Goal: Task Accomplishment & Management: Manage account settings

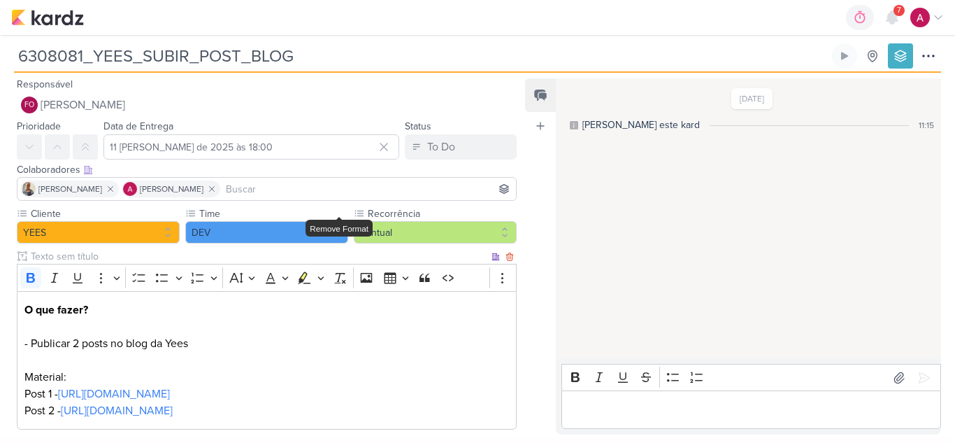
scroll to position [71, 0]
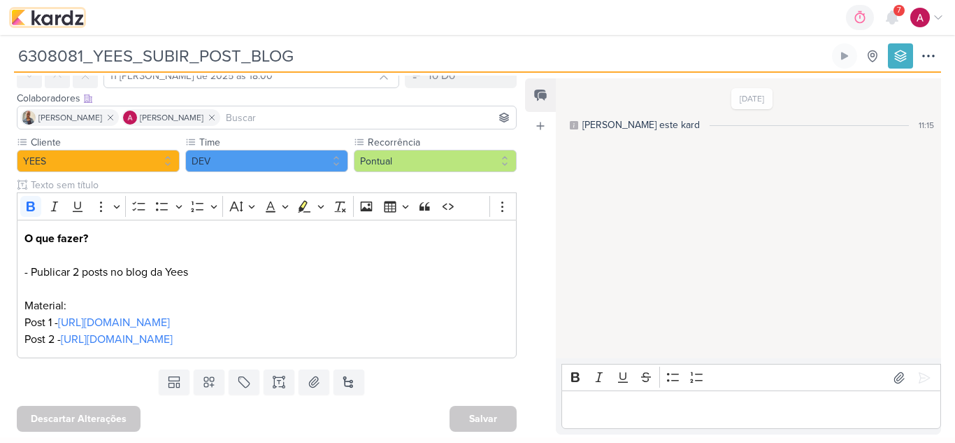
click at [17, 19] on img at bounding box center [47, 17] width 73 height 17
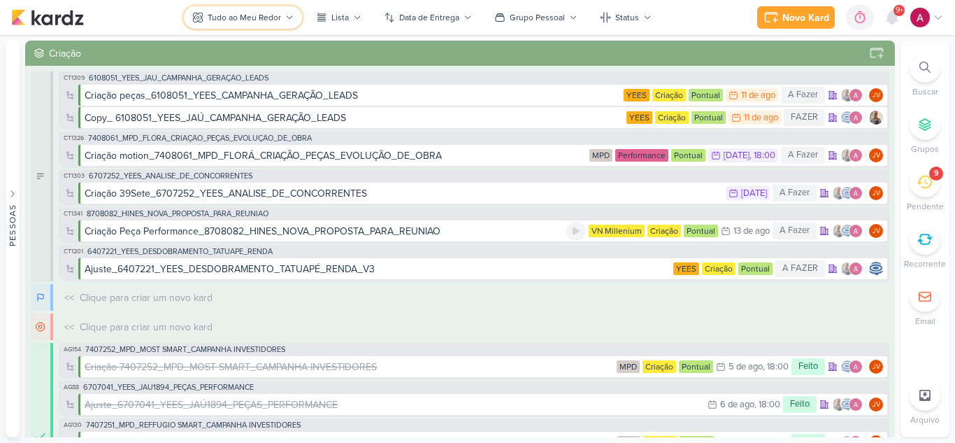
click at [238, 17] on div "Tudo ao Meu Redor" at bounding box center [244, 17] width 73 height 13
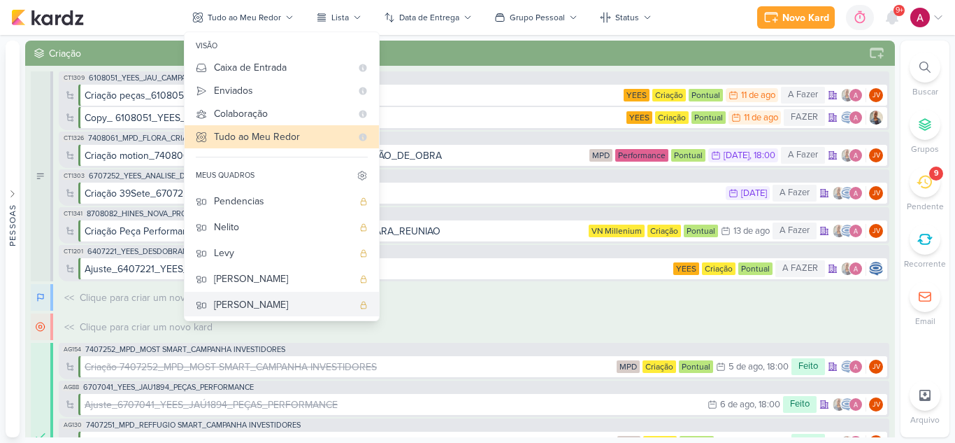
click at [275, 306] on div "Rafael" at bounding box center [283, 304] width 138 height 15
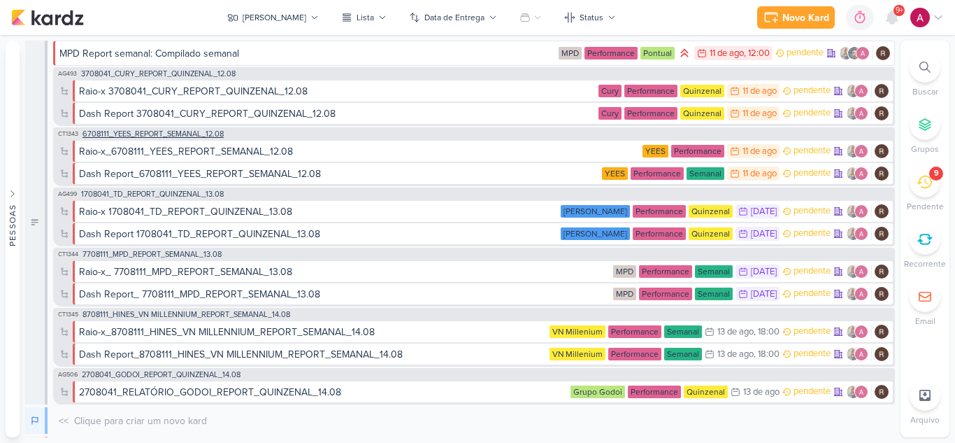
click at [195, 135] on span "6708111_YEES_REPORT_SEMANAL_12.08" at bounding box center [153, 134] width 141 height 8
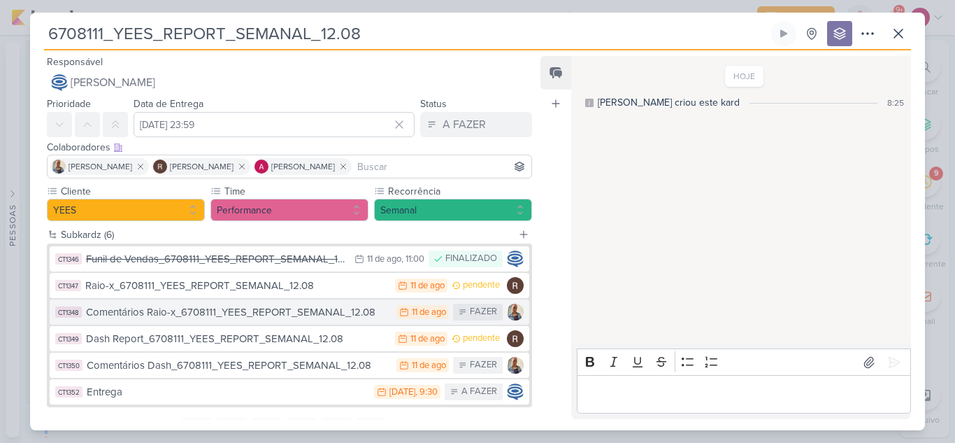
click at [428, 314] on div "11 de ago" at bounding box center [429, 312] width 34 height 9
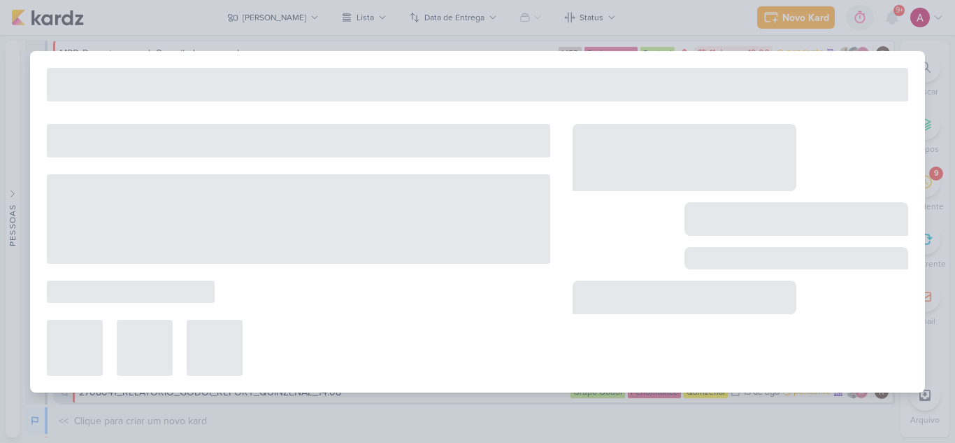
type input "Comentários Raio-x_6708111_YEES_REPORT_SEMANAL_12.08"
type input "11 de agosto de 2025 às 23:59"
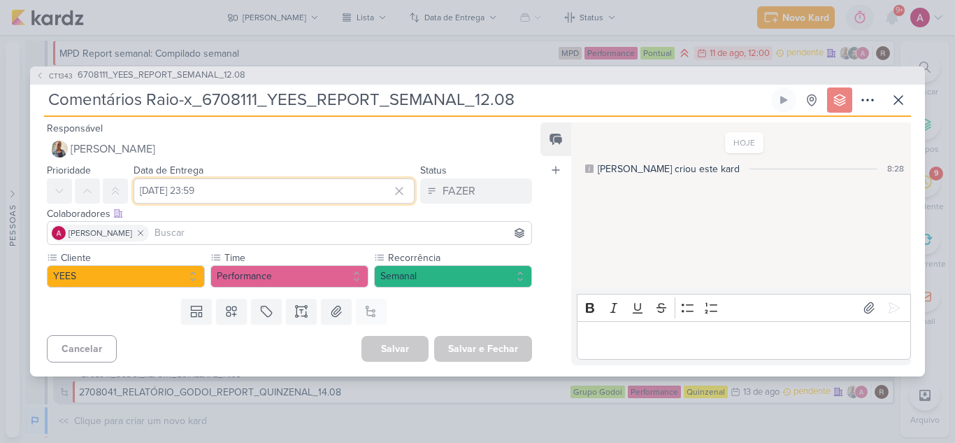
click at [314, 186] on input "11 de agosto de 2025 às 23:59" at bounding box center [274, 190] width 281 height 25
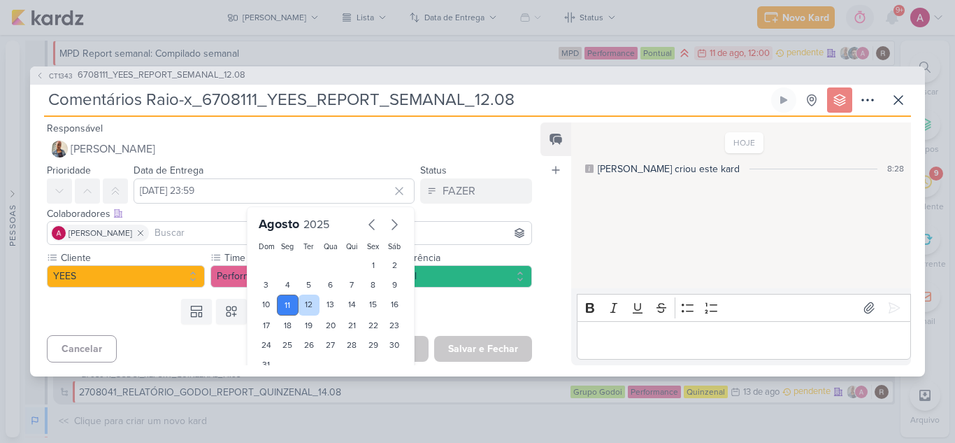
click at [302, 304] on div "12" at bounding box center [310, 304] width 22 height 21
type input "12 de agosto de 2025 às 23:59"
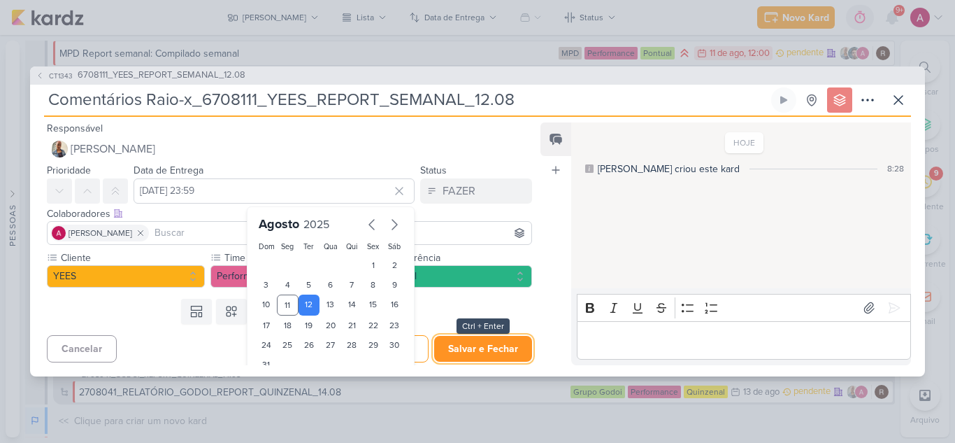
click at [480, 349] on button "Salvar e Fechar" at bounding box center [483, 349] width 98 height 26
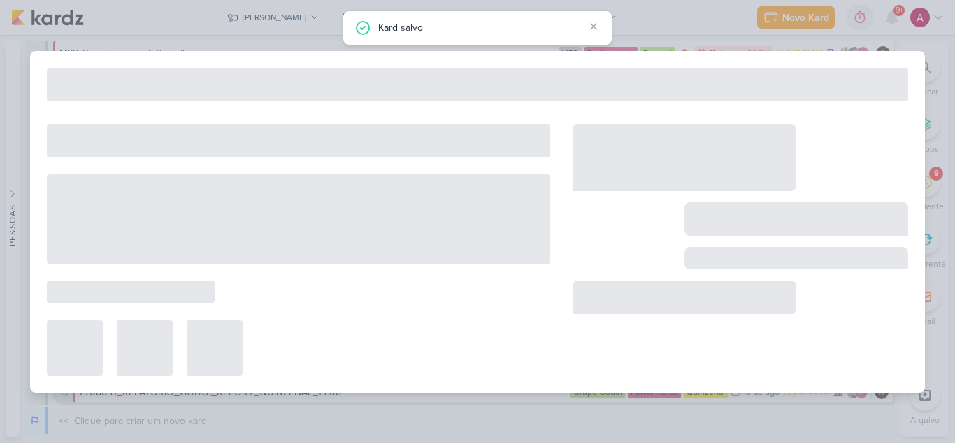
type input "6708111_YEES_REPORT_SEMANAL_12.08"
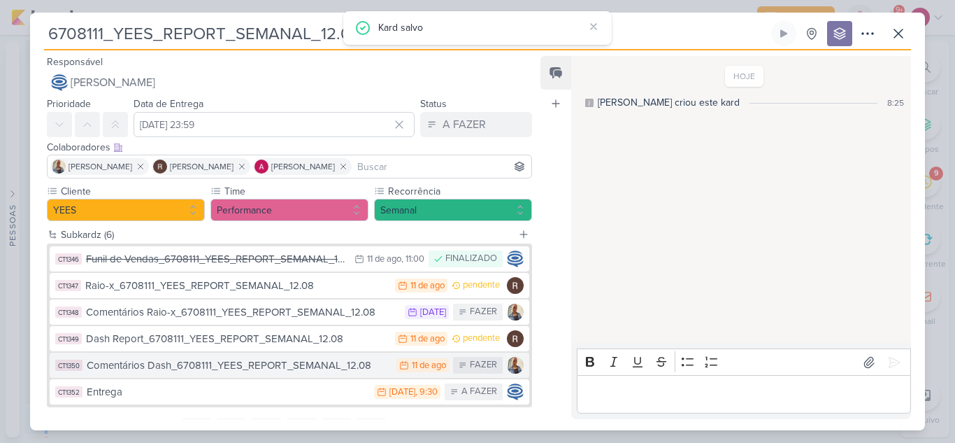
click at [416, 364] on div "11 de ago" at bounding box center [429, 365] width 34 height 9
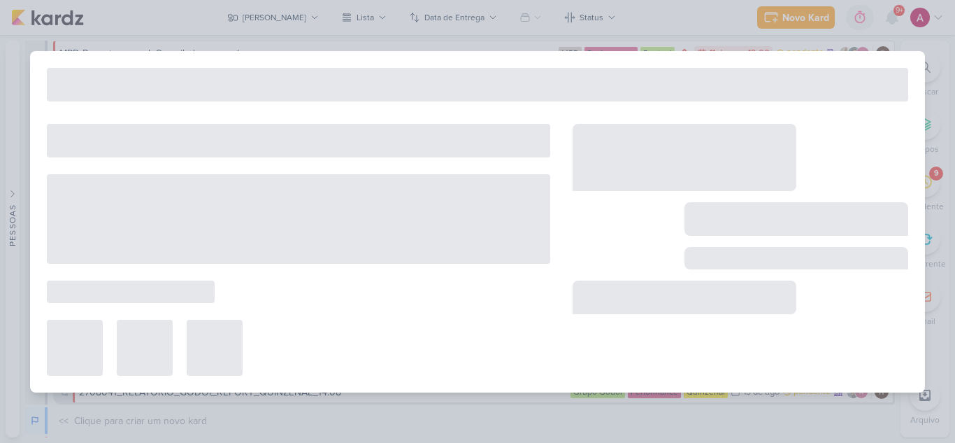
type input "Comentários Dash_6708111_YEES_REPORT_SEMANAL_12.08"
type input "11 de agosto de 2025 às 23:59"
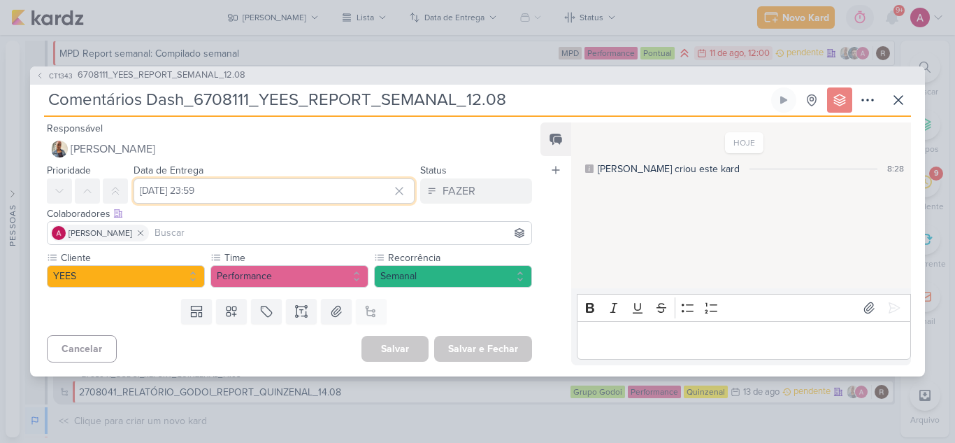
click at [188, 187] on input "11 de agosto de 2025 às 23:59" at bounding box center [274, 190] width 281 height 25
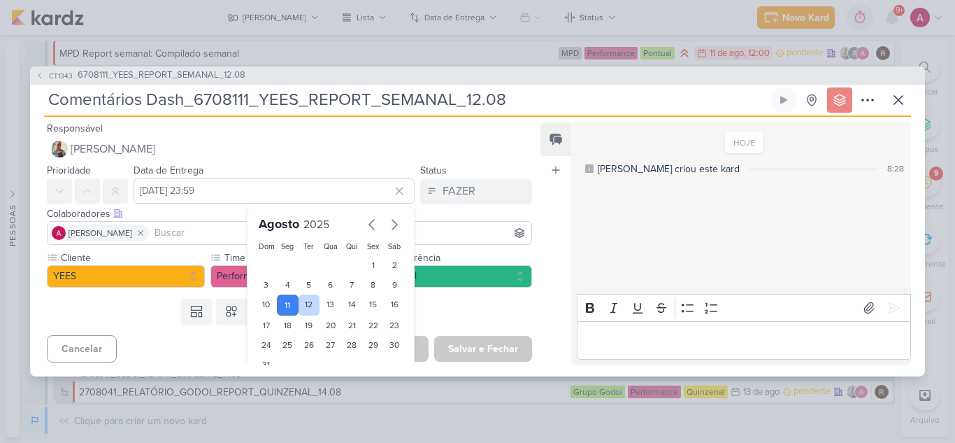
click at [305, 305] on div "12" at bounding box center [310, 304] width 22 height 21
type input "12 de agosto de 2025 às 23:59"
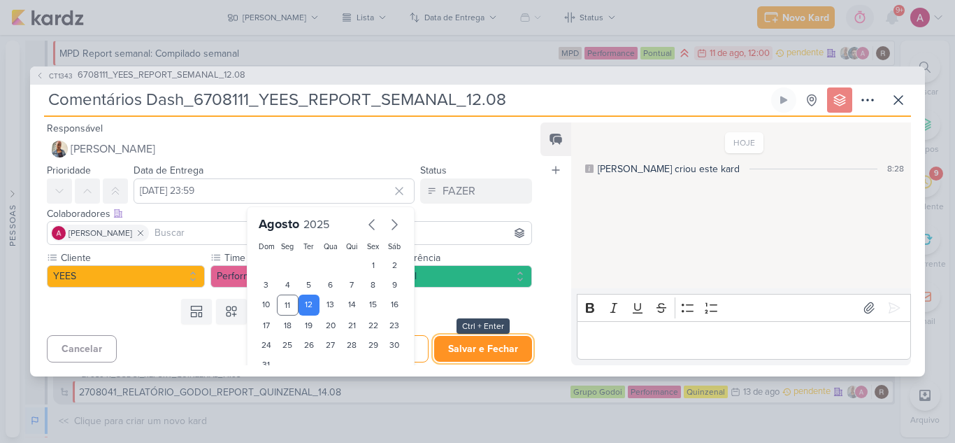
click at [489, 351] on button "Salvar e Fechar" at bounding box center [483, 349] width 98 height 26
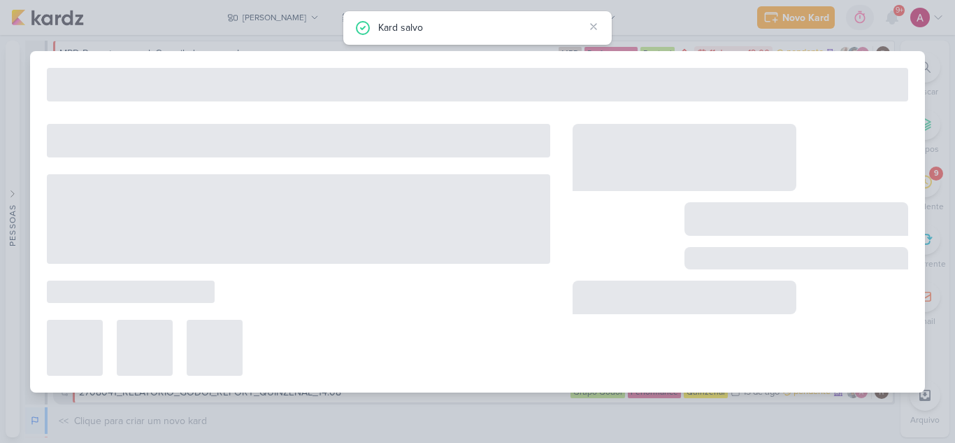
type input "6708111_YEES_REPORT_SEMANAL_12.08"
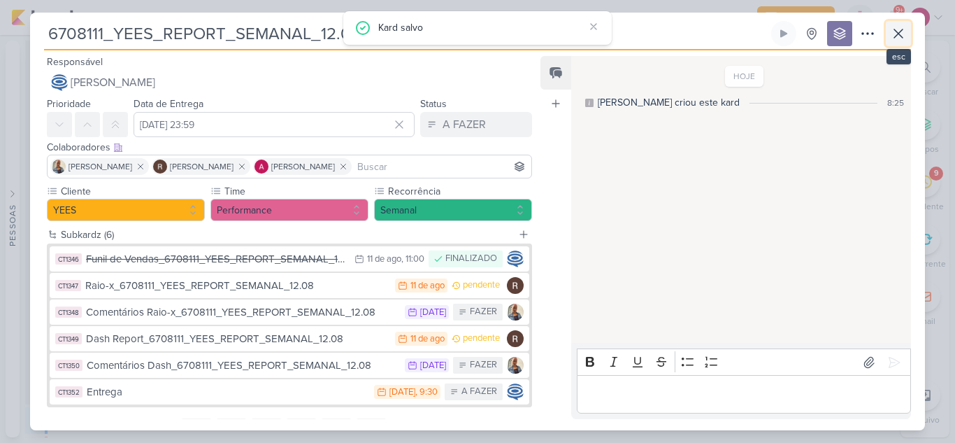
click at [899, 34] on icon at bounding box center [898, 33] width 8 height 8
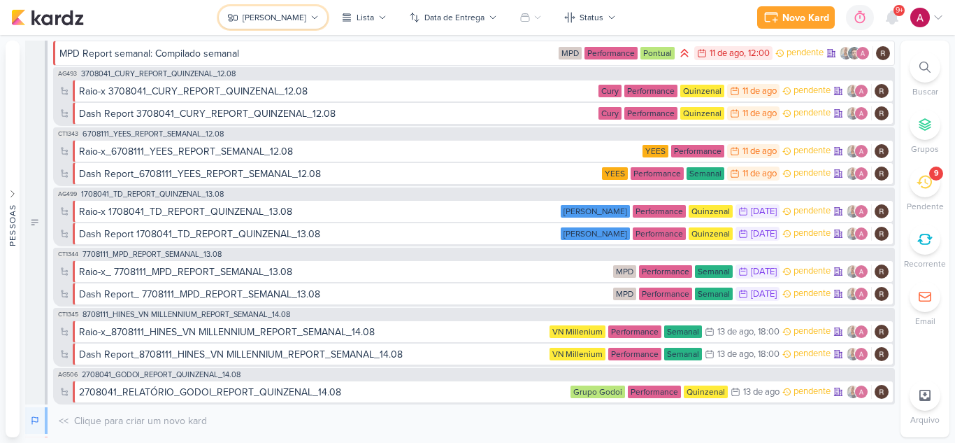
click at [285, 24] on button "Rafael" at bounding box center [273, 17] width 108 height 22
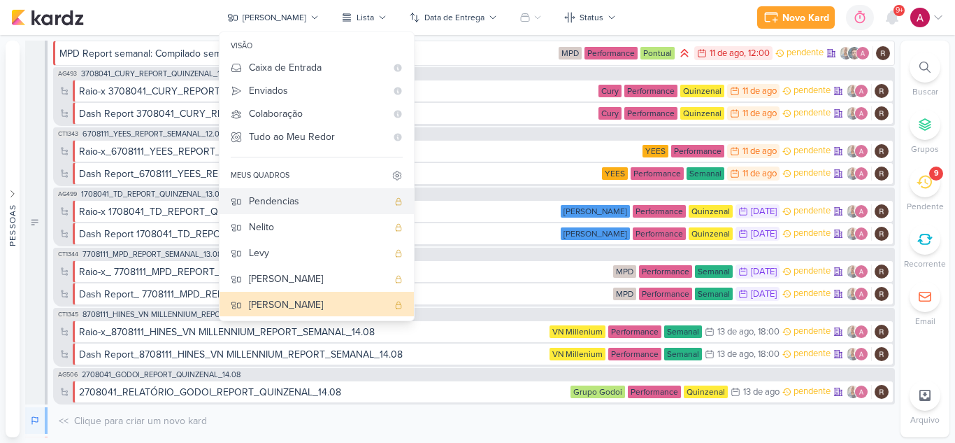
click at [318, 196] on div "Pendencias" at bounding box center [318, 201] width 138 height 15
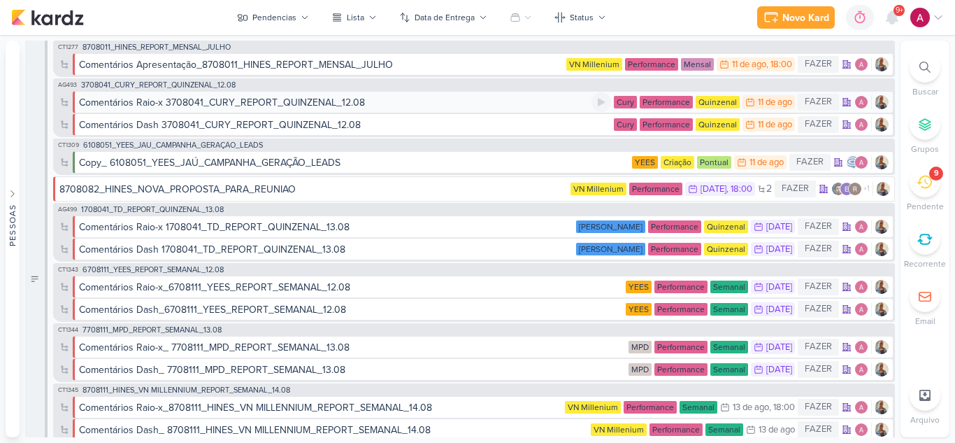
click at [324, 104] on div "Comentários Raio-x 3708041_CURY_REPORT_QUINZENAL_12.08" at bounding box center [222, 102] width 286 height 15
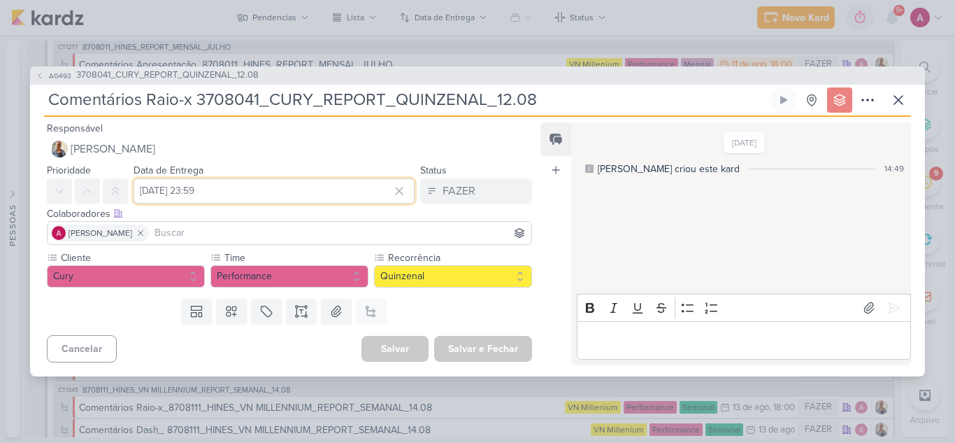
click at [201, 199] on input "11 de agosto de 2025 às 23:59" at bounding box center [274, 190] width 281 height 25
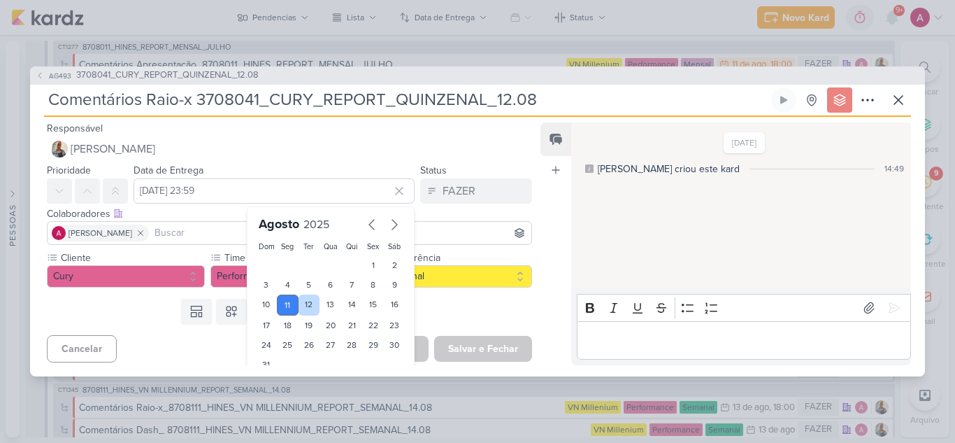
click at [299, 306] on div "12" at bounding box center [310, 304] width 22 height 21
type input "12 de agosto de 2025 às 23:59"
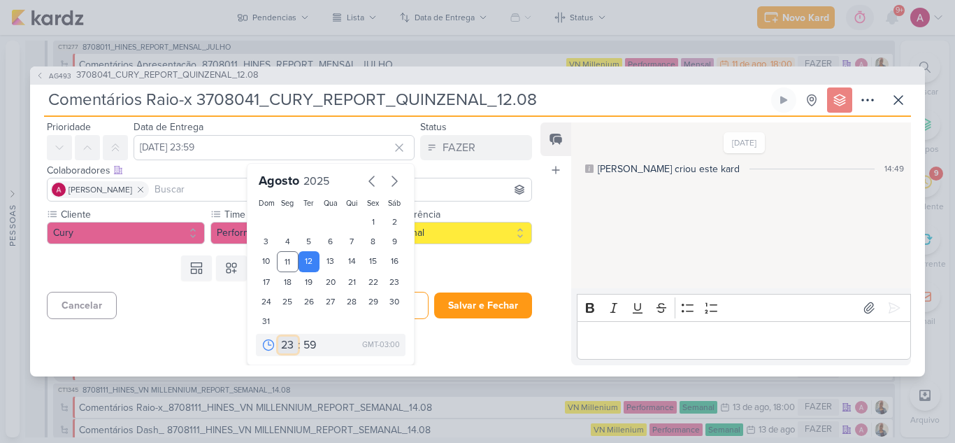
click at [278, 346] on select "00 01 02 03 04 05 06 07 08 09 10 11 12 13 14 15 16 17 18 19 20 21 22 23" at bounding box center [288, 344] width 20 height 17
select select "12"
click at [278, 336] on select "00 01 02 03 04 05 06 07 08 09 10 11 12 13 14 15 16 17 18 19 20 21 22 23" at bounding box center [288, 344] width 20 height 17
type input "12 de agosto de 2025 às 12:59"
click at [302, 344] on select "00 05 10 15 20 25 30 35 40 45 50 55 59" at bounding box center [311, 344] width 20 height 17
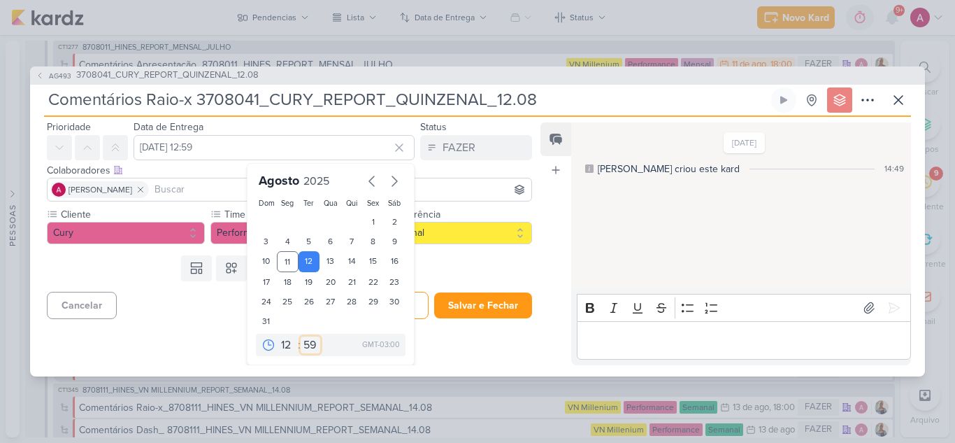
select select "0"
click at [301, 336] on select "00 05 10 15 20 25 30 35 40 45 50 55 59" at bounding box center [311, 344] width 20 height 17
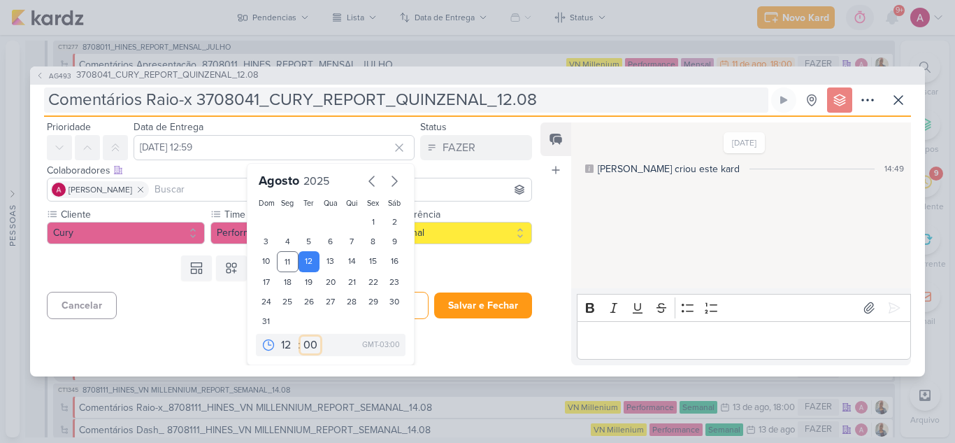
type input "12 de agosto de 2025 às 12:00"
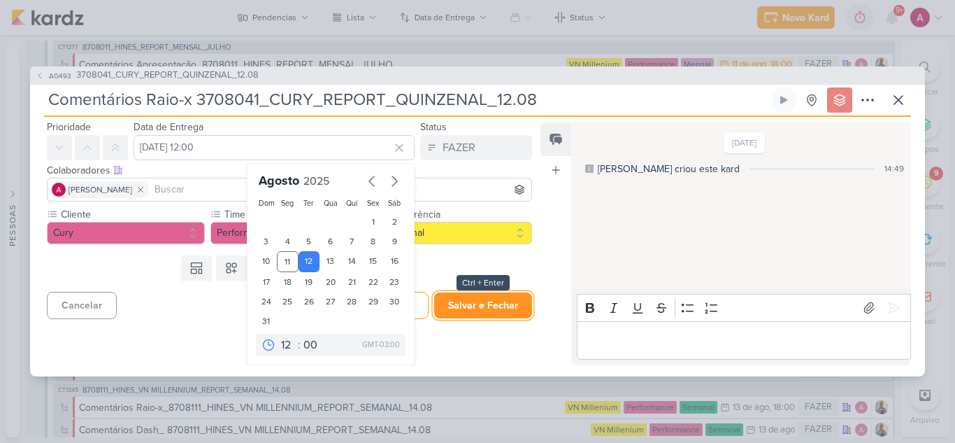
click at [463, 303] on button "Salvar e Fechar" at bounding box center [483, 305] width 98 height 26
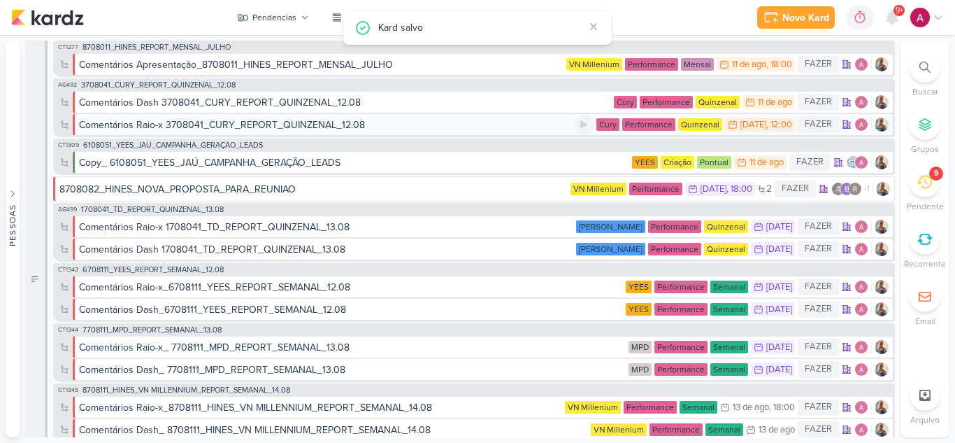
click at [270, 123] on div "Comentários Raio-x 3708041_CURY_REPORT_QUINZENAL_12.08" at bounding box center [222, 124] width 286 height 15
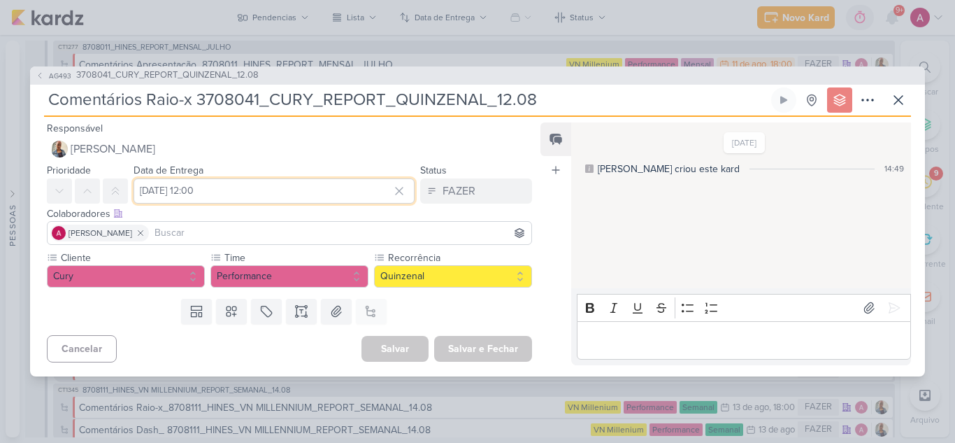
click at [207, 196] on input "12 de agosto de 2025 às 12:00" at bounding box center [274, 190] width 281 height 25
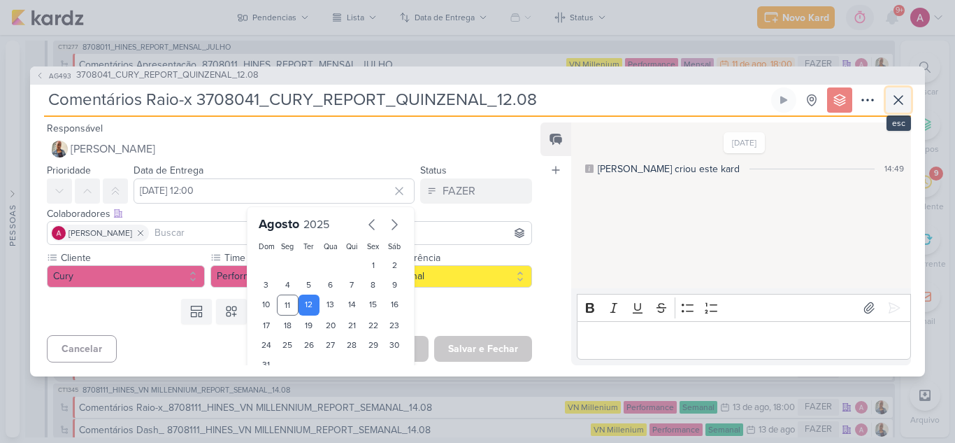
click at [899, 105] on icon at bounding box center [898, 100] width 17 height 17
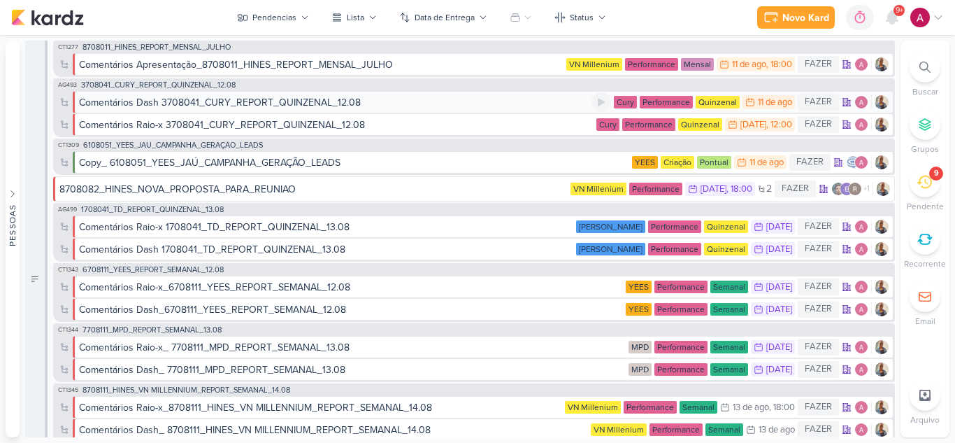
click at [389, 99] on div "Comentários Dash 3708041_CURY_REPORT_QUINZENAL_12.08" at bounding box center [335, 102] width 513 height 15
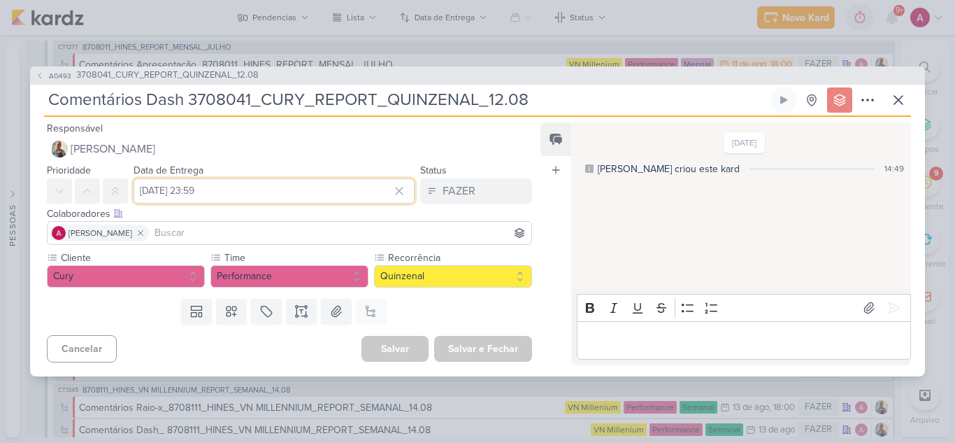
click at [202, 188] on input "11 de agosto de 2025 às 23:59" at bounding box center [274, 190] width 281 height 25
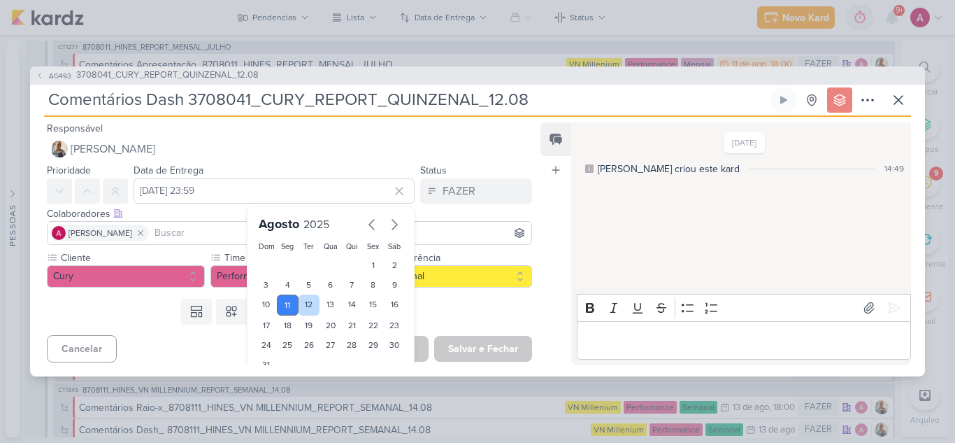
click at [303, 309] on div "12" at bounding box center [310, 304] width 22 height 21
type input "12 de agosto de 2025 às 23:59"
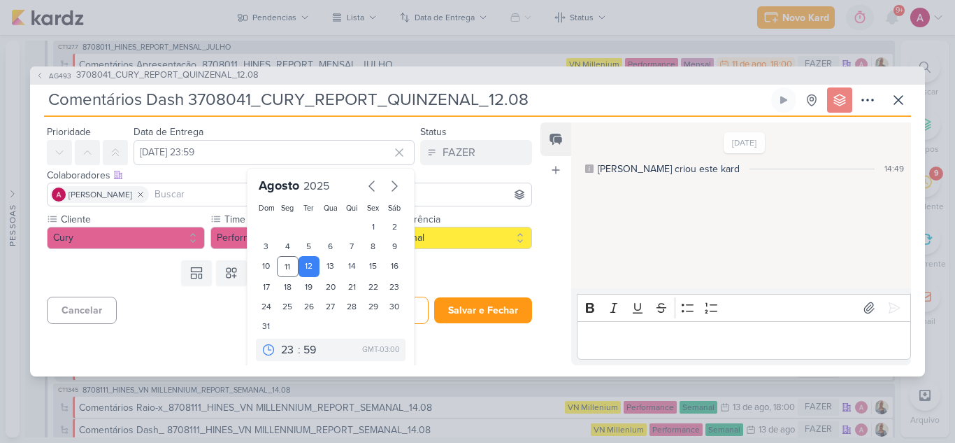
scroll to position [43, 0]
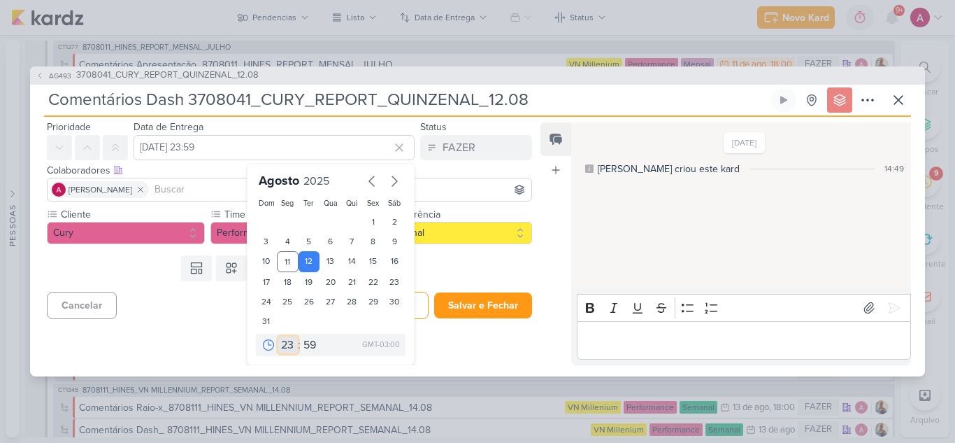
click at [281, 350] on select "00 01 02 03 04 05 06 07 08 09 10 11 12 13 14 15 16 17 18 19 20 21 22 23" at bounding box center [288, 344] width 20 height 17
select select "12"
click at [278, 336] on select "00 01 02 03 04 05 06 07 08 09 10 11 12 13 14 15 16 17 18 19 20 21 22 23" at bounding box center [288, 344] width 20 height 17
type input "12 de agosto de 2025 às 12:59"
click at [305, 345] on select "00 05 10 15 20 25 30 35 40 45 50 55 59" at bounding box center [311, 344] width 20 height 17
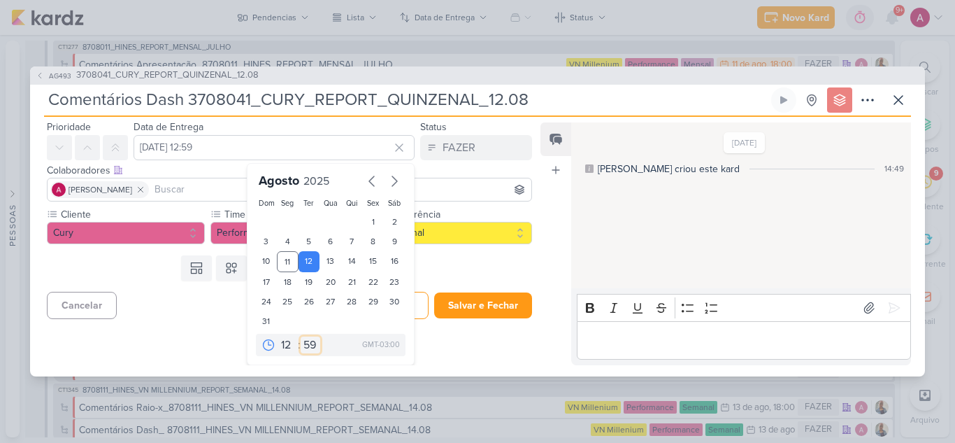
select select "0"
click at [301, 336] on select "00 05 10 15 20 25 30 35 40 45 50 55 59" at bounding box center [311, 344] width 20 height 17
type input "12 de agosto de 2025 às 12:00"
click at [469, 309] on button "Salvar e Fechar" at bounding box center [483, 305] width 98 height 26
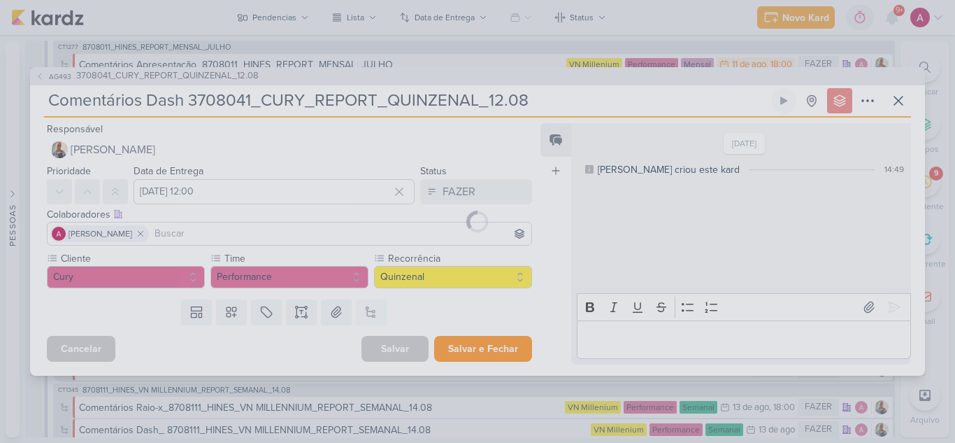
scroll to position [0, 0]
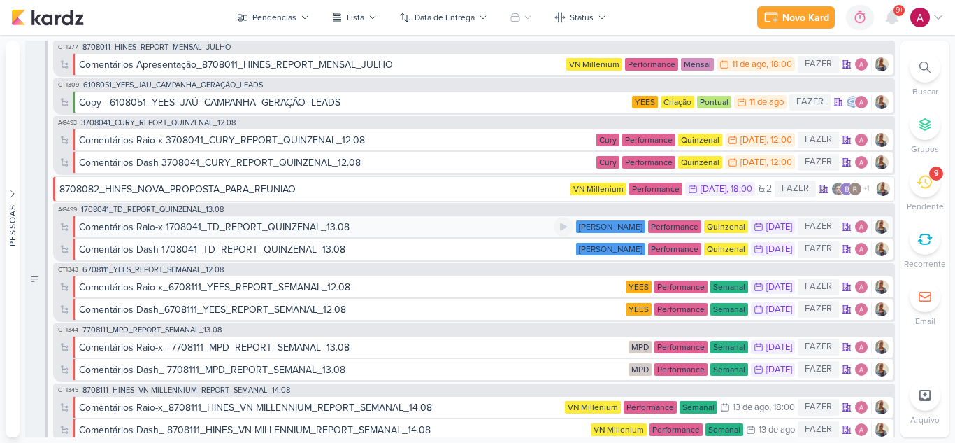
click at [313, 227] on div "Comentários Raio-x 1708041_TD_REPORT_QUINZENAL_13.08" at bounding box center [214, 227] width 271 height 15
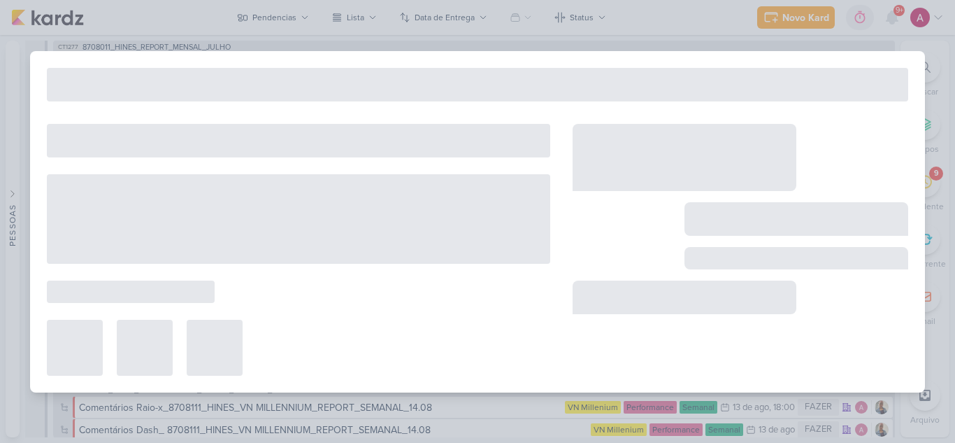
type input "Comentários Raio-x 1708041_TD_REPORT_QUINZENAL_13.08"
type input "12 de agosto de 2025 às 23:59"
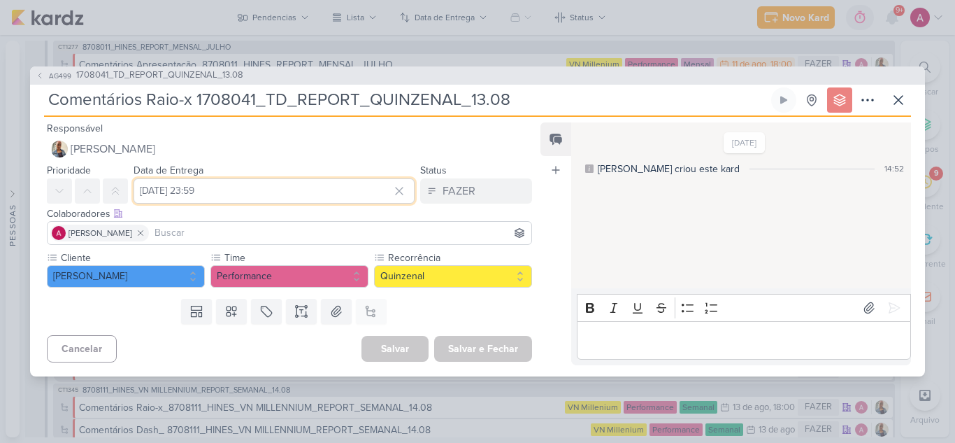
click at [242, 181] on input "12 de agosto de 2025 às 23:59" at bounding box center [274, 190] width 281 height 25
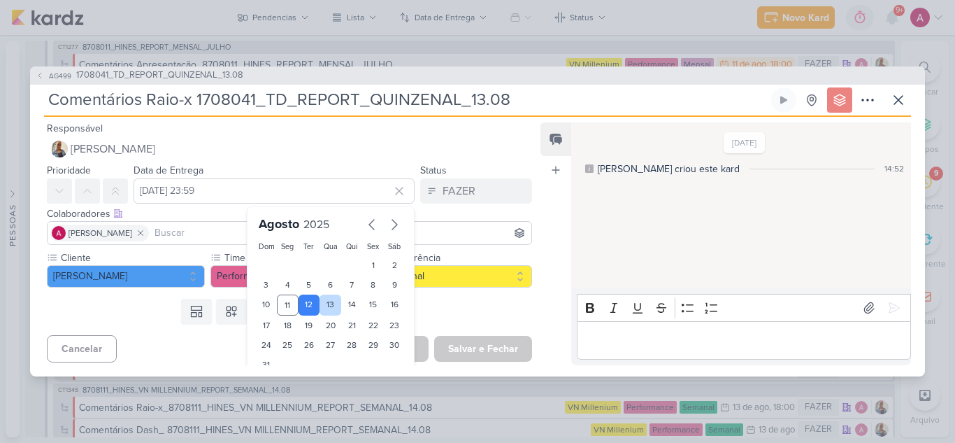
click at [329, 301] on div "13" at bounding box center [331, 304] width 22 height 21
type input "13 de agosto de 2025 às 23:59"
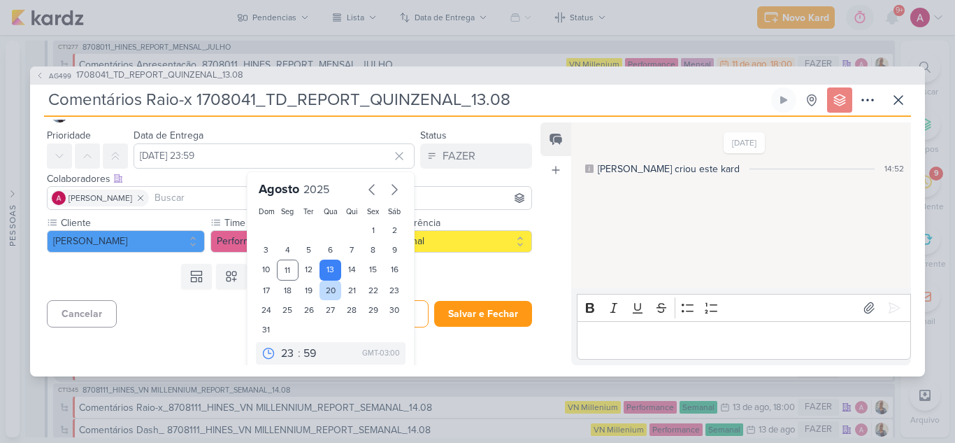
scroll to position [43, 0]
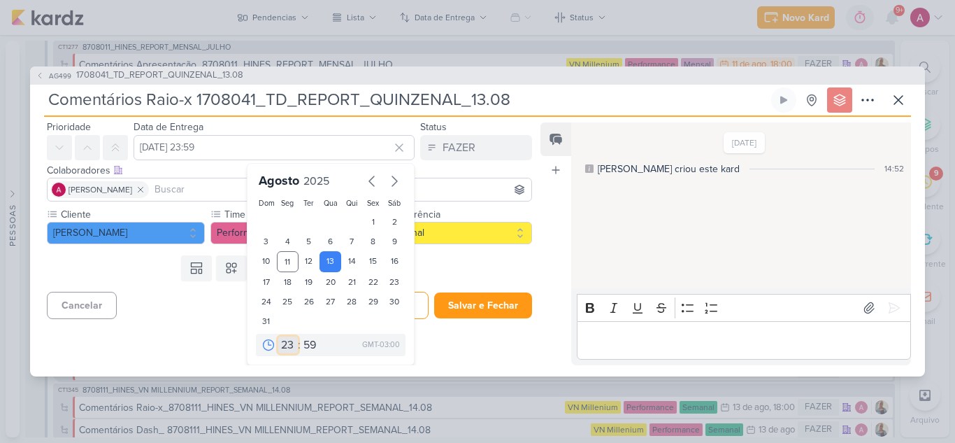
click at [286, 342] on select "00 01 02 03 04 05 06 07 08 09 10 11 12 13 14 15 16 17 18 19 20 21 22 23" at bounding box center [288, 344] width 20 height 17
select select "12"
click at [278, 336] on select "00 01 02 03 04 05 06 07 08 09 10 11 12 13 14 15 16 17 18 19 20 21 22 23" at bounding box center [288, 344] width 20 height 17
type input "13 de agosto de 2025 às 12:59"
click at [303, 348] on select "00 05 10 15 20 25 30 35 40 45 50 55 59" at bounding box center [311, 344] width 20 height 17
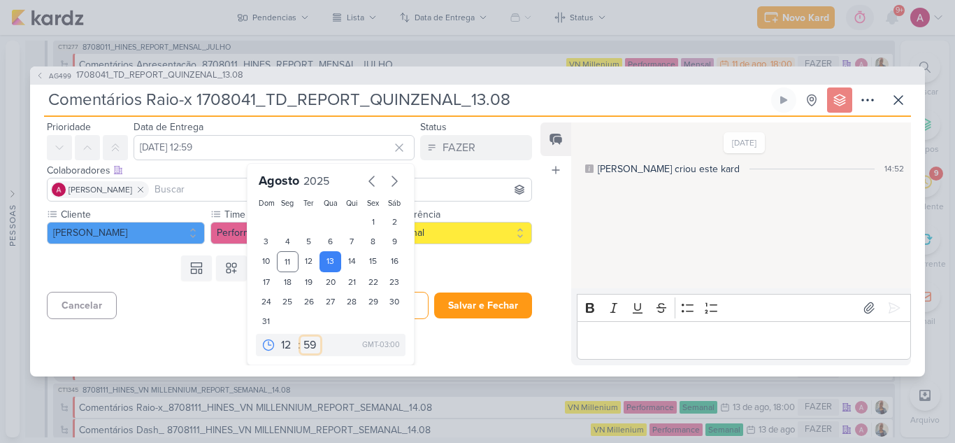
select select "0"
click at [301, 336] on select "00 05 10 15 20 25 30 35 40 45 50 55 59" at bounding box center [311, 344] width 20 height 17
type input "13 de agosto de 2025 às 12:00"
click at [479, 306] on button "Salvar e Fechar" at bounding box center [483, 305] width 98 height 26
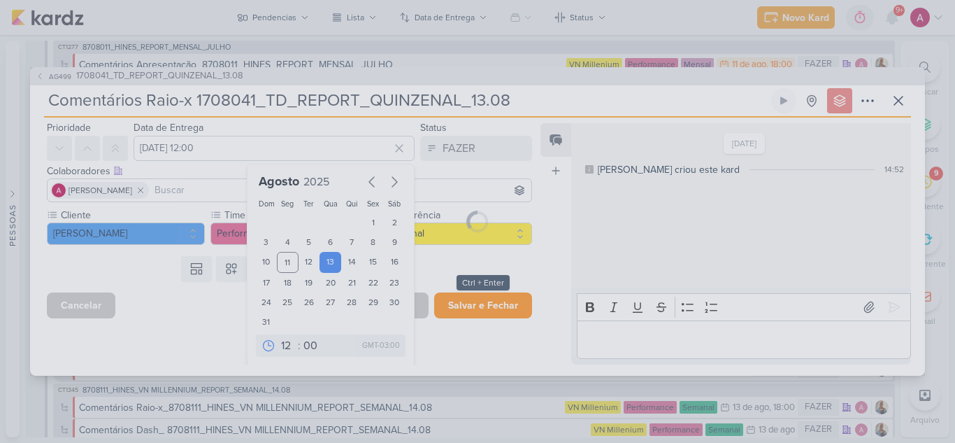
scroll to position [0, 0]
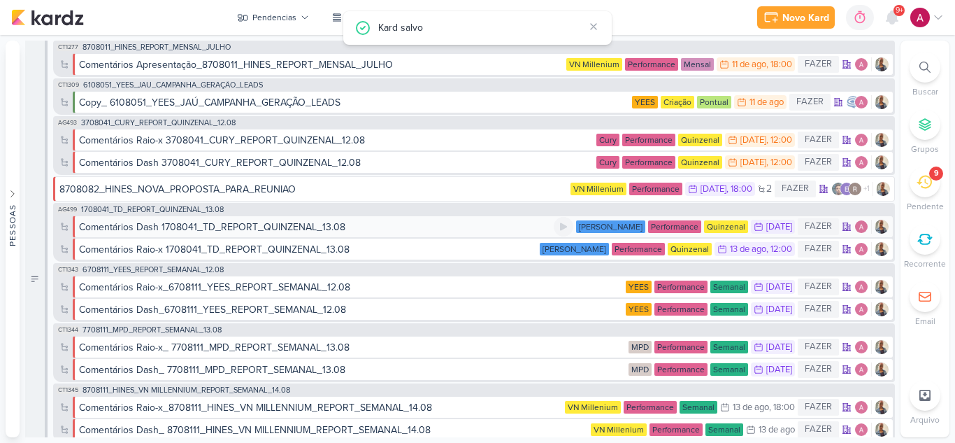
click at [299, 227] on div "Comentários Dash 1708041_TD_REPORT_QUINZENAL_13.08" at bounding box center [212, 227] width 266 height 15
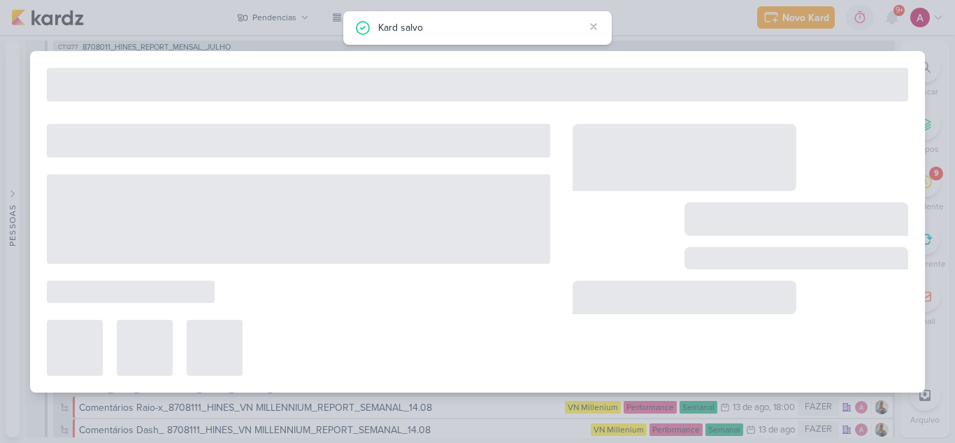
type input "Comentários Dash 1708041_TD_REPORT_QUINZENAL_13.08"
type input "12 de agosto de 2025 às 23:59"
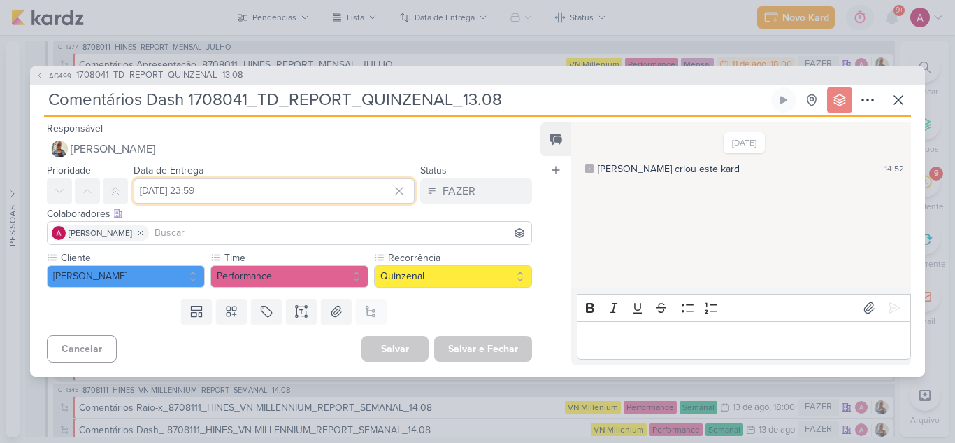
click at [206, 189] on input "12 de agosto de 2025 às 23:59" at bounding box center [274, 190] width 281 height 25
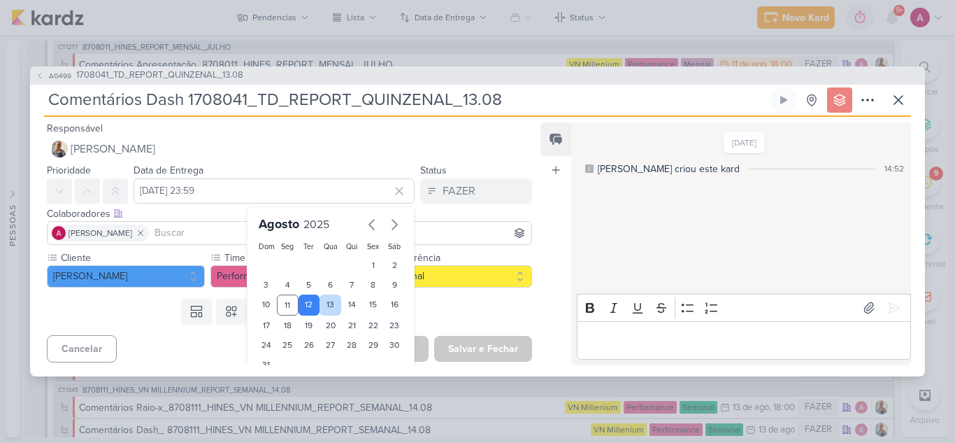
click at [322, 306] on div "13" at bounding box center [331, 304] width 22 height 21
type input "13 de agosto de 2025 às 23:59"
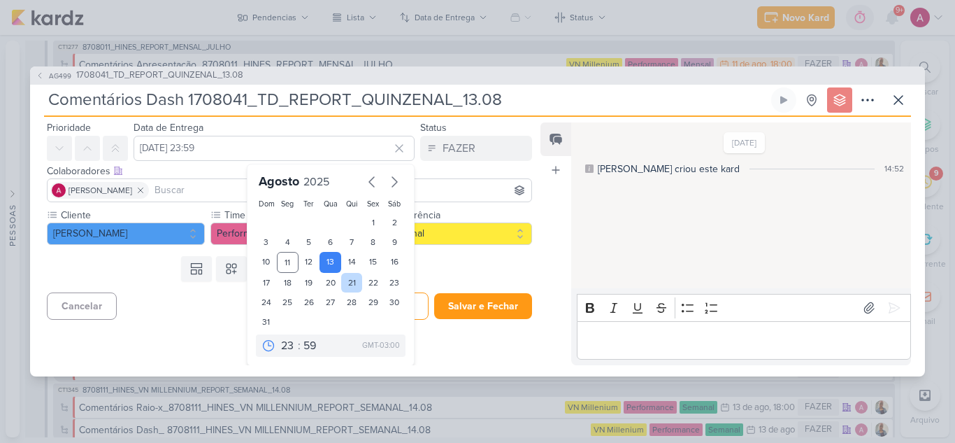
scroll to position [43, 0]
click at [280, 342] on select "00 01 02 03 04 05 06 07 08 09 10 11 12 13 14 15 16 17 18 19 20 21 22 23" at bounding box center [288, 344] width 20 height 17
select select "14"
click at [278, 336] on select "00 01 02 03 04 05 06 07 08 09 10 11 12 13 14 15 16 17 18 19 20 21 22 23" at bounding box center [288, 344] width 20 height 17
type input "13 de agosto de 2025 às 14:59"
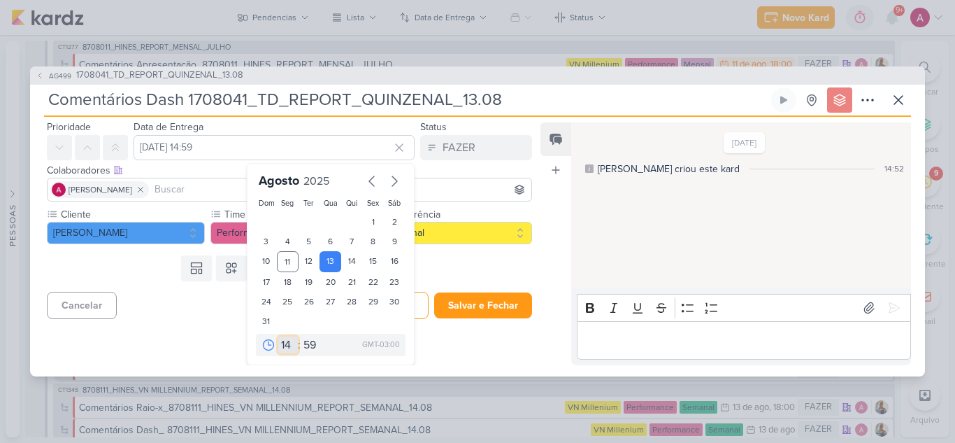
click at [286, 341] on select "00 01 02 03 04 05 06 07 08 09 10 11 12 13 14 15 16 17 18 19 20 21 22 23" at bounding box center [288, 344] width 20 height 17
select select "12"
click at [278, 336] on select "00 01 02 03 04 05 06 07 08 09 10 11 12 13 14 15 16 17 18 19 20 21 22 23" at bounding box center [288, 344] width 20 height 17
type input "13 de agosto de 2025 às 12:59"
click at [306, 342] on select "00 05 10 15 20 25 30 35 40 45 50 55 59" at bounding box center [311, 344] width 20 height 17
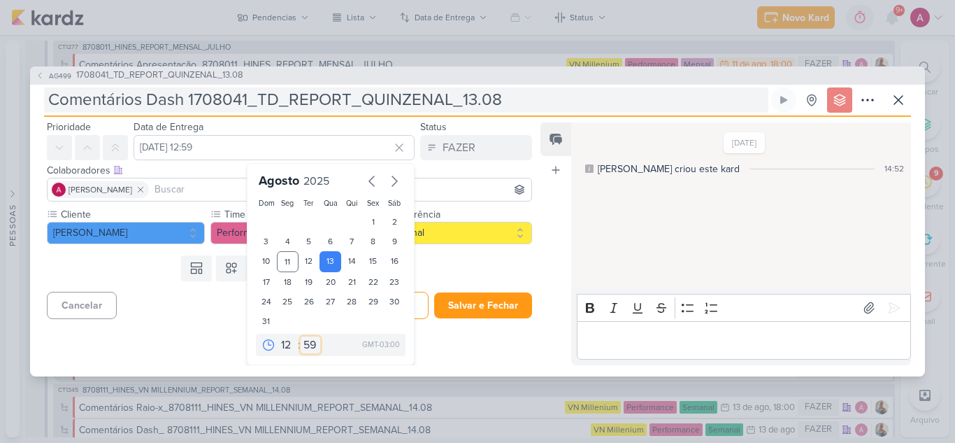
select select "0"
click at [301, 336] on select "00 05 10 15 20 25 30 35 40 45 50 55 59" at bounding box center [311, 344] width 20 height 17
type input "13 de agosto de 2025 às 12:00"
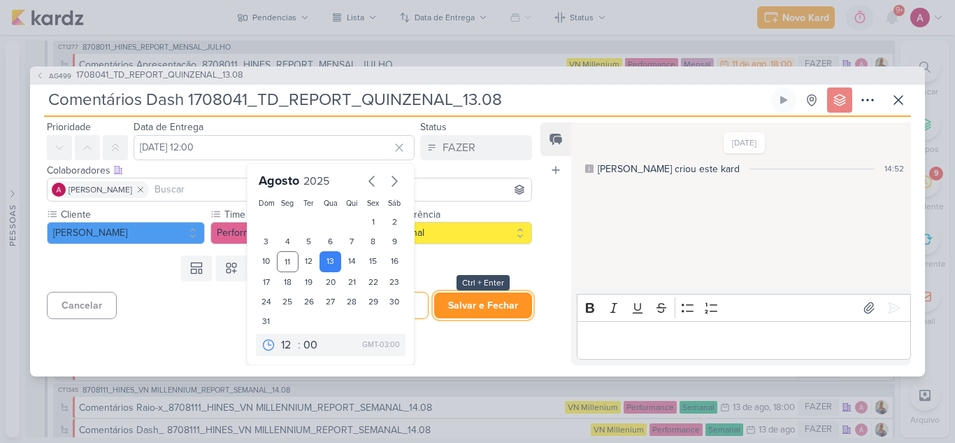
click at [489, 306] on button "Salvar e Fechar" at bounding box center [483, 305] width 98 height 26
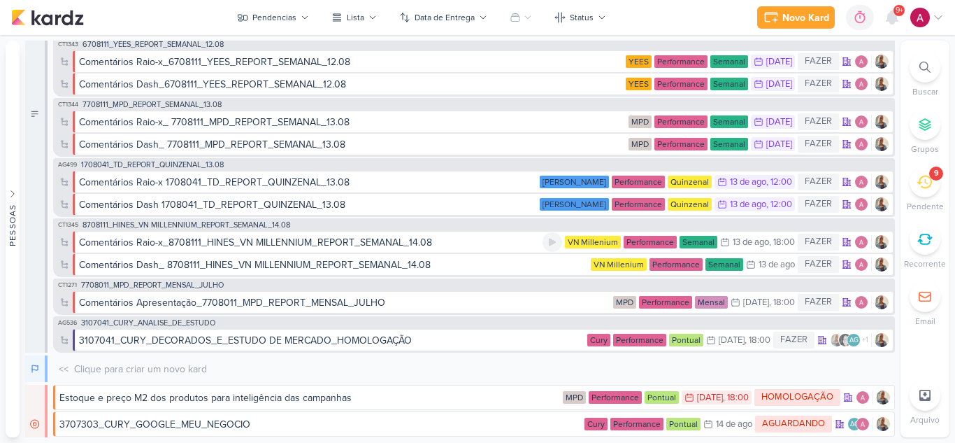
scroll to position [140, 0]
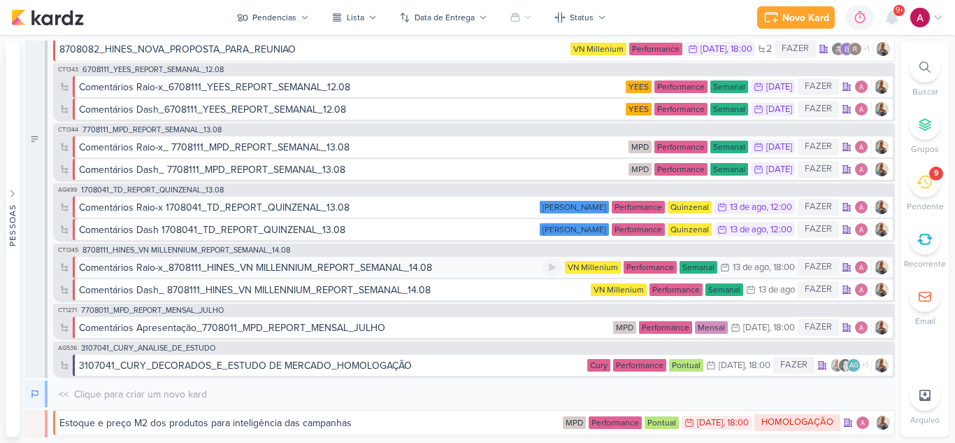
click at [458, 270] on div "Comentários Raio-x_8708111_HINES_VN MILLENNIUM_REPORT_SEMANAL_14.08" at bounding box center [311, 267] width 464 height 15
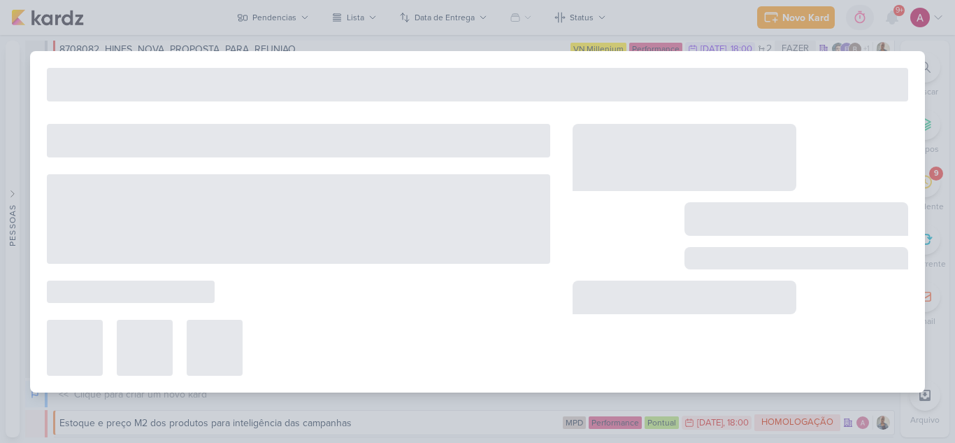
type input "Comentários Raio-x_8708111_HINES_VN MILLENNIUM_REPORT_SEMANAL_14.08"
type input "13 de agosto de 2025 às 18:00"
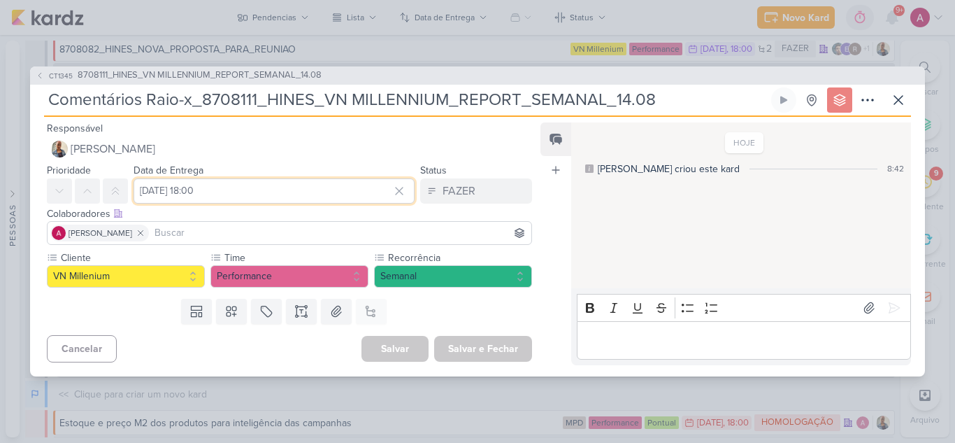
click at [205, 191] on input "13 de agosto de 2025 às 18:00" at bounding box center [274, 190] width 281 height 25
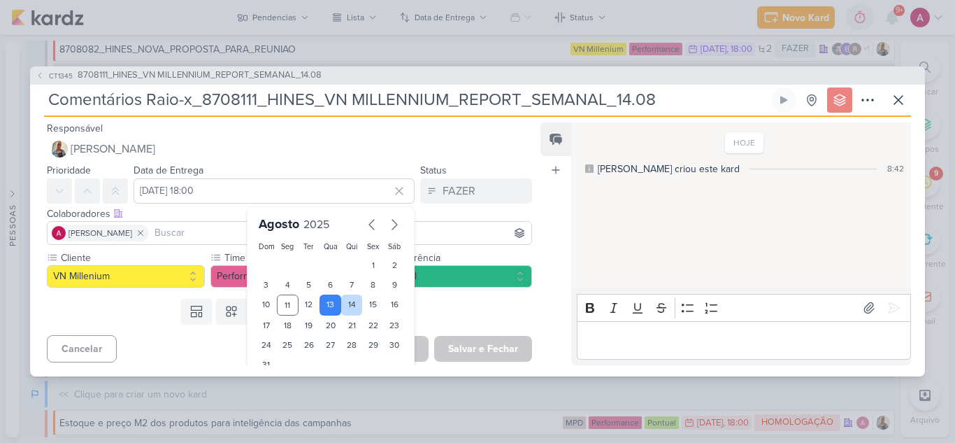
click at [346, 306] on div "14" at bounding box center [352, 304] width 22 height 21
type input "14 de agosto de 2025 às 18:00"
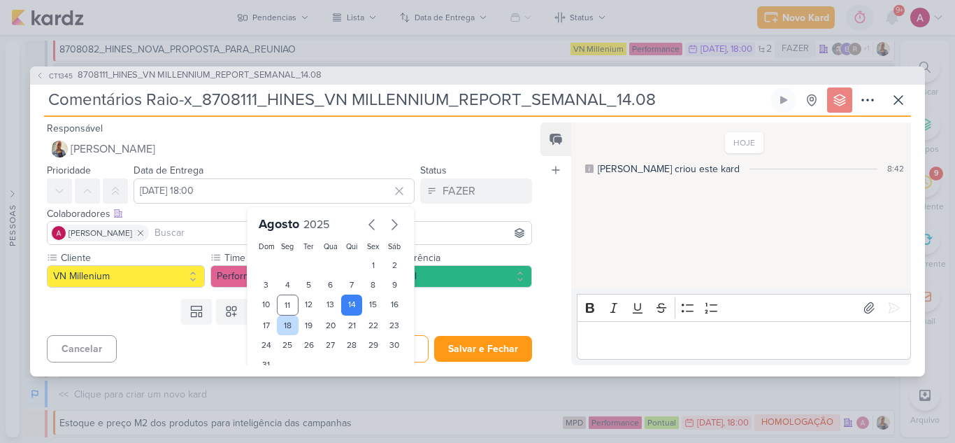
scroll to position [43, 0]
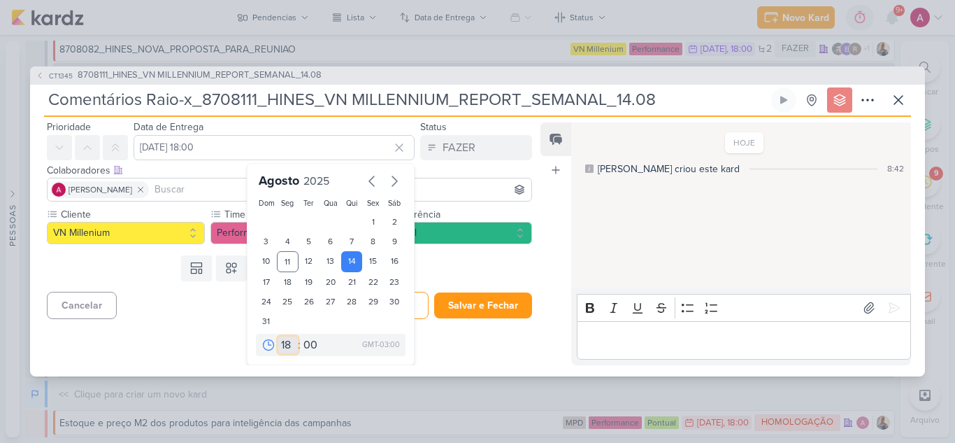
click at [280, 346] on select "00 01 02 03 04 05 06 07 08 09 10 11 12 13 14 15 16 17 18 19 20 21 22 23" at bounding box center [288, 344] width 20 height 17
select select "12"
click at [278, 336] on select "00 01 02 03 04 05 06 07 08 09 10 11 12 13 14 15 16 17 18 19 20 21 22 23" at bounding box center [288, 344] width 20 height 17
type input "14 de agosto de 2025 às 12:00"
click at [301, 341] on select "00 05 10 15 20 25 30 35 40 45 50 55 59" at bounding box center [311, 344] width 20 height 17
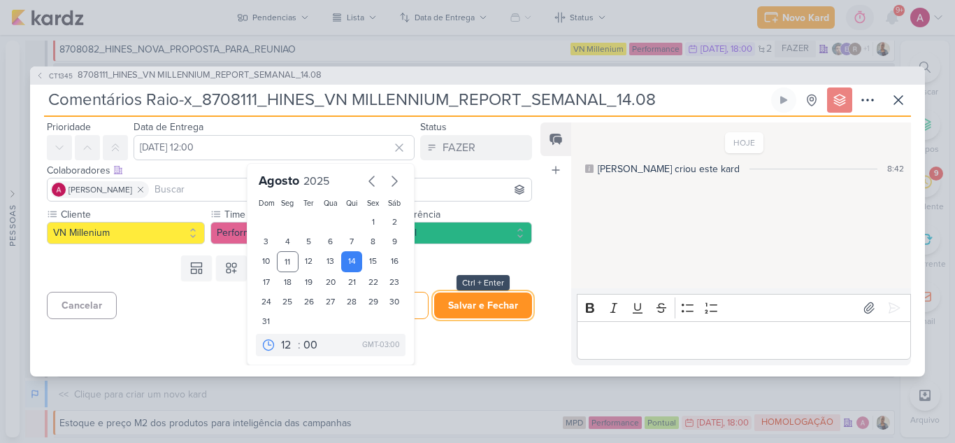
click at [484, 307] on button "Salvar e Fechar" at bounding box center [483, 305] width 98 height 26
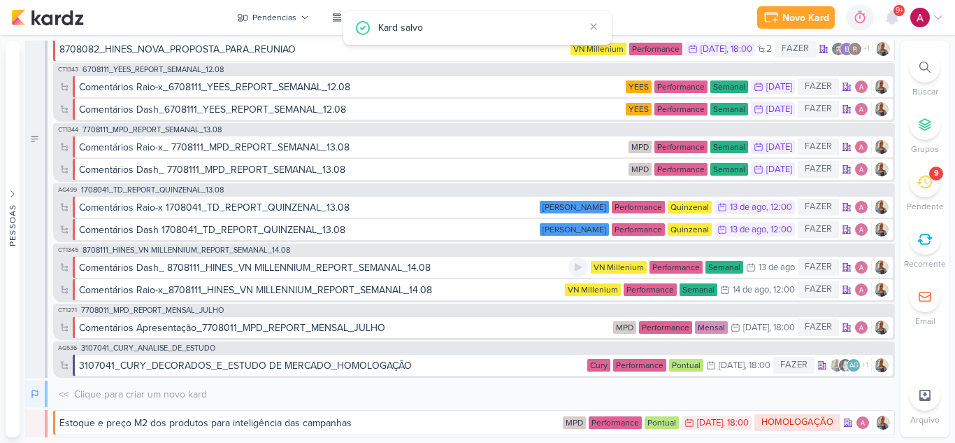
click at [475, 266] on div "Comentários Dash_ 8708111_HINES_VN MILLENNIUM_REPORT_SEMANAL_14.08" at bounding box center [323, 267] width 489 height 15
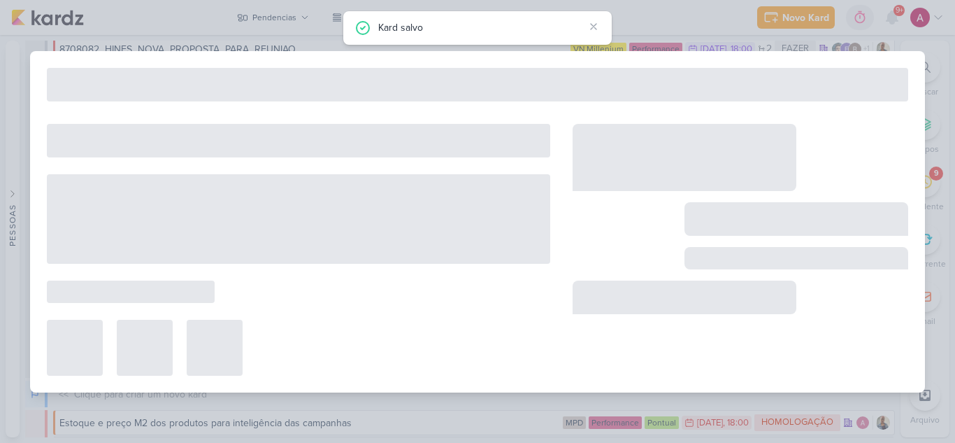
type input "Comentários Dash_ 8708111_HINES_VN MILLENNIUM_REPORT_SEMANAL_14.08"
type input "13 de agosto de 2025 às 23:59"
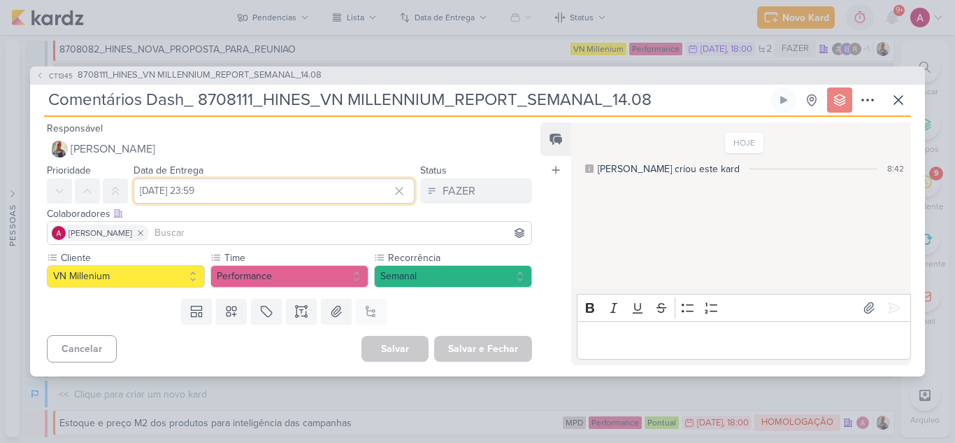
click at [227, 189] on input "13 de agosto de 2025 às 23:59" at bounding box center [274, 190] width 281 height 25
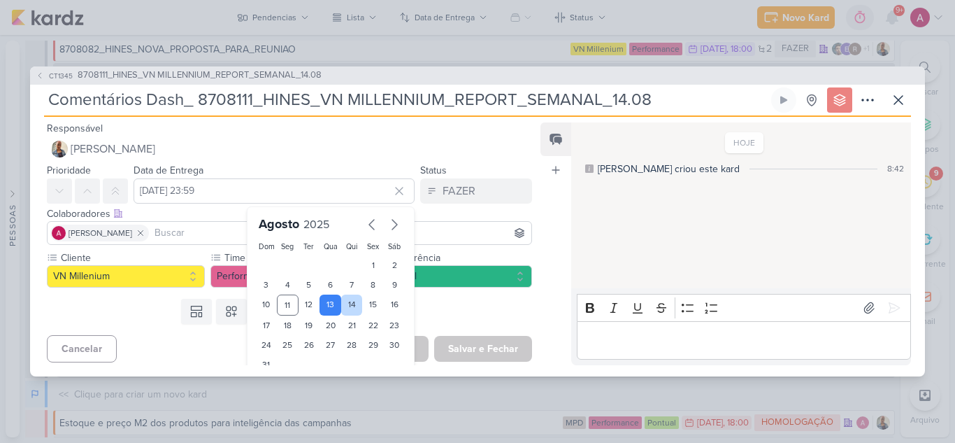
click at [345, 300] on div "14" at bounding box center [352, 304] width 22 height 21
type input "14 de agosto de 2025 às 23:59"
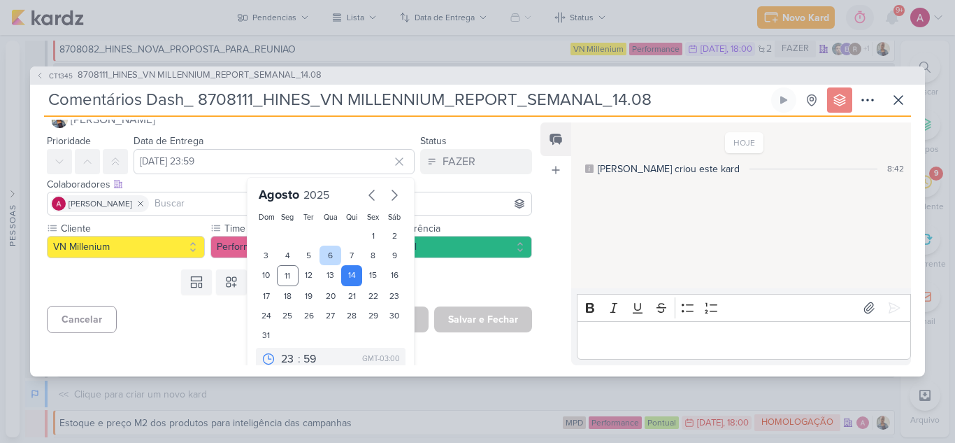
scroll to position [43, 0]
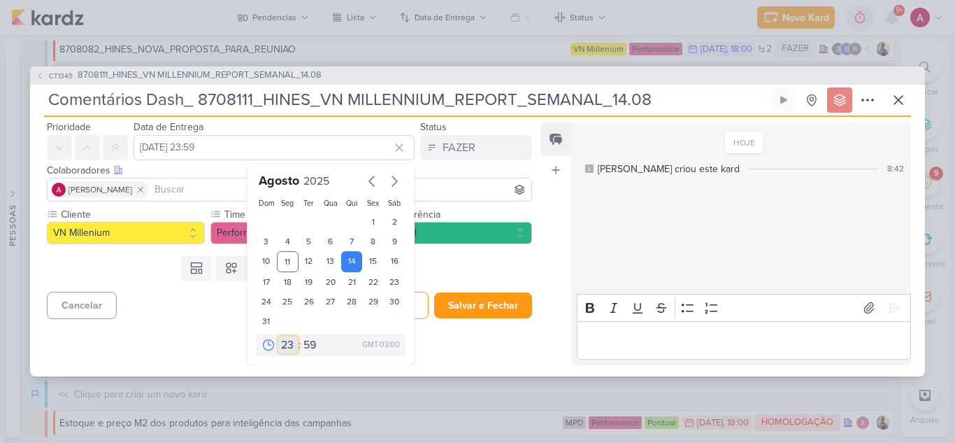
click at [289, 343] on select "00 01 02 03 04 05 06 07 08 09 10 11 12 13 14 15 16 17 18 19 20 21 22 23" at bounding box center [288, 344] width 20 height 17
select select "12"
click at [278, 336] on select "00 01 02 03 04 05 06 07 08 09 10 11 12 13 14 15 16 17 18 19 20 21 22 23" at bounding box center [288, 344] width 20 height 17
type input "14 de agosto de 2025 às 12:59"
click at [308, 344] on select "00 05 10 15 20 25 30 35 40 45 50 55 59" at bounding box center [311, 344] width 20 height 17
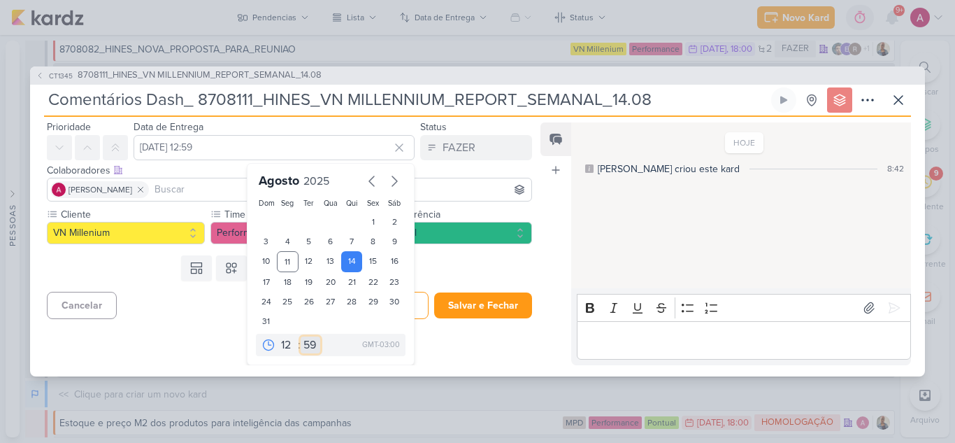
select select "0"
click at [301, 336] on select "00 05 10 15 20 25 30 35 40 45 50 55 59" at bounding box center [311, 344] width 20 height 17
type input "14 de agosto de 2025 às 12:00"
click at [462, 303] on button "Salvar e Fechar" at bounding box center [483, 305] width 98 height 26
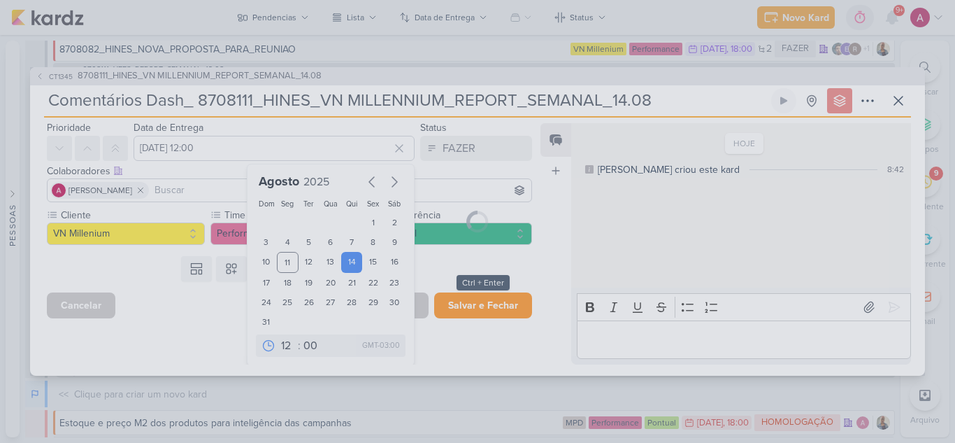
scroll to position [0, 0]
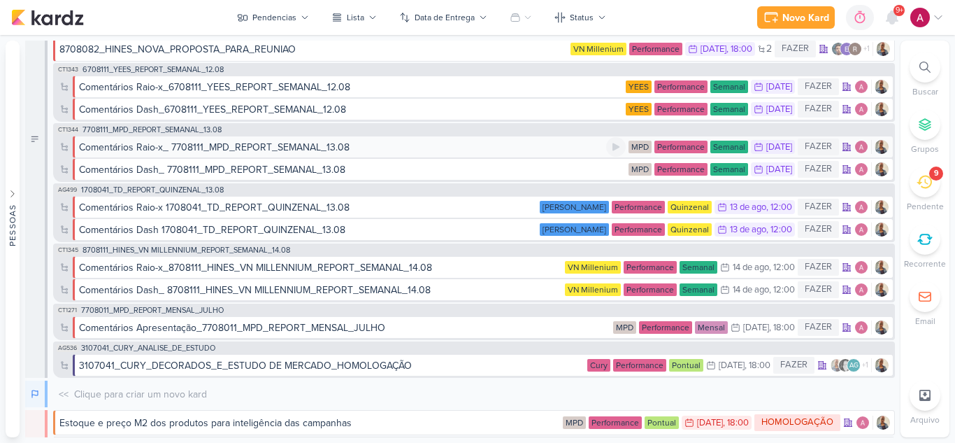
click at [766, 148] on div "12 de ago" at bounding box center [779, 147] width 26 height 9
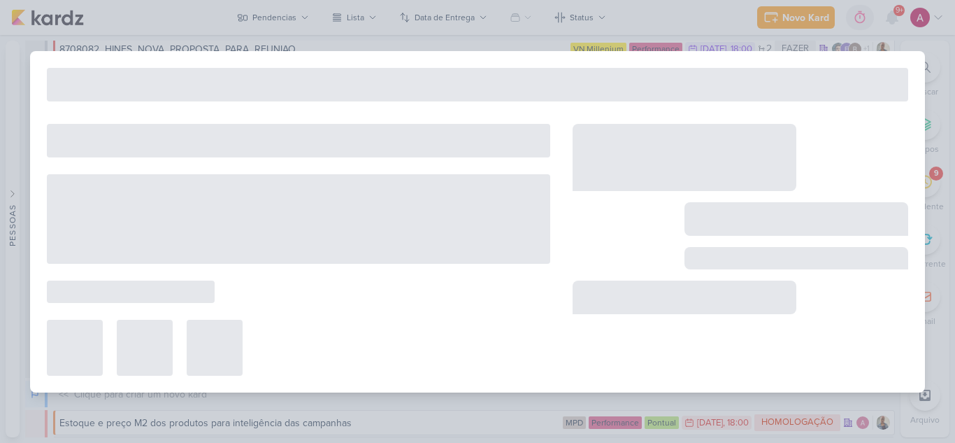
type input "Comentários Raio-x_ 7708111_MPD_REPORT_SEMANAL_13.08"
type input "12 de agosto de 2025 às 23:59"
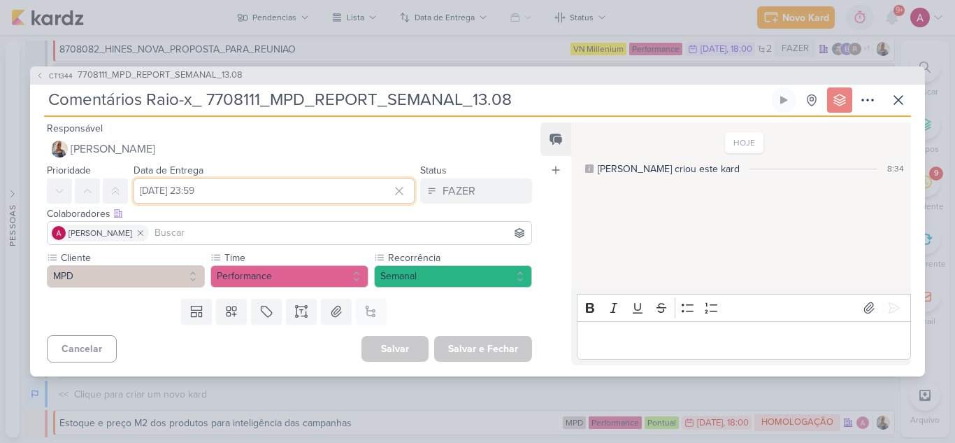
click at [187, 188] on input "12 de agosto de 2025 às 23:59" at bounding box center [274, 190] width 281 height 25
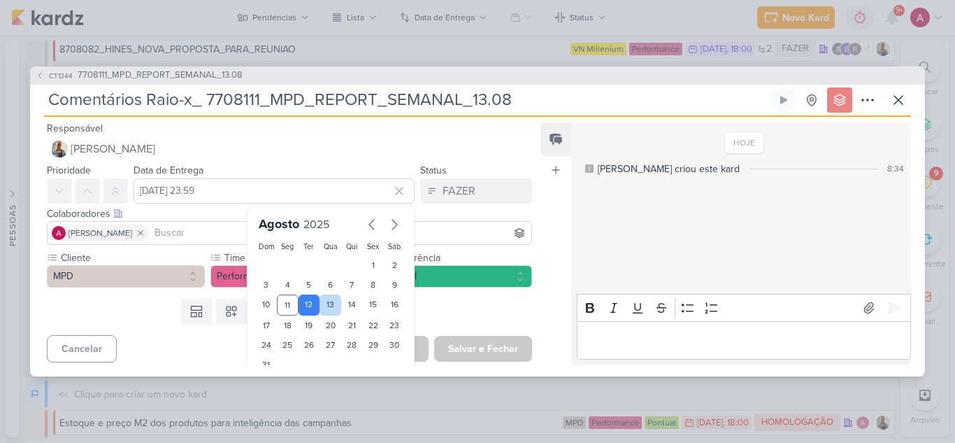
click at [324, 310] on div "13" at bounding box center [331, 304] width 22 height 21
type input "13 de agosto de 2025 às 23:59"
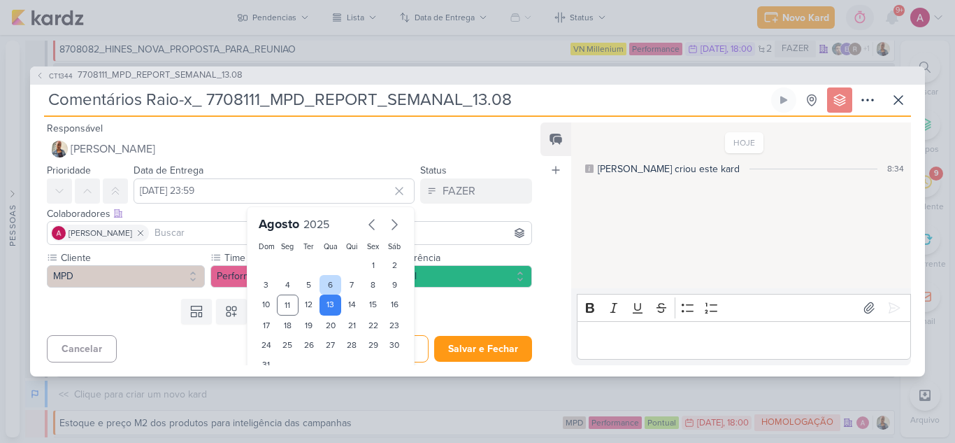
scroll to position [43, 0]
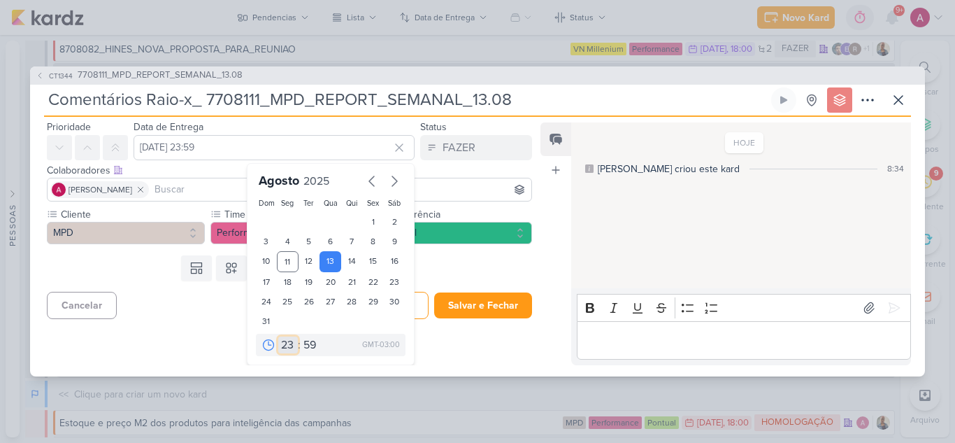
click at [278, 346] on select "00 01 02 03 04 05 06 07 08 09 10 11 12 13 14 15 16 17 18 19 20 21 22 23" at bounding box center [288, 344] width 20 height 17
select select "10"
click at [278, 336] on select "00 01 02 03 04 05 06 07 08 09 10 11 12 13 14 15 16 17 18 19 20 21 22 23" at bounding box center [288, 344] width 20 height 17
type input "13 de agosto de 2025 às 10:59"
click at [310, 341] on select "00 05 10 15 20 25 30 35 40 45 50 55 59" at bounding box center [311, 344] width 20 height 17
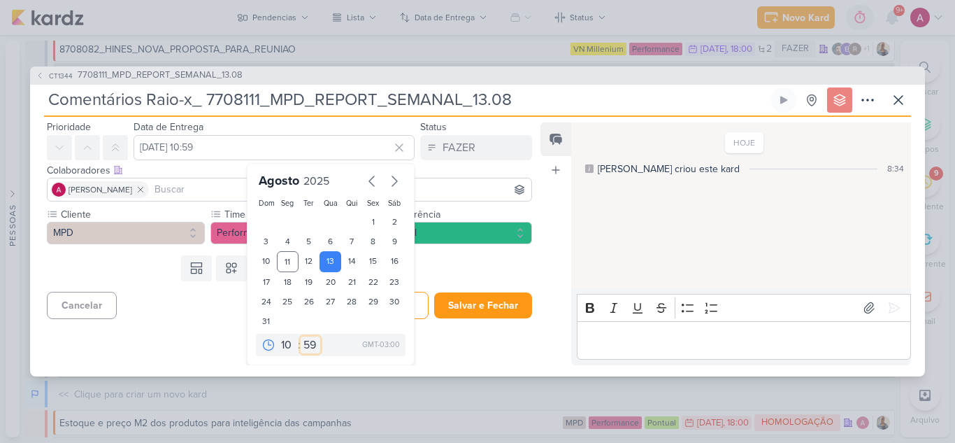
select select "0"
click at [301, 336] on select "00 05 10 15 20 25 30 35 40 45 50 55 59" at bounding box center [311, 344] width 20 height 17
type input "13 de agosto de 2025 às 10:00"
click at [278, 342] on select "00 01 02 03 04 05 06 07 08 09 10 11 12 13 14 15 16 17 18 19 20 21 22 23" at bounding box center [288, 344] width 20 height 17
select select "11"
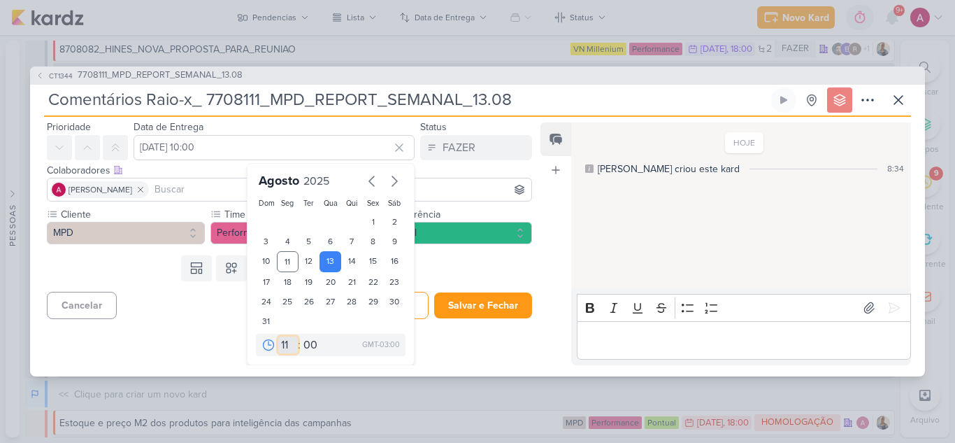
click at [278, 336] on select "00 01 02 03 04 05 06 07 08 09 10 11 12 13 14 15 16 17 18 19 20 21 22 23" at bounding box center [288, 344] width 20 height 17
type input "13 de agosto de 2025 às 11:00"
click at [468, 305] on button "Salvar e Fechar" at bounding box center [483, 305] width 98 height 26
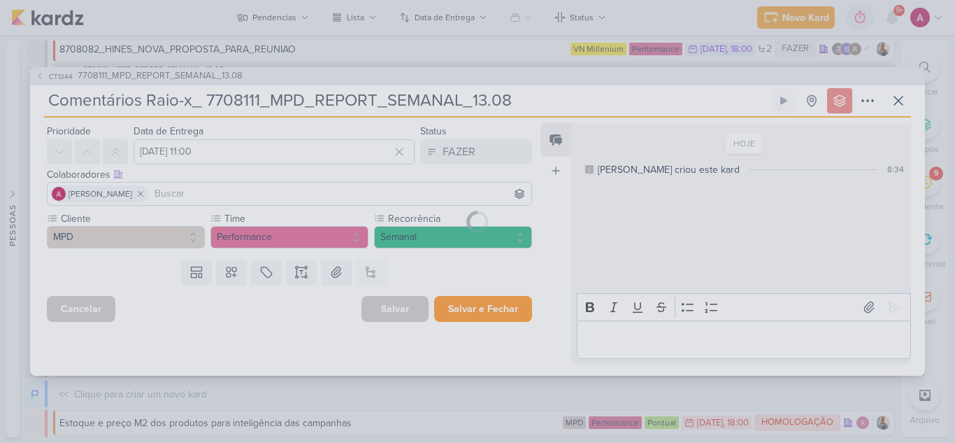
scroll to position [0, 0]
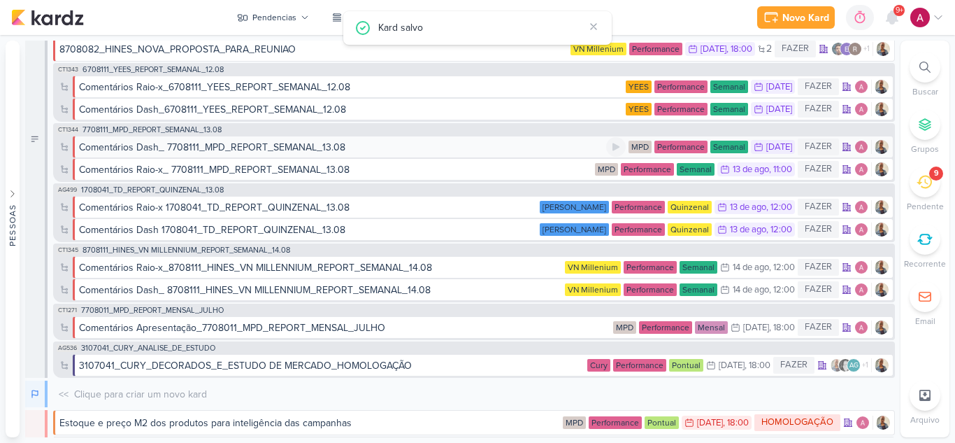
click at [535, 145] on div "Comentários Dash_ 7708111_MPD_REPORT_SEMANAL_13.08" at bounding box center [342, 147] width 527 height 15
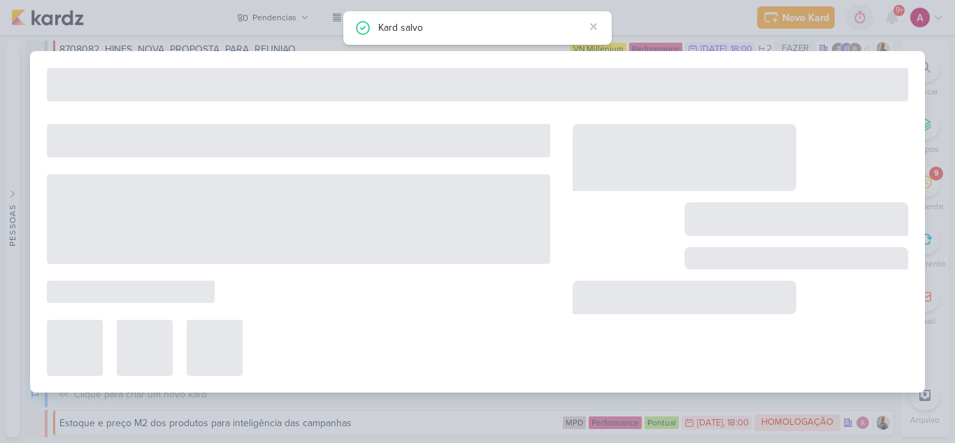
type input "Comentários Dash_ 7708111_MPD_REPORT_SEMANAL_13.08"
type input "12 de agosto de 2025 às 23:59"
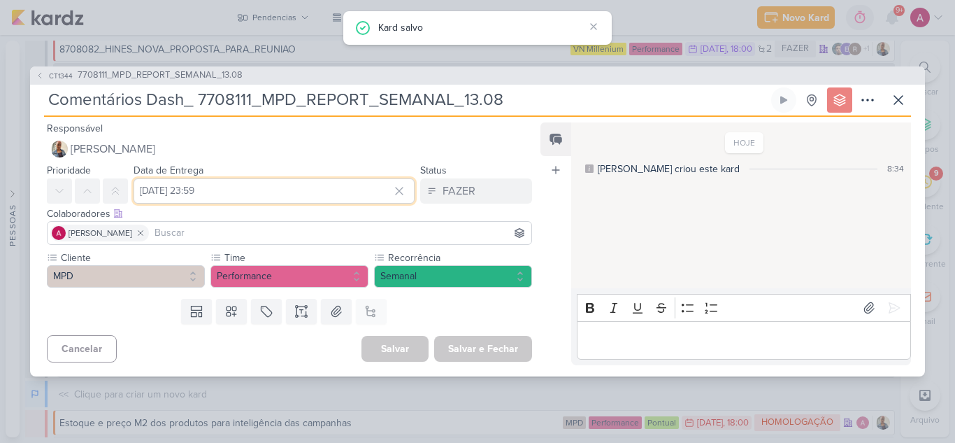
click at [221, 186] on input "12 de agosto de 2025 às 23:59" at bounding box center [274, 190] width 281 height 25
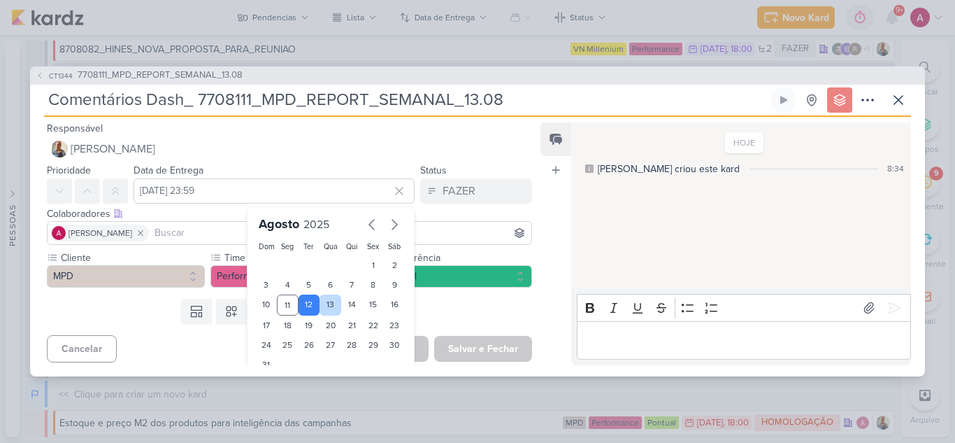
click at [327, 307] on div "13" at bounding box center [331, 304] width 22 height 21
type input "13 de agosto de 2025 às 23:59"
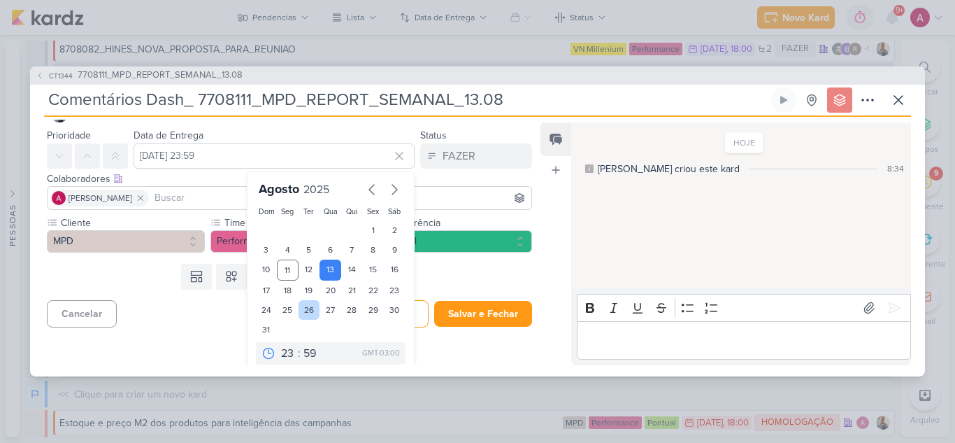
scroll to position [43, 0]
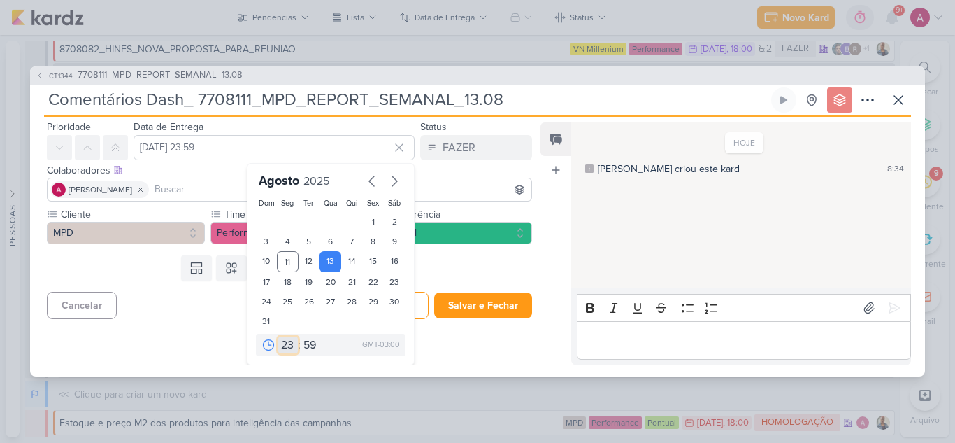
click at [286, 345] on select "00 01 02 03 04 05 06 07 08 09 10 11 12 13 14 15 16 17 18 19 20 21 22 23" at bounding box center [288, 344] width 20 height 17
select select "11"
click at [278, 336] on select "00 01 02 03 04 05 06 07 08 09 10 11 12 13 14 15 16 17 18 19 20 21 22 23" at bounding box center [288, 344] width 20 height 17
type input "13 de agosto de 2025 às 11:59"
click at [303, 345] on select "00 05 10 15 20 25 30 35 40 45 50 55 59" at bounding box center [311, 344] width 20 height 17
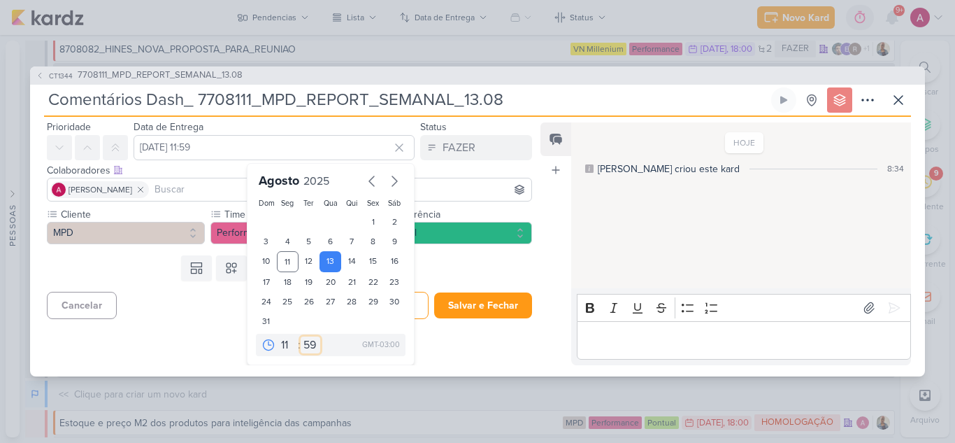
select select "0"
click at [301, 336] on select "00 05 10 15 20 25 30 35 40 45 50 55 59" at bounding box center [311, 344] width 20 height 17
type input "13 de agosto de 2025 às 11:00"
click at [497, 310] on button "Salvar e Fechar" at bounding box center [483, 305] width 98 height 26
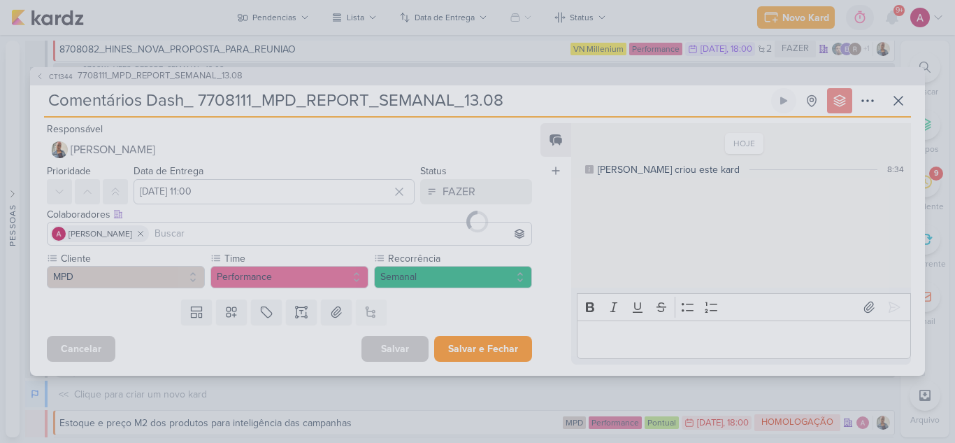
scroll to position [0, 0]
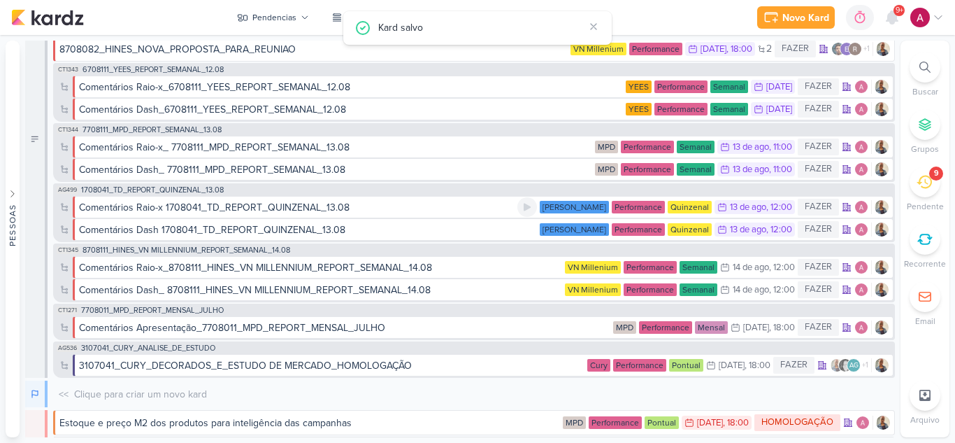
click at [757, 205] on div "13 de ago" at bounding box center [748, 207] width 36 height 9
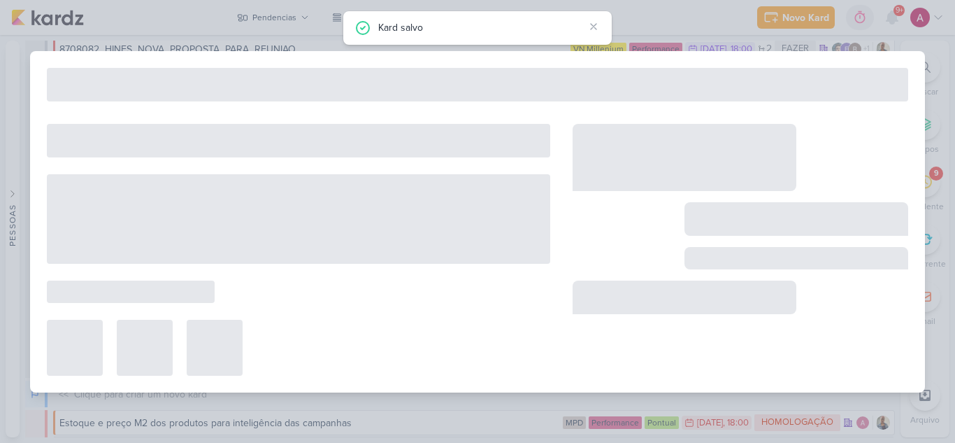
type input "Comentários Raio-x 1708041_TD_REPORT_QUINZENAL_13.08"
type input "13 de agosto de 2025 às 12:00"
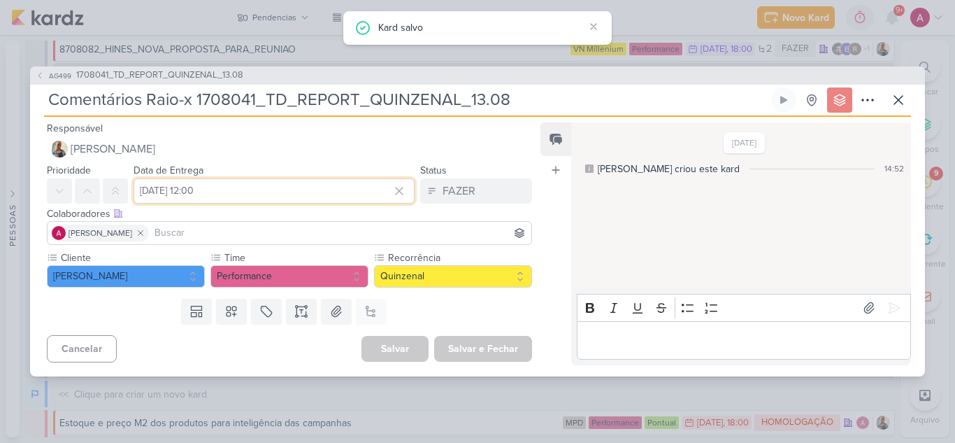
click at [241, 193] on input "13 de agosto de 2025 às 12:00" at bounding box center [274, 190] width 281 height 25
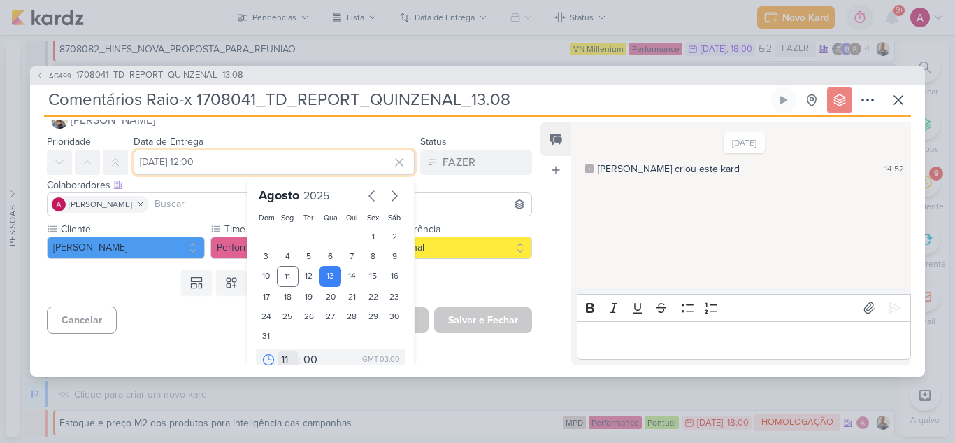
scroll to position [43, 0]
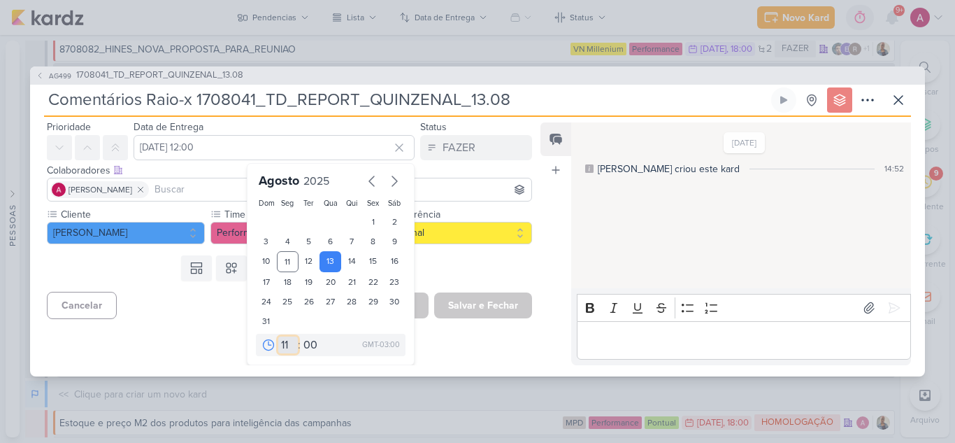
click at [282, 341] on select "00 01 02 03 04 05 06 07 08 09 10 11 12 13 14 15 16 17 18 19 20 21 22 23" at bounding box center [288, 344] width 20 height 17
select select "14"
click at [278, 336] on select "00 01 02 03 04 05 06 07 08 09 10 11 12 13 14 15 16 17 18 19 20 21 22 23" at bounding box center [288, 344] width 20 height 17
type input "13 de agosto de 2025 às 14:00"
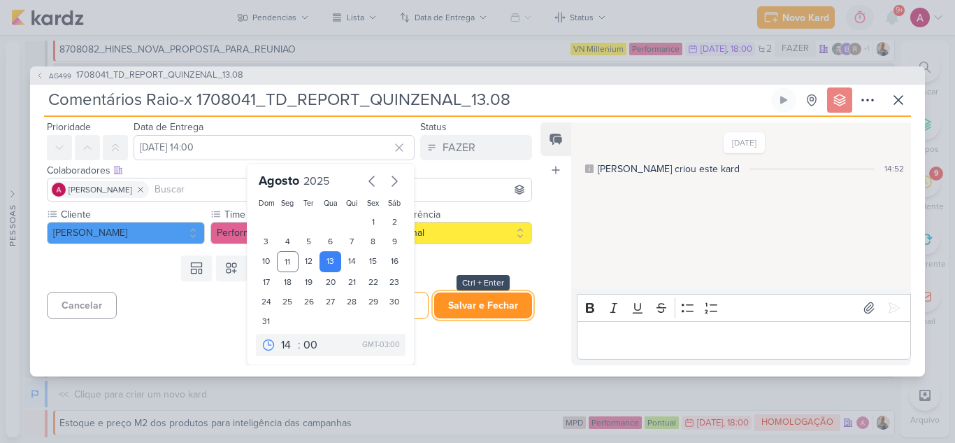
click at [454, 295] on button "Salvar e Fechar" at bounding box center [483, 305] width 98 height 26
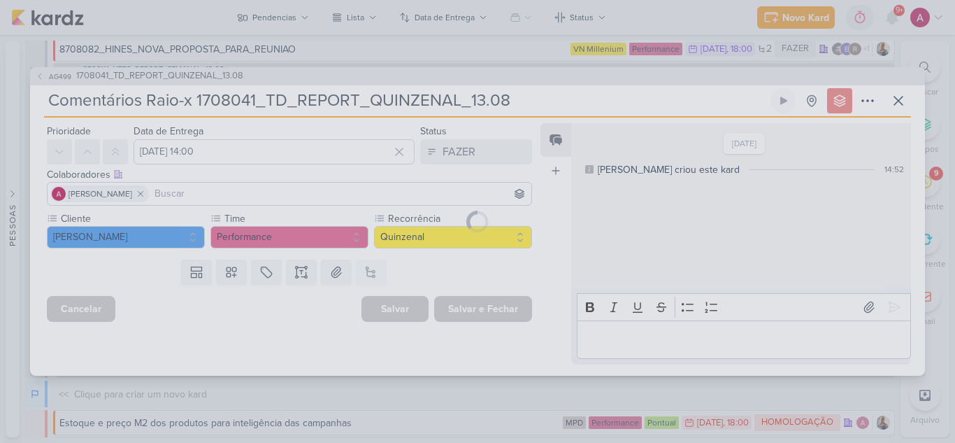
scroll to position [0, 0]
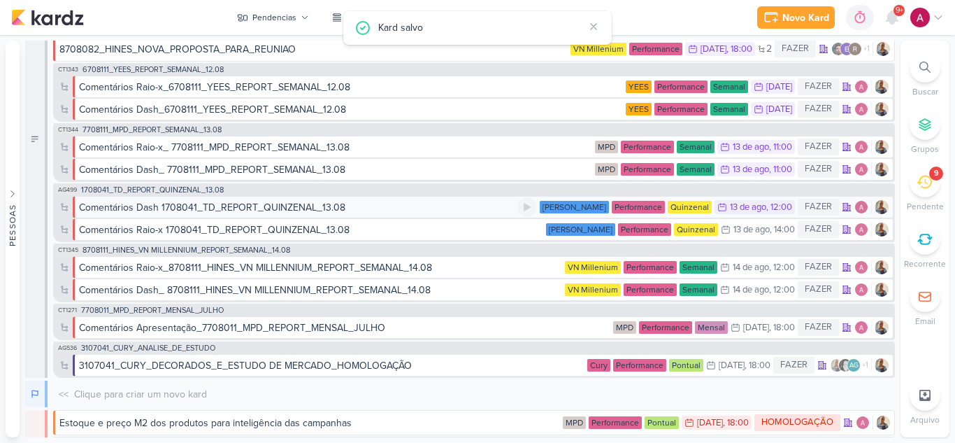
click at [733, 210] on div "13 de ago" at bounding box center [748, 207] width 36 height 9
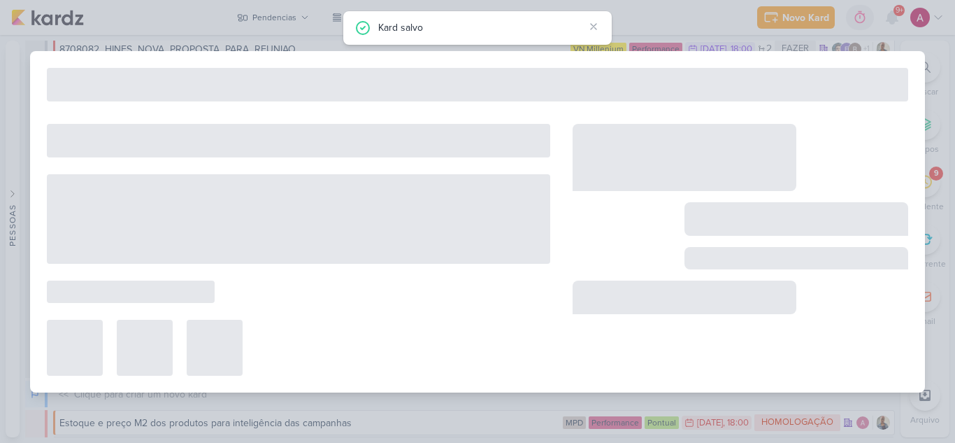
type input "Comentários Dash 1708041_TD_REPORT_QUINZENAL_13.08"
type input "13 de agosto de 2025 às 12:00"
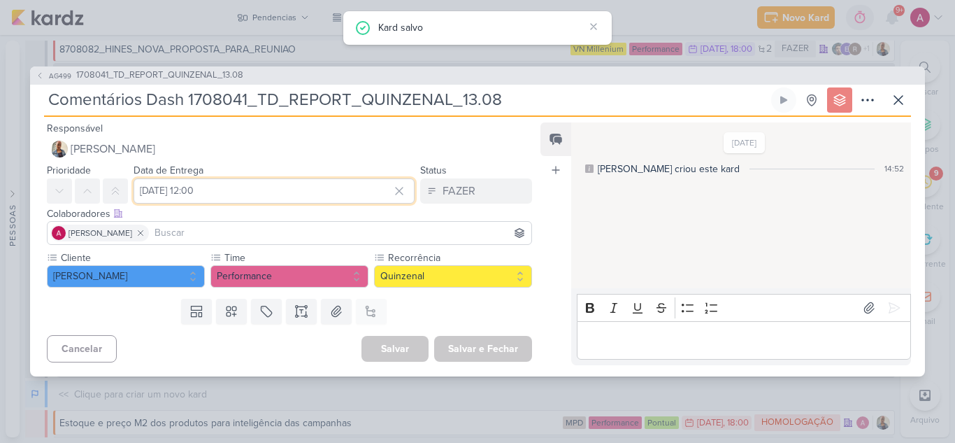
click at [301, 191] on input "13 de agosto de 2025 às 12:00" at bounding box center [274, 190] width 281 height 25
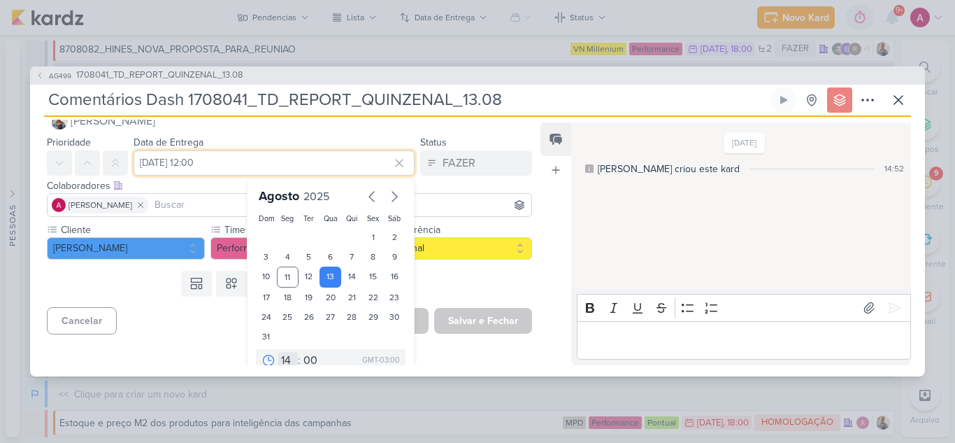
scroll to position [43, 0]
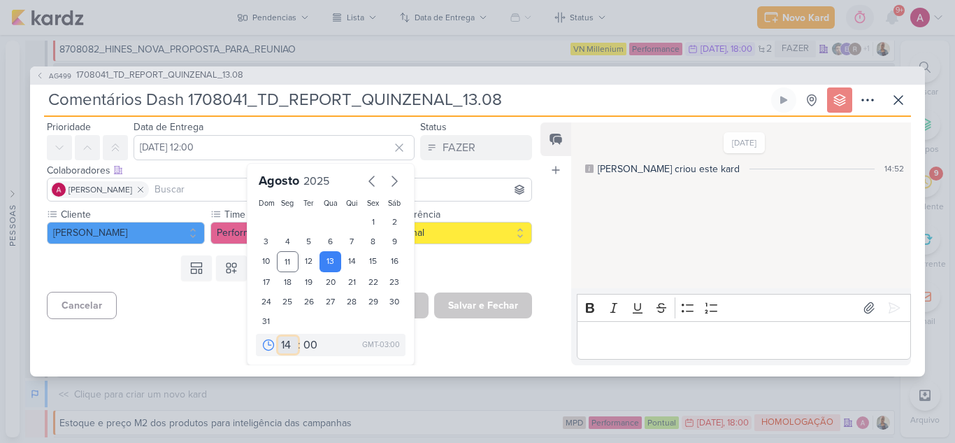
click at [283, 345] on select "00 01 02 03 04 05 06 07 08 09 10 11 12 13 14 15 16 17 18 19 20 21 22 23" at bounding box center [288, 344] width 20 height 17
drag, startPoint x: 703, startPoint y: 229, endPoint x: 390, endPoint y: 187, distance: 315.4
click at [696, 229] on div "4/8/25 Aline criou este kard 14:52" at bounding box center [740, 206] width 338 height 165
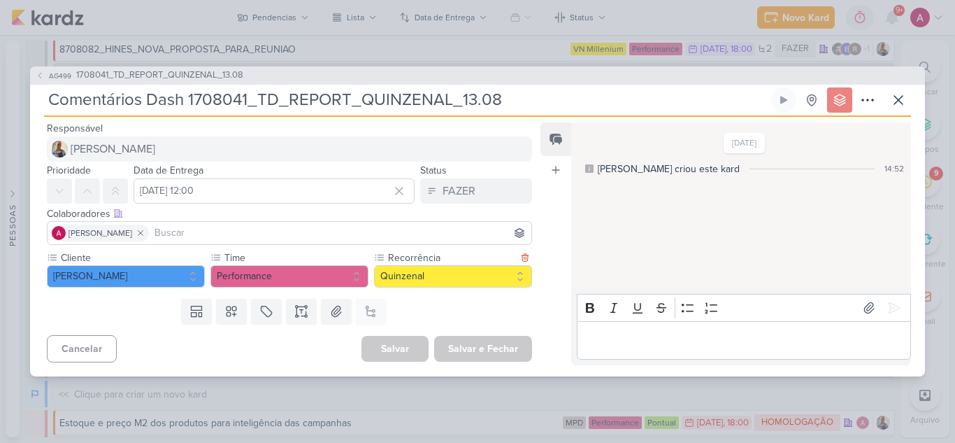
scroll to position [0, 0]
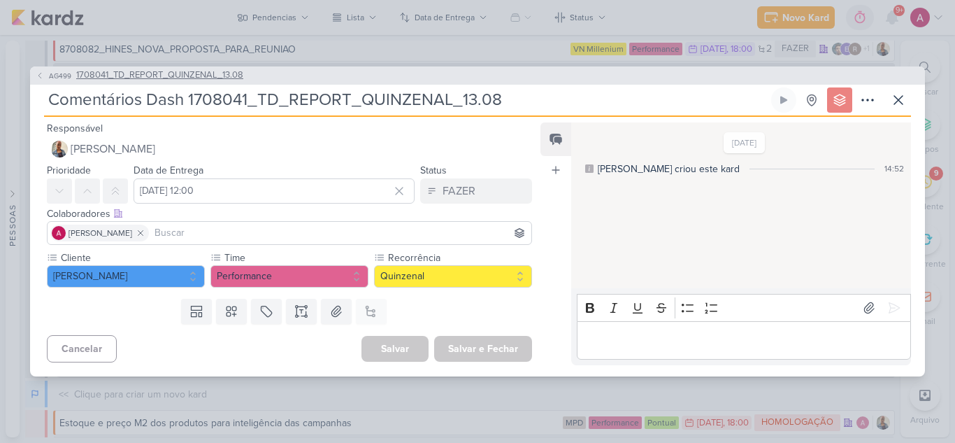
click at [106, 78] on span "1708041_TD_REPORT_QUINZENAL_13.08" at bounding box center [159, 76] width 167 height 14
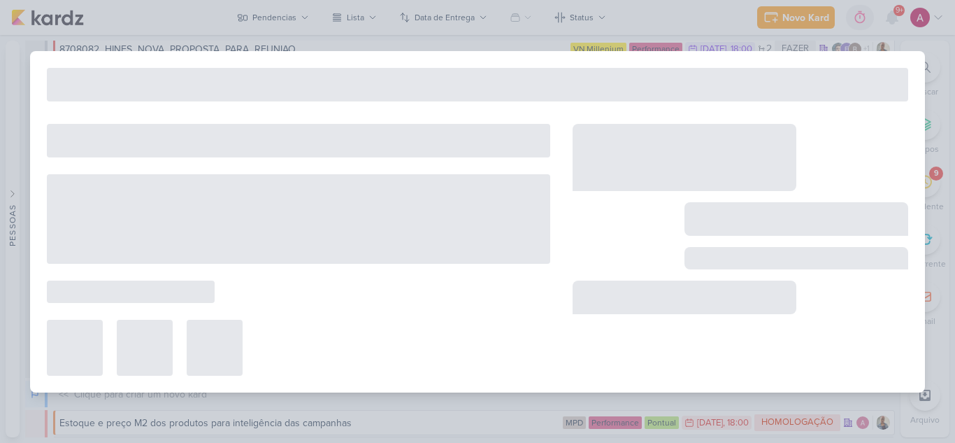
type input "1708041_TD_REPORT_QUINZENAL_13.08"
type input "13 de agosto de 2025 às 16:00"
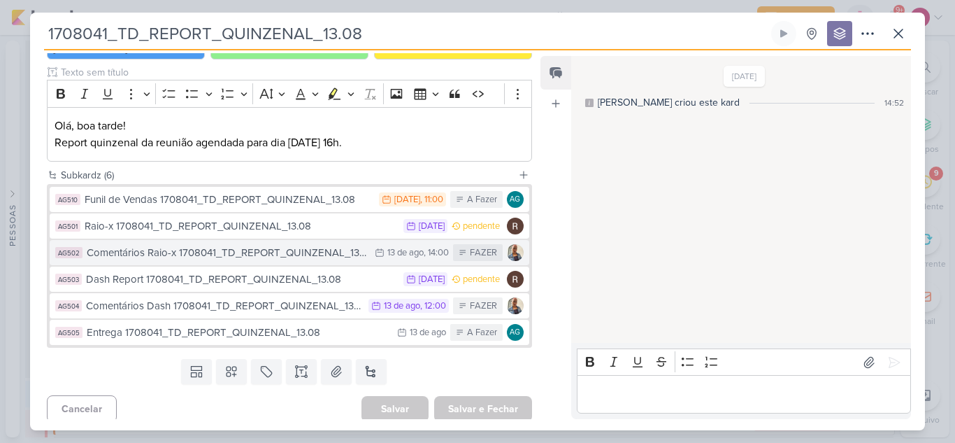
scroll to position [168, 0]
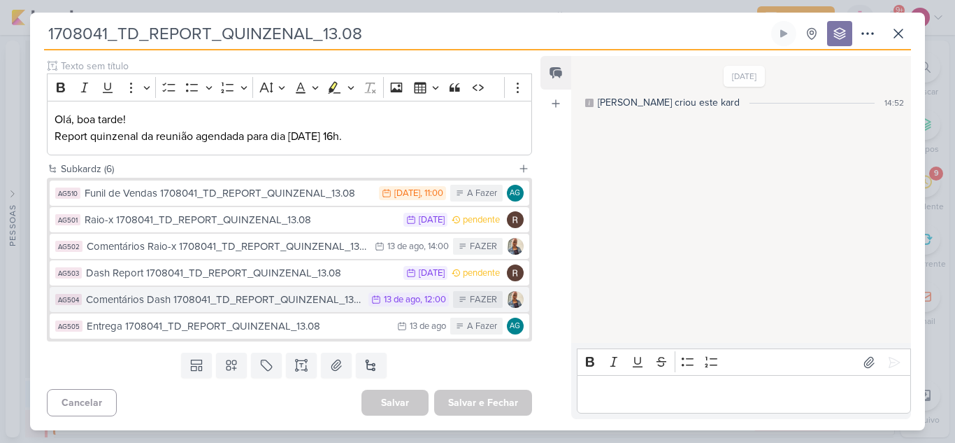
click at [420, 302] on div ", 12:00" at bounding box center [433, 299] width 26 height 9
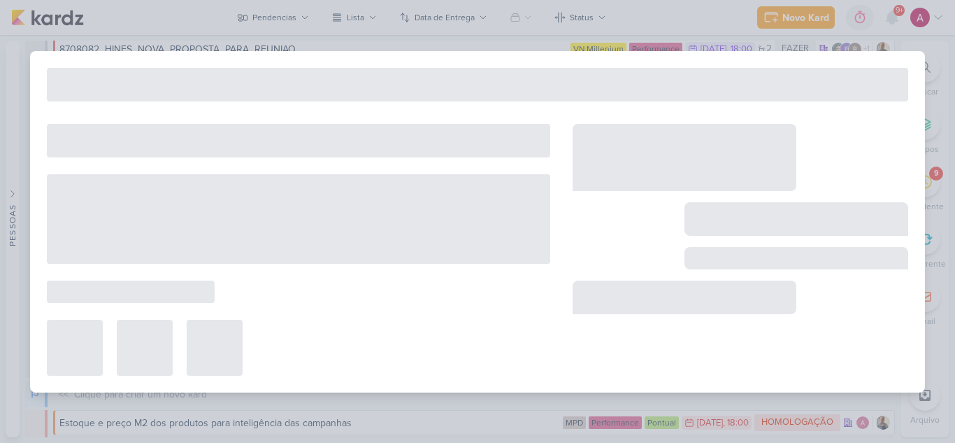
type input "Comentários Dash 1708041_TD_REPORT_QUINZENAL_13.08"
type input "13 de agosto de 2025 às 12:00"
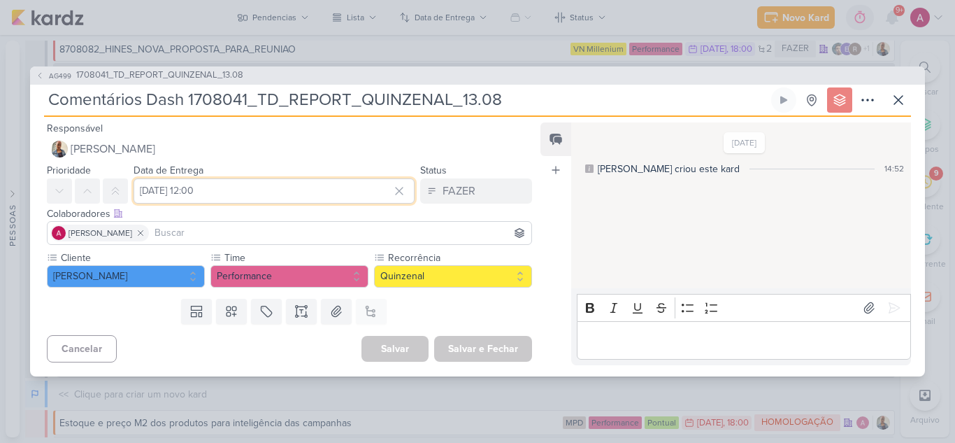
click at [262, 192] on input "13 de agosto de 2025 às 12:00" at bounding box center [274, 190] width 281 height 25
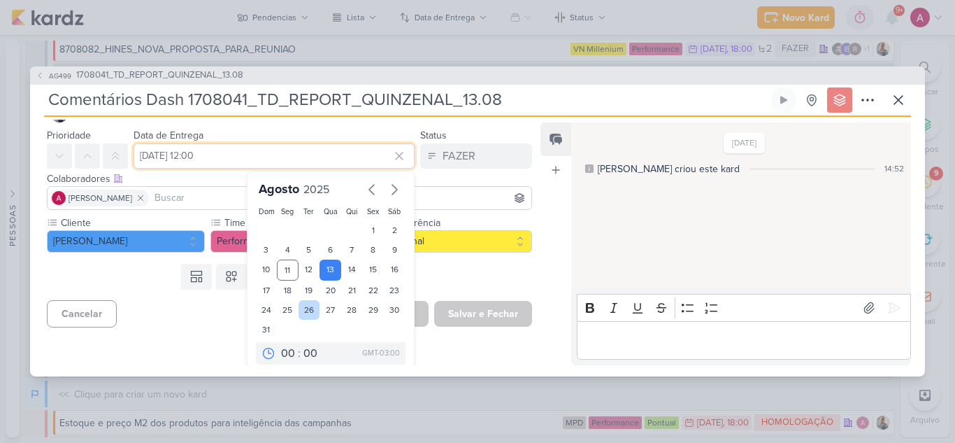
scroll to position [43, 0]
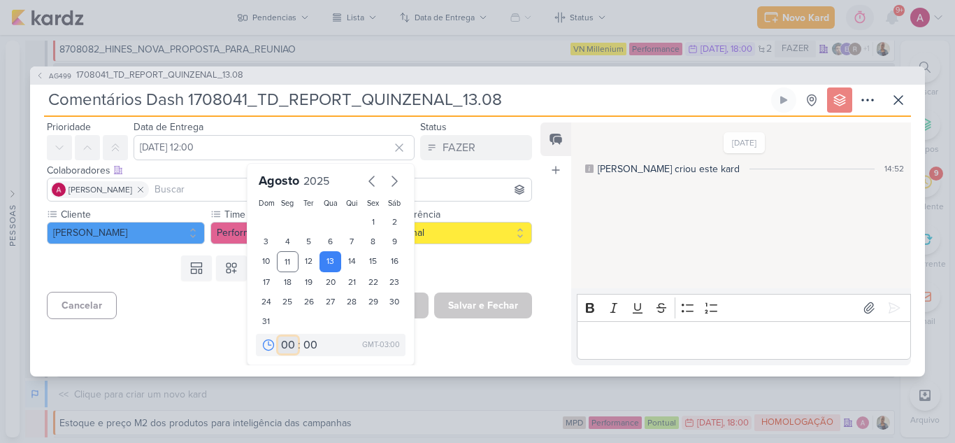
click at [283, 346] on select "00 01 02 03 04 05 06 07 08 09 10 11 12 13 14 15 16 17 18 19 20 21 22 23" at bounding box center [288, 344] width 20 height 17
select select "14"
click at [278, 336] on select "00 01 02 03 04 05 06 07 08 09 10 11 12 13 14 15 16 17 18 19 20 21 22 23" at bounding box center [288, 344] width 20 height 17
type input "13 de agosto de 2025 às 14:00"
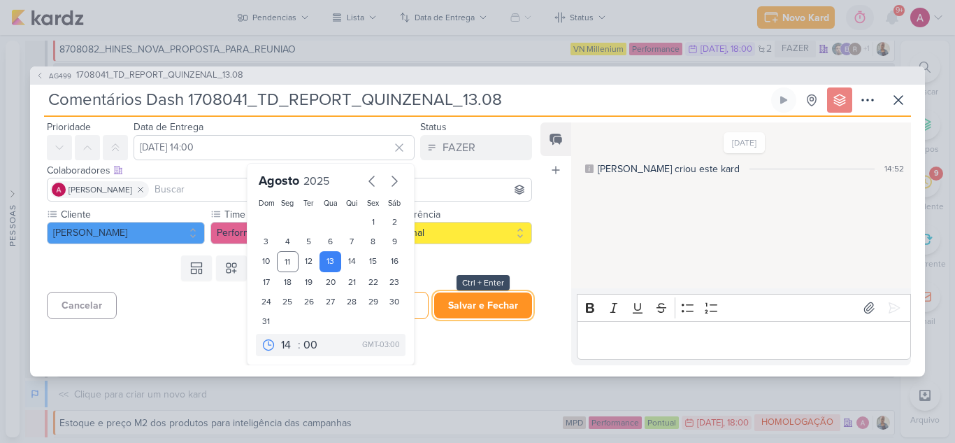
click at [471, 303] on button "Salvar e Fechar" at bounding box center [483, 305] width 98 height 26
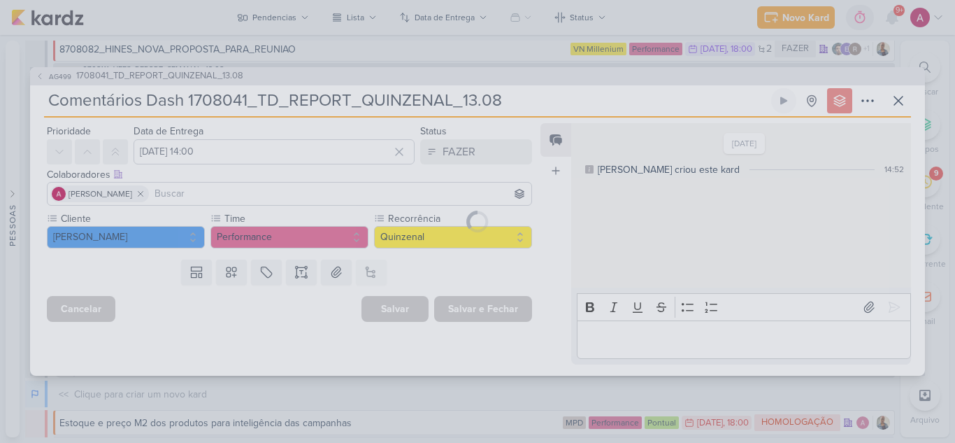
scroll to position [0, 0]
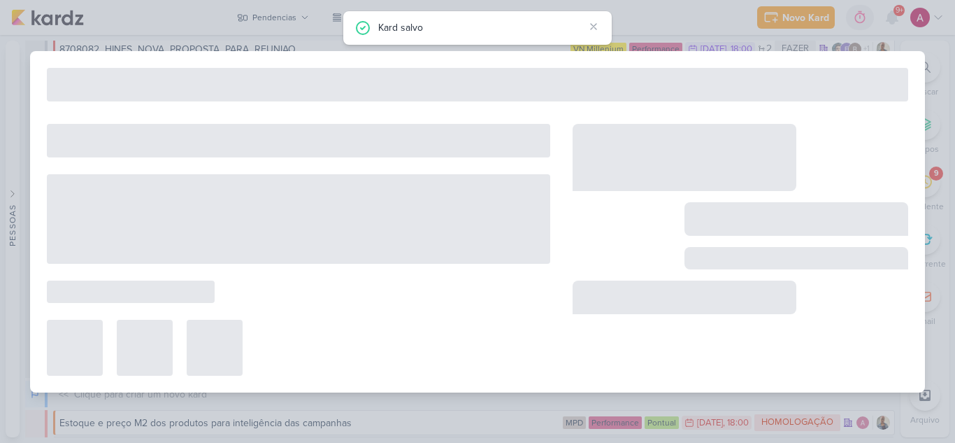
type input "1708041_TD_REPORT_QUINZENAL_13.08"
type input "13 de agosto de 2025 às 16:00"
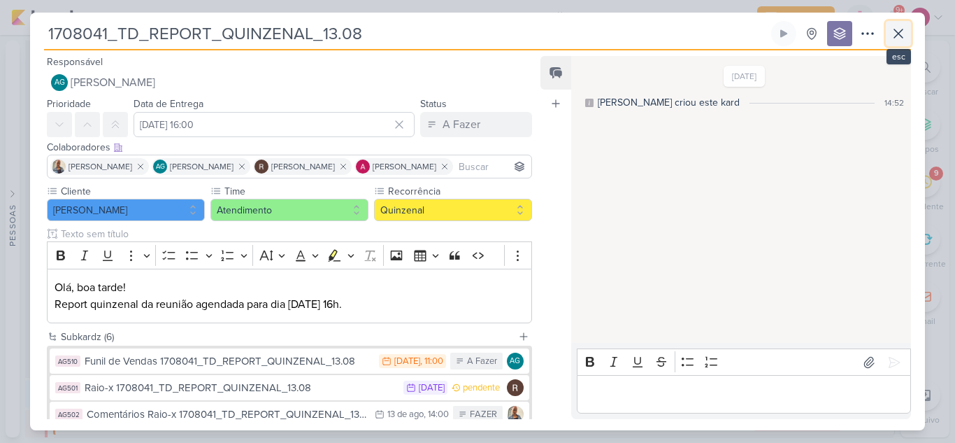
click at [904, 34] on icon at bounding box center [898, 33] width 17 height 17
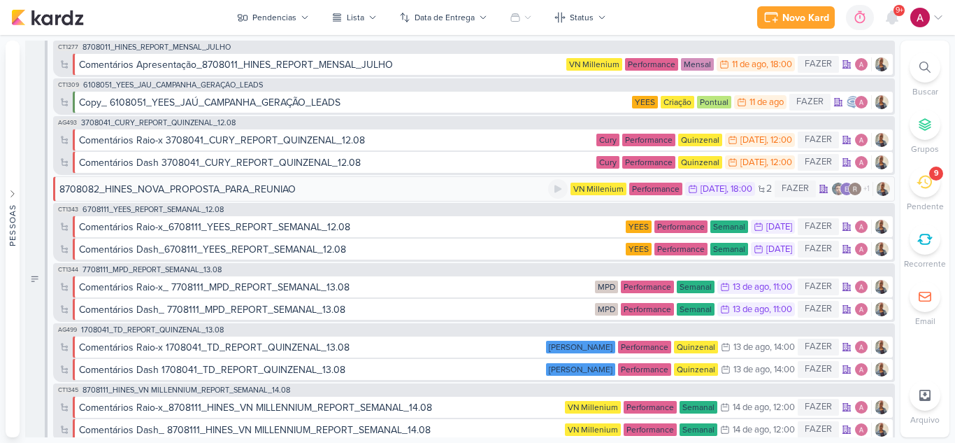
click at [436, 192] on div "8708082_HINES_NOVA_PROPOSTA_PARA_REUNIAO" at bounding box center [303, 189] width 489 height 15
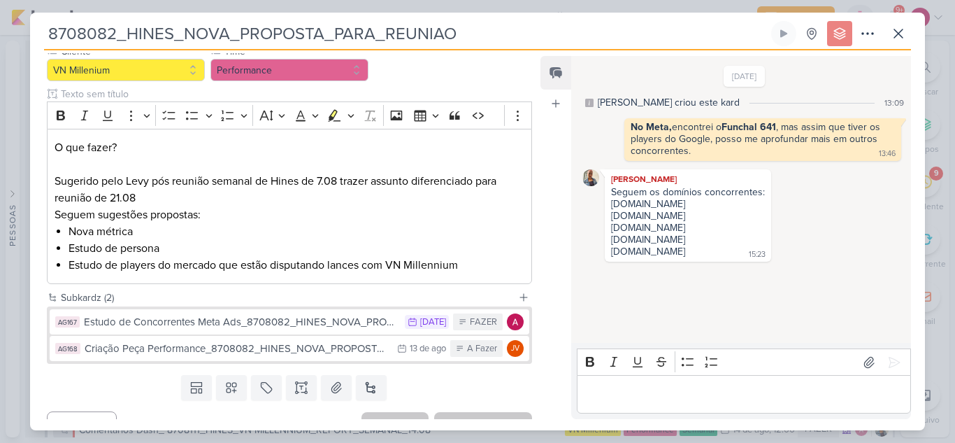
scroll to position [162, 0]
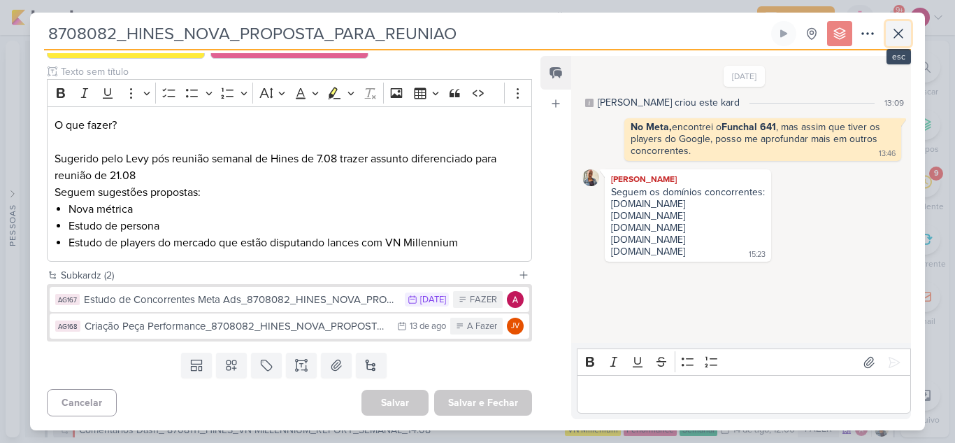
click at [901, 37] on icon at bounding box center [898, 33] width 8 height 8
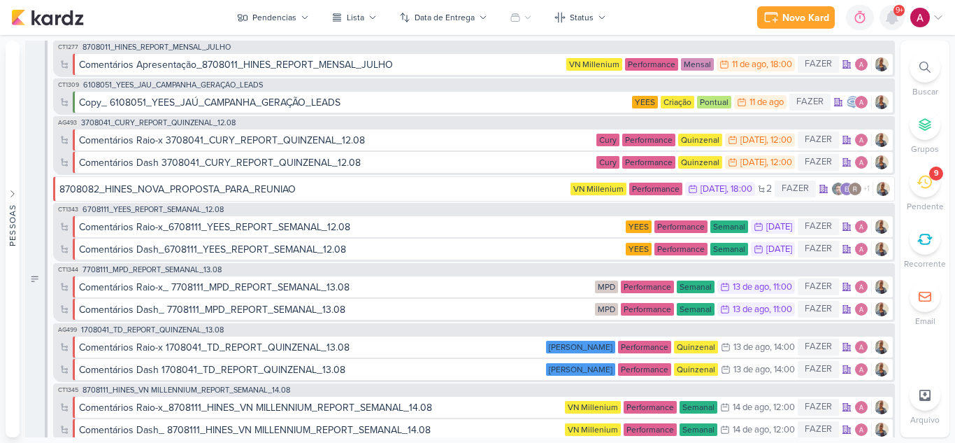
click at [895, 18] on icon at bounding box center [892, 17] width 11 height 13
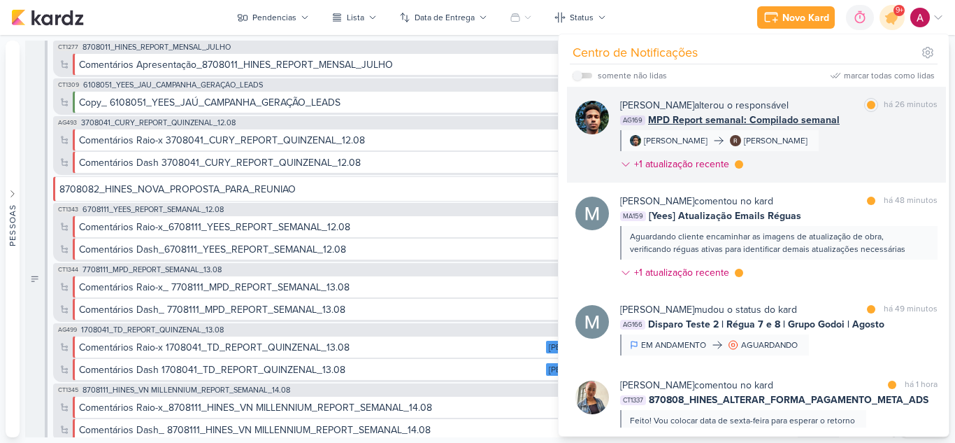
click at [865, 143] on div "Nelito Junior alterou o responsável marcar como lida há 26 minutos AG169 MPD Re…" at bounding box center [778, 137] width 317 height 79
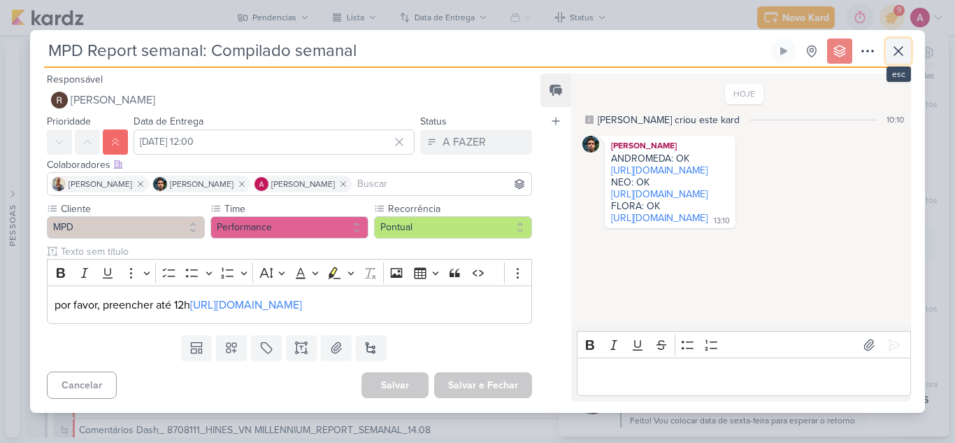
click at [890, 45] on icon at bounding box center [898, 51] width 17 height 17
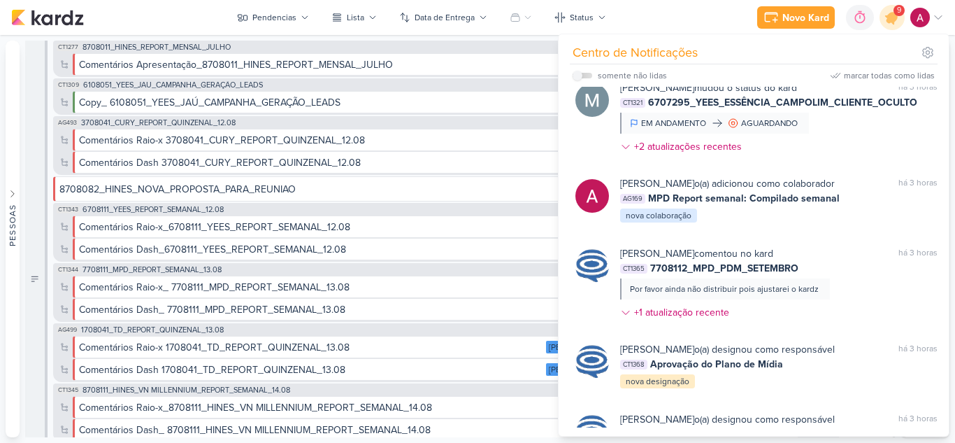
scroll to position [875, 0]
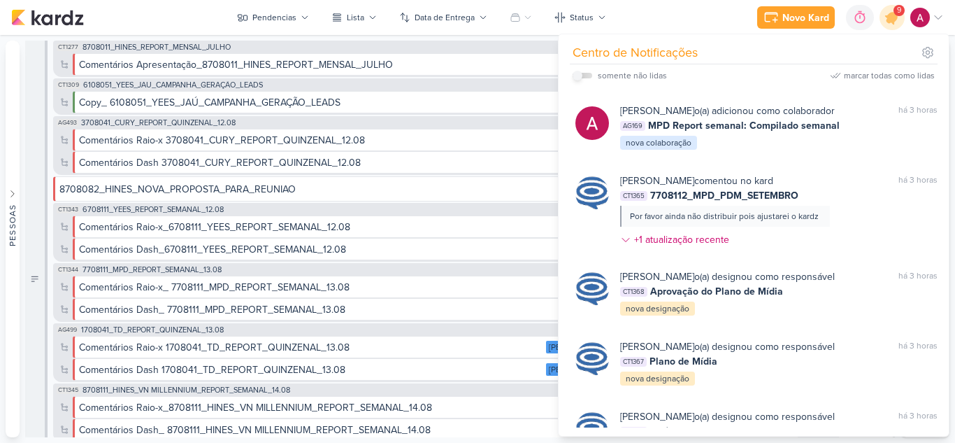
click at [589, 76] on label at bounding box center [583, 76] width 20 height 6
click at [582, 76] on input "checkbox" at bounding box center [578, 76] width 10 height 10
checkbox input "true"
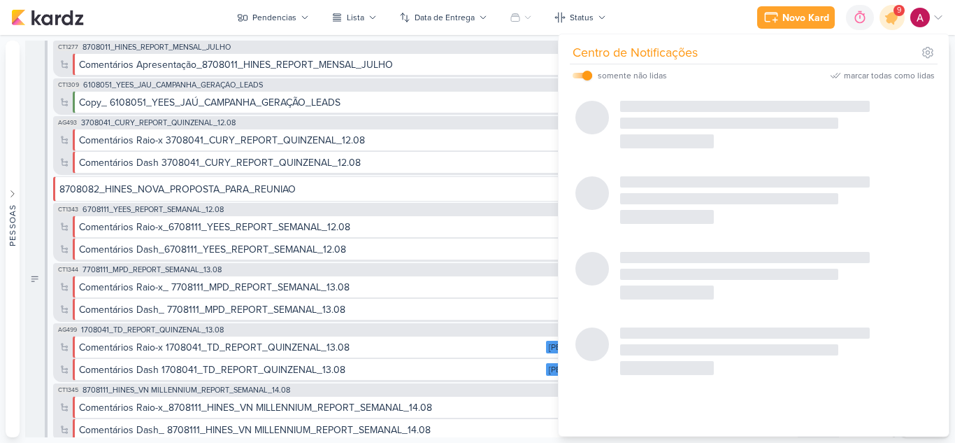
scroll to position [394, 0]
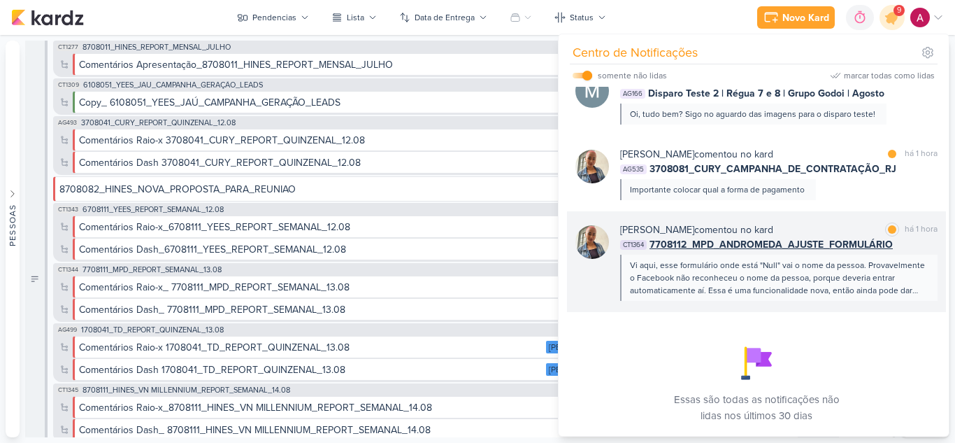
click at [832, 223] on div "Iara Santos comentou no kard marcar como lida há 1 hora" at bounding box center [778, 229] width 317 height 15
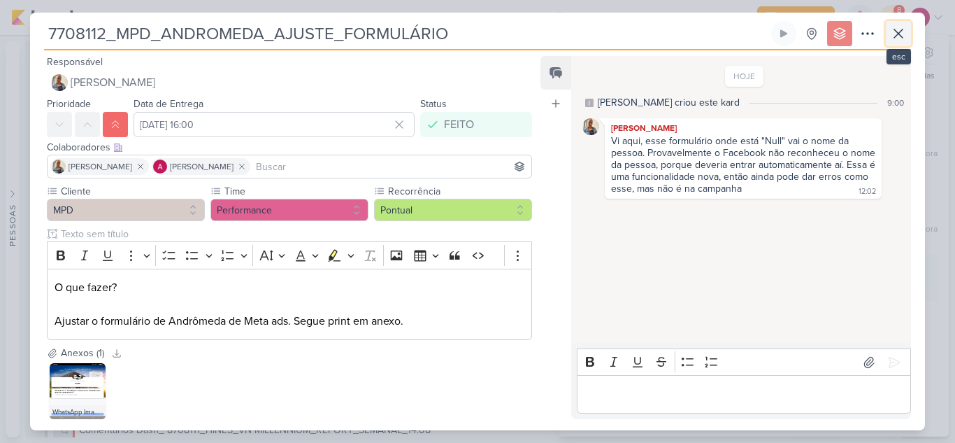
click at [896, 34] on icon at bounding box center [898, 33] width 17 height 17
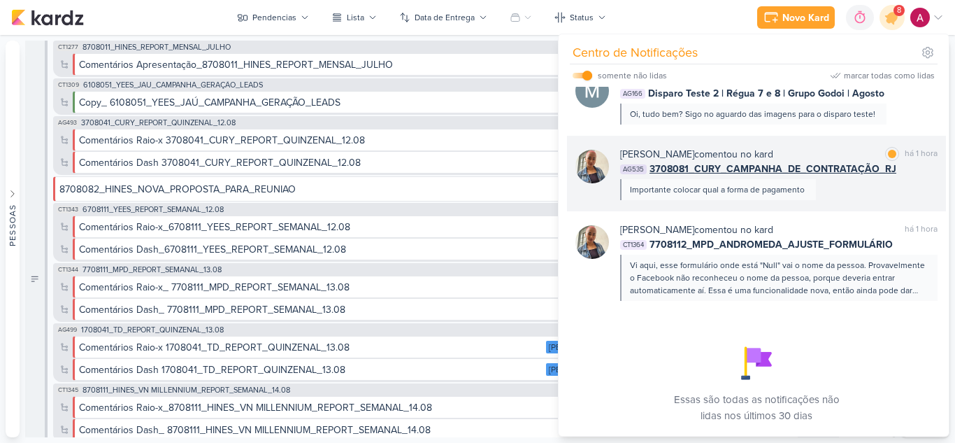
click at [860, 188] on div "Iara Santos comentou no kard marcar como lida há 1 hora AG535 3708081_CURY_CAMP…" at bounding box center [778, 173] width 317 height 53
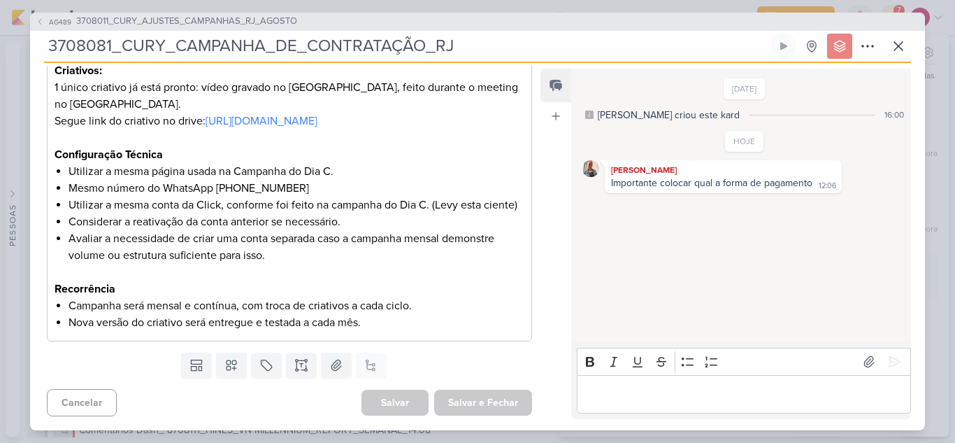
scroll to position [461, 0]
click at [906, 52] on icon at bounding box center [898, 46] width 17 height 17
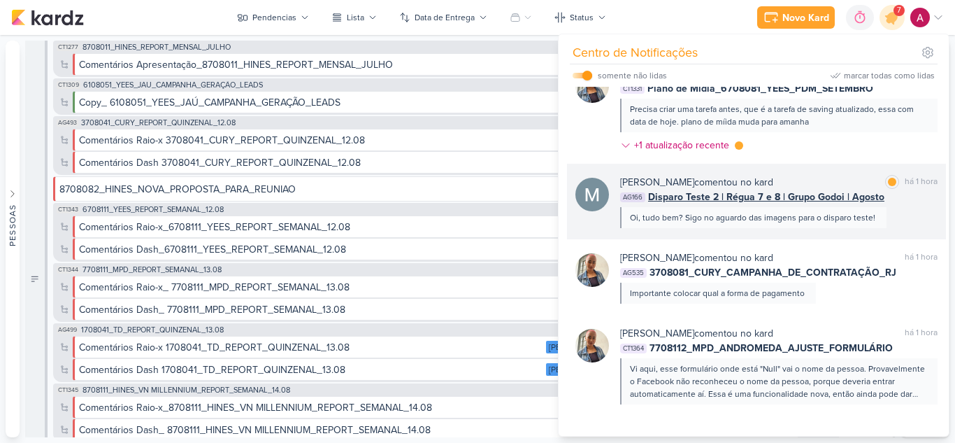
scroll to position [255, 0]
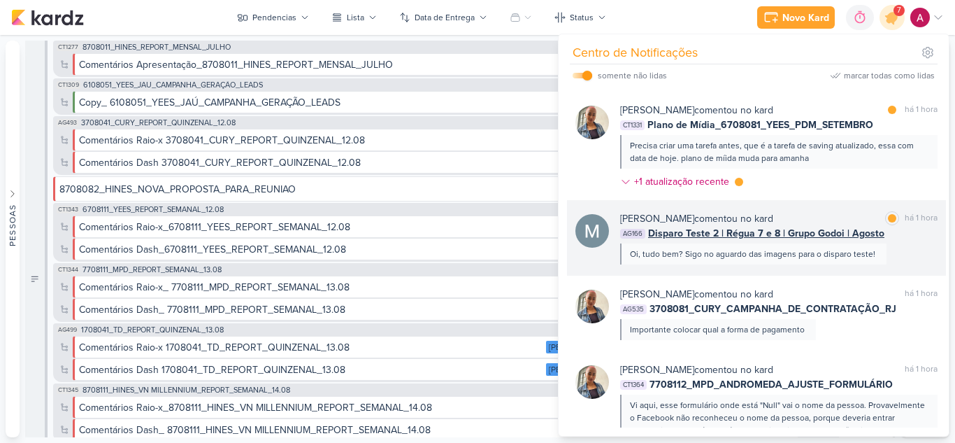
click at [908, 250] on div "Mariana Amorim comentou no kard marcar como lida há 1 hora AG166 Disparo Teste …" at bounding box center [778, 237] width 317 height 53
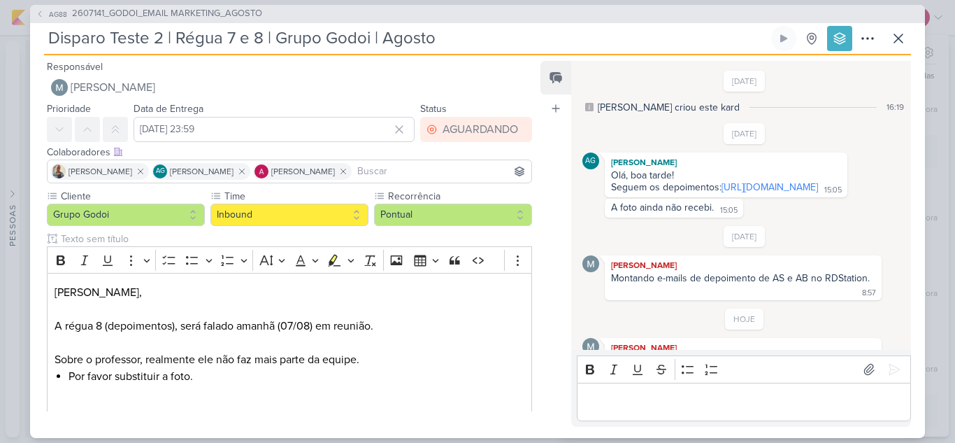
scroll to position [62, 0]
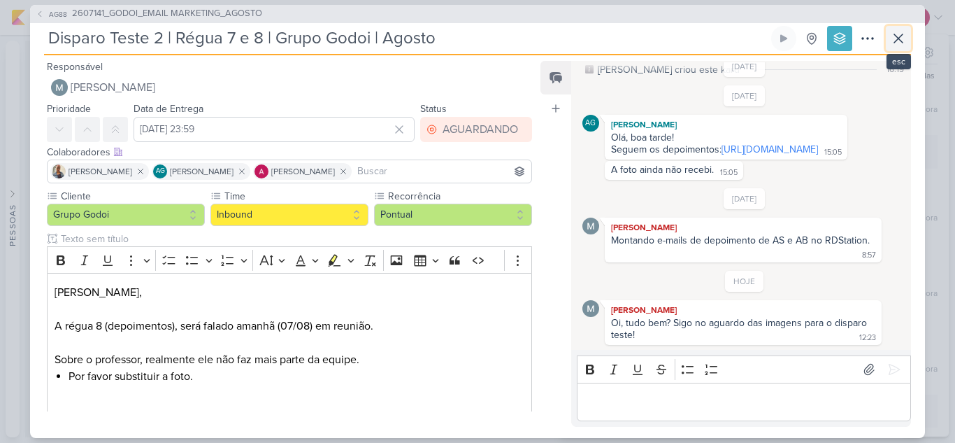
click at [902, 48] on button at bounding box center [898, 38] width 25 height 25
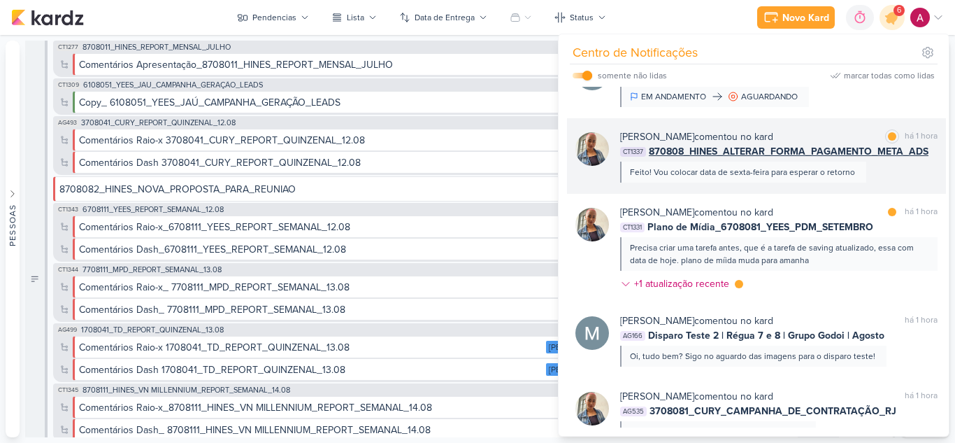
scroll to position [115, 0]
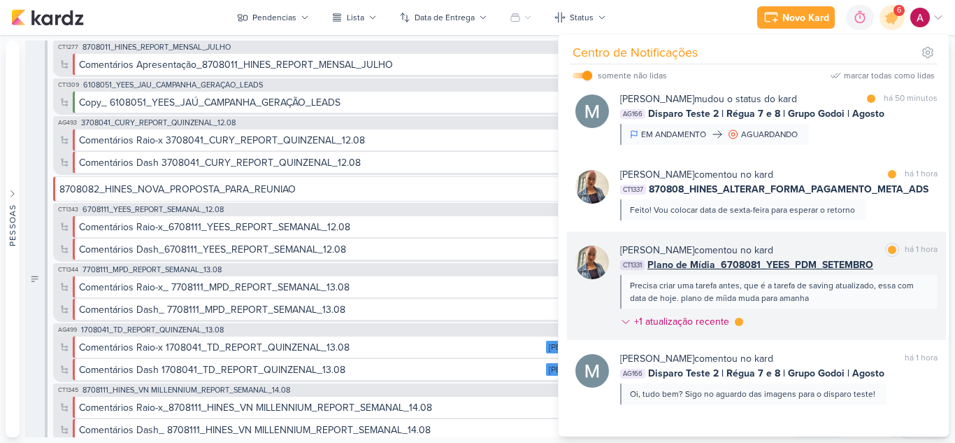
click at [857, 322] on div "Iara Santos comentou no kard marcar como lida há 1 hora CT1331 Plano de Mídia_6…" at bounding box center [778, 289] width 317 height 92
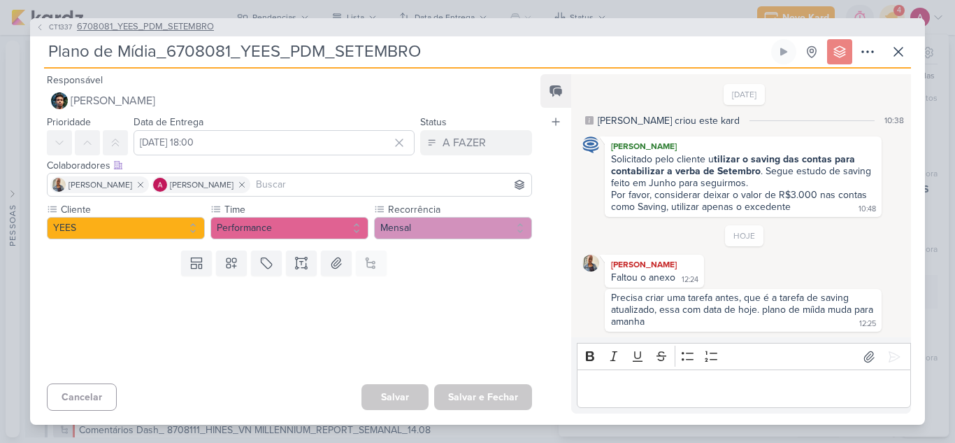
click at [167, 27] on span "6708081_YEES_PDM_SETEMBRO" at bounding box center [145, 27] width 137 height 14
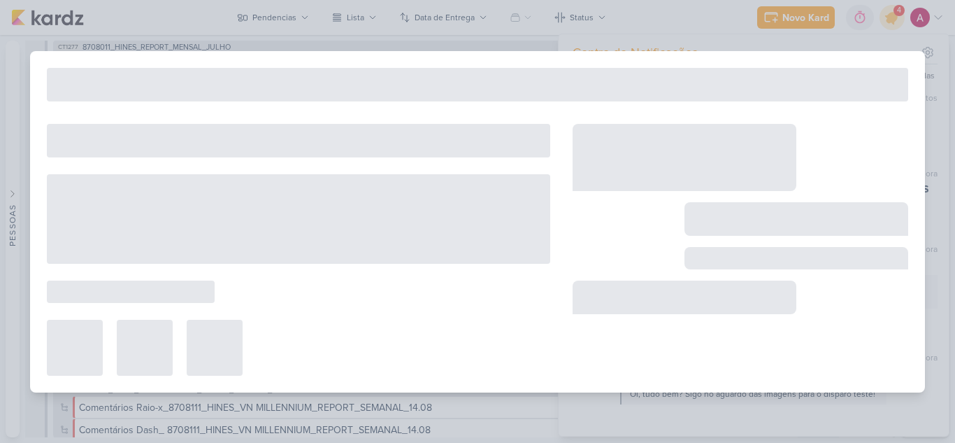
type input "6708081_YEES_PDM_SETEMBRO"
type input "12 de agosto de 2025 às 18:00"
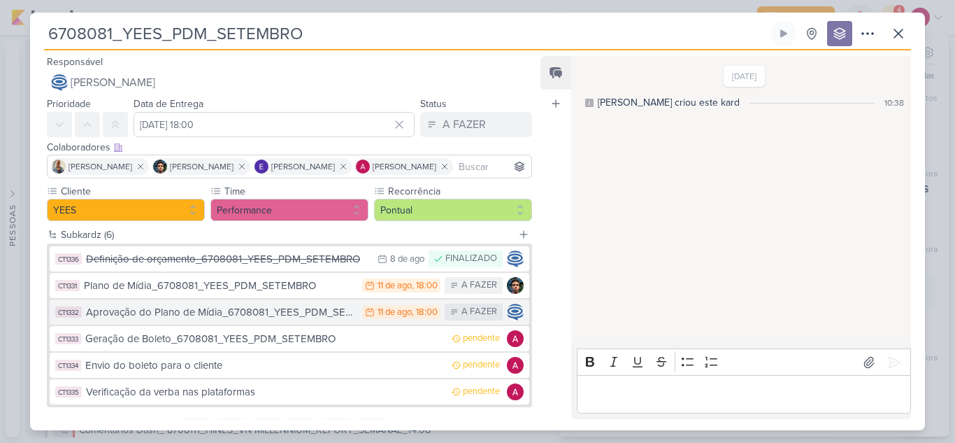
scroll to position [66, 0]
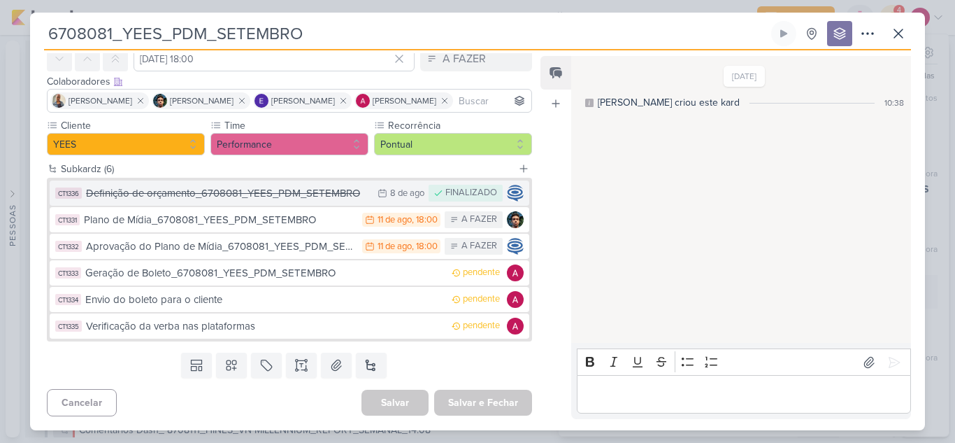
click at [270, 194] on div "Definição de orçamento_6708081_YEES_PDM_SETEMBRO" at bounding box center [228, 193] width 285 height 16
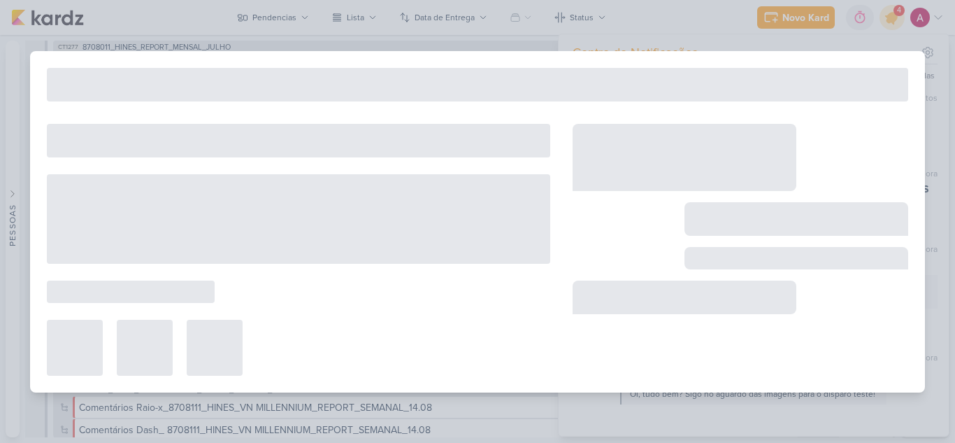
type input "Definição de orçamento_6708081_YEES_PDM_SETEMBRO"
type input "[DATE] 23:59"
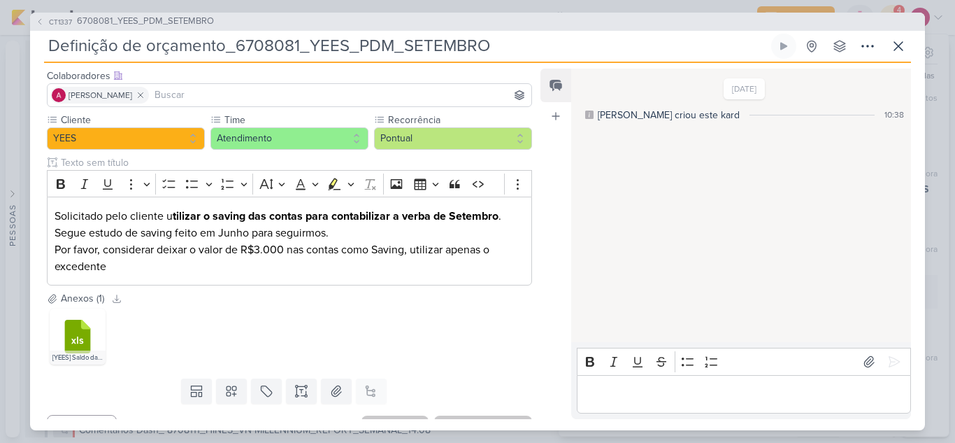
scroll to position [110, 0]
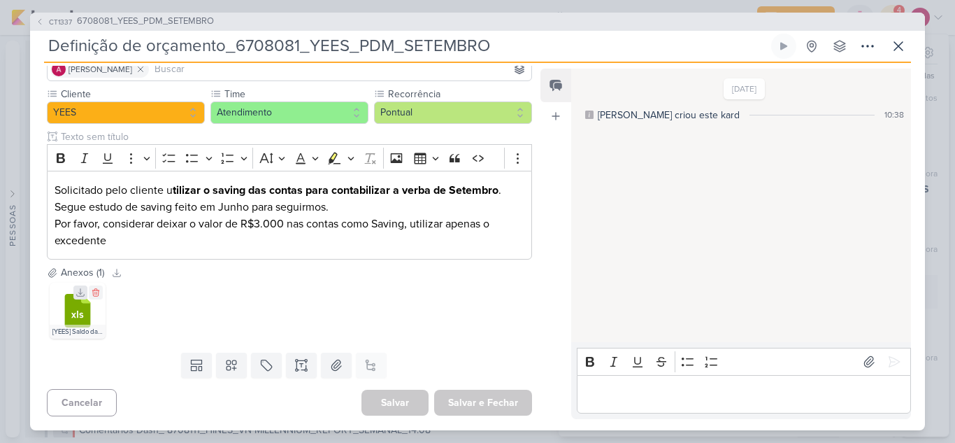
click at [77, 291] on icon at bounding box center [81, 292] width 10 height 10
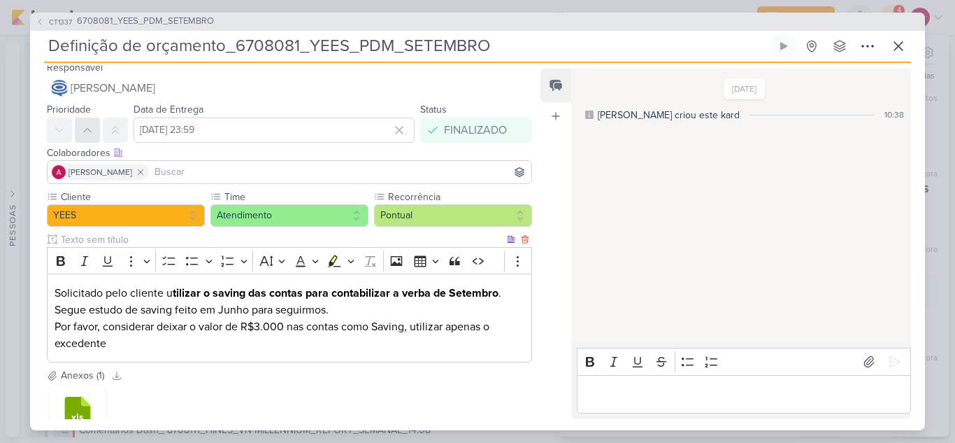
scroll to position [0, 0]
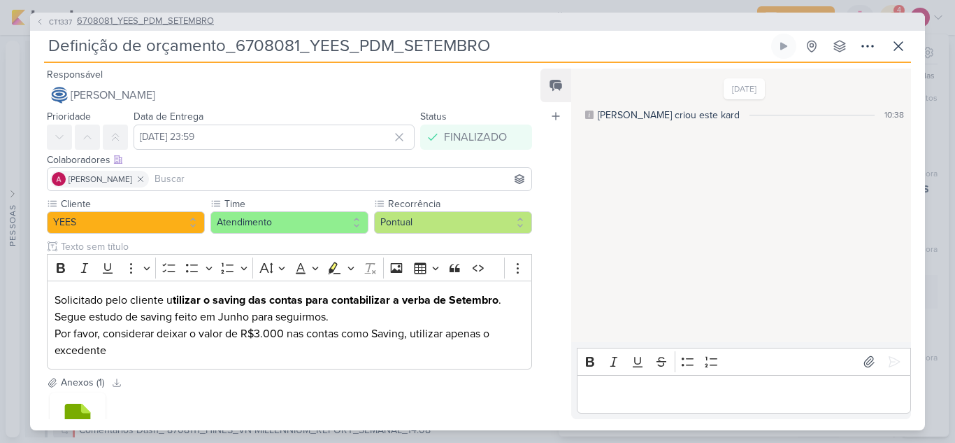
click at [45, 22] on button "CT1337 6708081_YEES_PDM_SETEMBRO" at bounding box center [125, 22] width 178 height 14
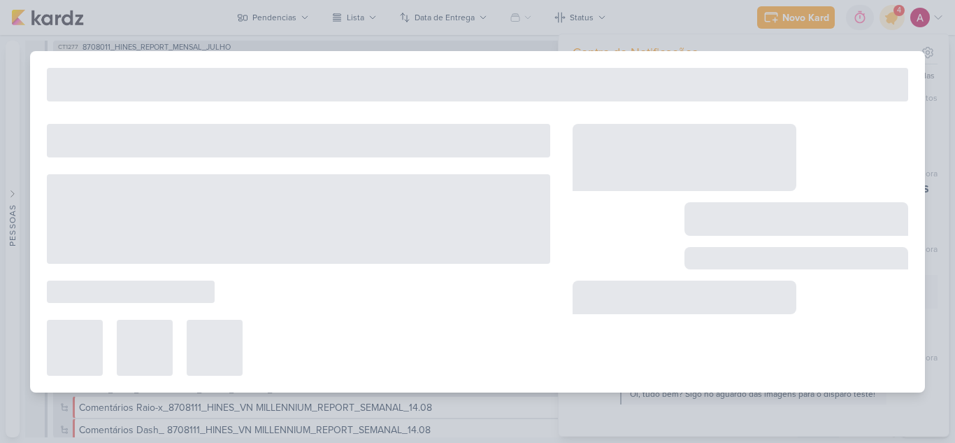
type input "6708081_YEES_PDM_SETEMBRO"
type input "12 de agosto de 2025 às 18:00"
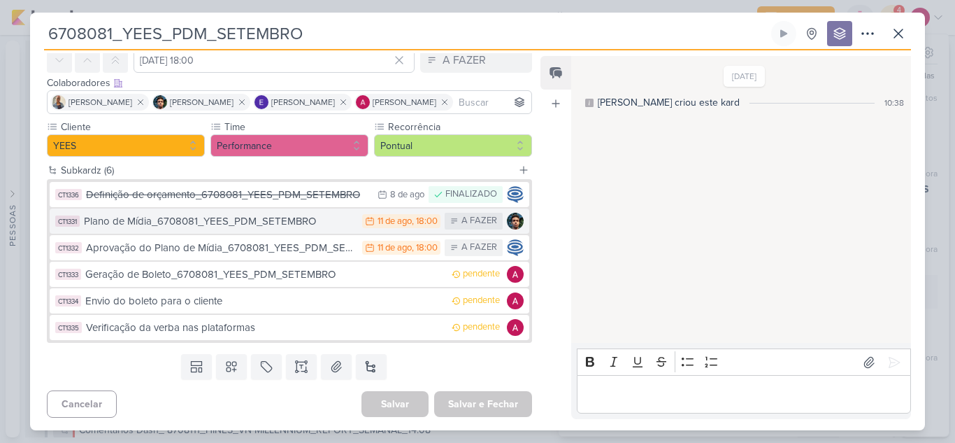
scroll to position [66, 0]
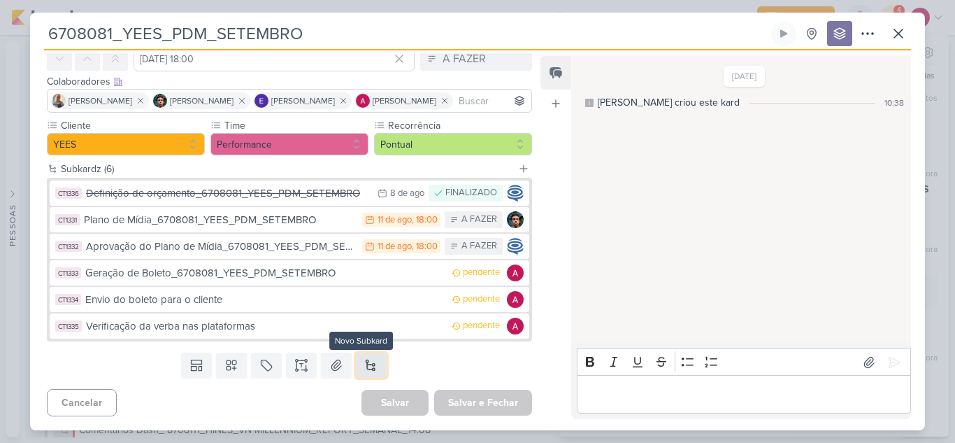
click at [362, 367] on button at bounding box center [371, 364] width 31 height 25
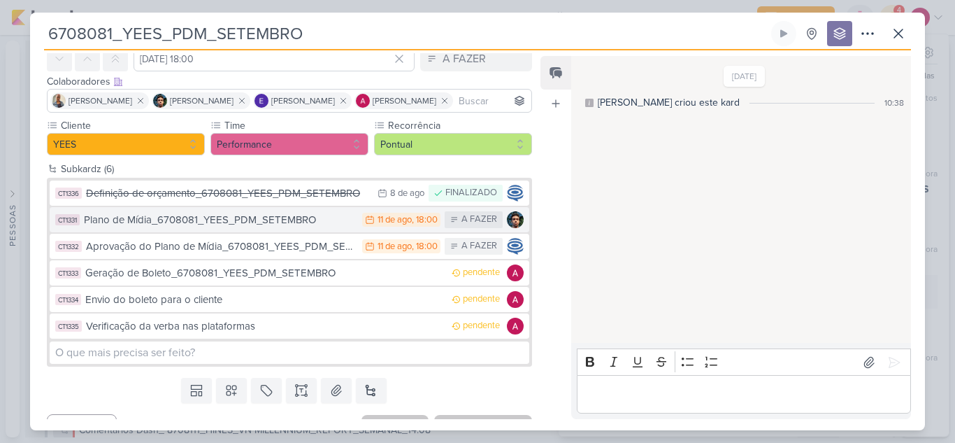
click at [299, 221] on div "Plano de Mídia_6708081_YEES_PDM_SETEMBRO" at bounding box center [219, 220] width 271 height 16
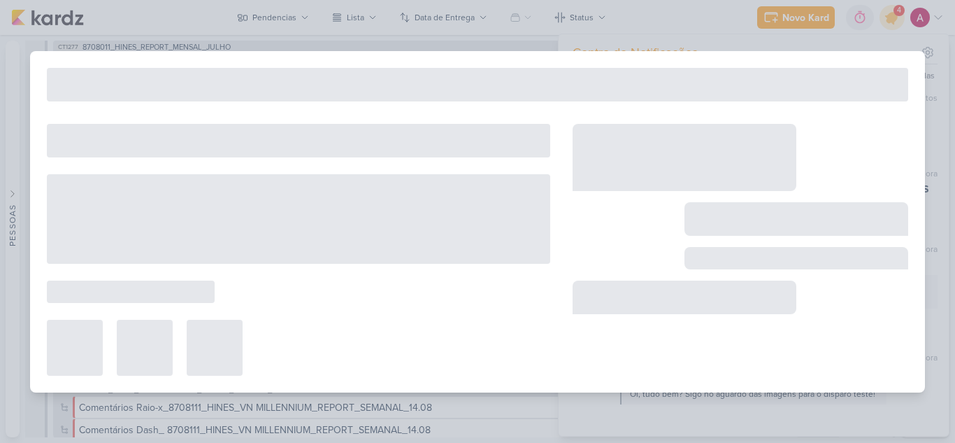
type input "Plano de Mídia_6708081_YEES_PDM_SETEMBRO"
type input "11 de agosto de 2025 às 18:00"
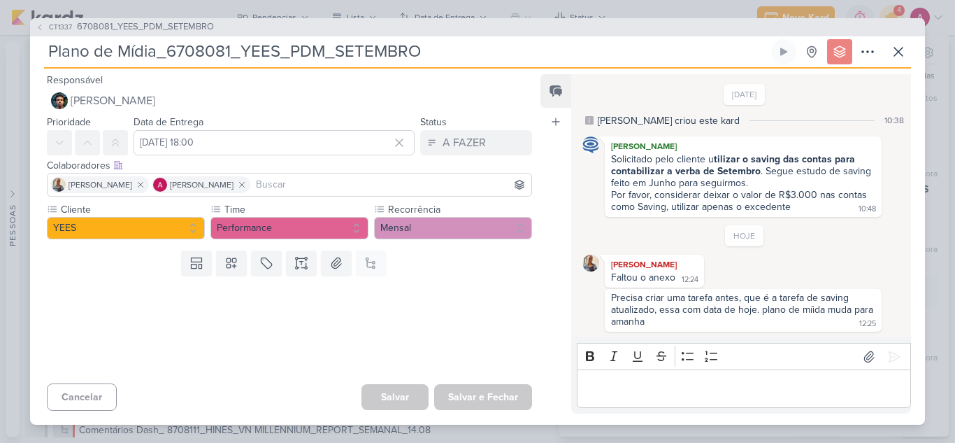
click at [64, 28] on span "CT1337" at bounding box center [60, 27] width 27 height 10
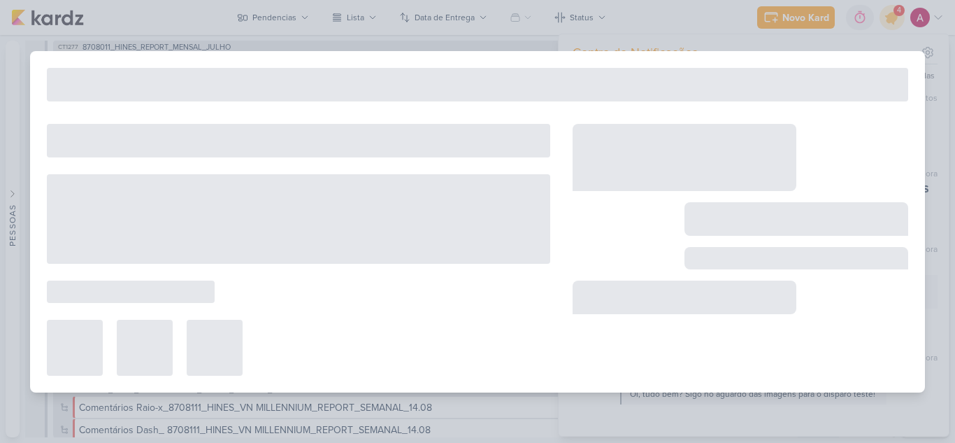
type input "6708081_YEES_PDM_SETEMBRO"
type input "12 de agosto de 2025 às 18:00"
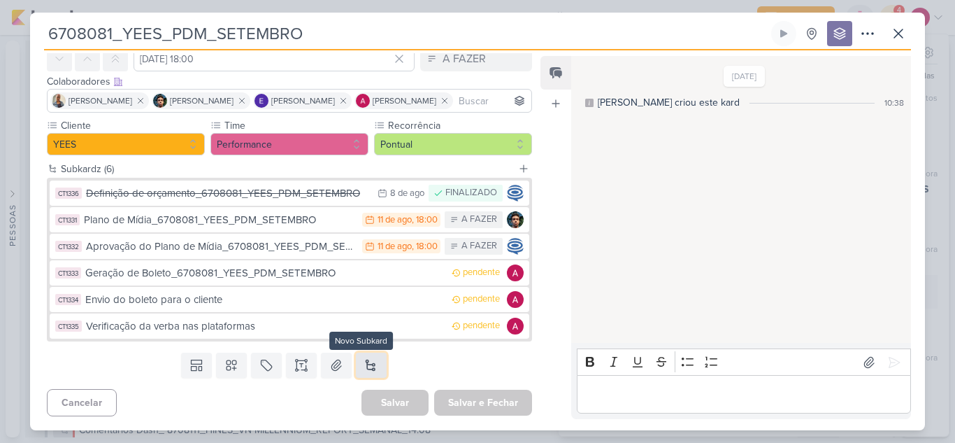
click at [367, 366] on button at bounding box center [371, 364] width 31 height 25
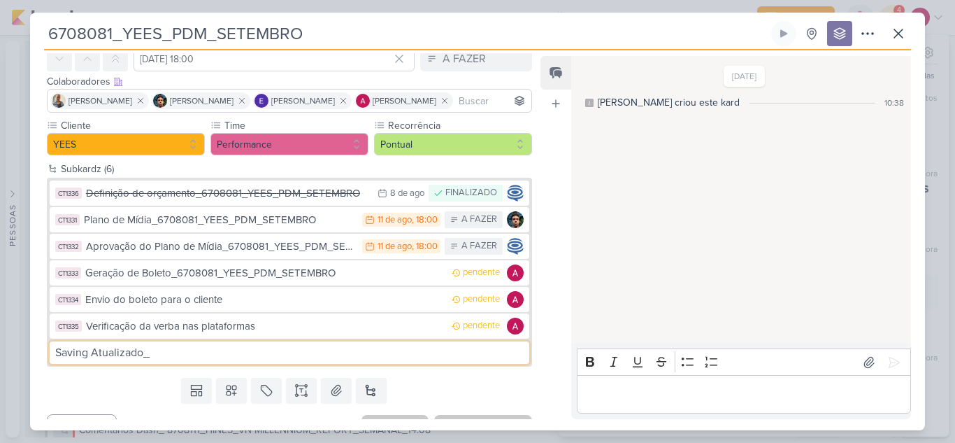
type input "Saving Atualizado_"
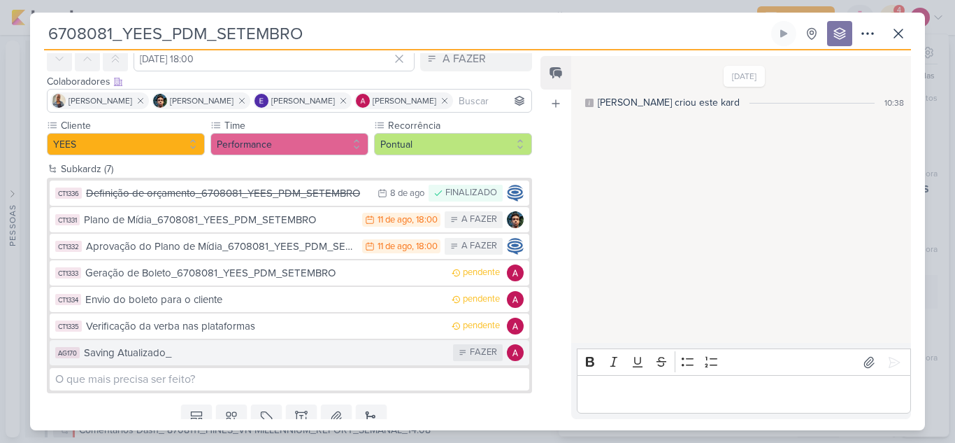
click at [208, 355] on div "Saving Atualizado_" at bounding box center [265, 353] width 362 height 16
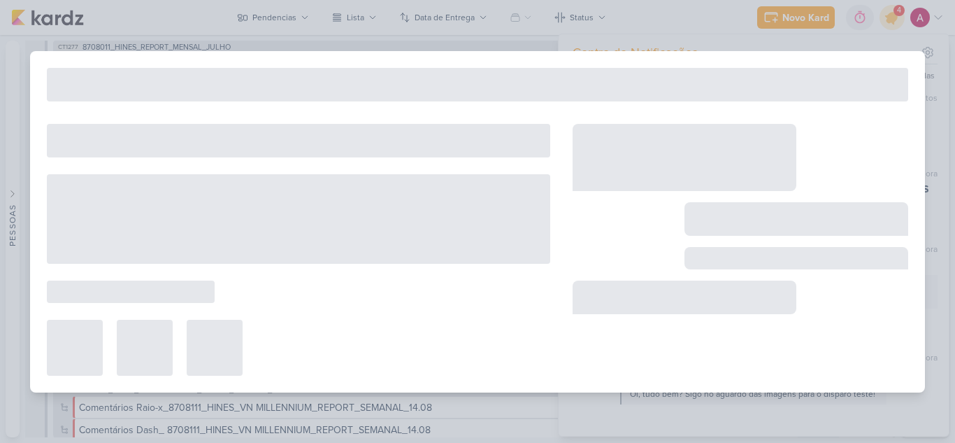
type input "Saving Atualizado_"
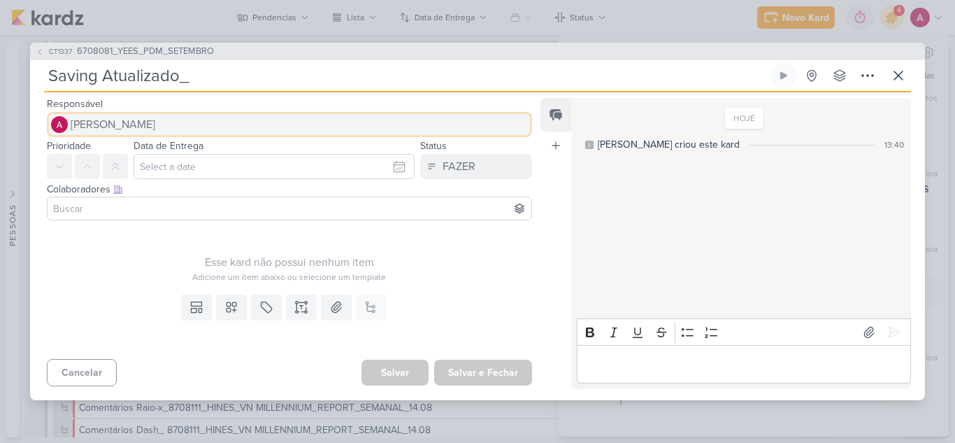
click at [134, 125] on span "[PERSON_NAME]" at bounding box center [113, 124] width 85 height 17
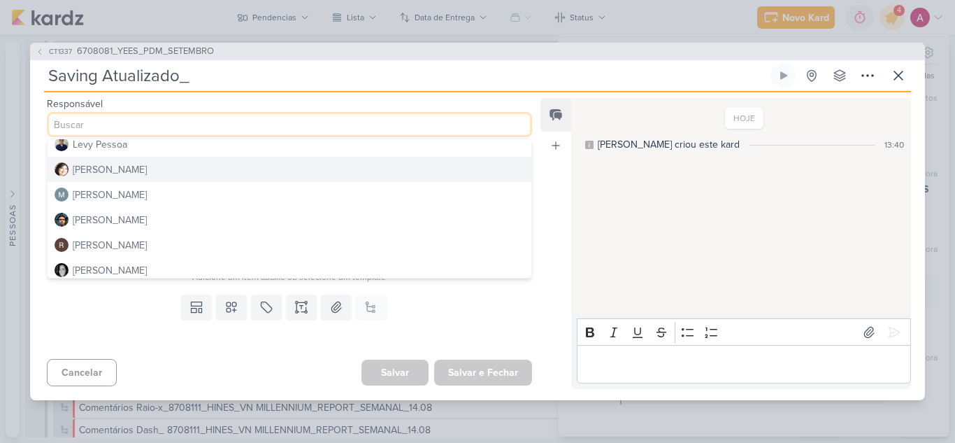
scroll to position [210, 0]
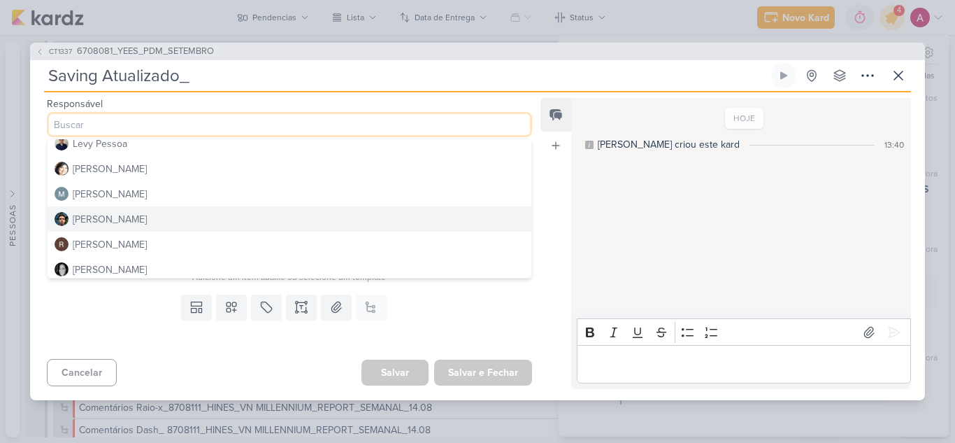
click at [125, 218] on div "[PERSON_NAME]" at bounding box center [110, 219] width 74 height 15
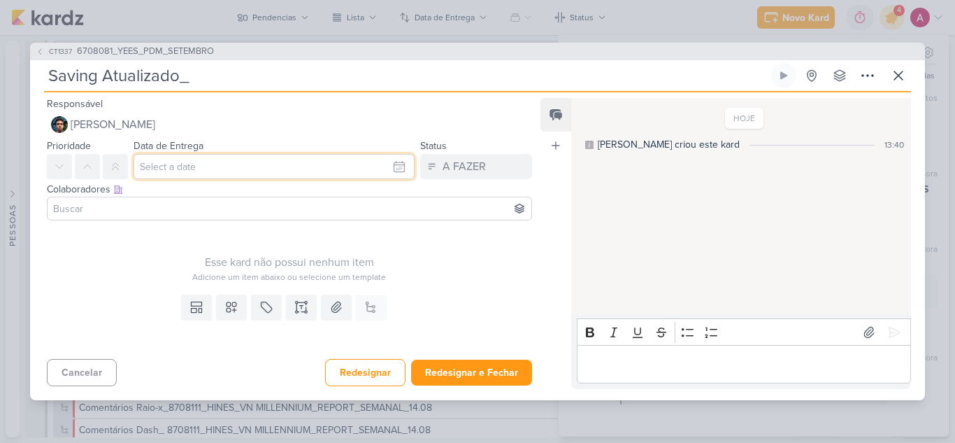
click at [164, 169] on input "text" at bounding box center [274, 166] width 281 height 25
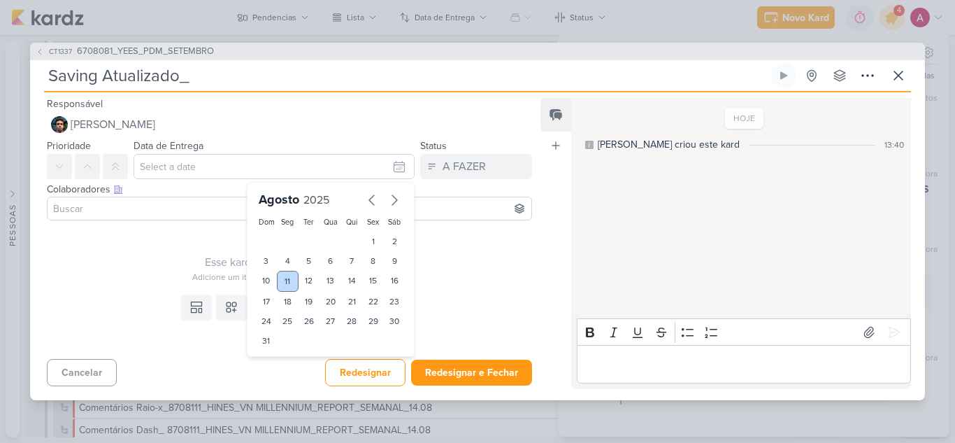
click at [281, 280] on div "11" at bounding box center [288, 281] width 22 height 21
type input "11 de agosto de 2025 às 23:59"
click at [169, 203] on input at bounding box center [289, 208] width 478 height 17
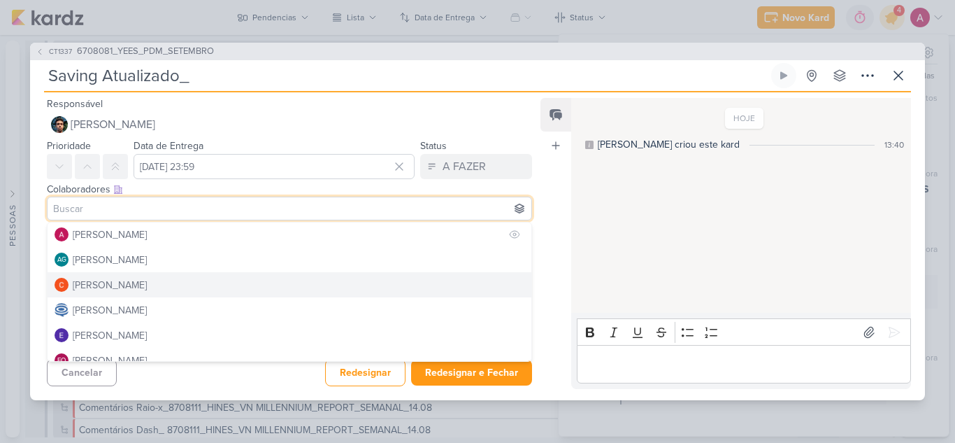
scroll to position [0, 0]
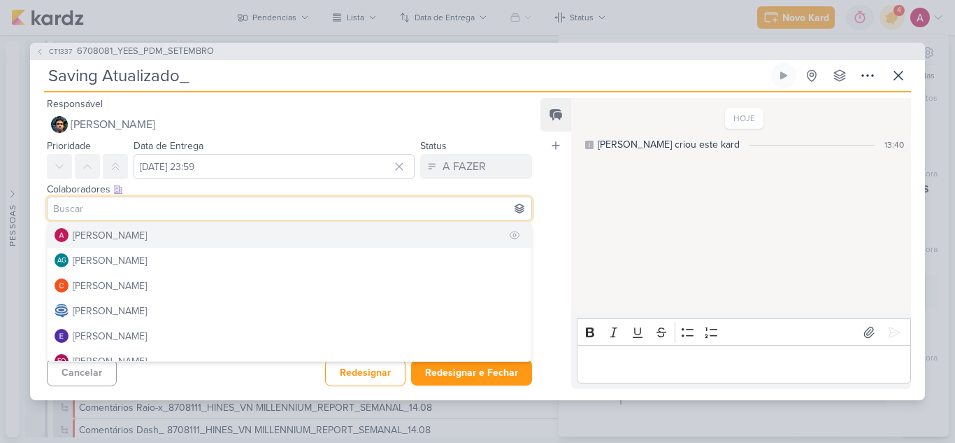
click at [129, 229] on div "[PERSON_NAME]" at bounding box center [110, 235] width 74 height 15
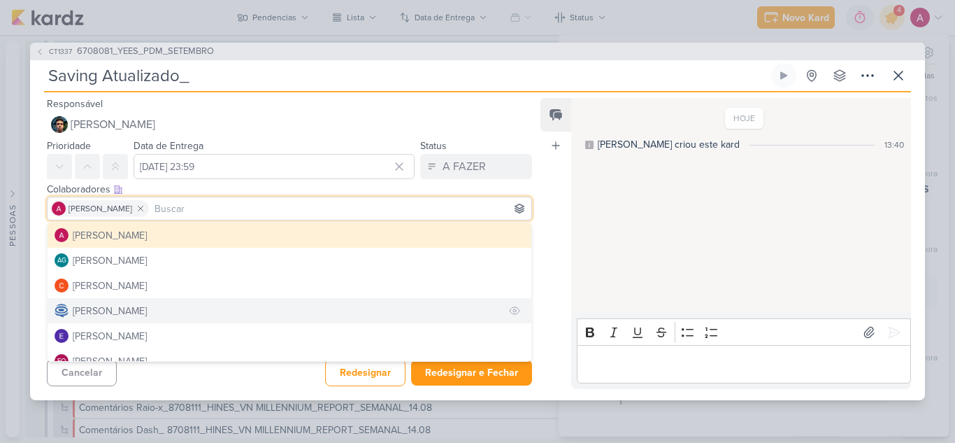
click at [133, 309] on div "[PERSON_NAME]" at bounding box center [110, 310] width 74 height 15
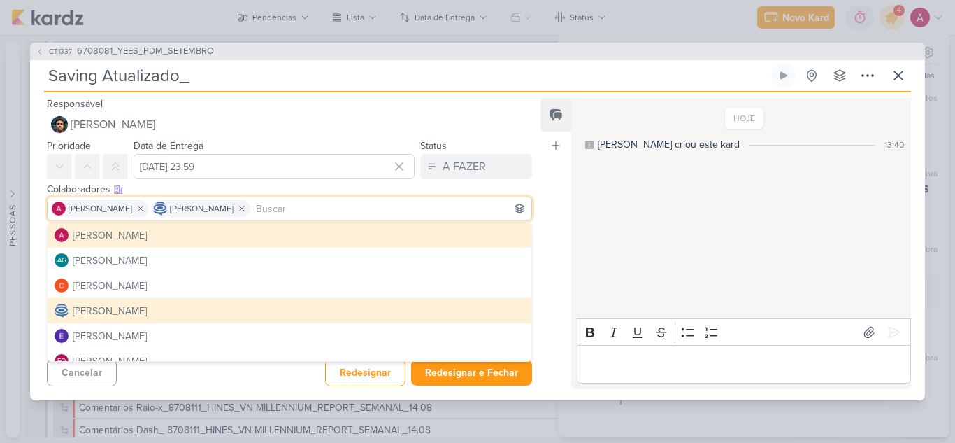
scroll to position [70, 0]
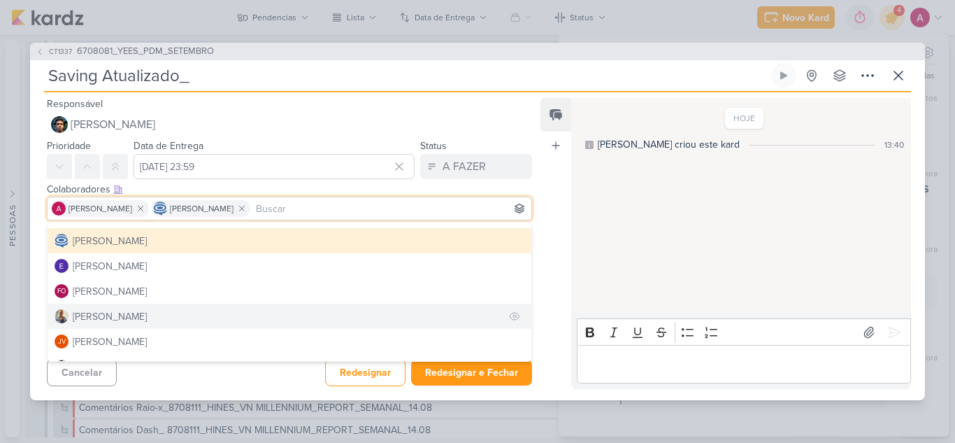
click at [115, 322] on div "[PERSON_NAME]" at bounding box center [110, 316] width 74 height 15
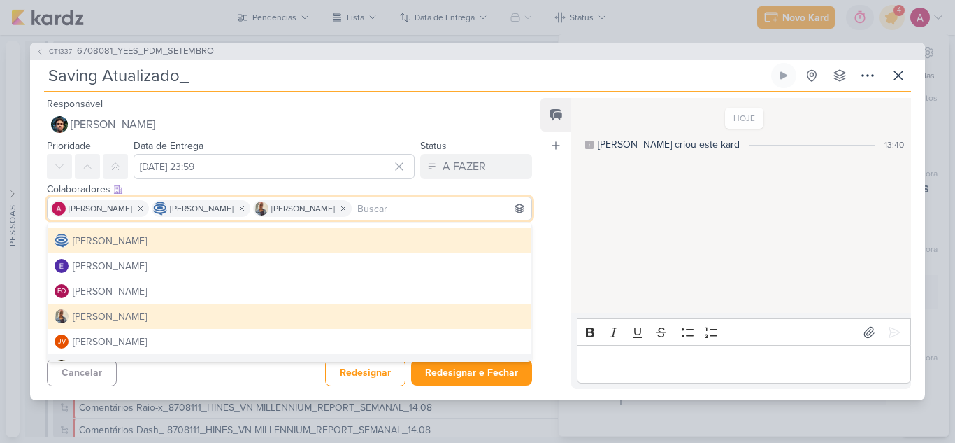
click at [173, 385] on div "Cancelar Redesignar Redesignar e Fechar Ctrl + Enter" at bounding box center [284, 371] width 508 height 36
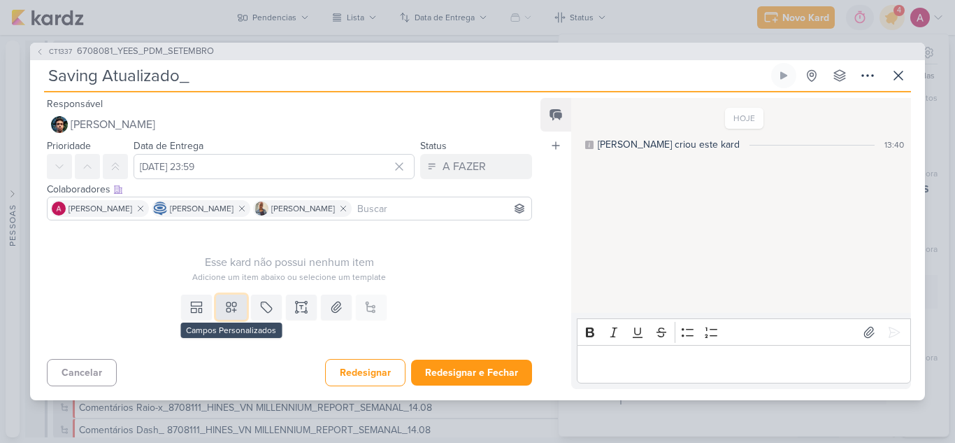
click at [231, 318] on button at bounding box center [231, 306] width 31 height 25
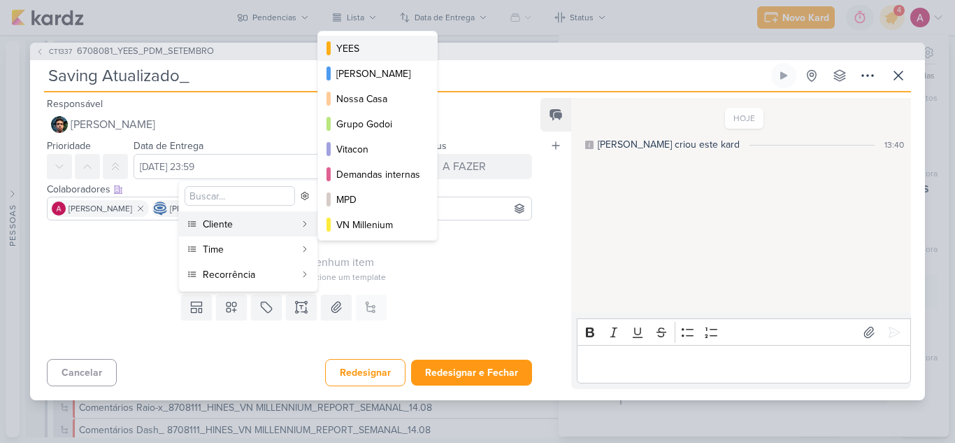
click at [368, 47] on div "YEES" at bounding box center [378, 48] width 84 height 15
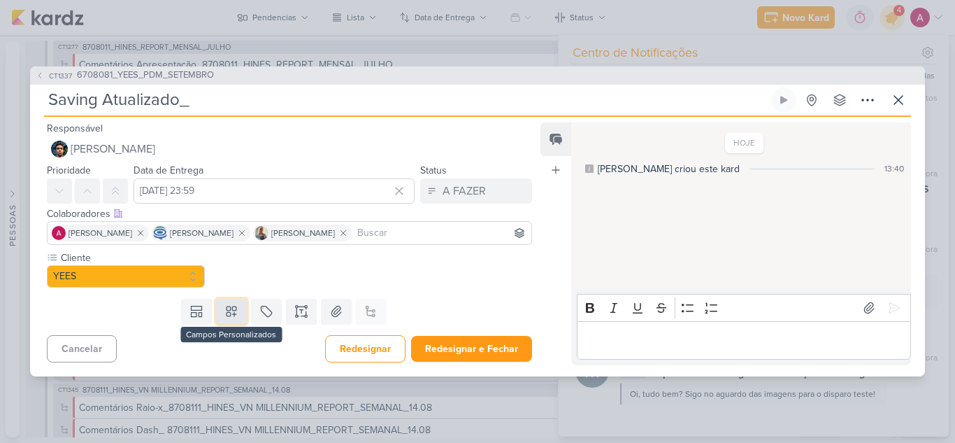
click at [237, 313] on button at bounding box center [231, 311] width 31 height 25
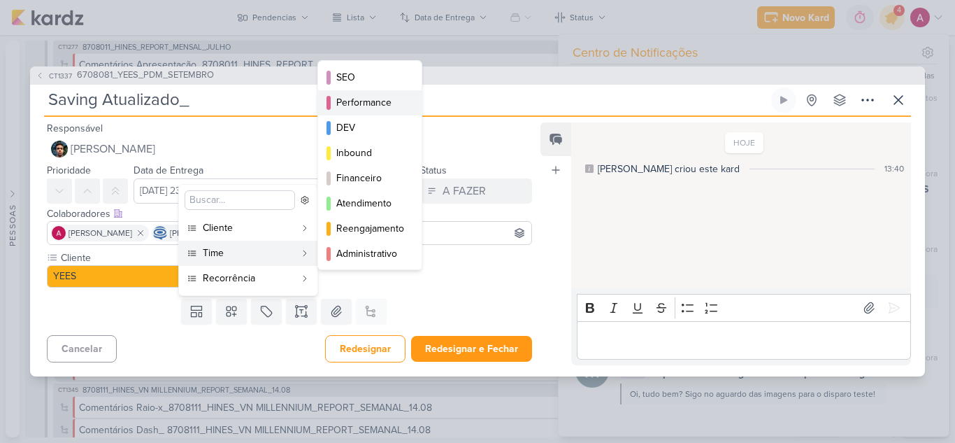
click at [380, 108] on div "Performance" at bounding box center [370, 102] width 69 height 15
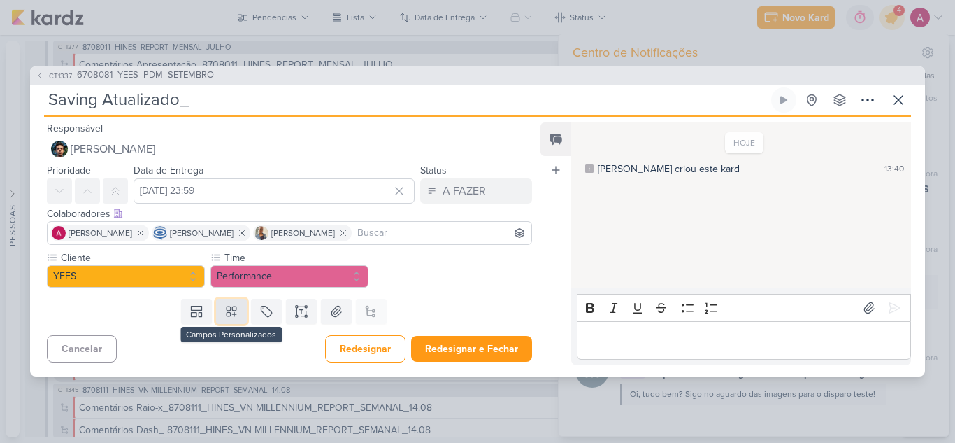
click at [230, 313] on icon at bounding box center [231, 311] width 14 height 14
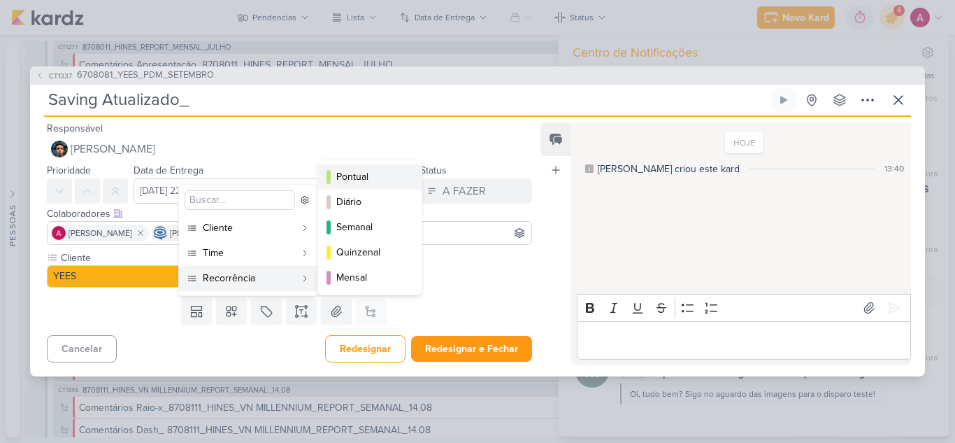
click at [360, 176] on div "Pontual" at bounding box center [370, 176] width 69 height 15
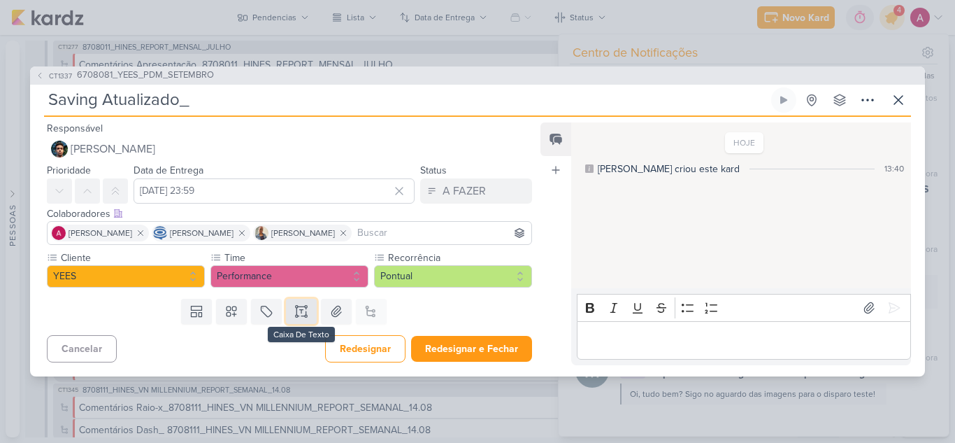
click at [300, 307] on icon at bounding box center [301, 311] width 14 height 14
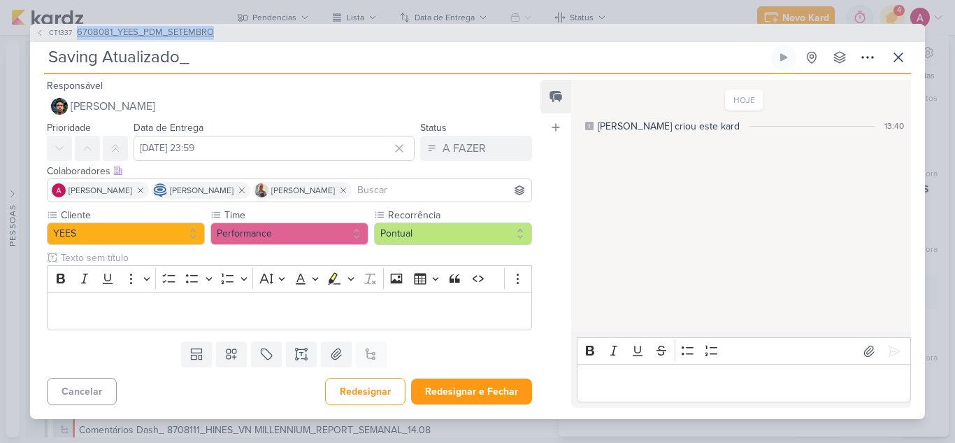
drag, startPoint x: 264, startPoint y: 34, endPoint x: 71, endPoint y: 34, distance: 193.0
click at [71, 34] on div "CT1337 6708081_YEES_PDM_SETEMBRO" at bounding box center [477, 33] width 895 height 18
copy button "6708081_YEES_PDM_SETEMBRO"
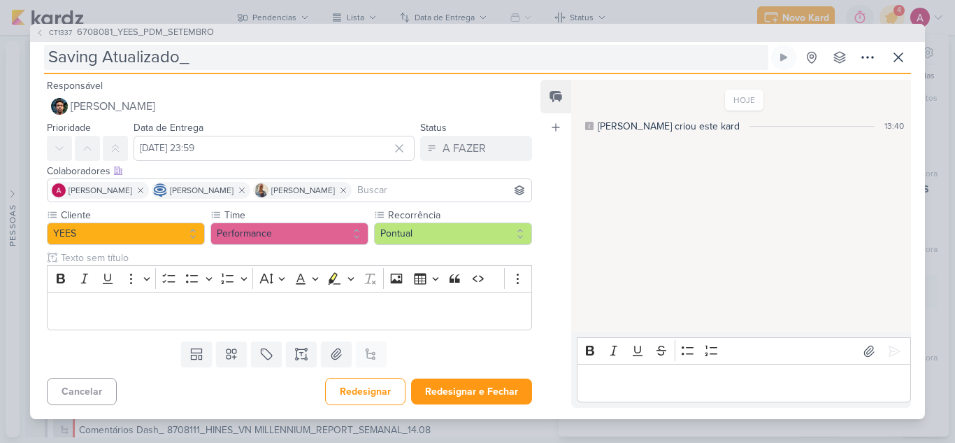
click at [278, 54] on input "Saving Atualizado_" at bounding box center [406, 57] width 724 height 25
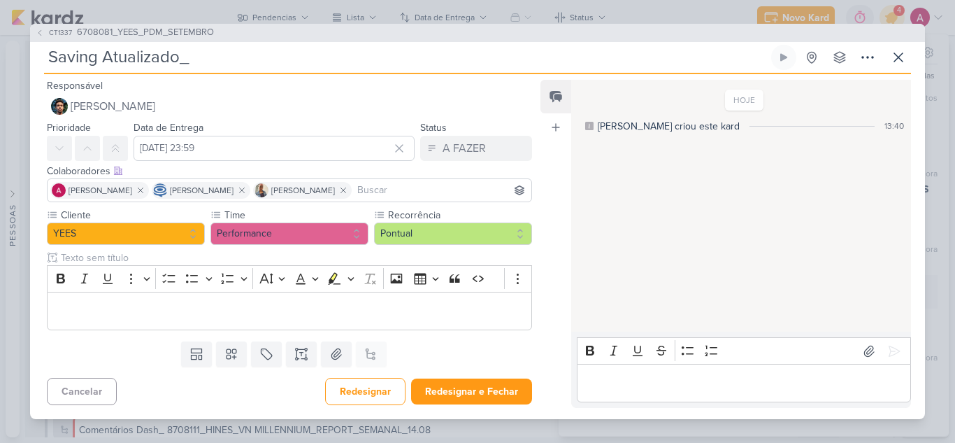
paste input "6708081_YEES_PDM_SETEMBRO"
click at [117, 308] on p "Editor editing area: main" at bounding box center [290, 311] width 470 height 17
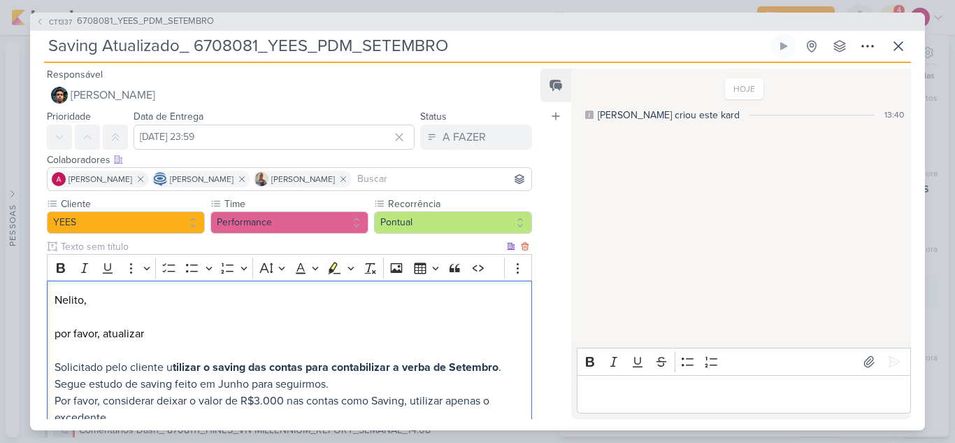
scroll to position [6, 0]
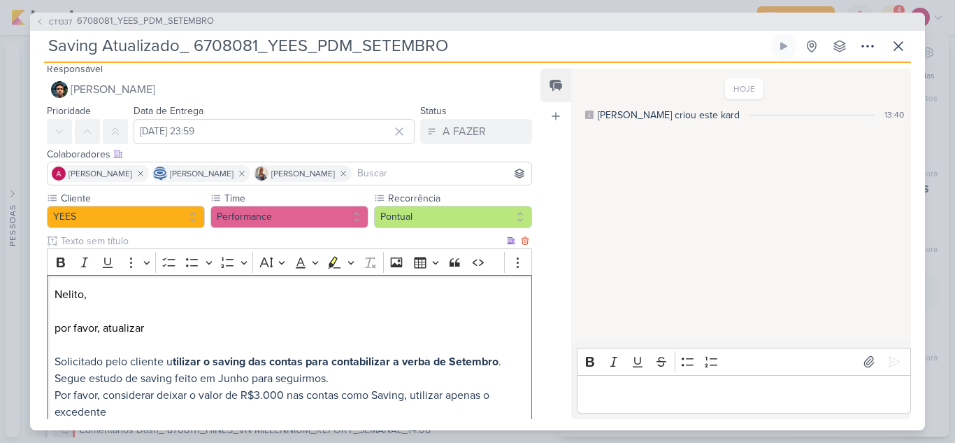
click at [163, 328] on p "por favor, atualizar" at bounding box center [290, 328] width 470 height 17
click at [166, 361] on span "Solicitado pelo cliente u tilizar o saving das contas para contabilizar a verba…" at bounding box center [278, 369] width 447 height 31
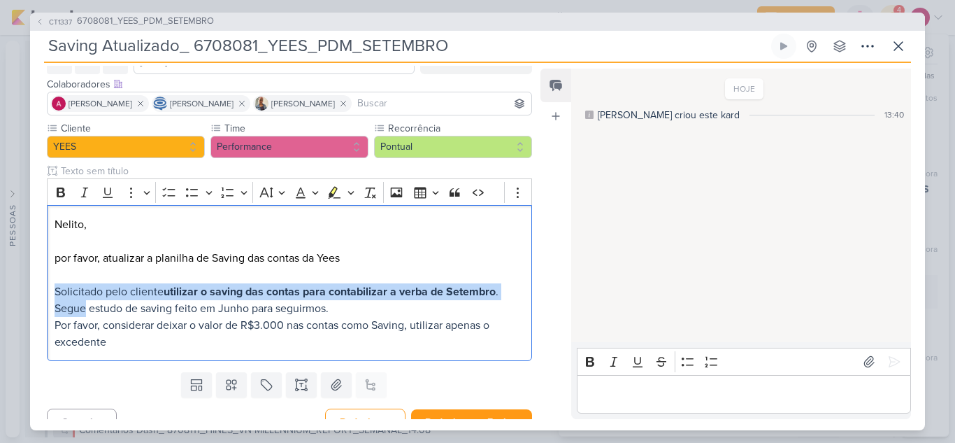
drag, startPoint x: 86, startPoint y: 310, endPoint x: 43, endPoint y: 292, distance: 46.4
click at [43, 292] on div "Cliente YEES Time" at bounding box center [284, 243] width 508 height 245
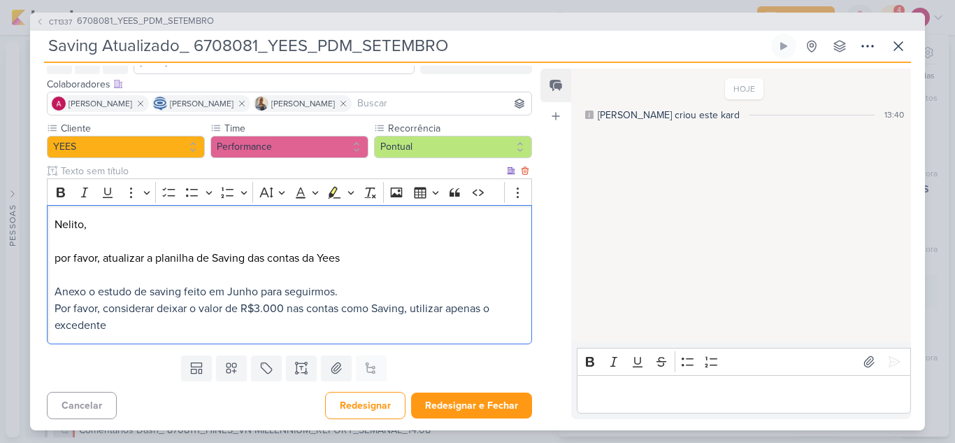
click at [354, 291] on p "Anexo o estudo de saving feito em Junho para seguirmos. Por favor, considerar d…" at bounding box center [290, 308] width 470 height 50
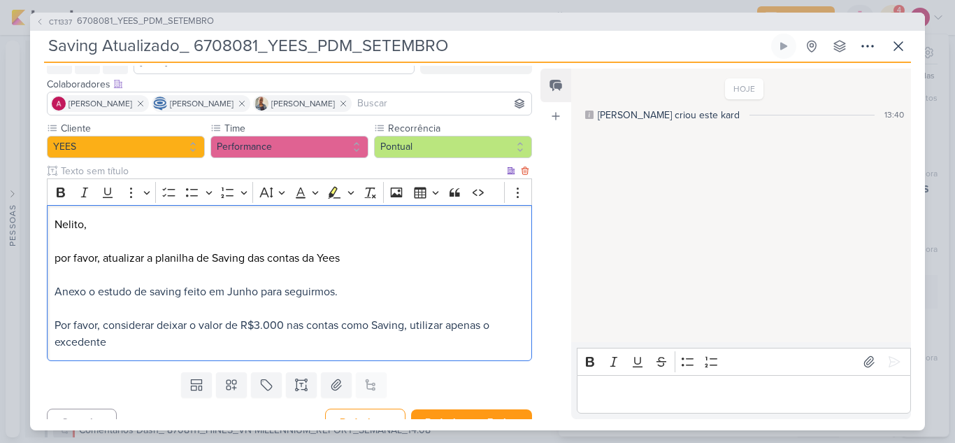
click at [158, 350] on div "Nelito, por favor, atualizar a planilha de Saving das contas da Yees Anexo o es…" at bounding box center [289, 283] width 485 height 156
click at [408, 328] on span "Por favor, considerar deixar o valor de R$3.000 nas contas como Saving, utiliza…" at bounding box center [272, 333] width 435 height 31
drag, startPoint x: 484, startPoint y: 323, endPoint x: 522, endPoint y: 324, distance: 37.8
click at [522, 324] on div "Nelito, por favor, atualizar a planilha de Saving das contas da Yees Anexo o es…" at bounding box center [289, 283] width 485 height 156
click at [396, 343] on p "Anexo o estudo de saving feito em Junho para seguirmos. Por favor, considerar d…" at bounding box center [290, 316] width 470 height 67
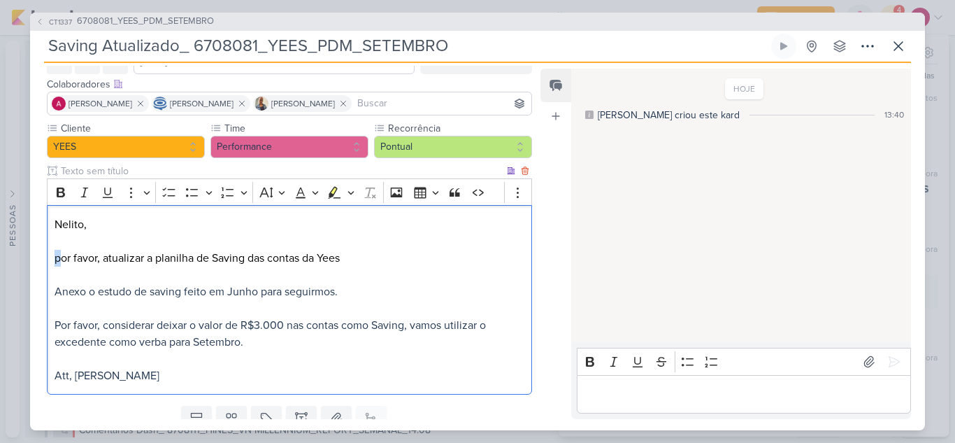
click at [55, 264] on p "por favor, atualizar a planilha de Saving das contas da Yees" at bounding box center [290, 258] width 470 height 17
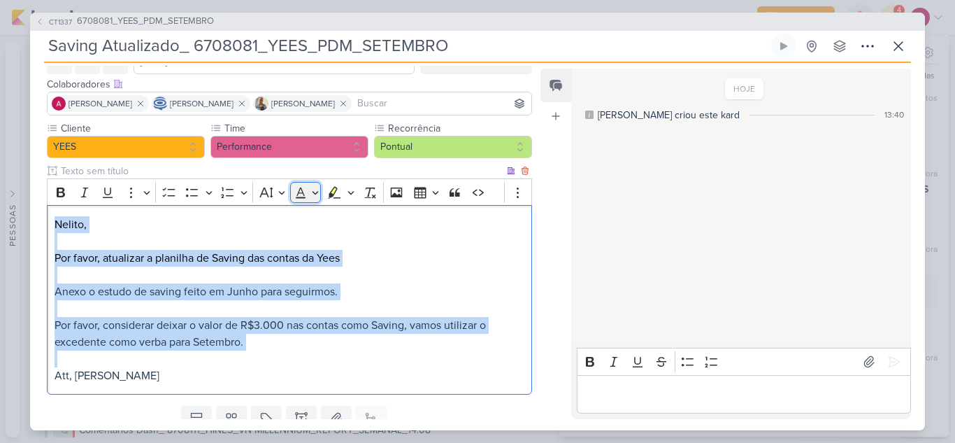
click at [296, 193] on icon "Editor toolbar" at bounding box center [301, 192] width 14 height 14
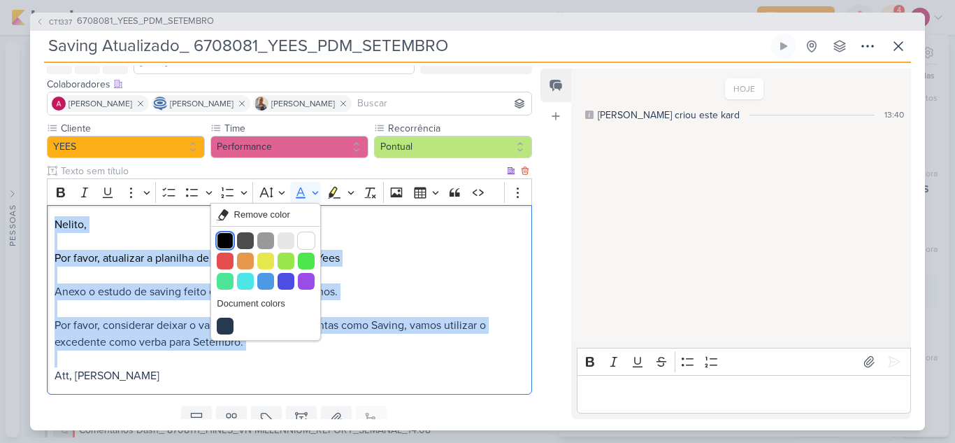
click at [222, 245] on button "Black" at bounding box center [225, 240] width 17 height 17
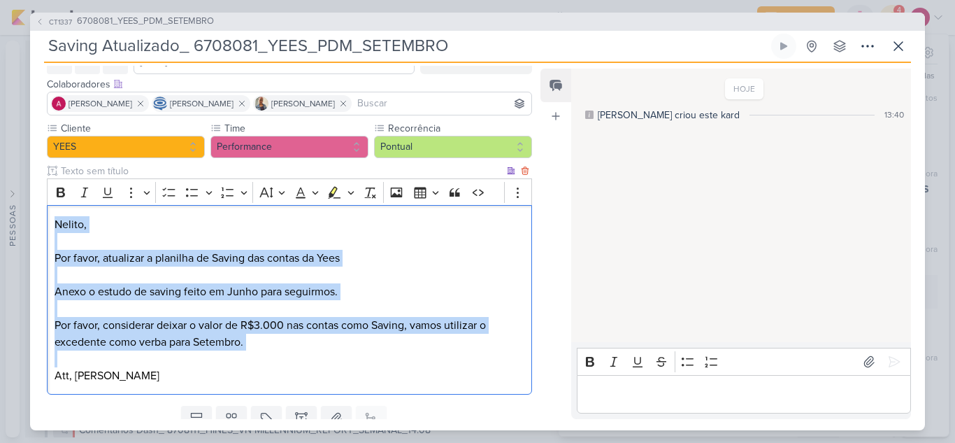
click at [175, 248] on p "Editor editing area: main" at bounding box center [290, 241] width 470 height 17
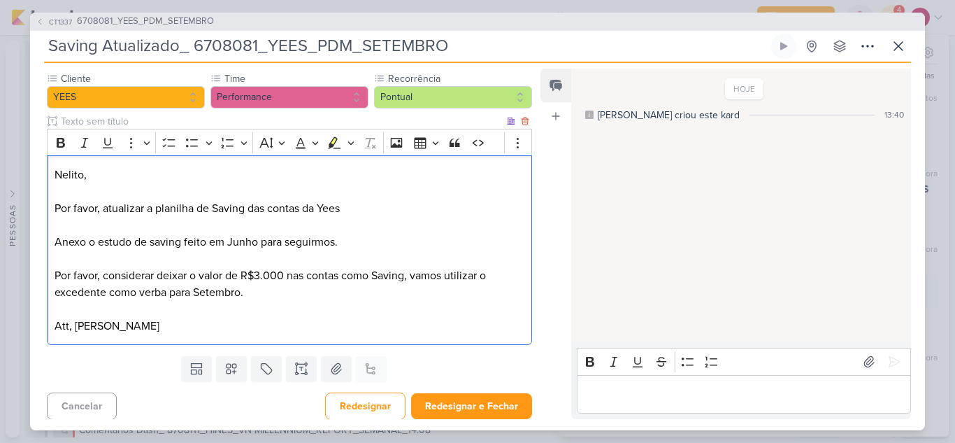
scroll to position [129, 0]
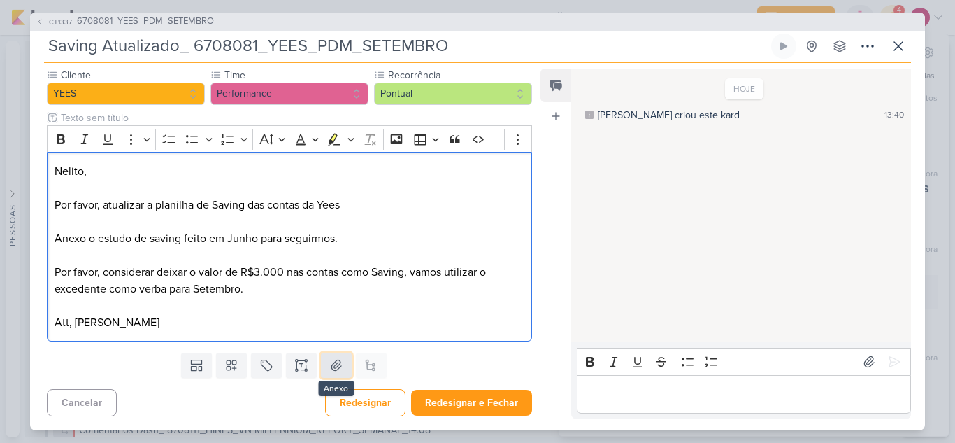
click at [332, 369] on icon at bounding box center [336, 365] width 14 height 14
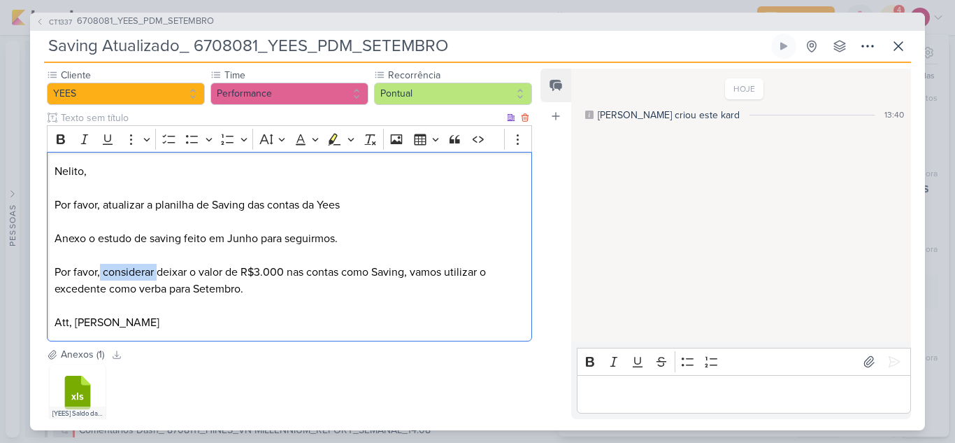
drag, startPoint x: 157, startPoint y: 275, endPoint x: 100, endPoint y: 275, distance: 57.3
click at [100, 275] on span "Por favor, considerar deixar o valor de R$3.000 nas contas como Saving, vamos u…" at bounding box center [270, 280] width 431 height 31
drag, startPoint x: 145, startPoint y: 273, endPoint x: 229, endPoint y: 271, distance: 83.9
click at [229, 271] on span "Por favor, deixar o valor de R$3.000 nas contas como Saving, vamos utilizar o e…" at bounding box center [286, 280] width 462 height 31
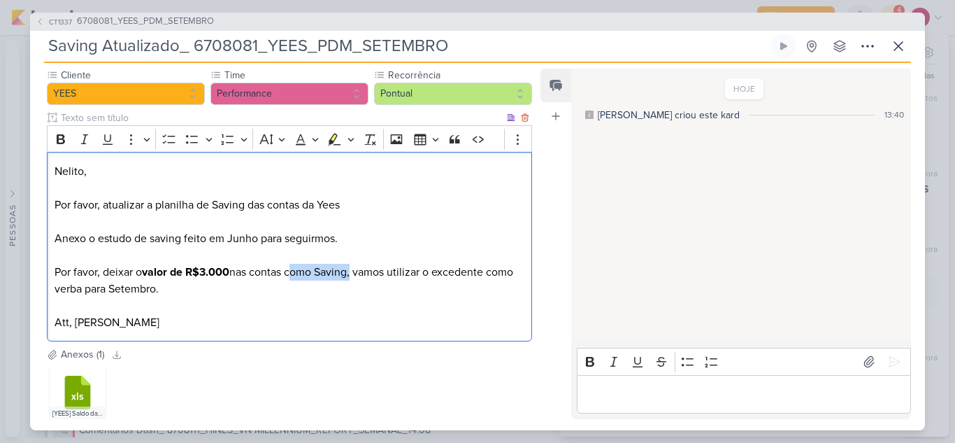
drag, startPoint x: 290, startPoint y: 274, endPoint x: 354, endPoint y: 273, distance: 64.3
click at [354, 273] on span "Por favor, deixar o valor de R$3.000 nas contas como Saving, vamos utilizar o e…" at bounding box center [284, 280] width 459 height 31
drag, startPoint x: 103, startPoint y: 273, endPoint x: 36, endPoint y: 274, distance: 66.4
click at [36, 274] on div "Cliente YEES Time" at bounding box center [284, 207] width 508 height 279
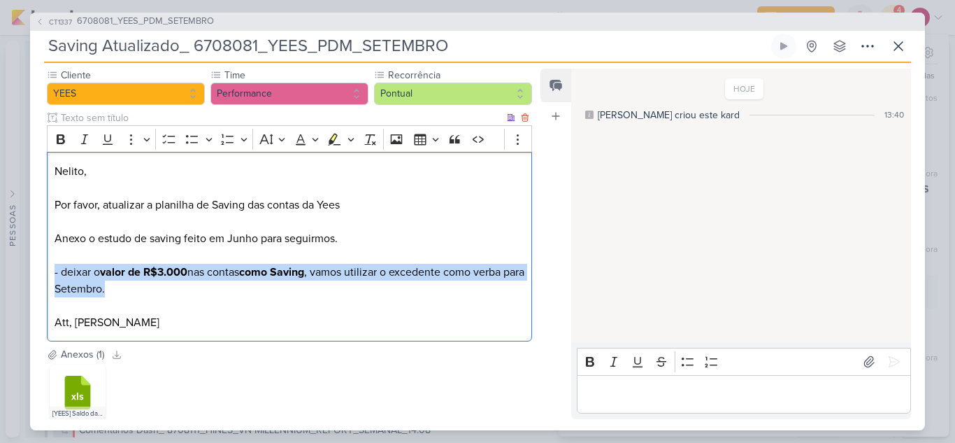
drag, startPoint x: 142, startPoint y: 289, endPoint x: 47, endPoint y: 271, distance: 96.7
click at [47, 271] on div "Nelito, Por favor, atualizar a planilha de Saving das contas da Yees Anexo o es…" at bounding box center [289, 246] width 485 height 189
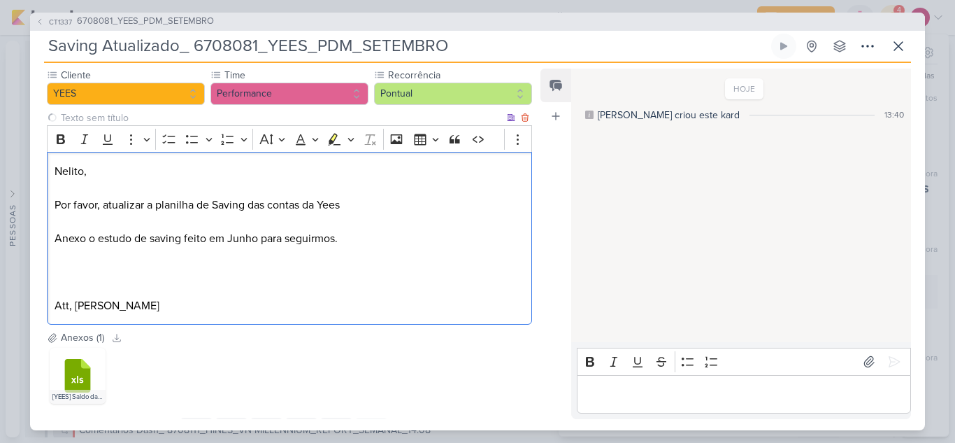
click at [89, 223] on p "Editor editing area: main" at bounding box center [290, 221] width 470 height 17
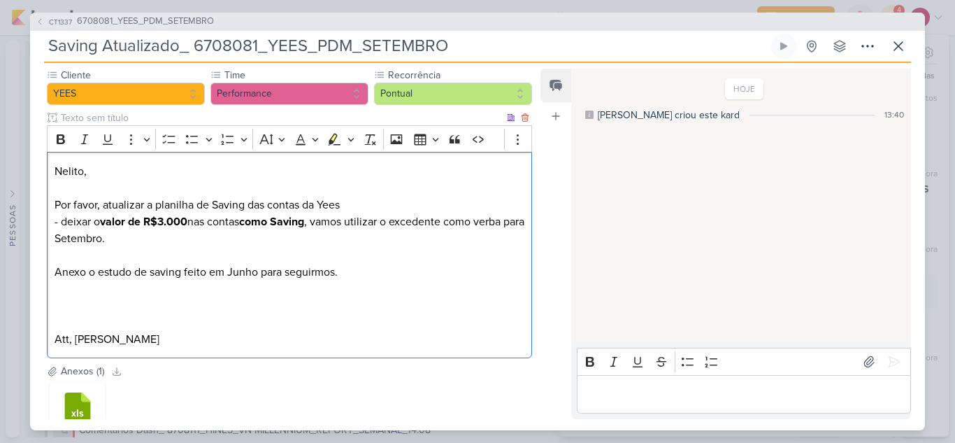
click at [322, 224] on span "- deixar o valor de R$3.000 nas contas como Saving , vamos utilizar o excedente…" at bounding box center [290, 230] width 470 height 31
click at [86, 223] on span "- deixar o valor de R$3.000 nas contas como Saving , vamos utilizar o excedente…" at bounding box center [290, 230] width 470 height 31
click at [402, 229] on p "- deixar o valor de R$3.000 nas contas como Saving , vamos utilizar o excedente…" at bounding box center [290, 238] width 470 height 50
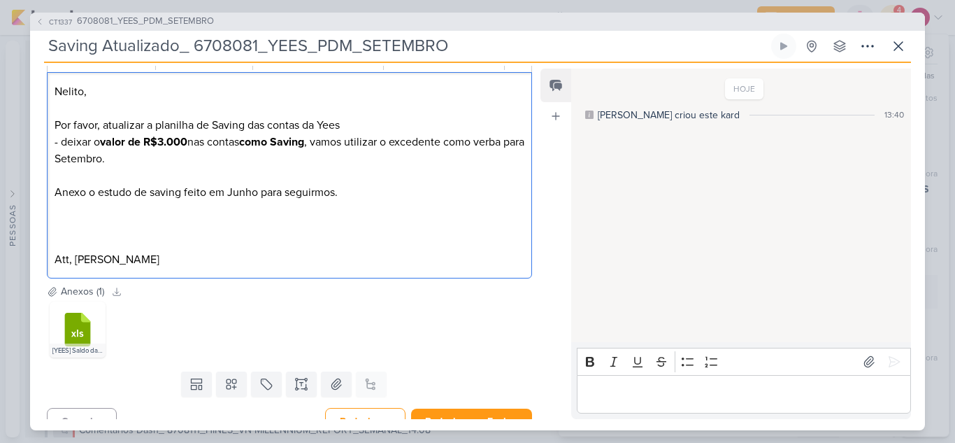
scroll to position [227, 0]
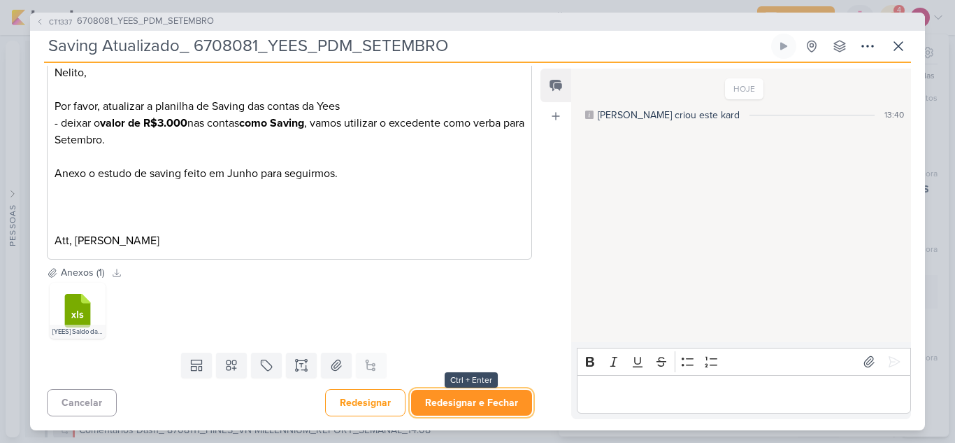
click at [479, 399] on button "Redesignar e Fechar" at bounding box center [471, 402] width 121 height 26
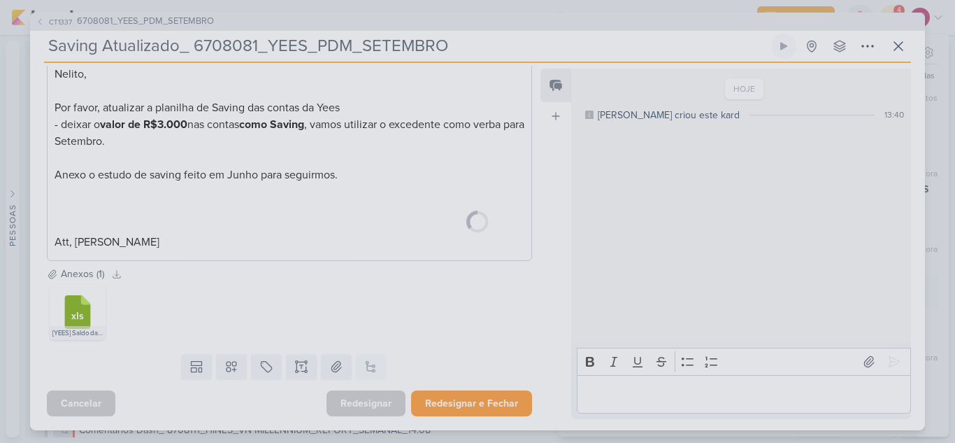
scroll to position [226, 0]
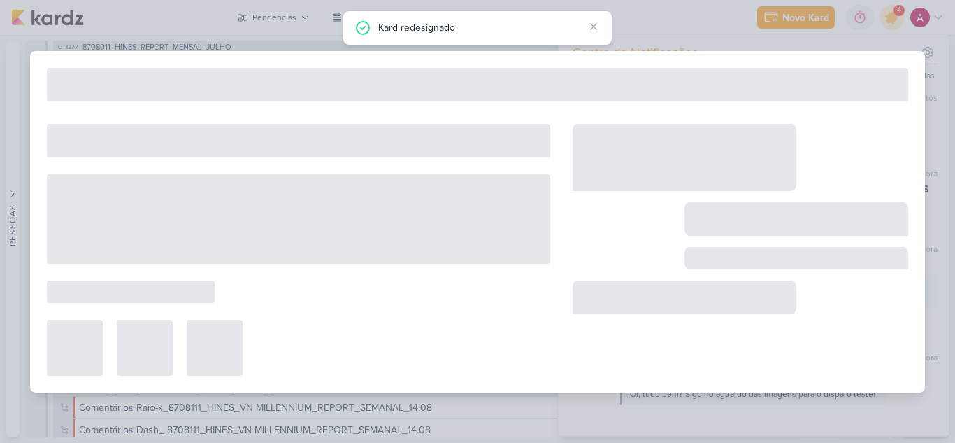
type input "6708081_YEES_PDM_SETEMBRO"
type input "12 de agosto de 2025 às 18:00"
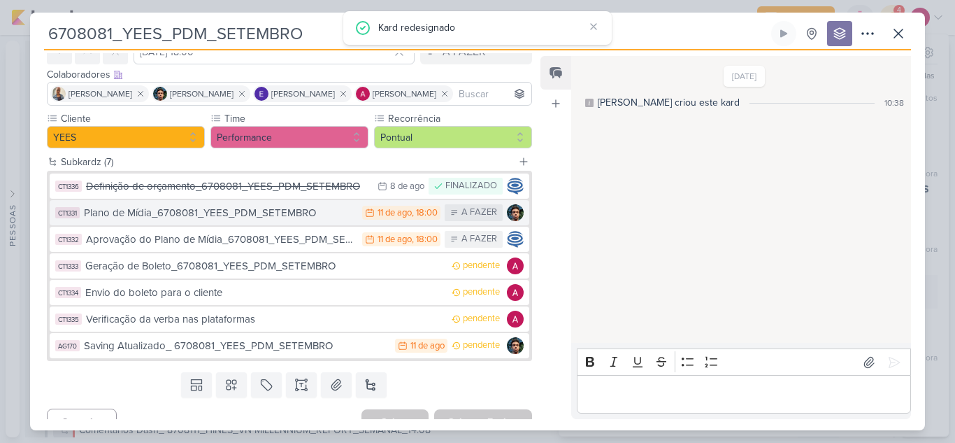
scroll to position [92, 0]
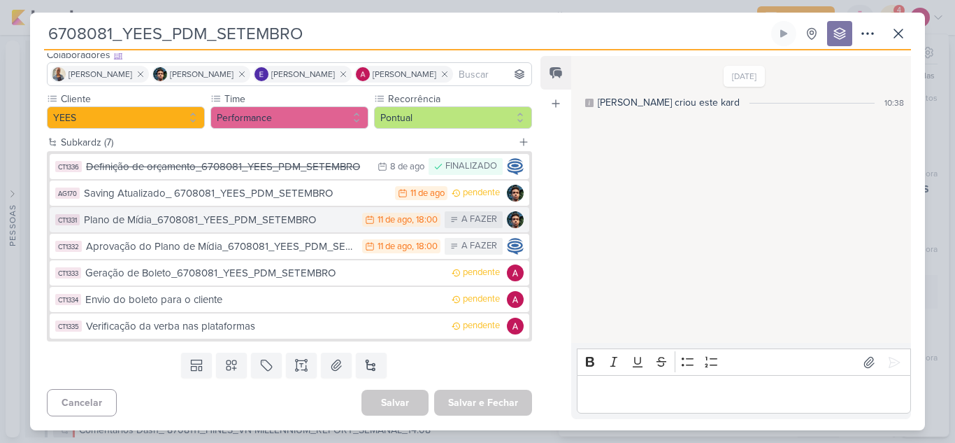
click at [388, 219] on div "11 de ago" at bounding box center [395, 219] width 34 height 9
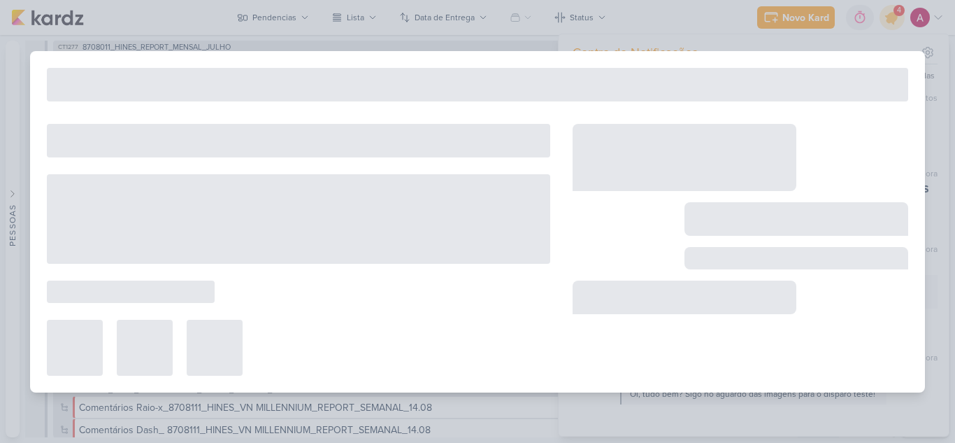
type input "Plano de Mídia_6708081_YEES_PDM_SETEMBRO"
type input "11 de agosto de 2025 às 18:00"
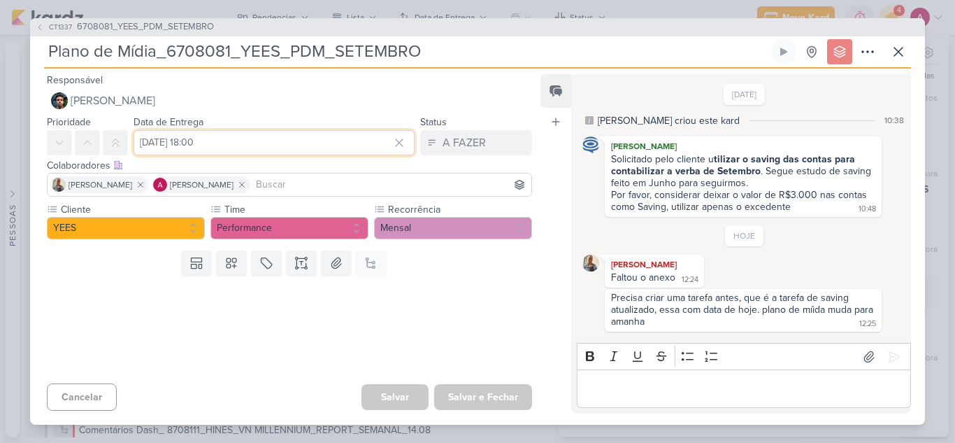
click at [192, 141] on input "11 de agosto de 2025 às 18:00" at bounding box center [274, 142] width 281 height 25
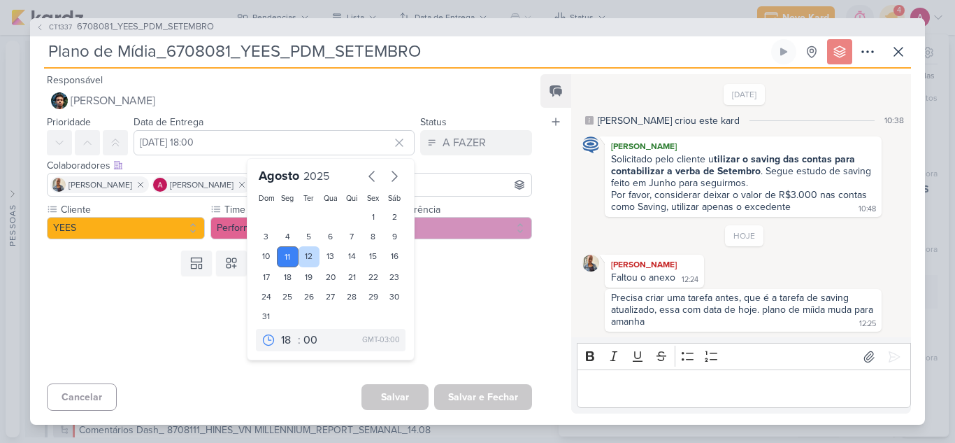
click at [313, 256] on div "12" at bounding box center [310, 256] width 22 height 21
type input "12 de agosto de 2025 às 18:00"
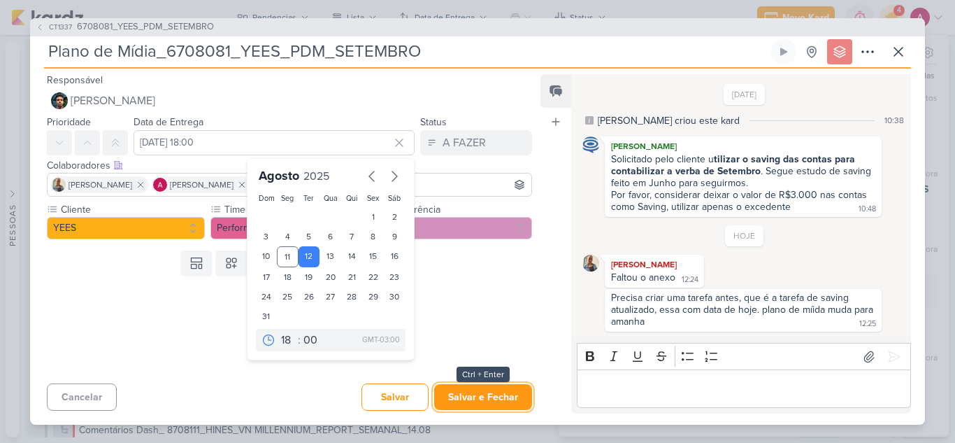
click at [493, 392] on button "Salvar e Fechar" at bounding box center [483, 397] width 98 height 26
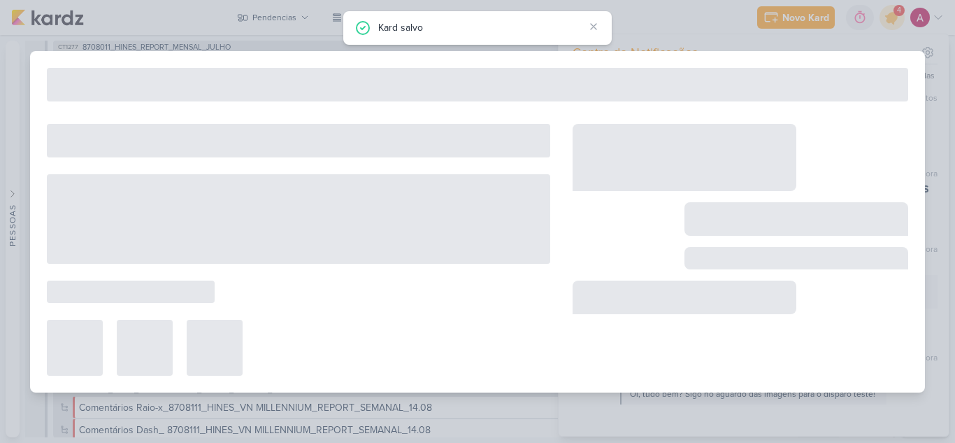
type input "6708081_YEES_PDM_SETEMBRO"
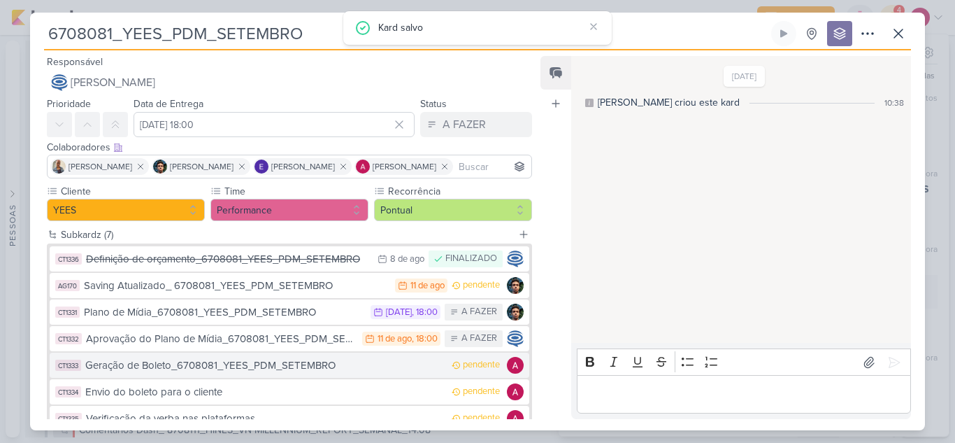
scroll to position [70, 0]
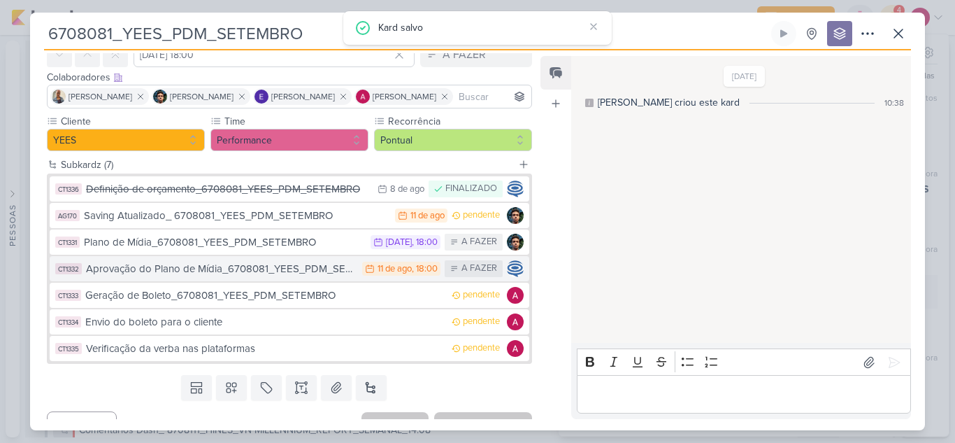
click at [320, 271] on div "Aprovação do Plano de Mídia_6708081_YEES_PDM_SETEMBRO" at bounding box center [220, 269] width 269 height 16
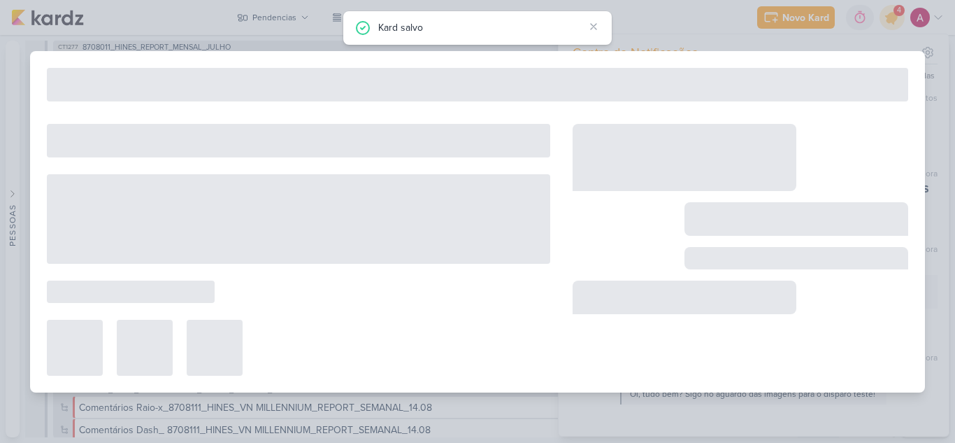
type input "Aprovação do Plano de Mídia_6708081_YEES_PDM_SETEMBRO"
type input "11 de agosto de 2025 às 18:00"
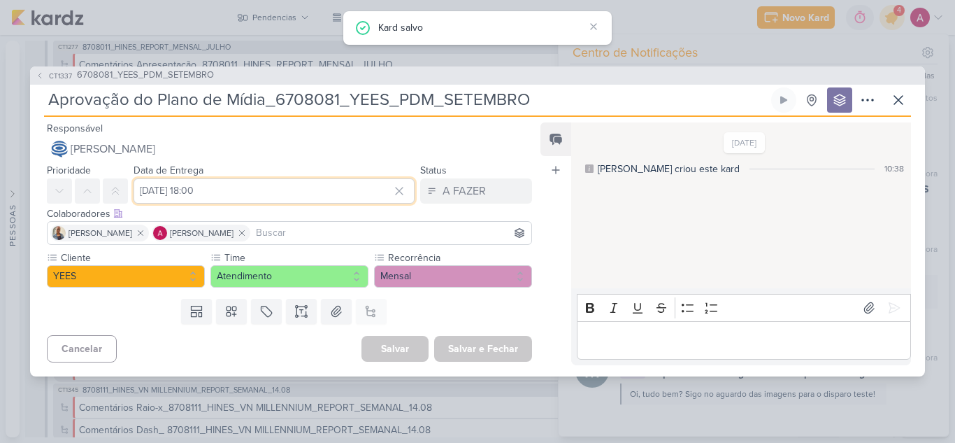
click at [254, 196] on input "11 de agosto de 2025 às 18:00" at bounding box center [274, 190] width 281 height 25
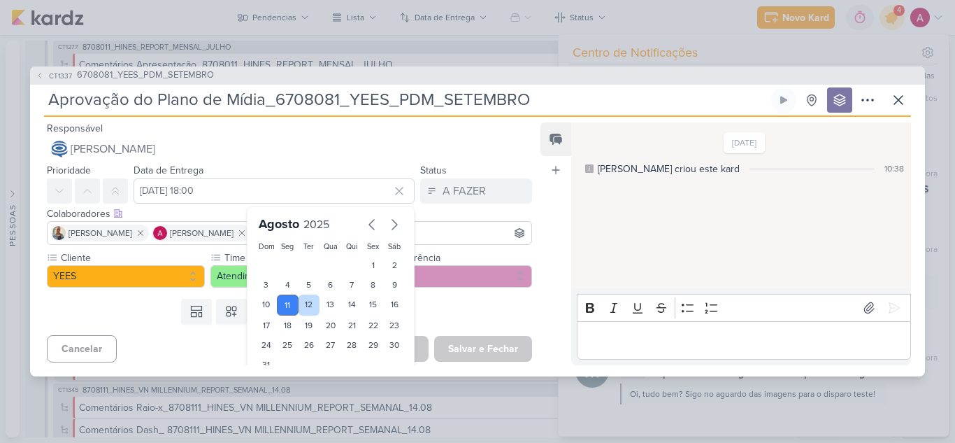
click at [308, 306] on div "12" at bounding box center [310, 304] width 22 height 21
type input "12 de agosto de 2025 às 18:00"
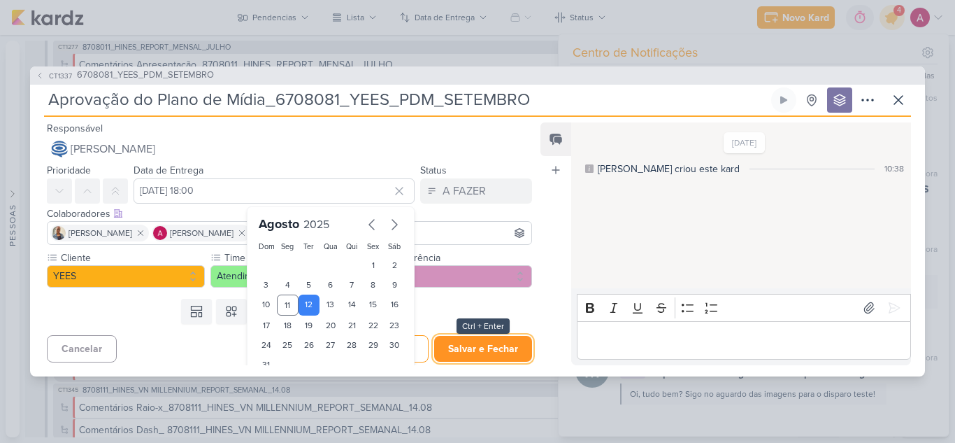
click at [484, 349] on button "Salvar e Fechar" at bounding box center [483, 349] width 98 height 26
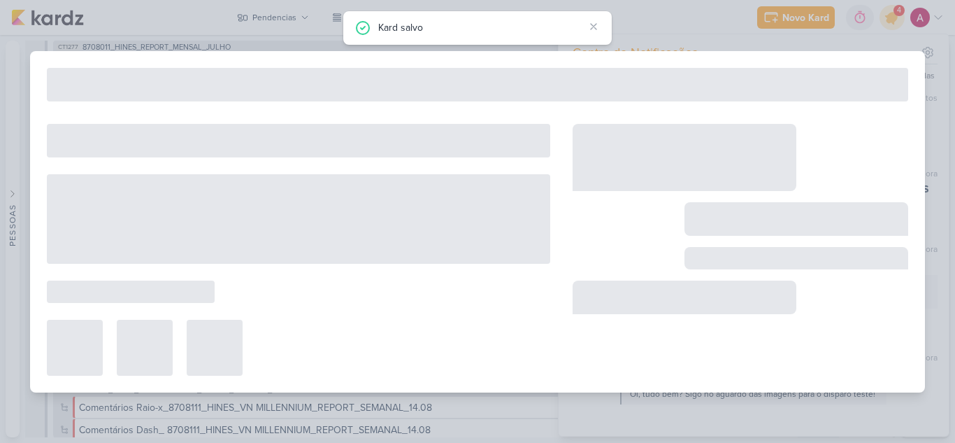
type input "6708081_YEES_PDM_SETEMBRO"
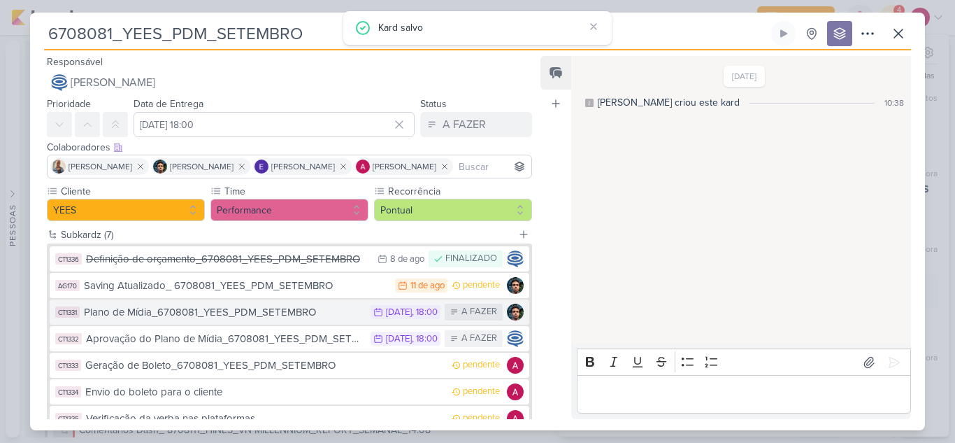
click at [328, 314] on div "Plano de Mídia_6708081_YEES_PDM_SETEMBRO" at bounding box center [224, 312] width 280 height 16
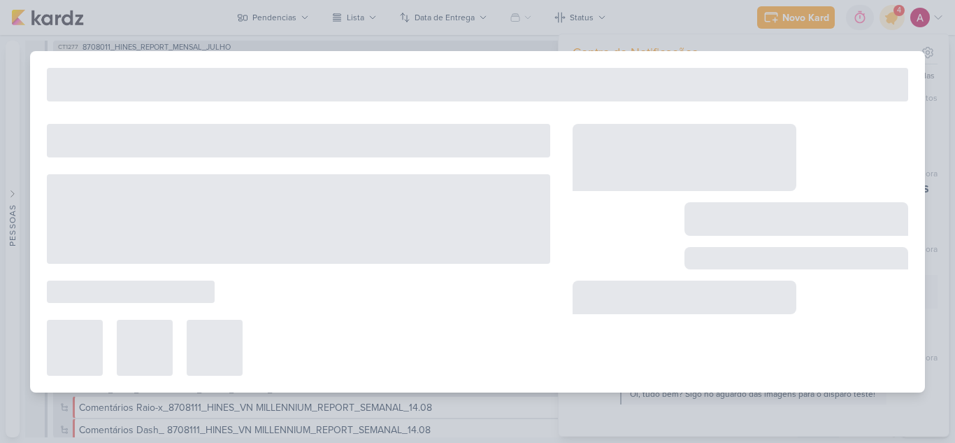
type input "Plano de Mídia_6708081_YEES_PDM_SETEMBRO"
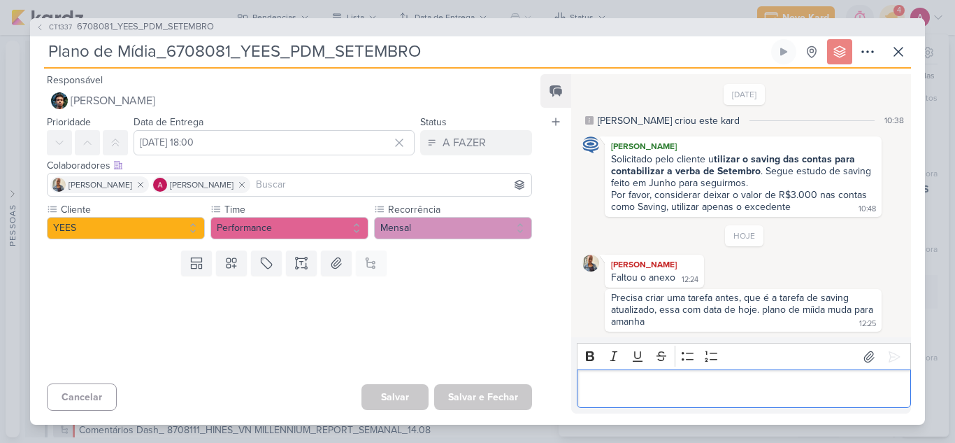
click at [649, 382] on p "Editor editing area: main" at bounding box center [744, 388] width 320 height 17
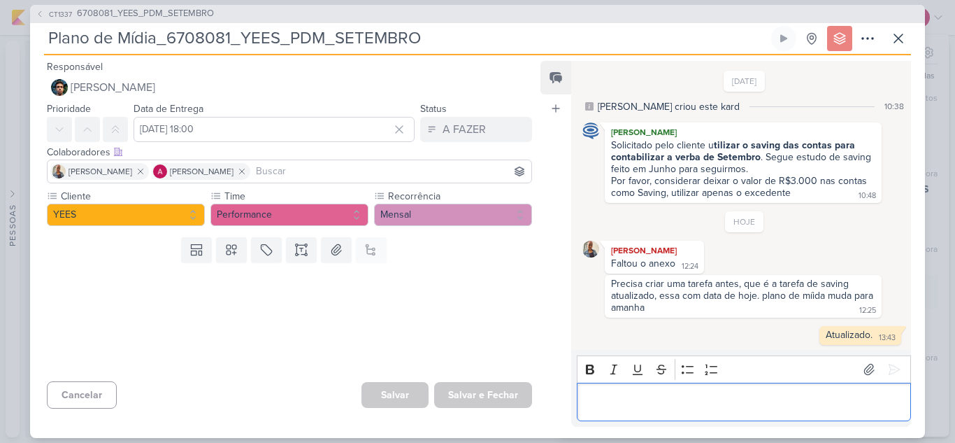
click at [58, 10] on span "CT1337" at bounding box center [60, 14] width 27 height 10
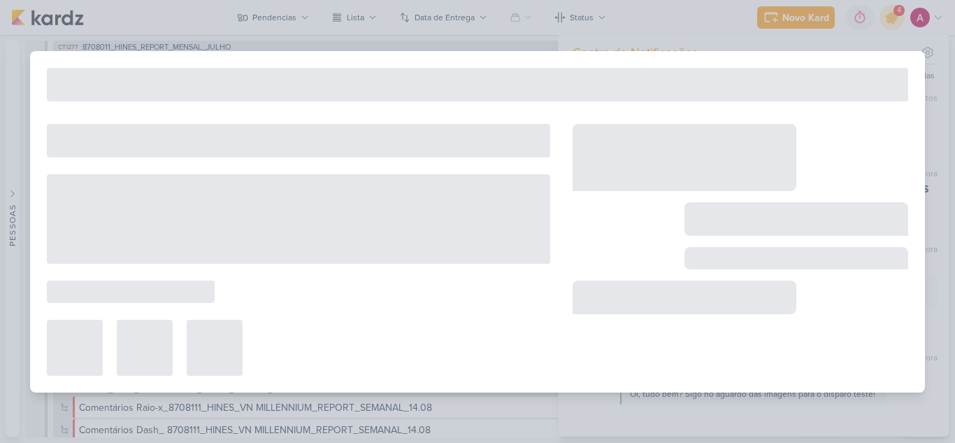
type input "6708081_YEES_PDM_SETEMBRO"
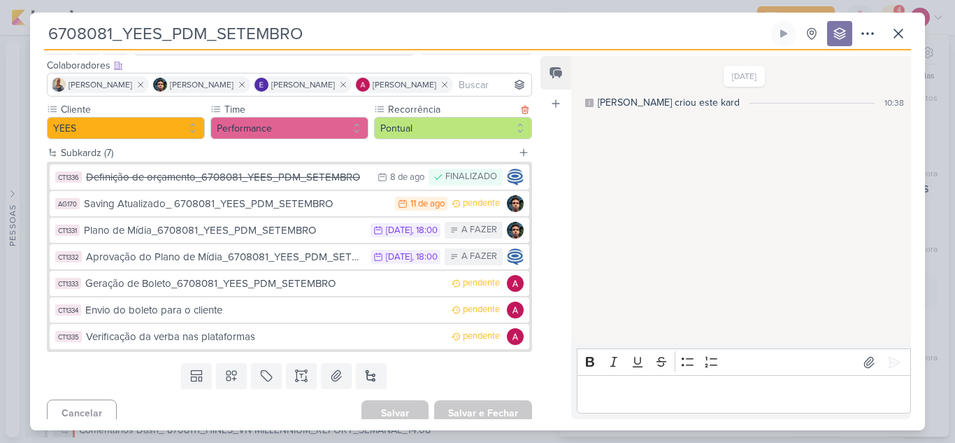
scroll to position [92, 0]
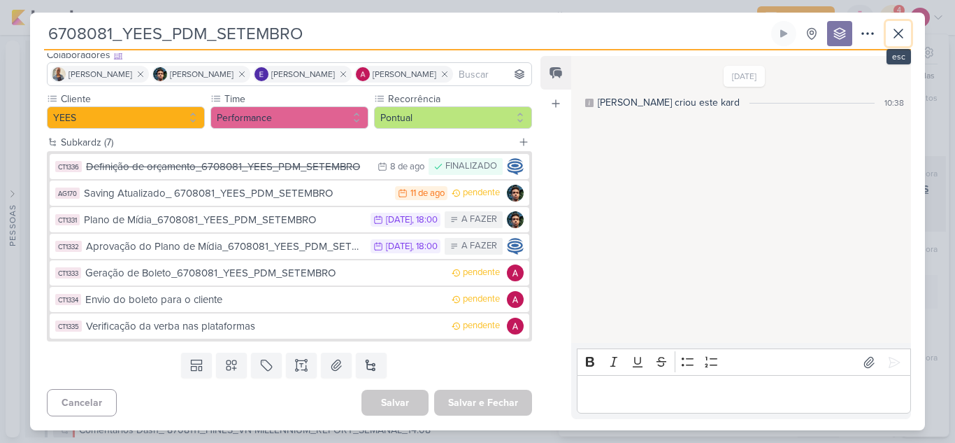
drag, startPoint x: 892, startPoint y: 34, endPoint x: 755, endPoint y: 211, distance: 223.8
click at [892, 35] on icon at bounding box center [898, 33] width 17 height 17
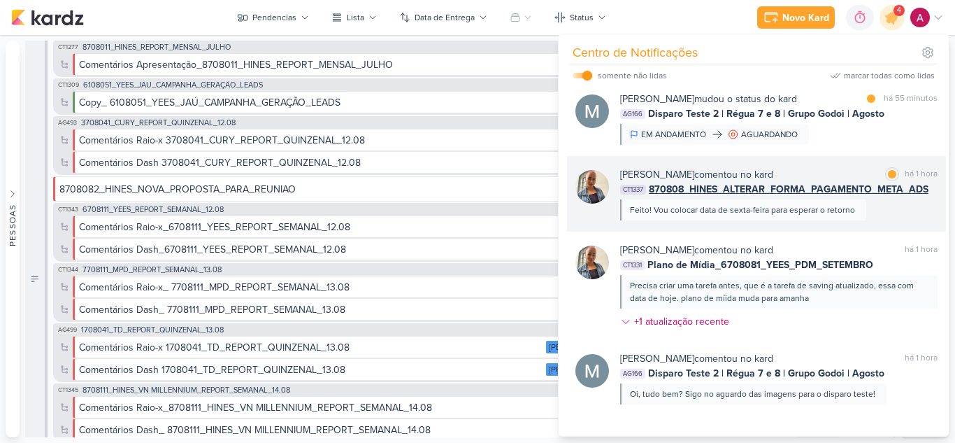
click at [891, 215] on div "Iara Santos comentou no kard marcar como lida há 1 hora CT1337 870808_HINES_ALT…" at bounding box center [778, 193] width 317 height 53
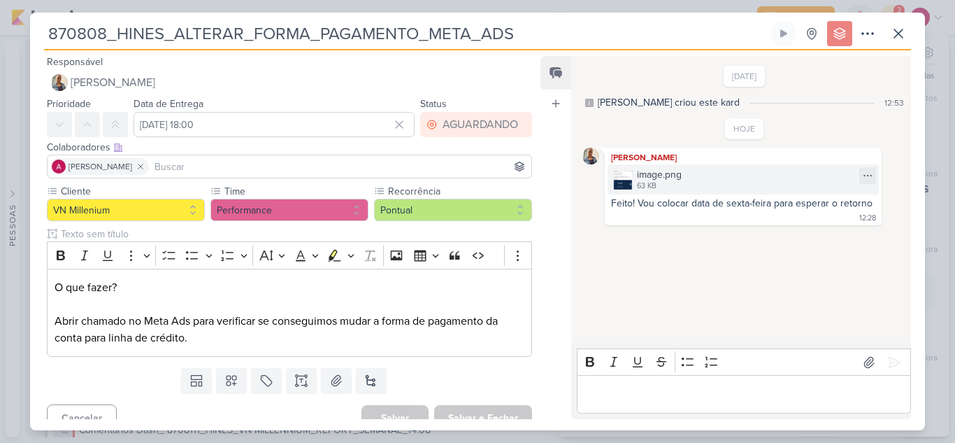
click at [628, 185] on img at bounding box center [623, 180] width 20 height 20
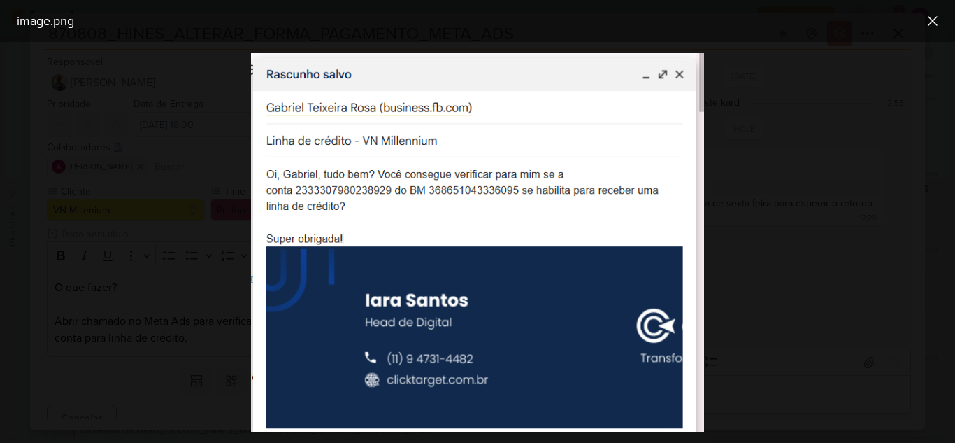
click at [791, 234] on div at bounding box center [477, 242] width 955 height 401
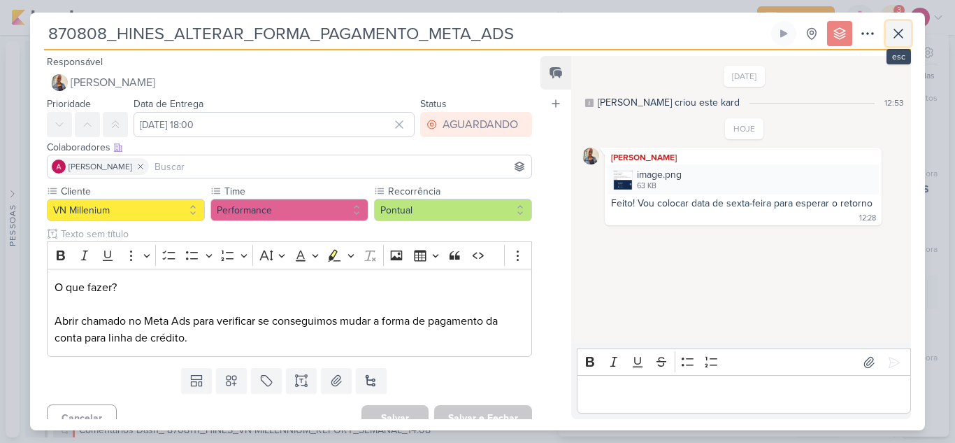
click at [906, 35] on icon at bounding box center [898, 33] width 17 height 17
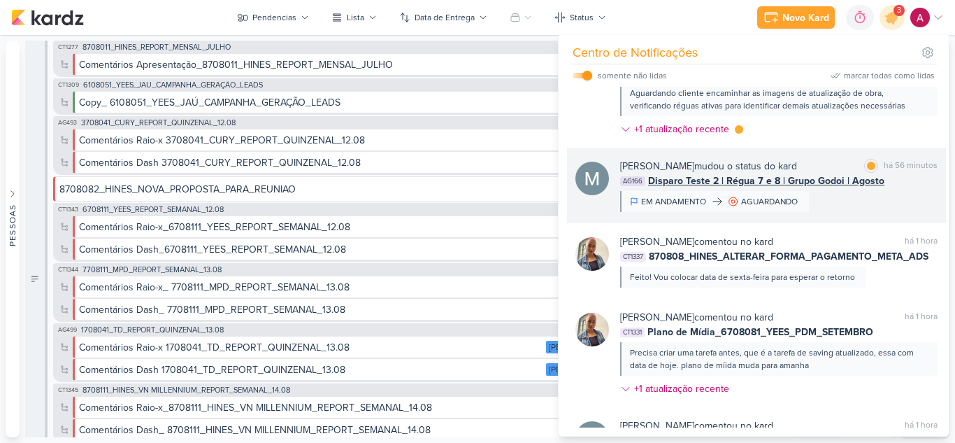
scroll to position [45, 0]
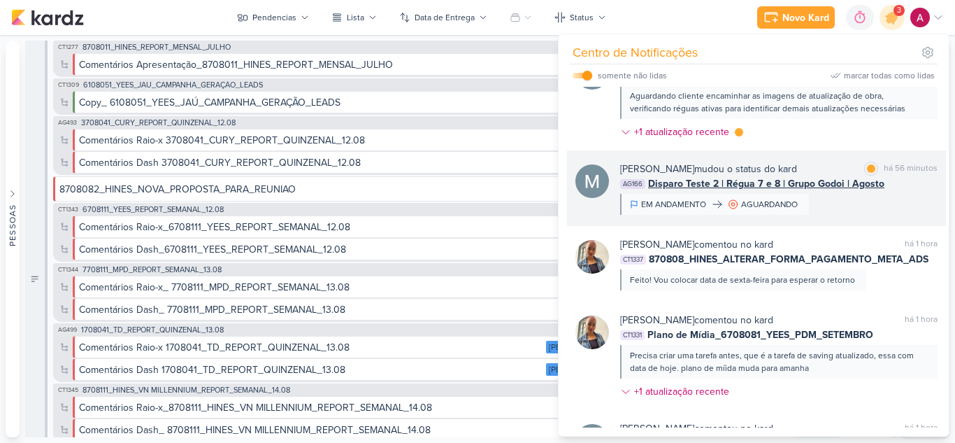
click at [845, 214] on div "Mariana Amorim mudou o status do kard marcar como lida há 56 minutos AG166 Disp…" at bounding box center [778, 188] width 317 height 53
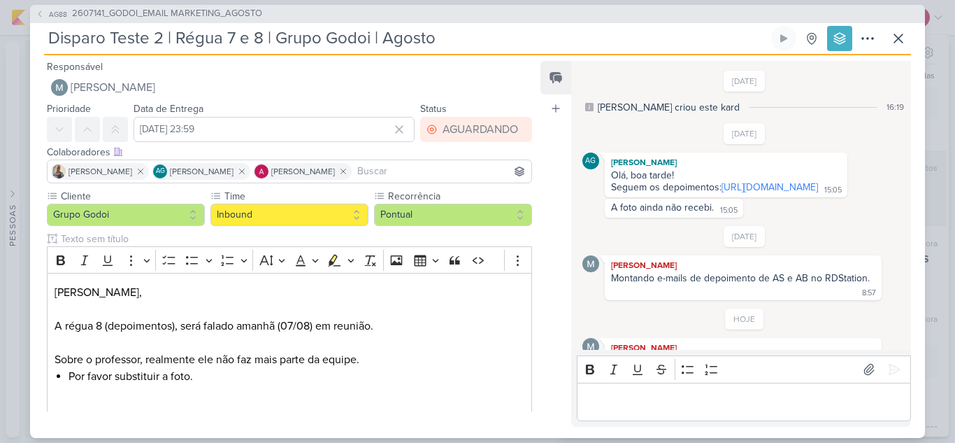
scroll to position [62, 0]
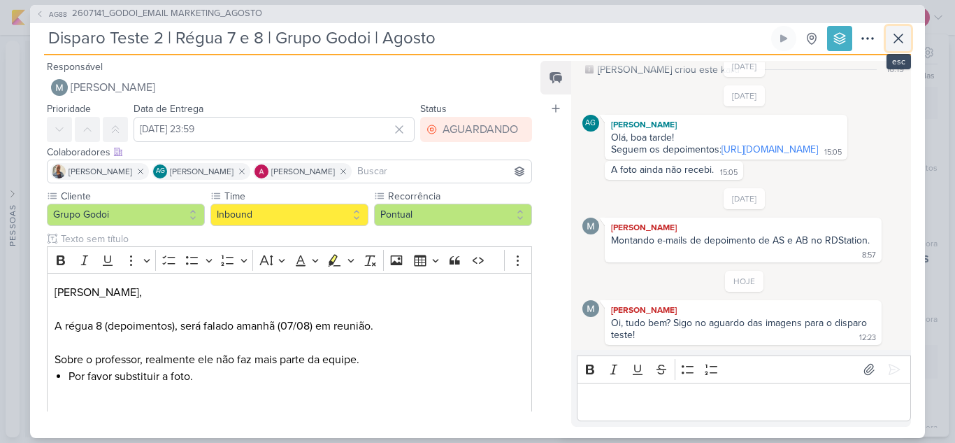
click at [900, 41] on icon at bounding box center [898, 38] width 17 height 17
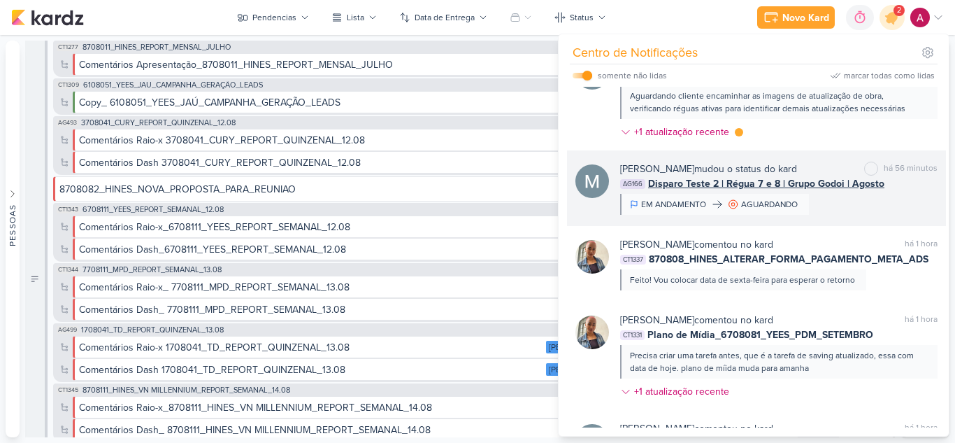
scroll to position [0, 0]
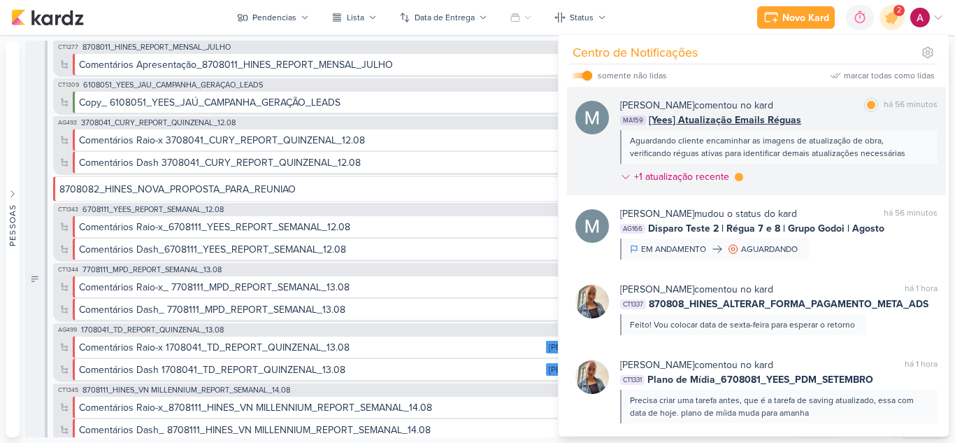
click at [811, 180] on div "Mariana Amorim comentou no kard marcar como lida há 56 minutos MA159 [Yees] Atu…" at bounding box center [778, 144] width 317 height 92
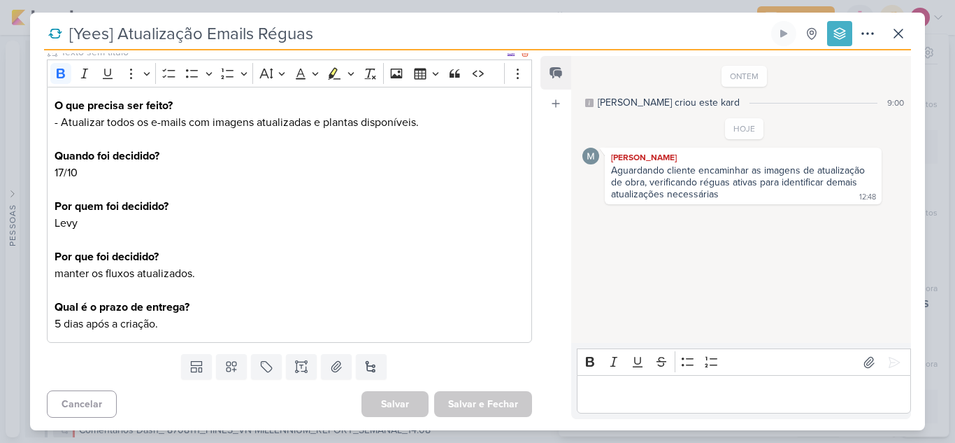
scroll to position [183, 0]
click at [896, 34] on icon at bounding box center [898, 33] width 17 height 17
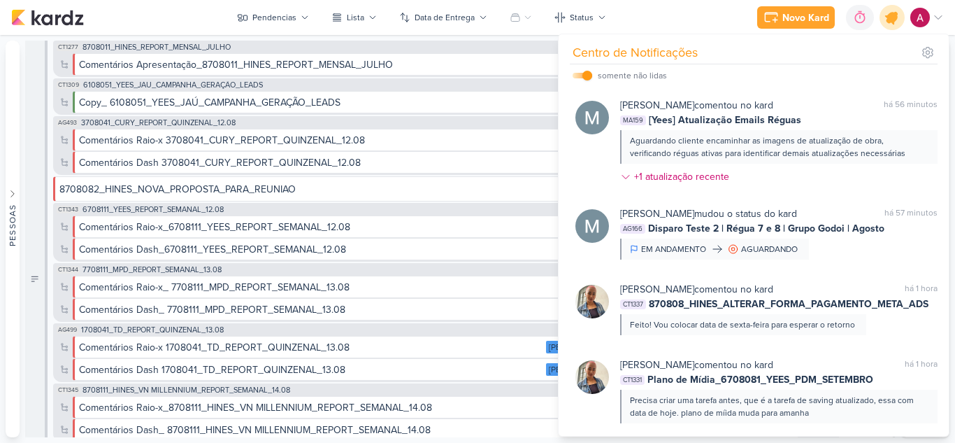
click at [889, 22] on icon at bounding box center [892, 17] width 17 height 17
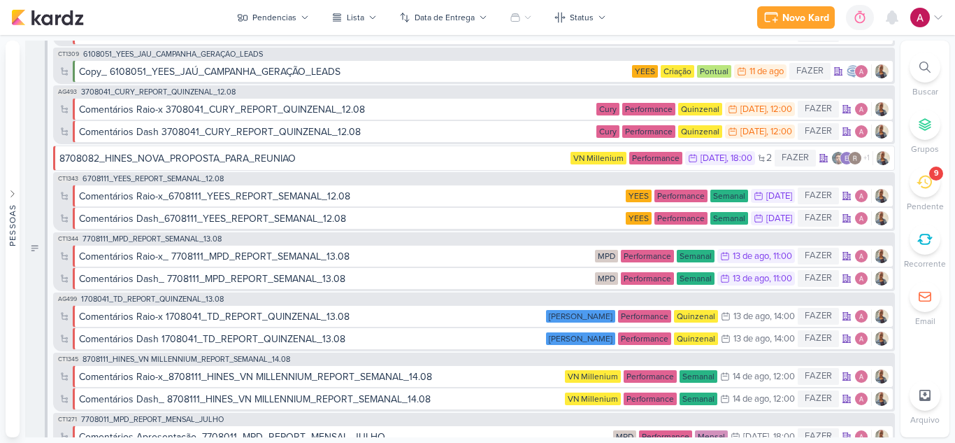
scroll to position [0, 0]
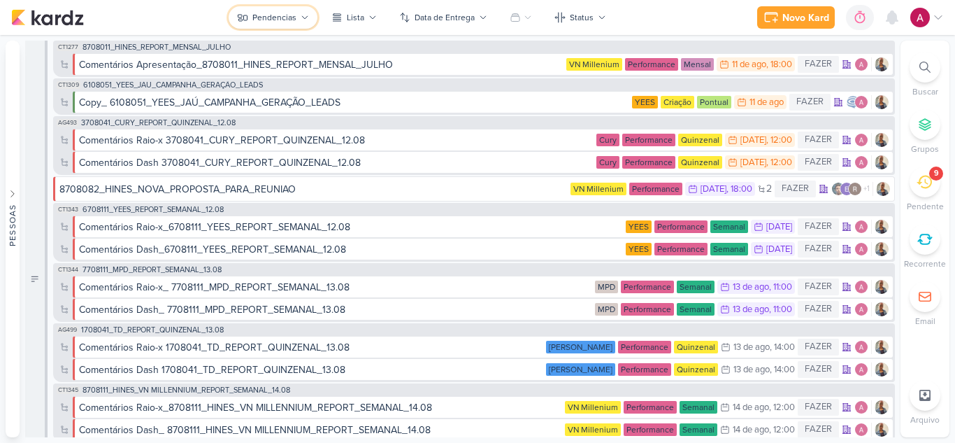
click at [292, 16] on div "Pendencias" at bounding box center [274, 17] width 44 height 13
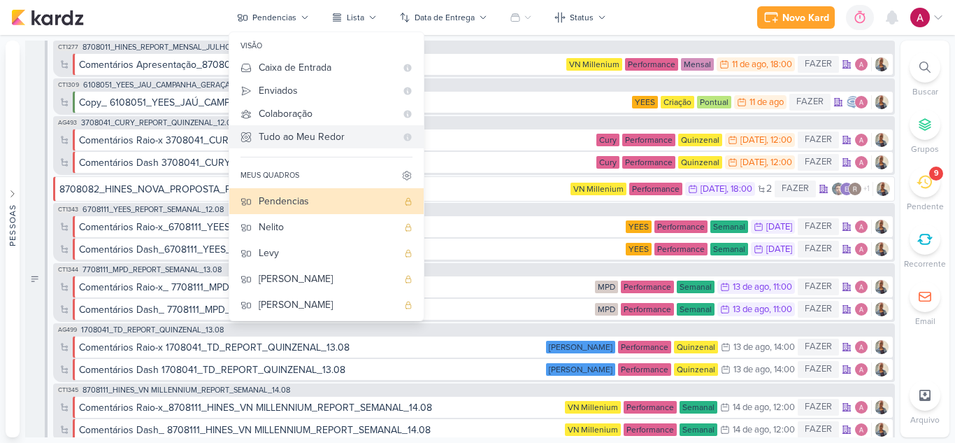
click at [314, 143] on div "Tudo ao Meu Redor" at bounding box center [327, 136] width 137 height 15
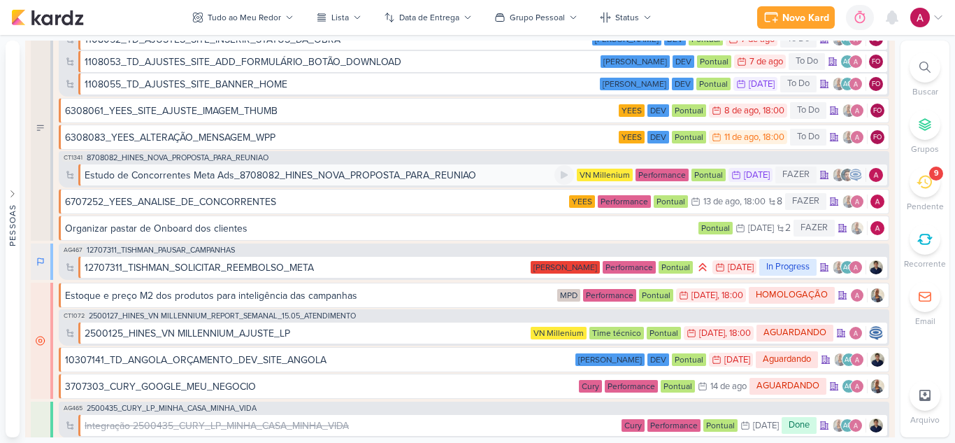
scroll to position [3146, 0]
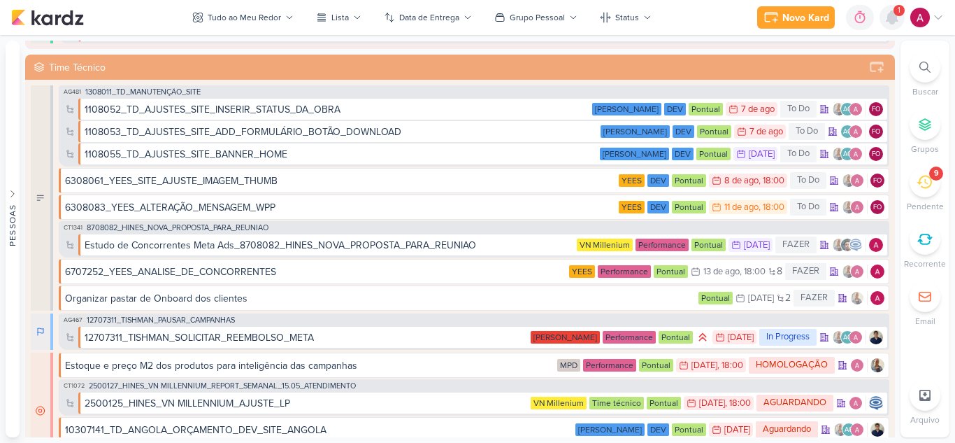
click at [894, 22] on icon at bounding box center [892, 17] width 11 height 13
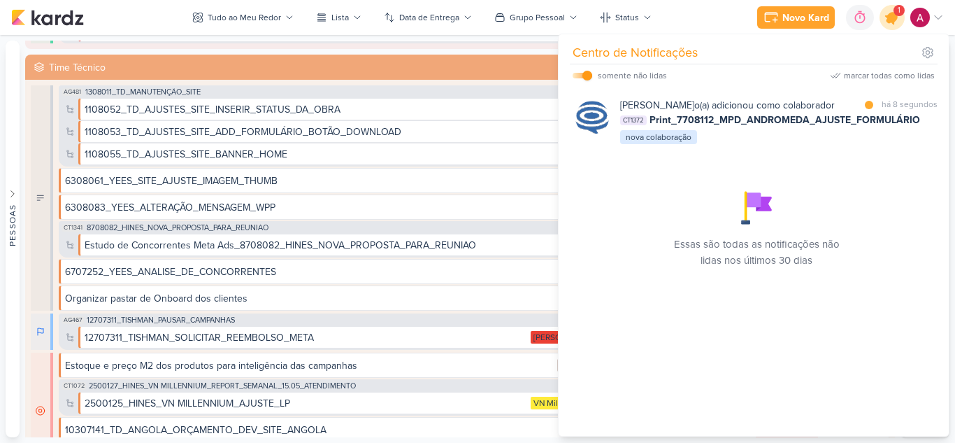
click at [891, 19] on icon at bounding box center [892, 17] width 17 height 17
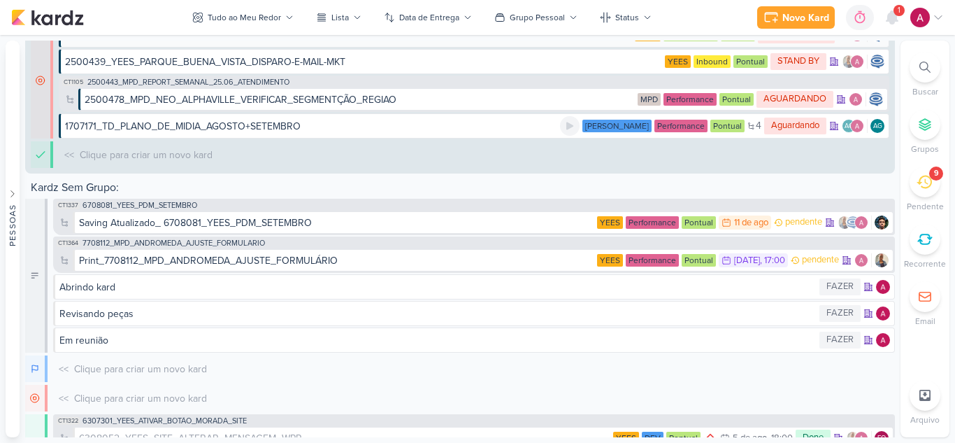
scroll to position [6013, 0]
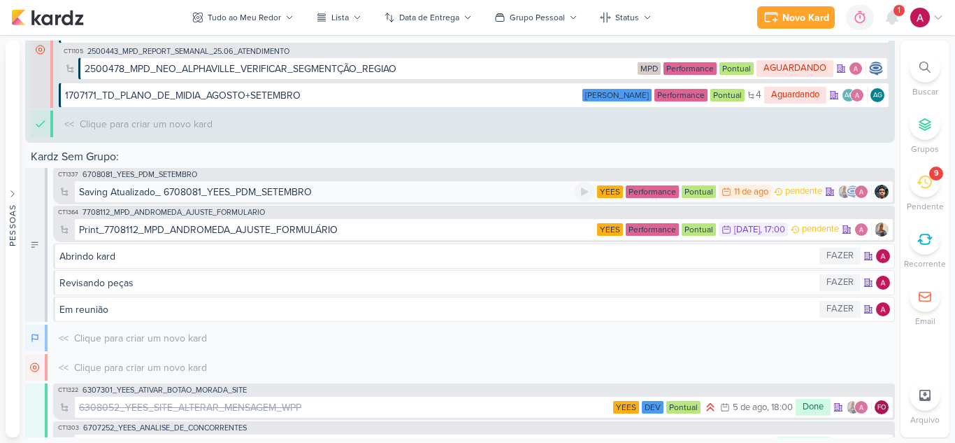
click at [377, 192] on div "Saving Atualizado_ 6708081_YEES_PDM_SETEMBRO" at bounding box center [327, 192] width 496 height 15
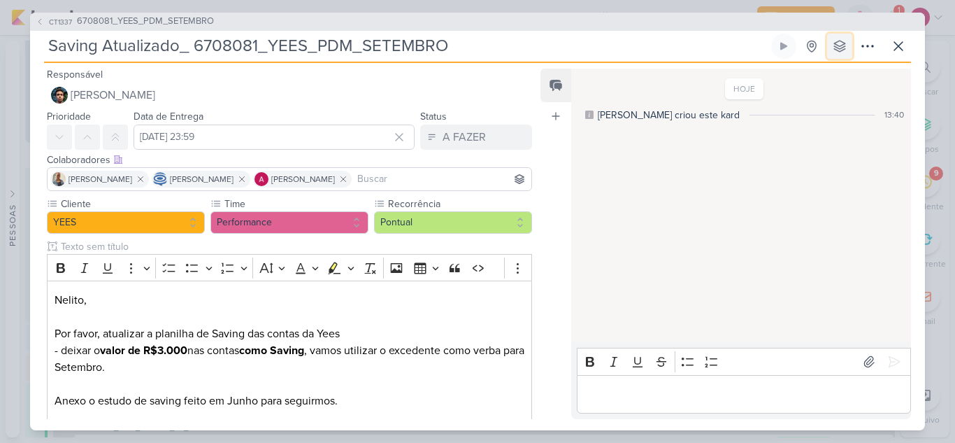
click at [838, 45] on icon at bounding box center [839, 46] width 11 height 11
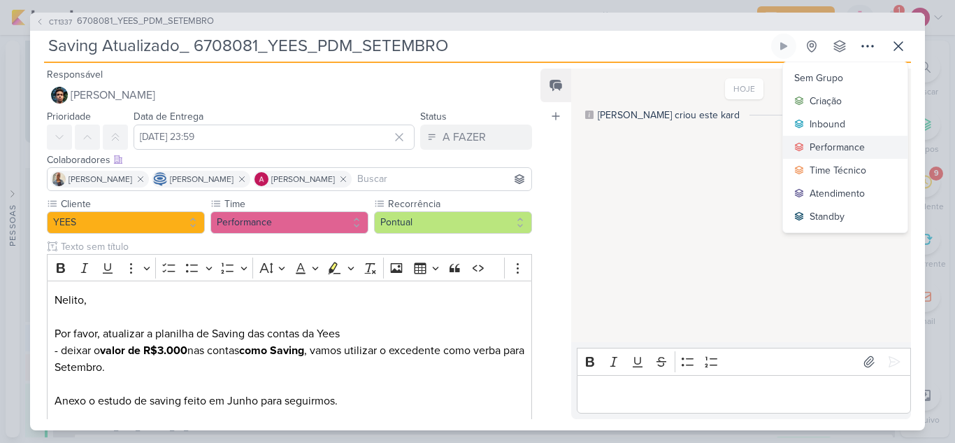
click at [840, 143] on div "Performance" at bounding box center [837, 147] width 55 height 15
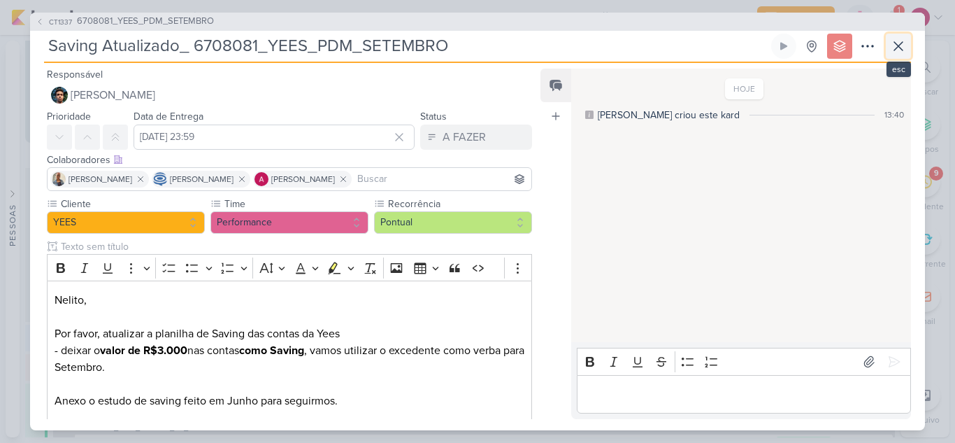
click at [897, 50] on icon at bounding box center [898, 46] width 17 height 17
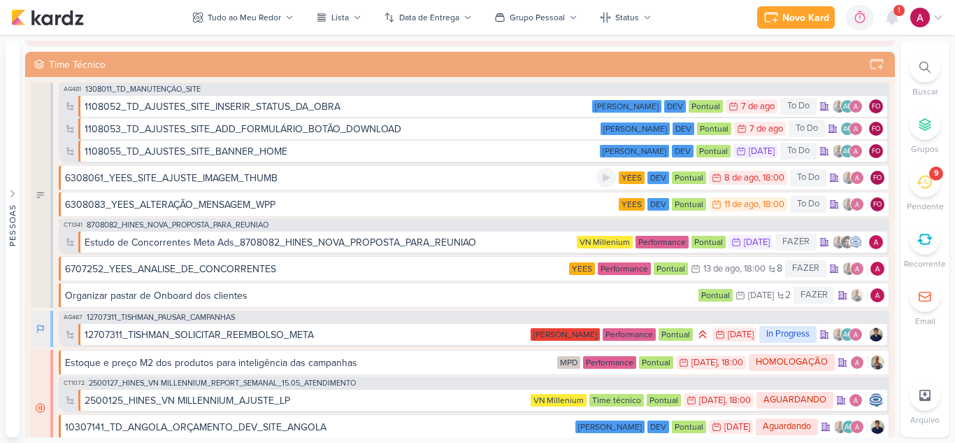
scroll to position [3169, 0]
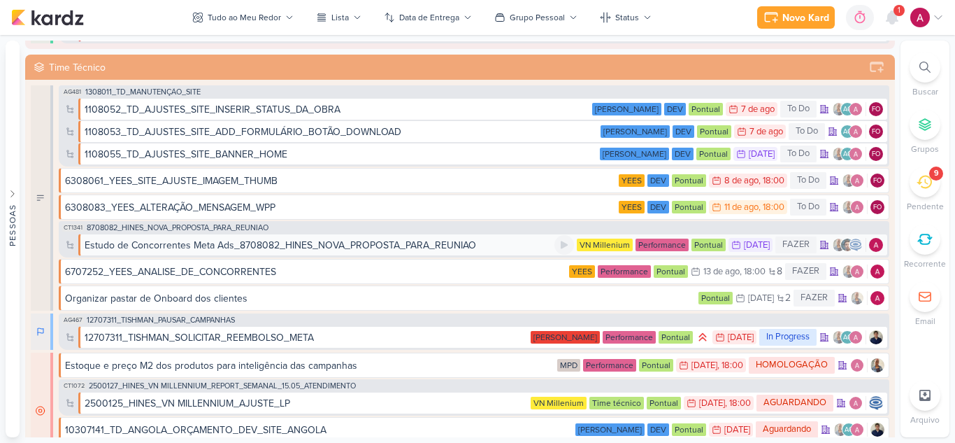
click at [361, 246] on div "Estudo de Concorrentes Meta Ads_8708082_HINES_NOVA_PROPOSTA_PARA_REUNIAO" at bounding box center [281, 245] width 392 height 15
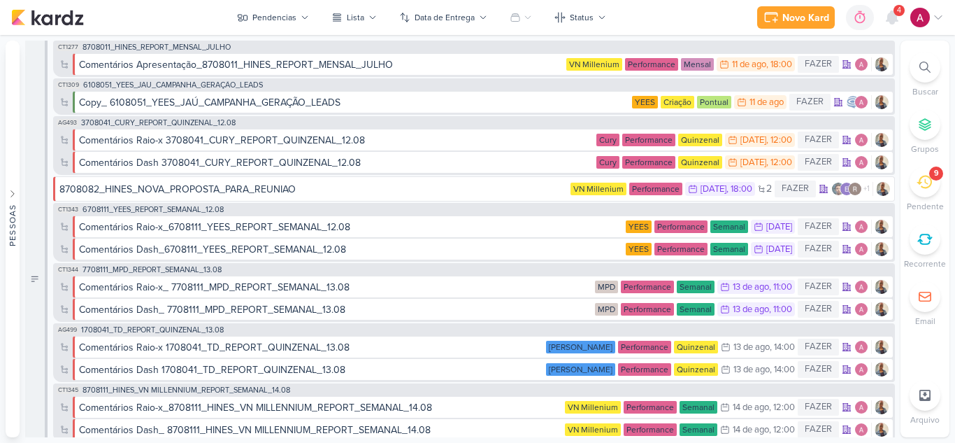
click at [926, 69] on icon at bounding box center [924, 67] width 11 height 11
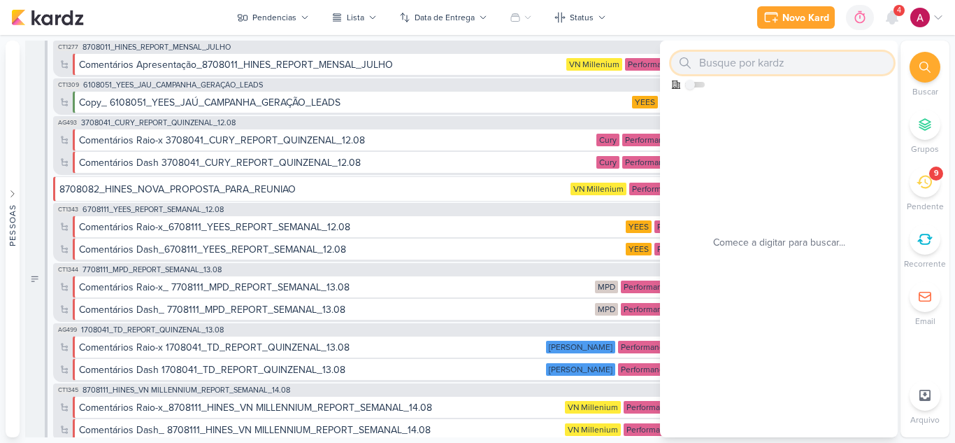
paste input "6708081_YEES_PDM_SETEMBRO"
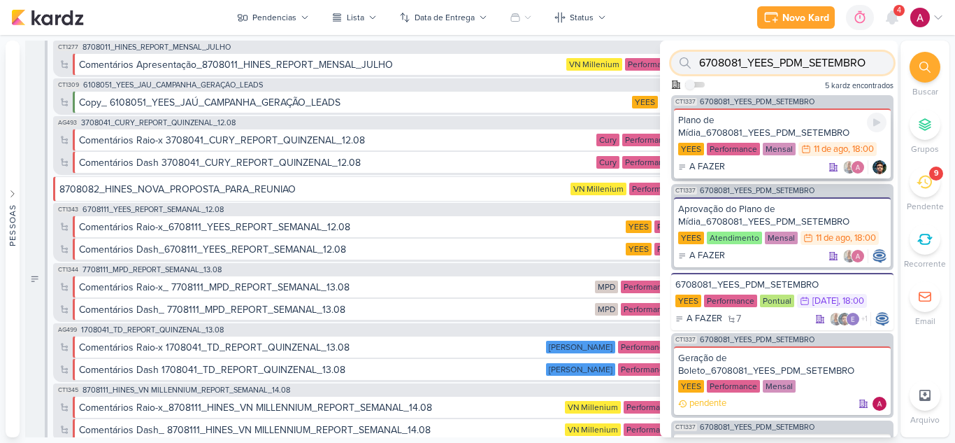
type input "6708081_YEES_PDM_SETEMBRO"
click at [810, 117] on div "Plano de Mídia_6708081_YEES_PDM_SETEMBRO" at bounding box center [782, 126] width 208 height 25
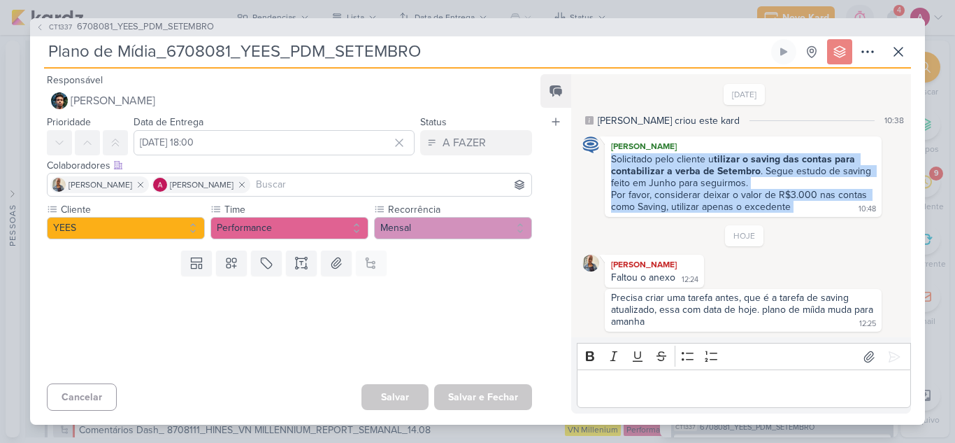
drag, startPoint x: 612, startPoint y: 159, endPoint x: 800, endPoint y: 202, distance: 193.0
click at [800, 202] on div "Solicitado pelo cliente u tilizar o saving das contas para contabilizar a verba…" at bounding box center [743, 183] width 271 height 61
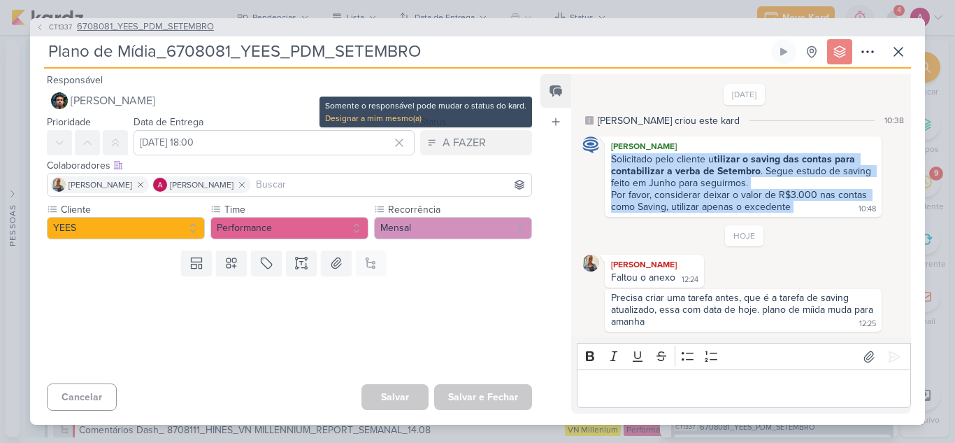
copy div "Solicitado pelo cliente u tilizar o saving das contas para contabilizar a verba…"
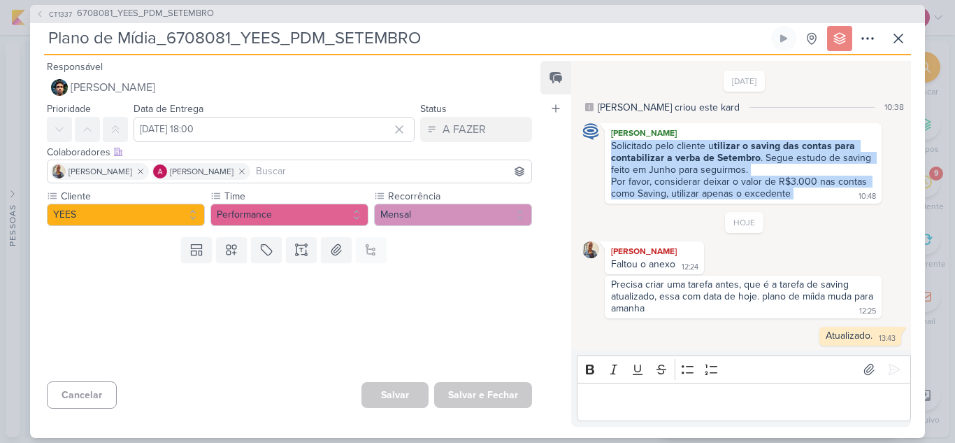
scroll to position [1, 0]
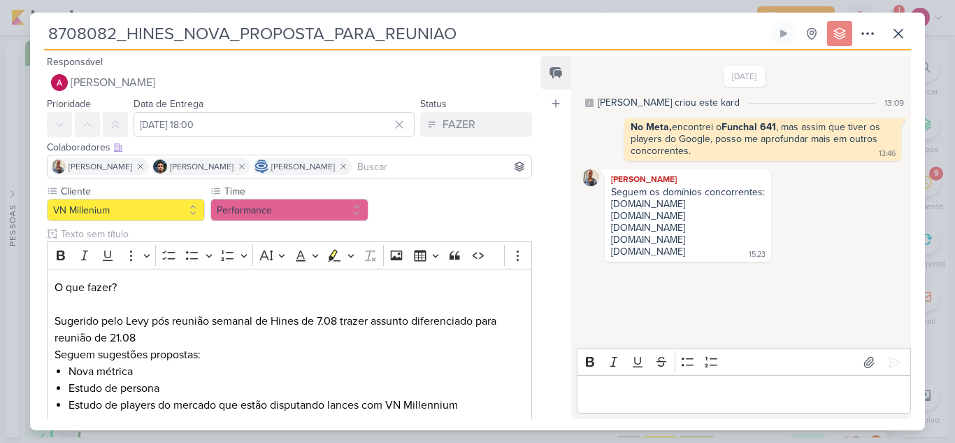
scroll to position [3169, 0]
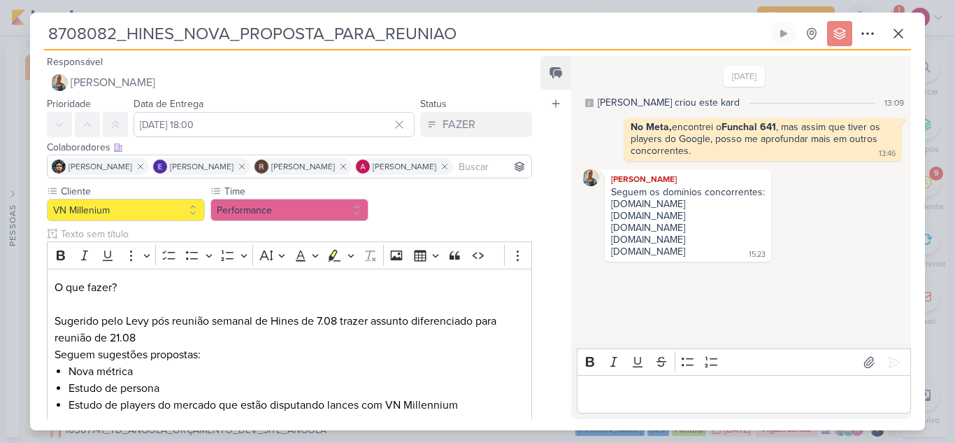
drag, startPoint x: 613, startPoint y: 217, endPoint x: 705, endPoint y: 215, distance: 92.3
click at [705, 215] on div "Seguem os domínios concorrentes: setin.com.br oneinnovation.com.br cyrela.com.b…" at bounding box center [688, 222] width 161 height 73
copy div "oneinnovation.com.br"
click at [652, 229] on div "setin.com.br oneinnovation.com.br cyrela.com.br aamincorporadora.com.br eztec.c…" at bounding box center [648, 227] width 74 height 59
drag, startPoint x: 667, startPoint y: 227, endPoint x: 610, endPoint y: 224, distance: 57.4
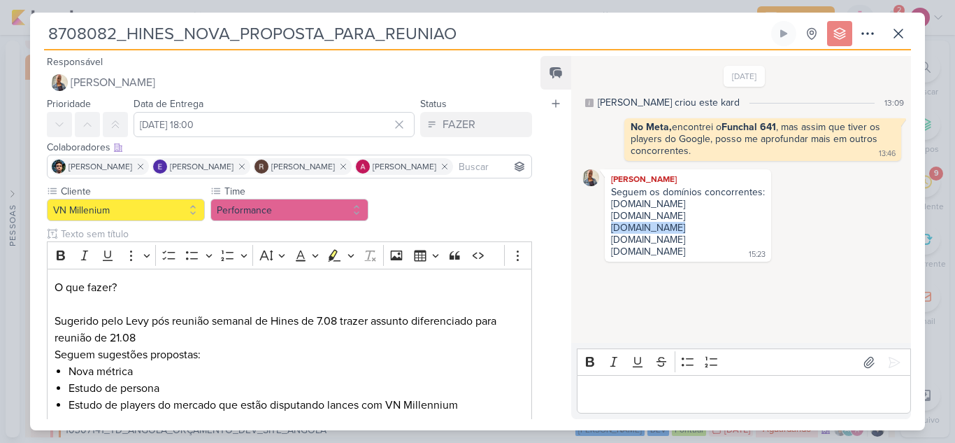
click at [610, 224] on div "Seguem os domínios concorrentes: setin.com.br oneinnovation.com.br cyrela.com.b…" at bounding box center [688, 222] width 161 height 73
copy div "cyrela.com.br"
drag, startPoint x: 610, startPoint y: 240, endPoint x: 724, endPoint y: 241, distance: 114.0
click at [724, 241] on div "Seguem os domínios concorrentes: setin.com.br oneinnovation.com.br cyrela.com.b…" at bounding box center [688, 222] width 161 height 73
copy div "aamincorporadora.com.br"
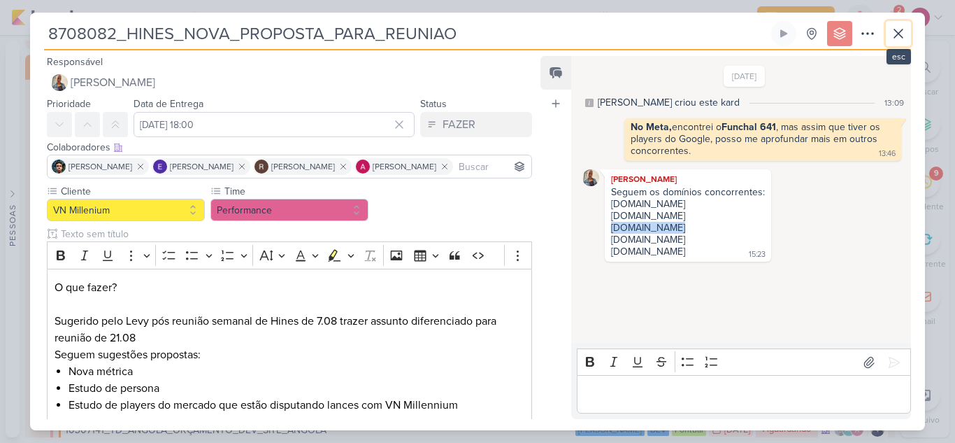
click at [904, 38] on icon at bounding box center [898, 33] width 17 height 17
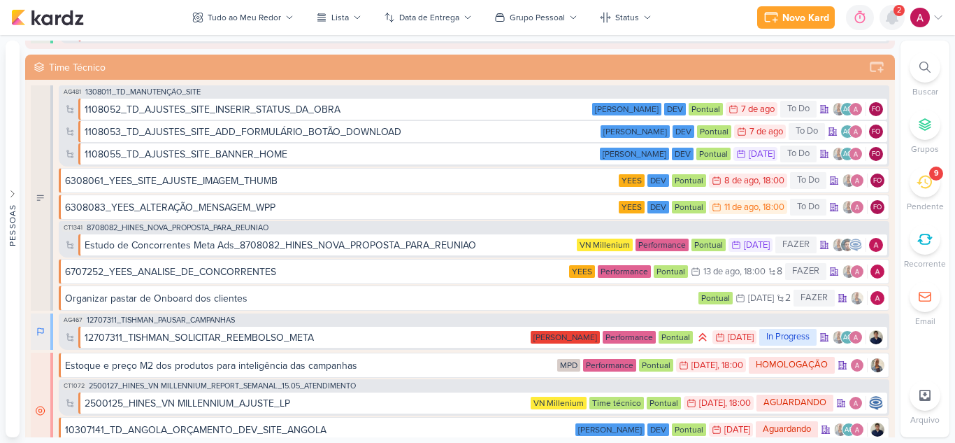
click at [894, 27] on div at bounding box center [892, 17] width 25 height 25
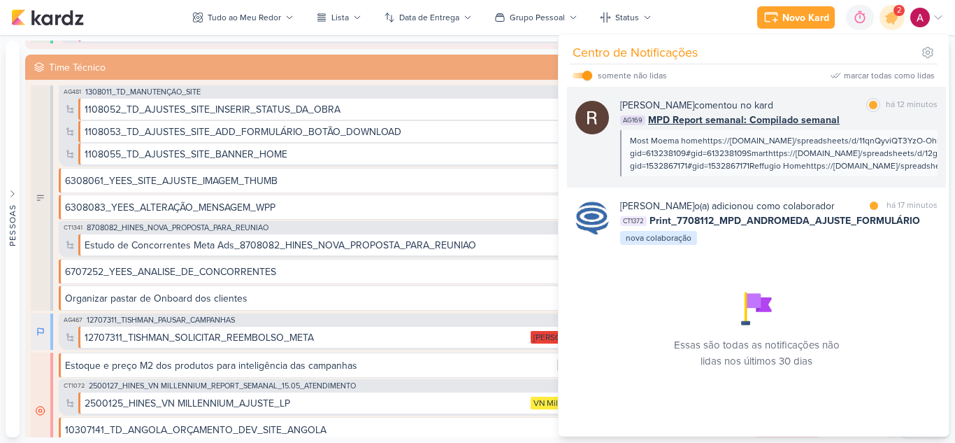
click at [837, 98] on div "Rafael Dornelles comentou no kard marcar como lida há 12 minutos" at bounding box center [778, 105] width 317 height 15
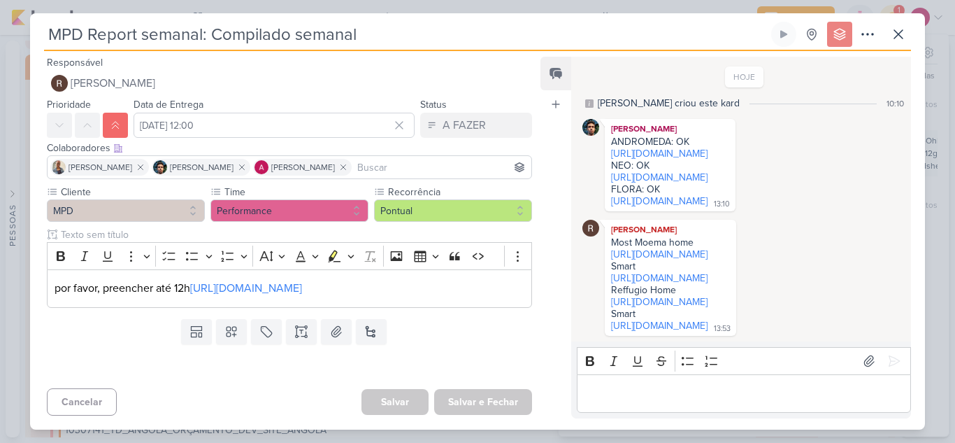
scroll to position [138, 0]
click at [896, 36] on icon at bounding box center [898, 34] width 17 height 17
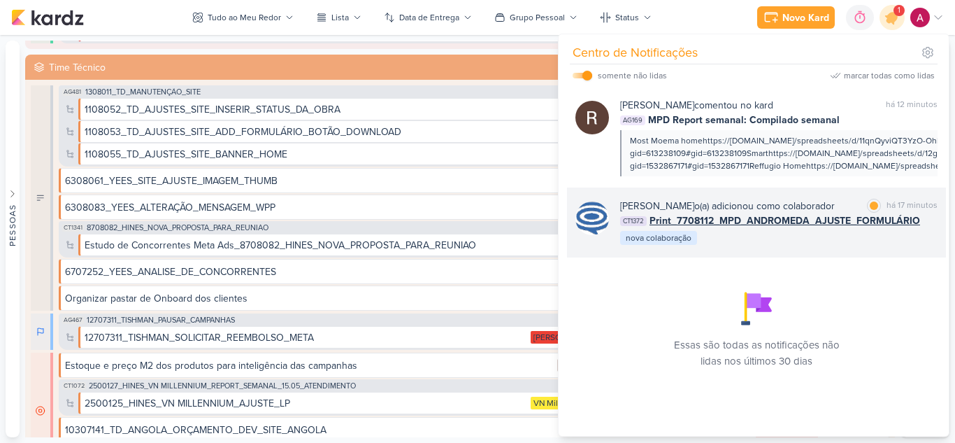
click at [835, 201] on div "Caroline Traven De Andrade o(a) adicionou como colaborador" at bounding box center [727, 206] width 215 height 15
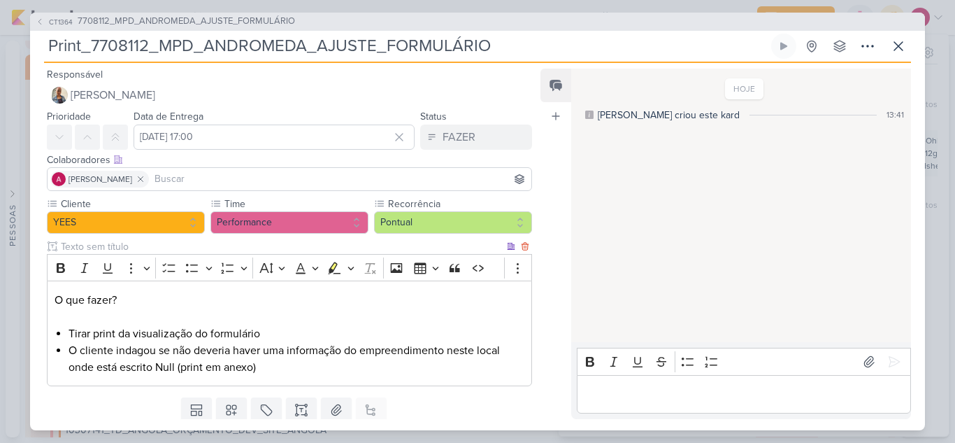
scroll to position [45, 0]
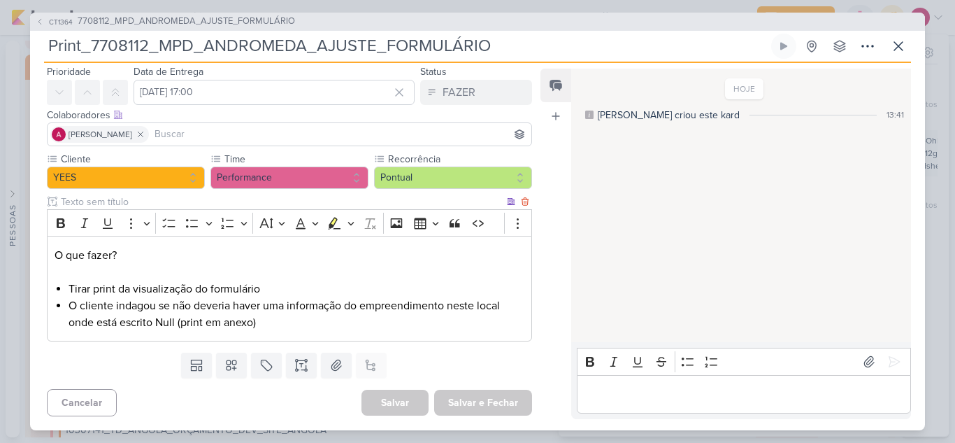
click at [405, 327] on li "O cliente indagou se não deveria haver uma informação do empreendimento neste l…" at bounding box center [297, 314] width 456 height 34
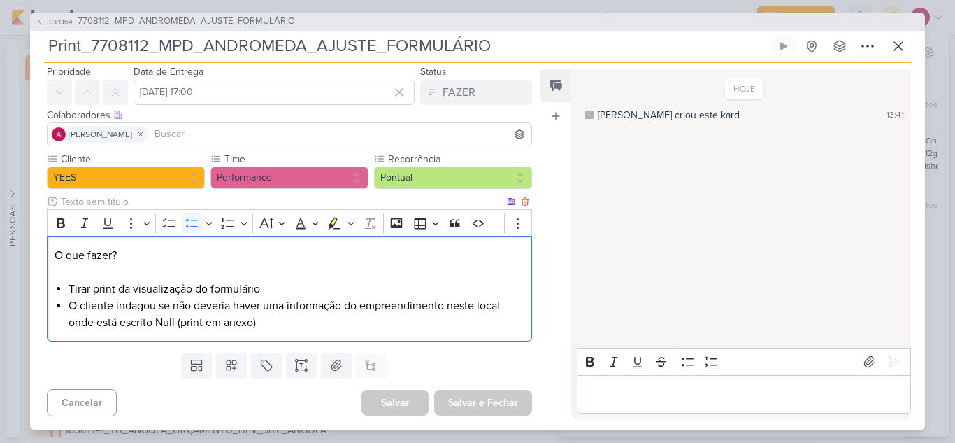
scroll to position [0, 0]
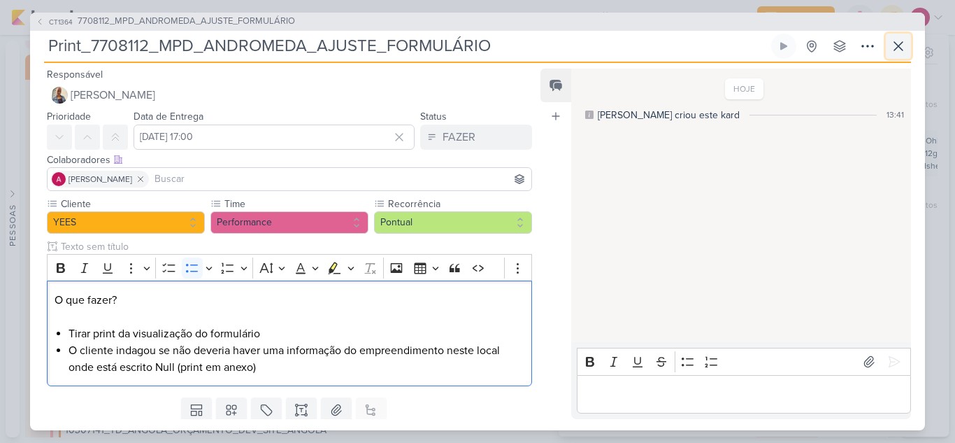
click at [904, 50] on icon at bounding box center [898, 46] width 17 height 17
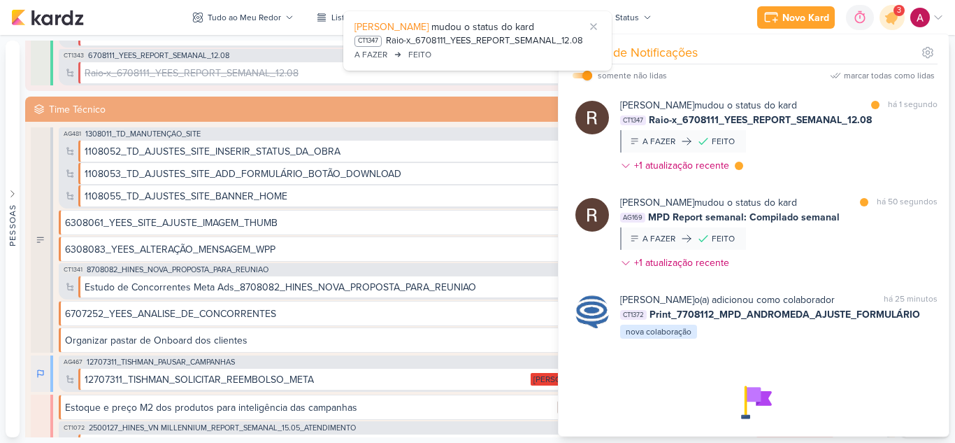
scroll to position [3120, 0]
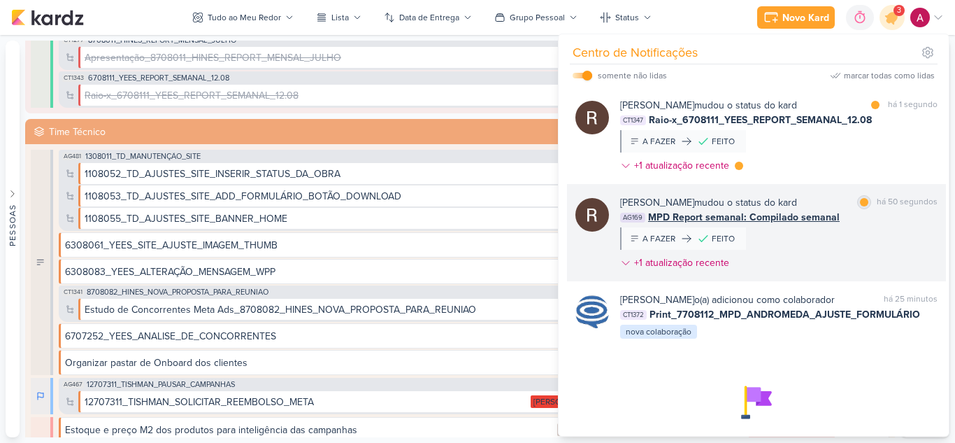
click at [860, 205] on div at bounding box center [864, 202] width 8 height 8
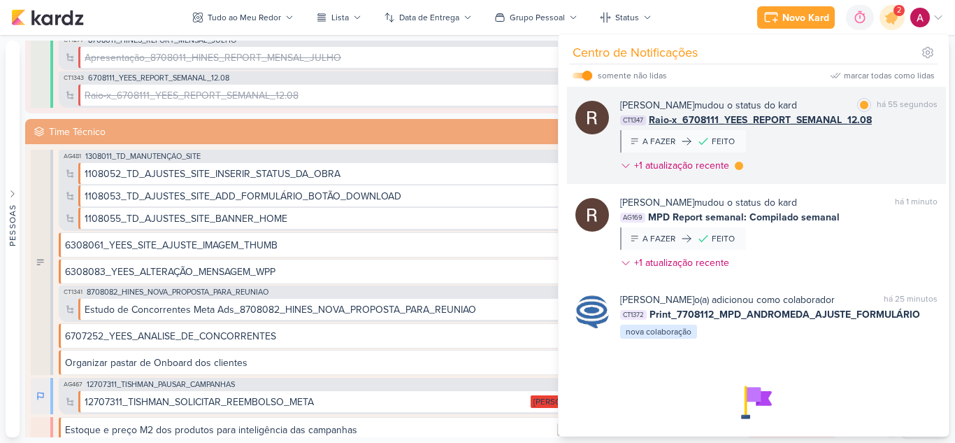
click at [847, 159] on div "Rafael Dornelles mudou o status do kard marcar como lida há 55 segundos CT1347 …" at bounding box center [778, 138] width 317 height 80
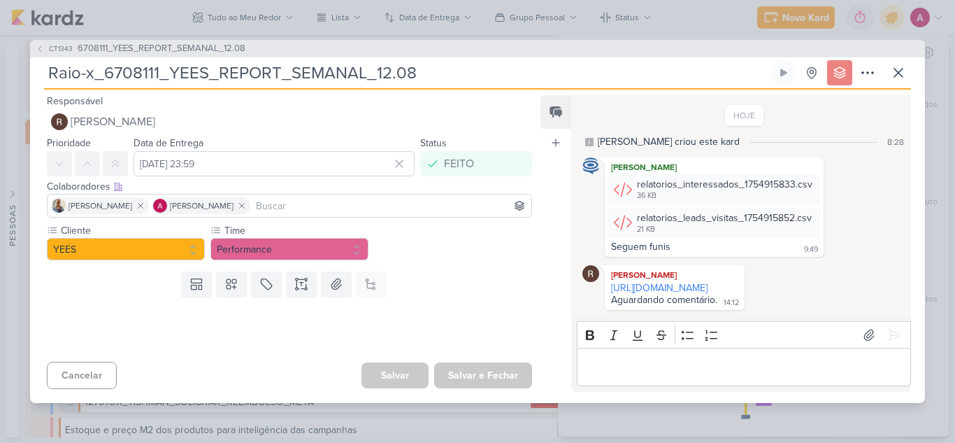
click at [931, 143] on div "CT1343 6708111_YEES_REPORT_SEMANAL_12.08 Raio-x_6708111_YEES_REPORT_SEMANAL_12.…" at bounding box center [477, 221] width 955 height 443
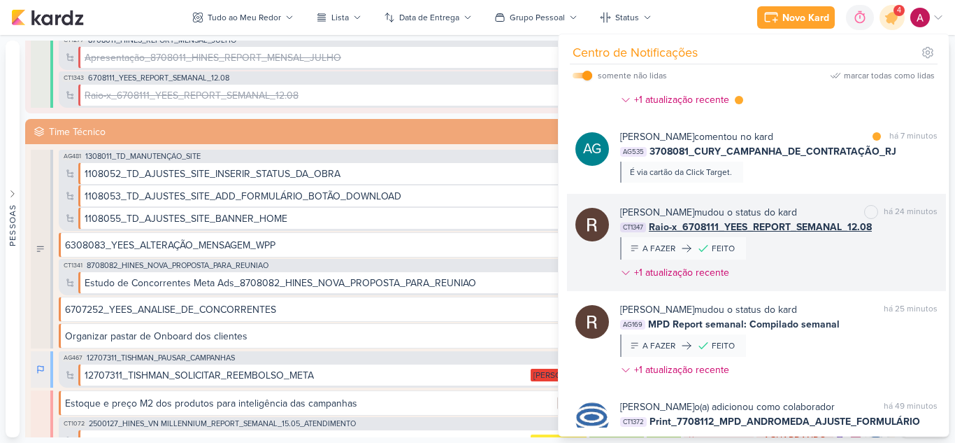
scroll to position [70, 0]
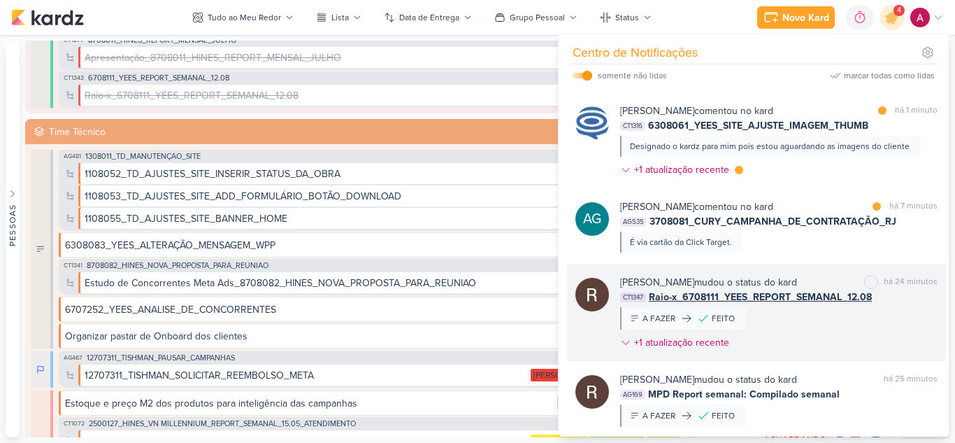
click at [813, 264] on div "Rafael Dornelles mudou o status do kard marcar como não lida há 24 minutos CT13…" at bounding box center [756, 312] width 379 height 97
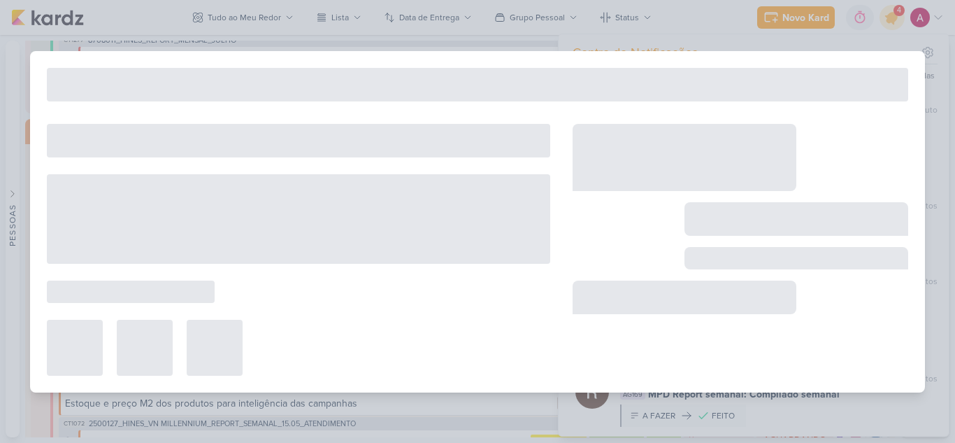
click at [864, 406] on div at bounding box center [477, 221] width 955 height 443
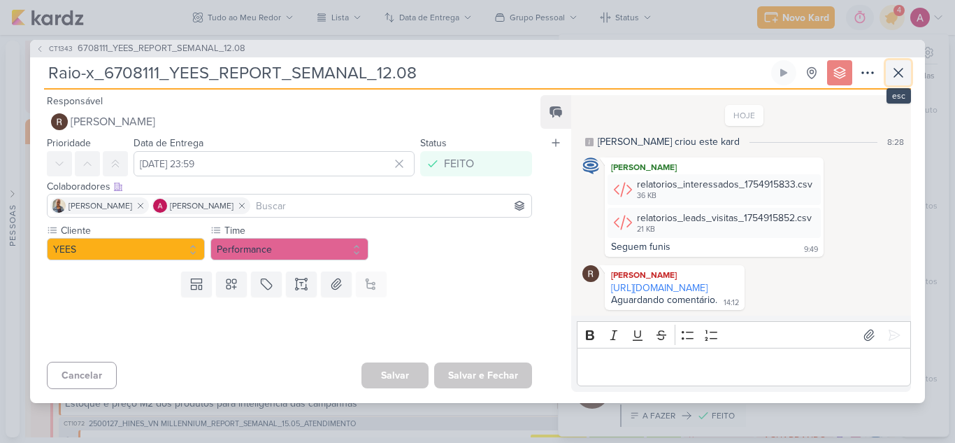
click at [895, 64] on icon at bounding box center [898, 72] width 17 height 17
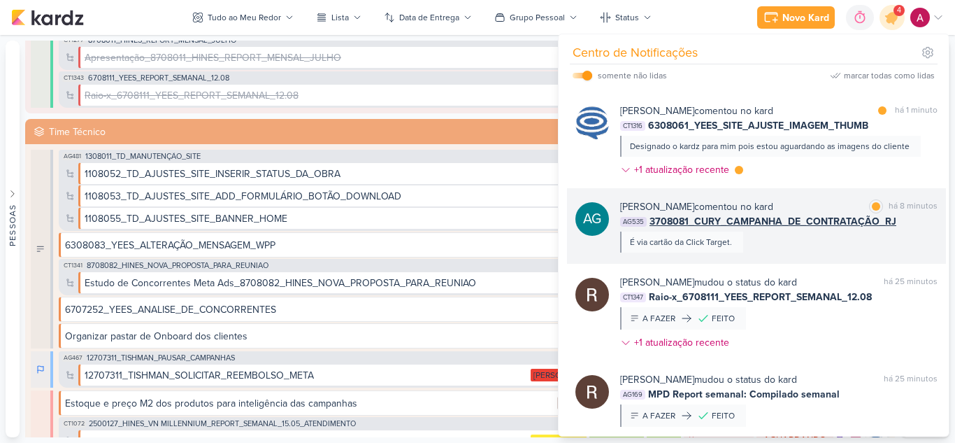
click at [792, 250] on div "Aline Gimenez Graciano comentou no kard marcar como lida há 8 minutos AG535 370…" at bounding box center [778, 225] width 317 height 53
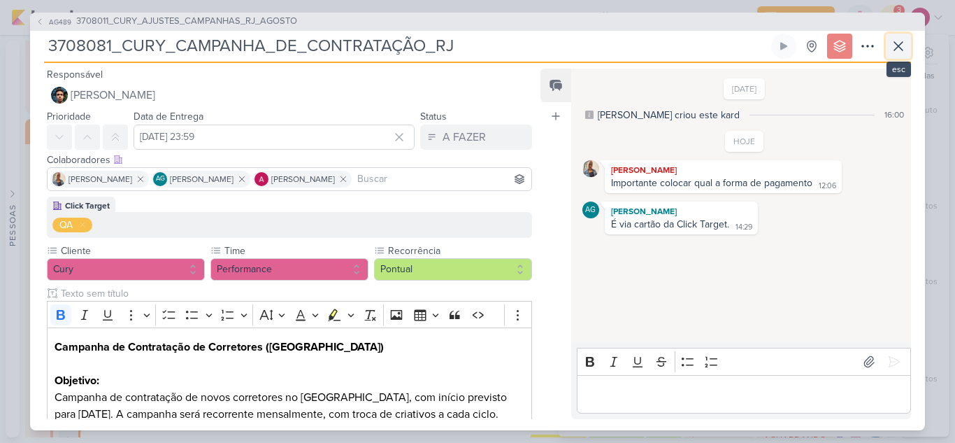
click at [894, 56] on button at bounding box center [898, 46] width 25 height 25
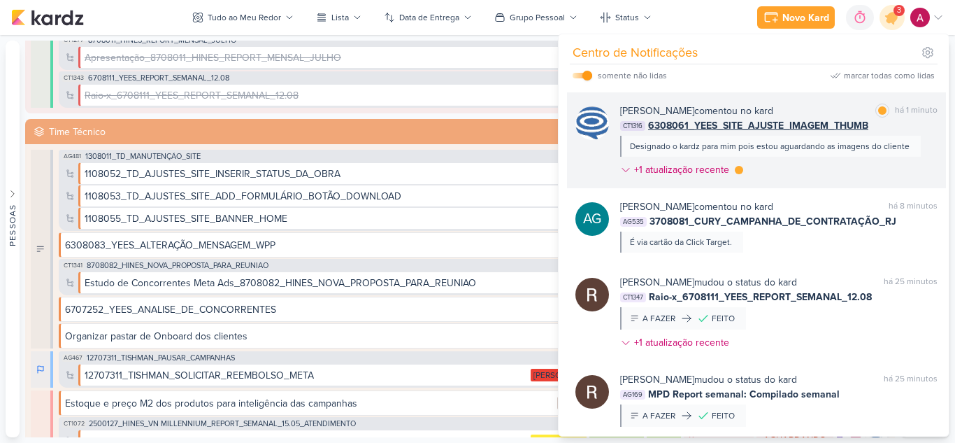
scroll to position [0, 0]
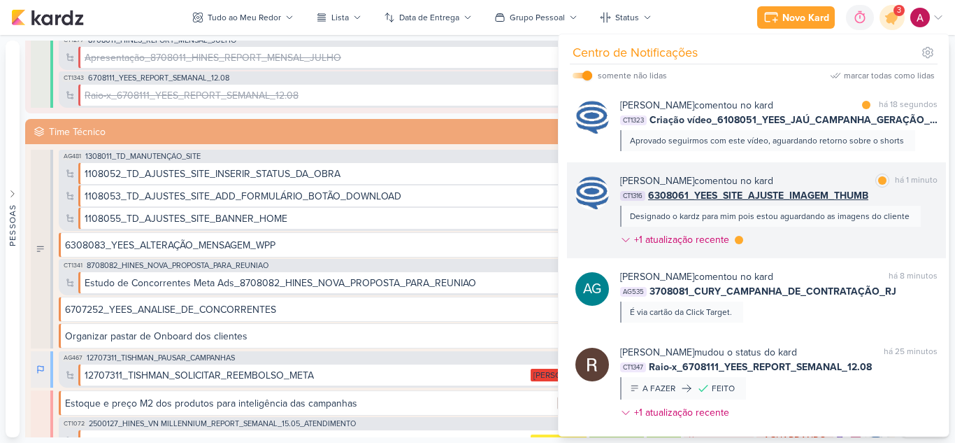
click at [837, 249] on div "Caroline Traven De Andrade comentou no kard marcar como lida há 1 minuto CT1316…" at bounding box center [778, 212] width 317 height 79
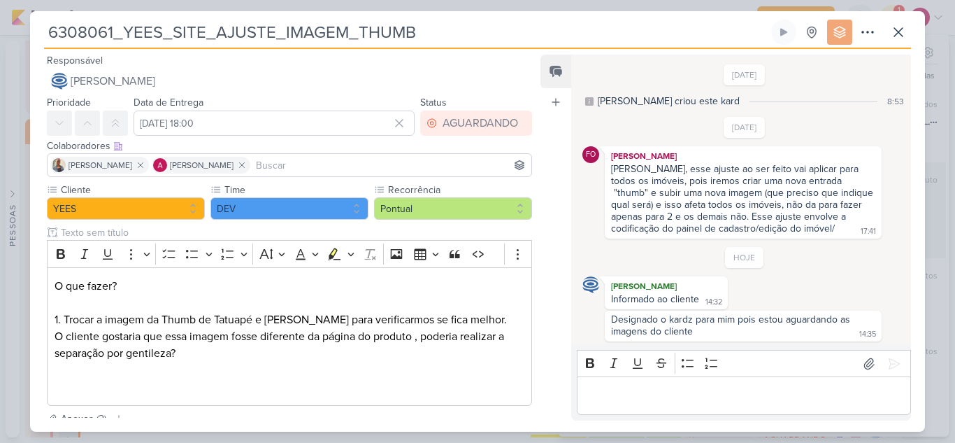
scroll to position [3, 0]
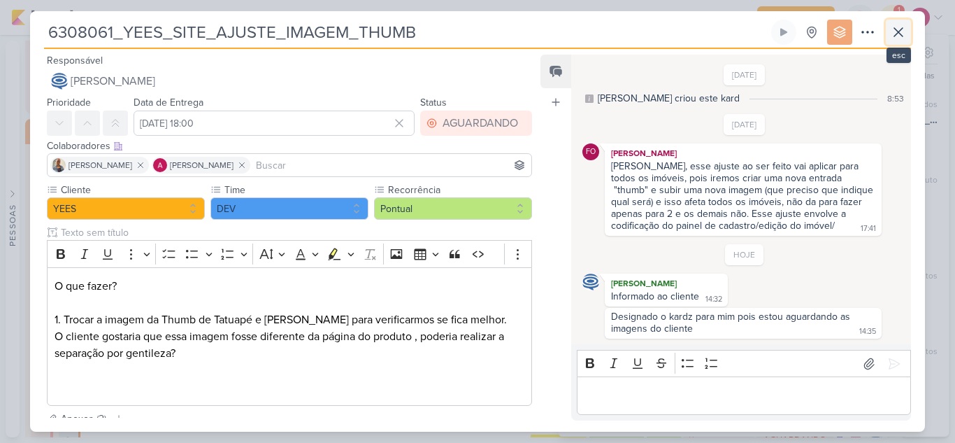
click at [897, 31] on icon at bounding box center [898, 32] width 17 height 17
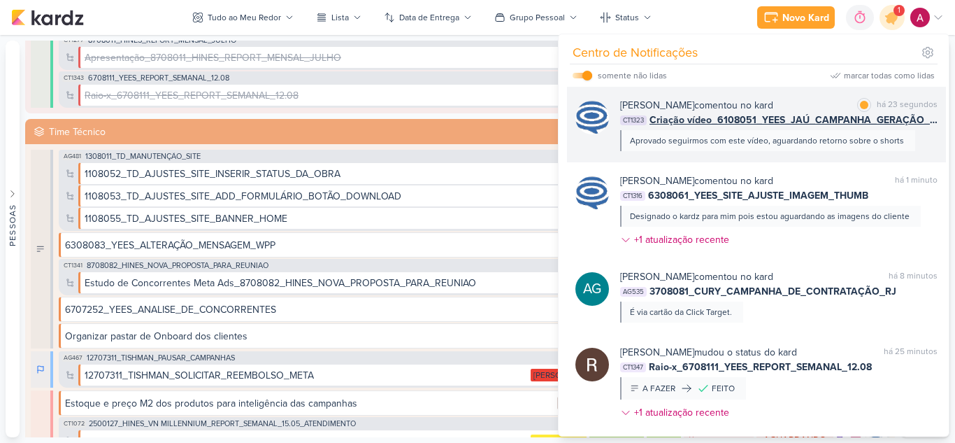
click at [924, 141] on div "Caroline Traven De Andrade comentou no kard marcar como lida há 23 segundos CT1…" at bounding box center [778, 124] width 317 height 53
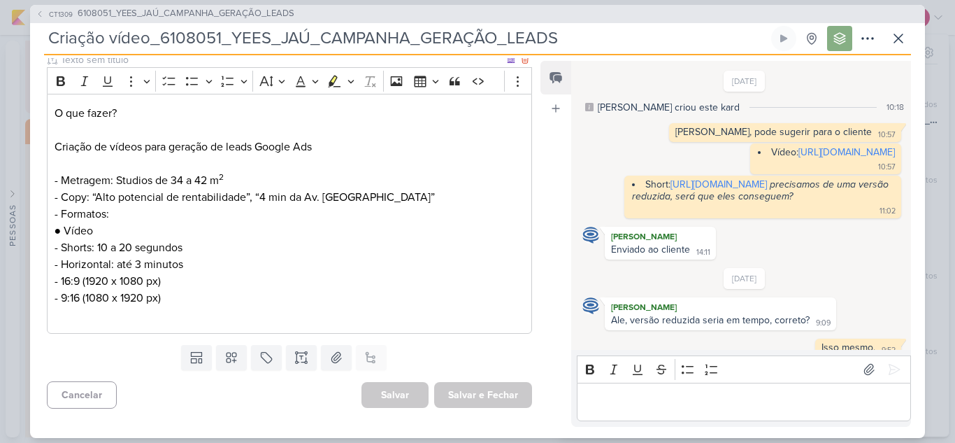
scroll to position [0, 0]
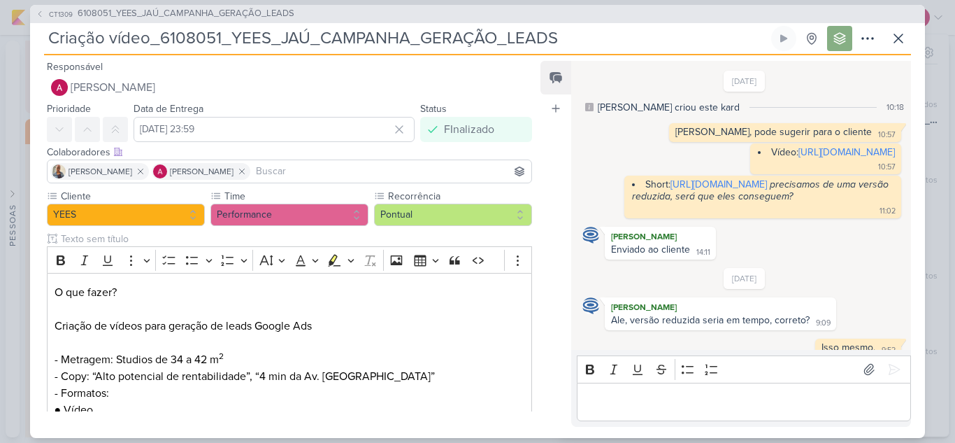
click at [59, 15] on span "CT1309" at bounding box center [61, 14] width 28 height 10
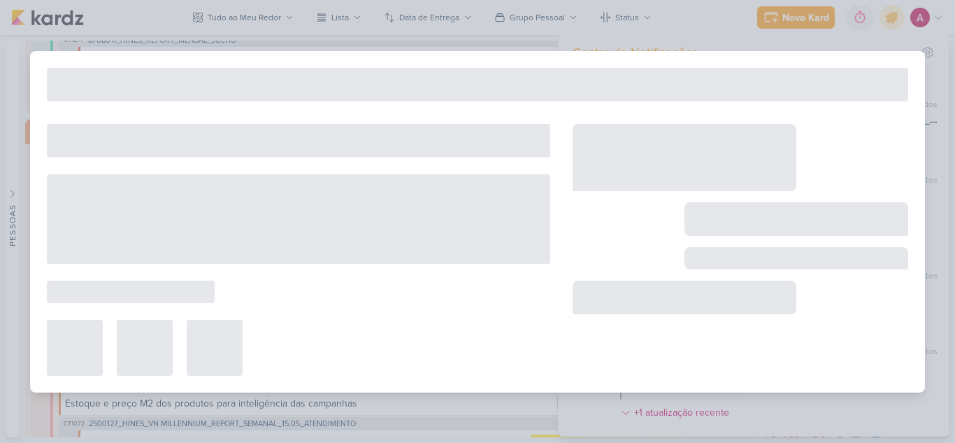
type input "6108051_YEES_JAÚ_CAMPANHA_GERAÇÃO_LEADS"
type input "12 de agosto de 2025 às 18:00"
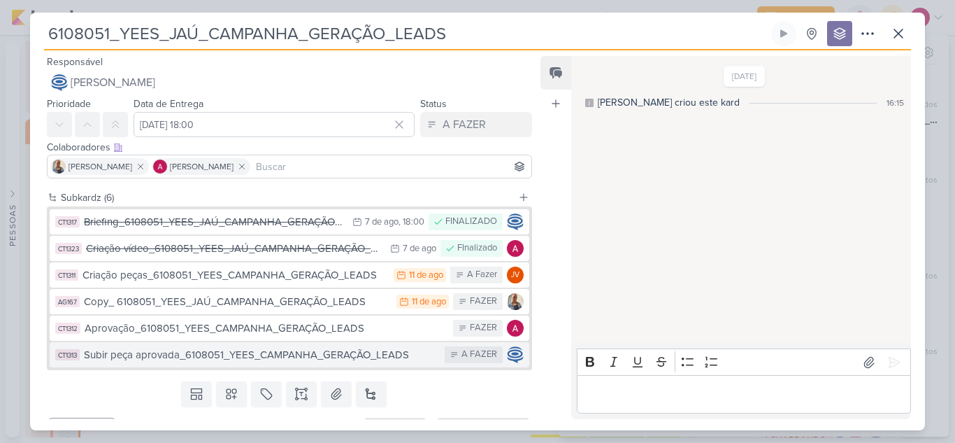
click at [293, 357] on div "Subir peça aprovada_6108051_YEES_CAMPANHA_GERAÇÃO_LEADS" at bounding box center [261, 355] width 354 height 16
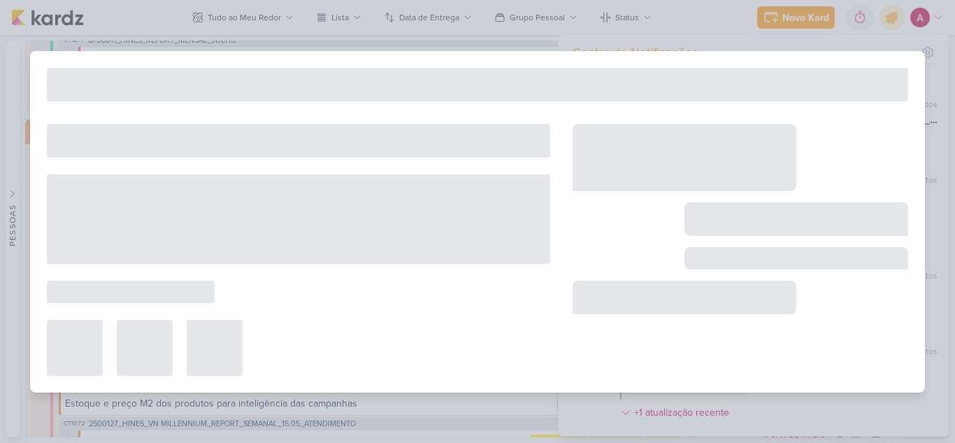
type input "Subir peça aprovada_6108051_YEES_CAMPANHA_GERAÇÃO_LEADS"
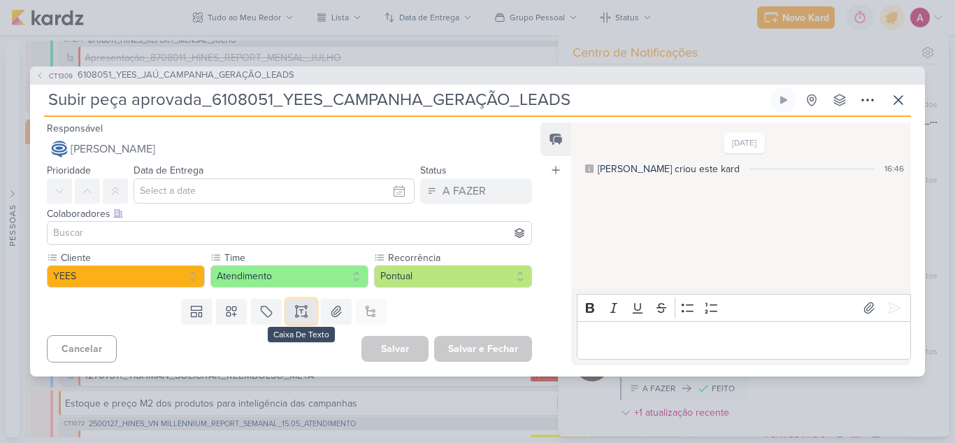
click at [301, 315] on icon at bounding box center [301, 315] width 7 height 0
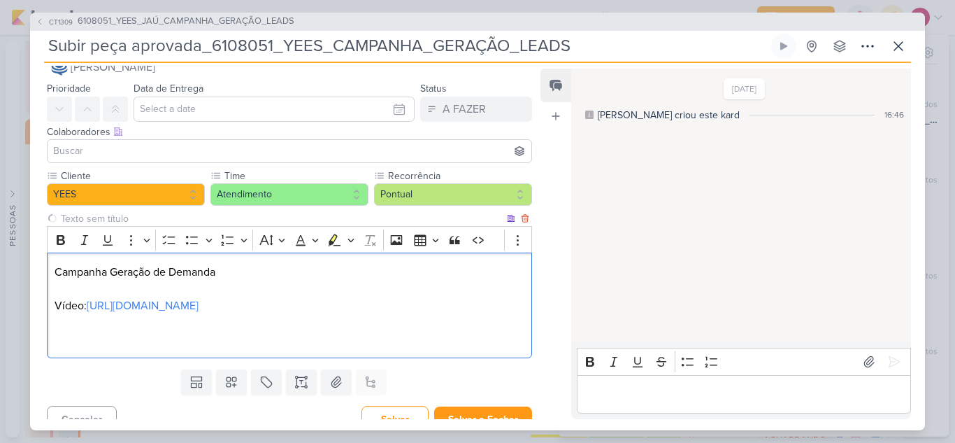
scroll to position [45, 0]
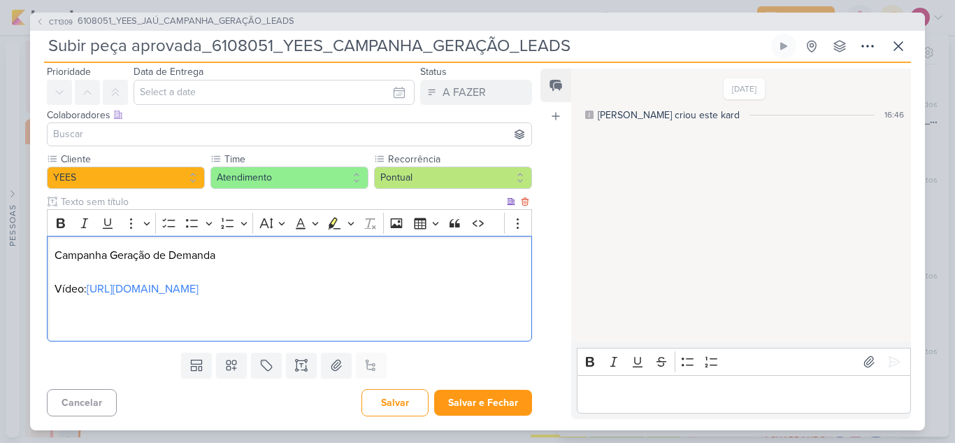
click at [66, 294] on p "Vídeo: https://www.youtube.com/watch?v=Ejz4L1FAGZc" at bounding box center [290, 305] width 470 height 50
click at [85, 289] on p "Vídeo: https://www.youtube.com/watch?v=Ejz4L1FAGZc" at bounding box center [290, 305] width 470 height 50
click at [64, 310] on p "Vídeo aprovado: https://www.youtube.com/watch?v=Ejz4L1FAGZc" at bounding box center [290, 305] width 470 height 50
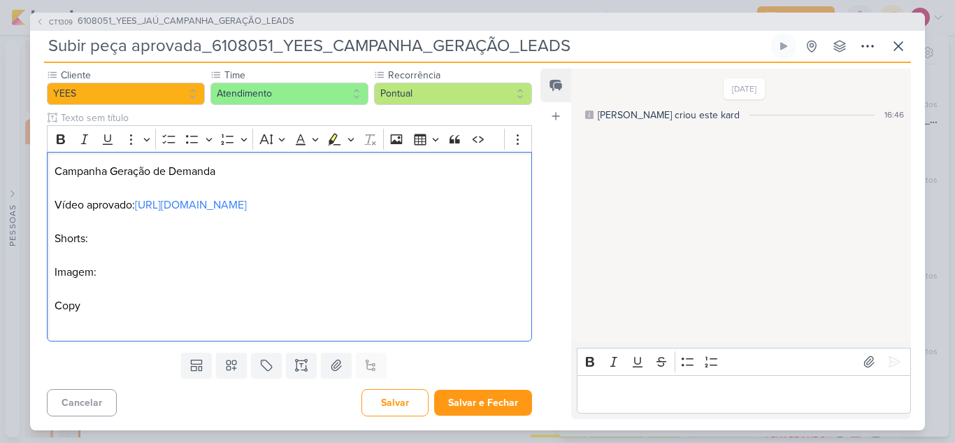
scroll to position [140, 0]
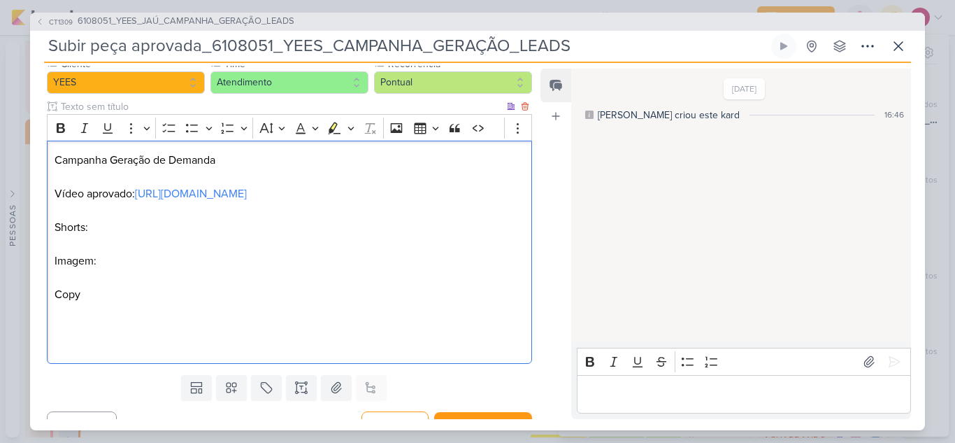
click at [80, 299] on p "Shorts: Imagem: Copy" at bounding box center [290, 261] width 470 height 84
click at [87, 261] on p "Shorts: Imagem: Copy:" at bounding box center [290, 261] width 470 height 84
click at [70, 327] on p "Editor editing area: main" at bounding box center [290, 337] width 470 height 34
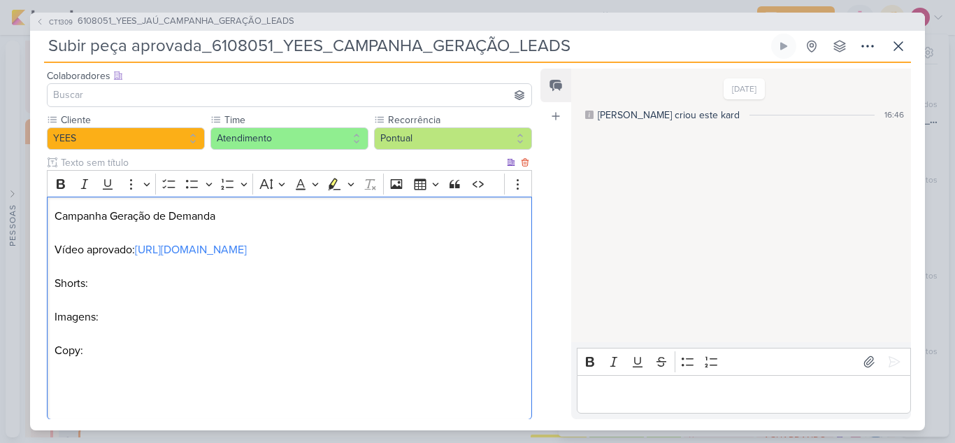
scroll to position [162, 0]
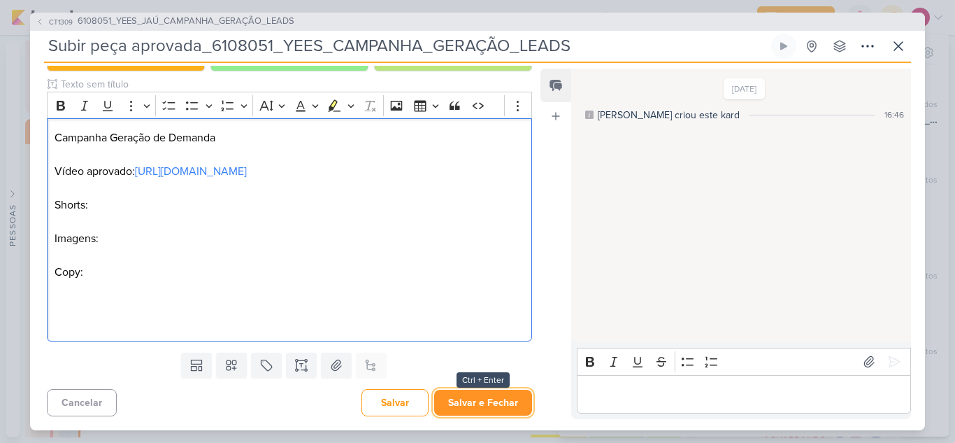
click at [497, 401] on button "Salvar e Fechar" at bounding box center [483, 402] width 98 height 26
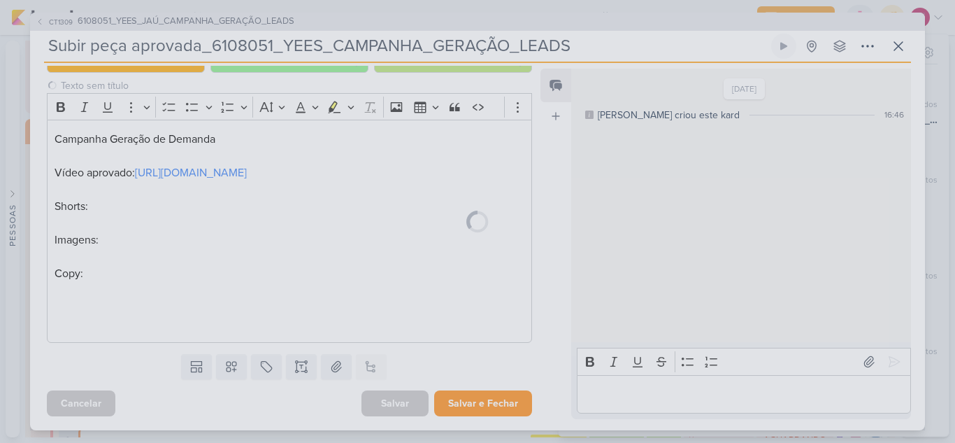
scroll to position [161, 0]
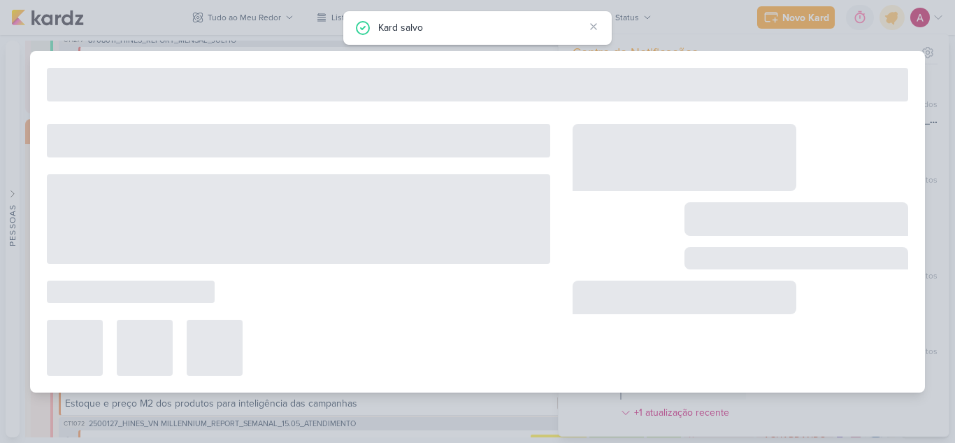
type input "6108051_YEES_JAÚ_CAMPANHA_GERAÇÃO_LEADS"
type input "12 de agosto de 2025 às 18:00"
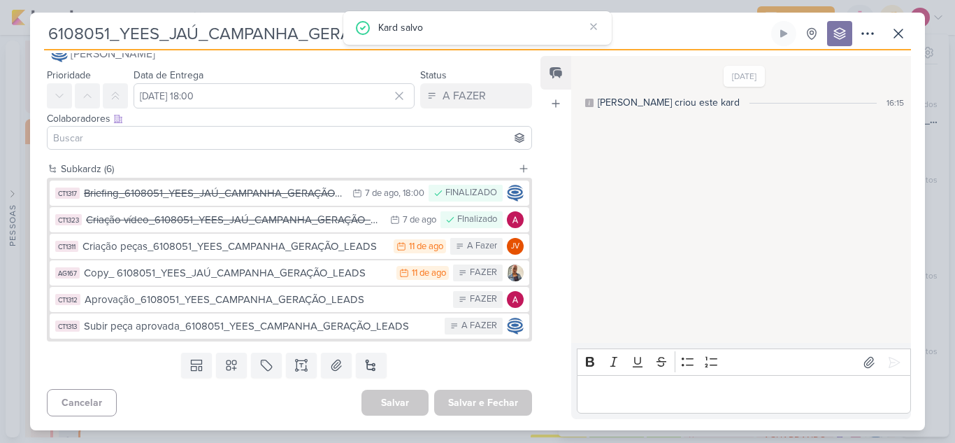
scroll to position [0, 0]
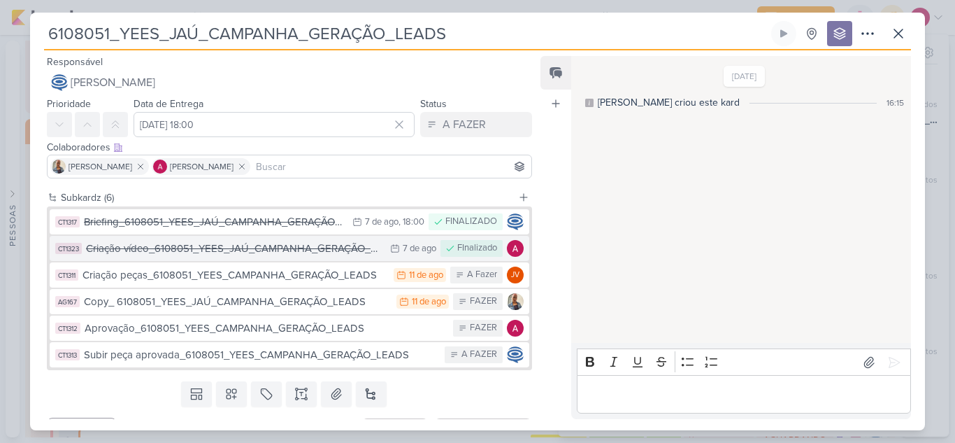
click at [238, 252] on div "Criação vídeo_6108051_YEES_JAÚ_CAMPANHA_GERAÇÃO_LEADS" at bounding box center [234, 249] width 297 height 16
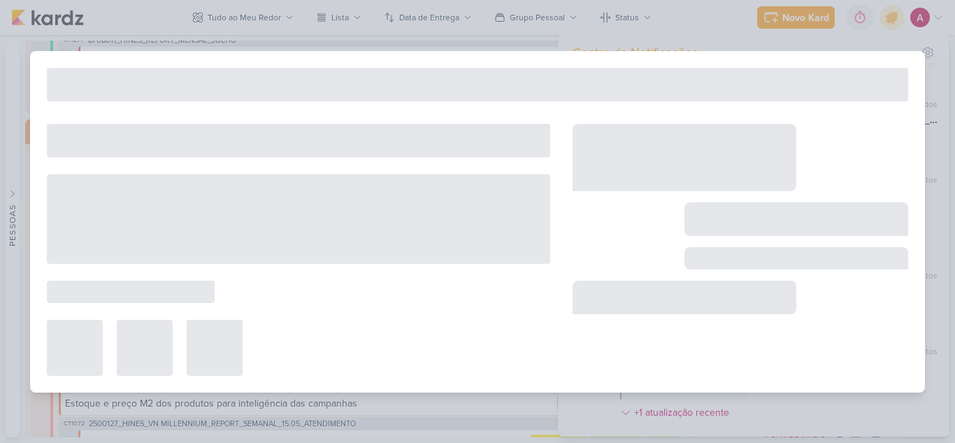
type input "Criação vídeo_6108051_YEES_JAÚ_CAMPANHA_GERAÇÃO_LEADS"
type input "7 de agosto de 2025 às 23:59"
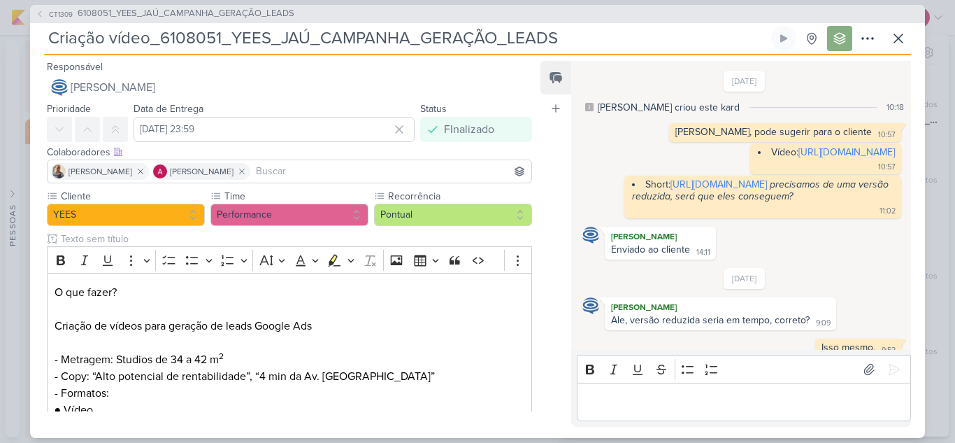
scroll to position [107, 0]
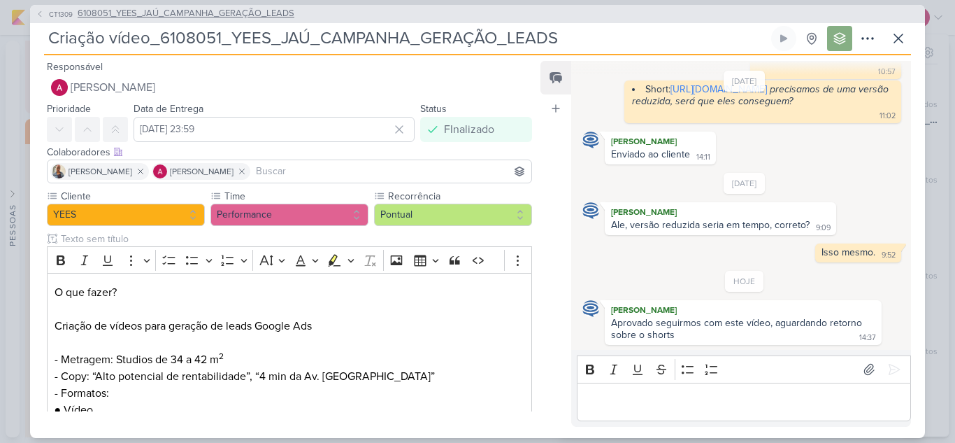
click at [47, 15] on span "CT1309" at bounding box center [61, 14] width 28 height 10
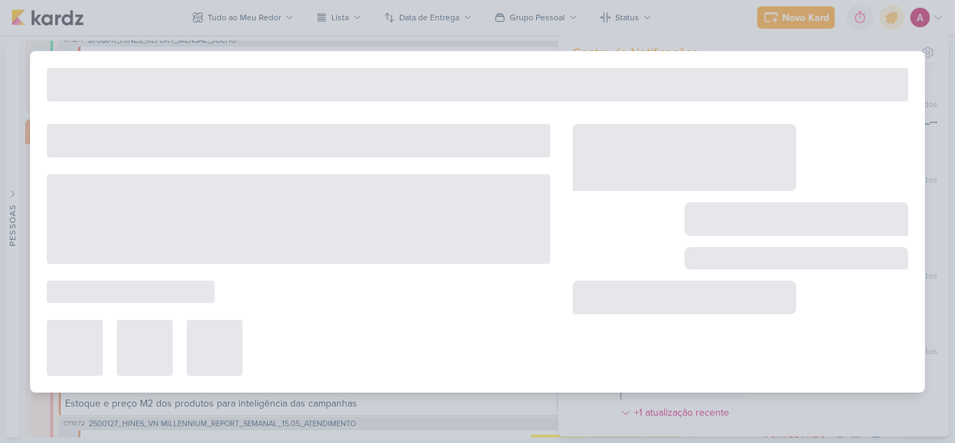
type input "6108051_YEES_JAÚ_CAMPANHA_GERAÇÃO_LEADS"
type input "12 de agosto de 2025 às 18:00"
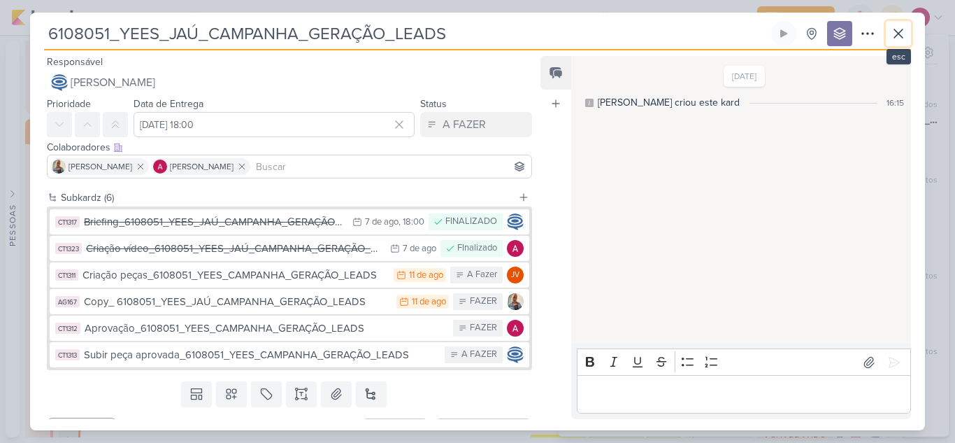
click at [894, 34] on icon at bounding box center [898, 33] width 17 height 17
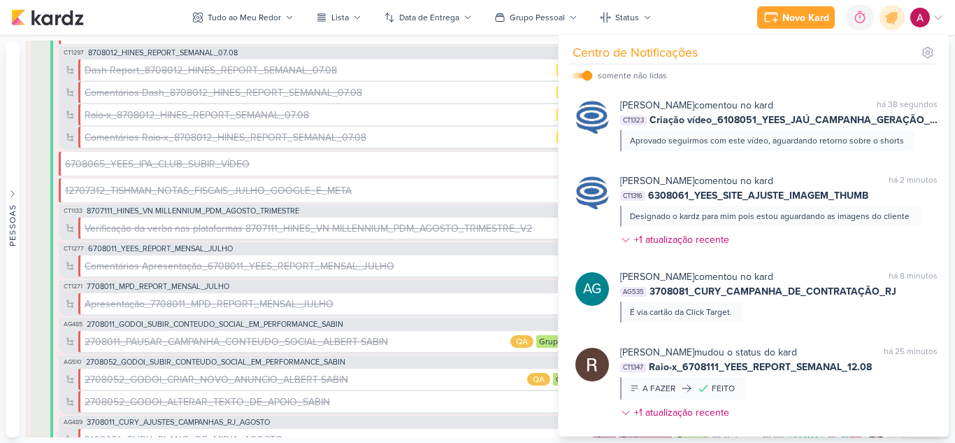
scroll to position [1861, 0]
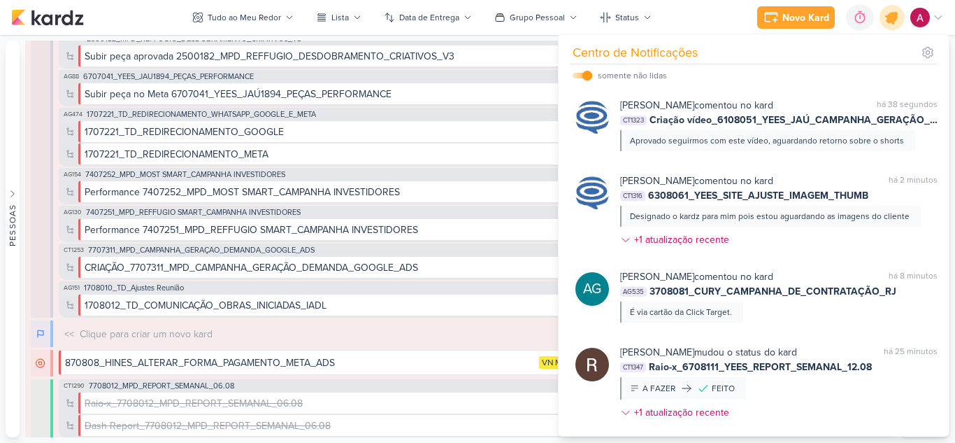
click at [897, 21] on icon at bounding box center [892, 18] width 24 height 24
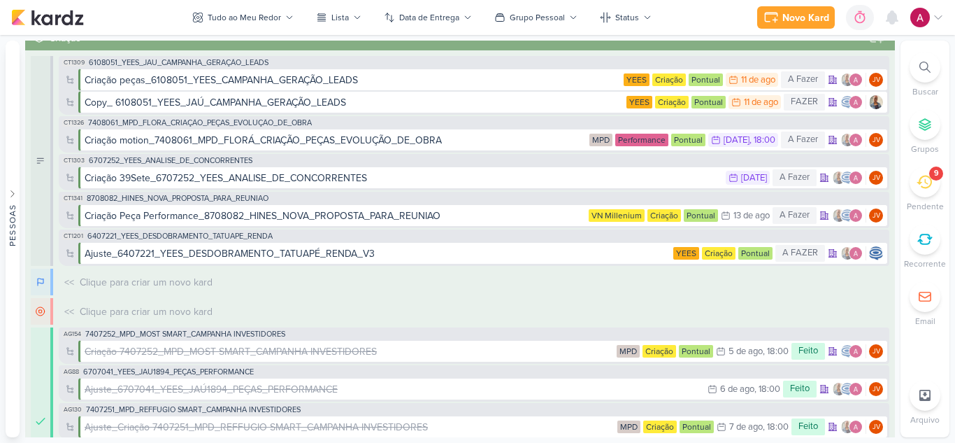
scroll to position [0, 0]
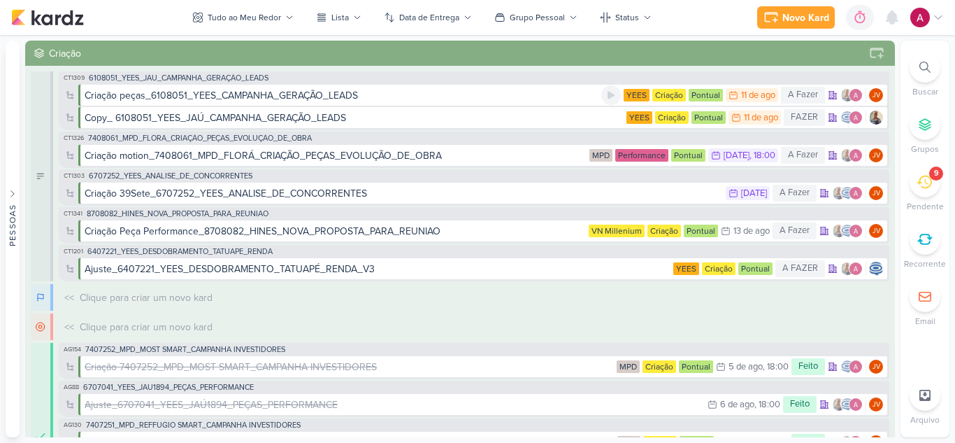
click at [529, 93] on div "Criação peças_6108051_YEES_CAMPANHA_GERAÇÃO_LEADS" at bounding box center [343, 95] width 517 height 15
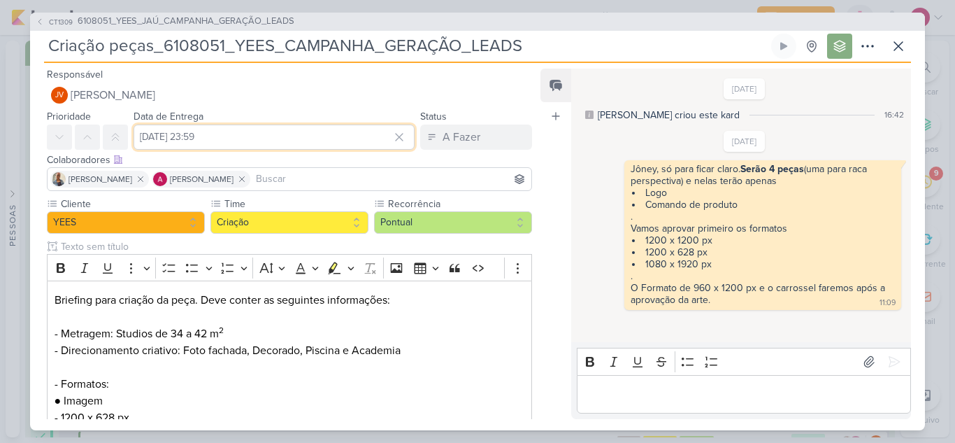
click at [272, 132] on input "11 de agosto de 2025 às 23:59" at bounding box center [274, 136] width 281 height 25
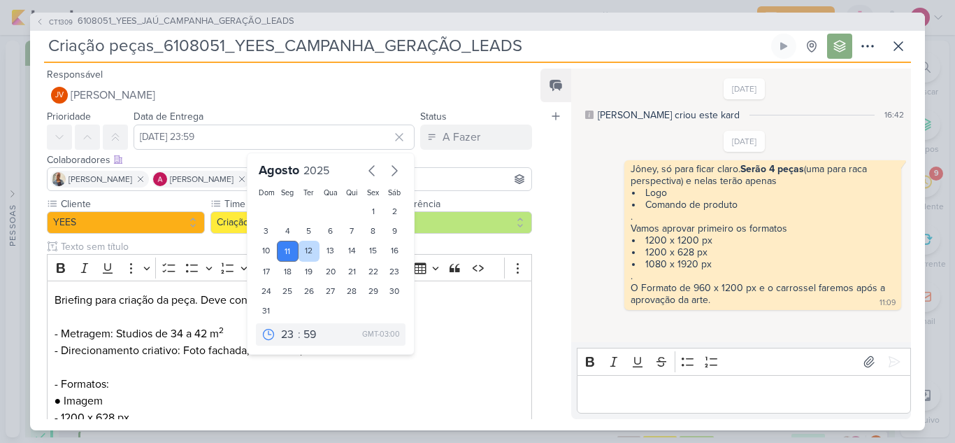
click at [305, 250] on div "12" at bounding box center [310, 251] width 22 height 21
type input "12 de agosto de 2025 às 23:59"
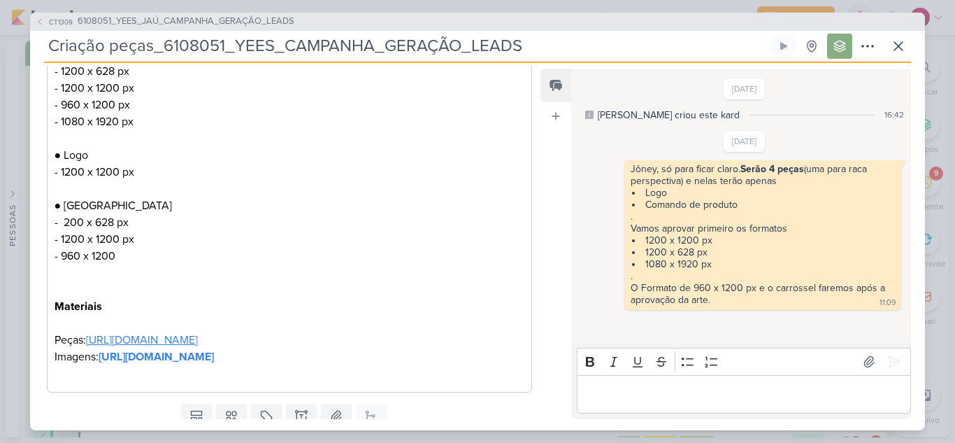
scroll to position [431, 0]
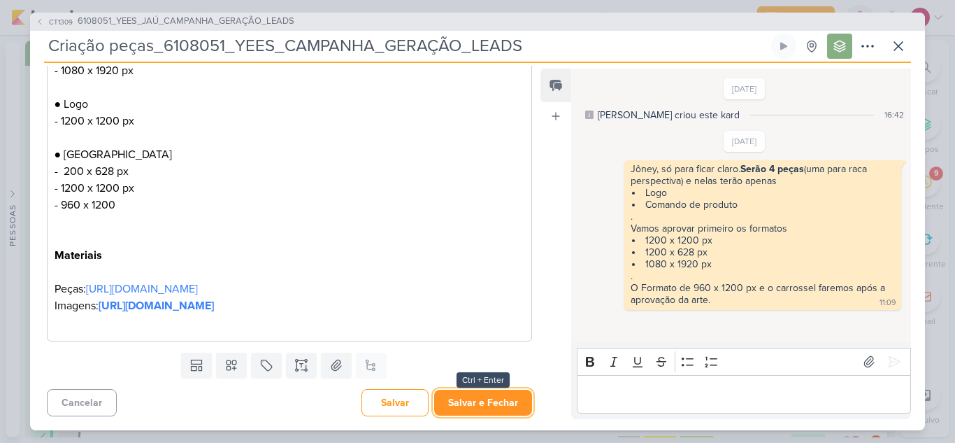
click at [459, 398] on button "Salvar e Fechar" at bounding box center [483, 402] width 98 height 26
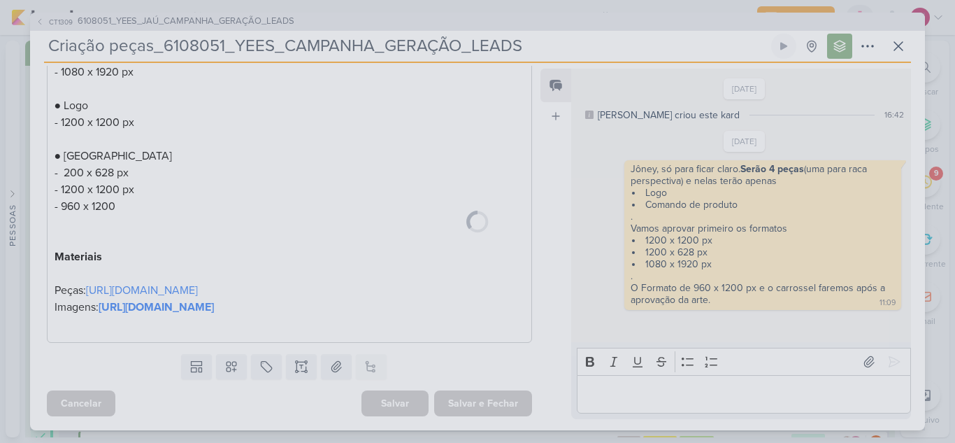
scroll to position [429, 0]
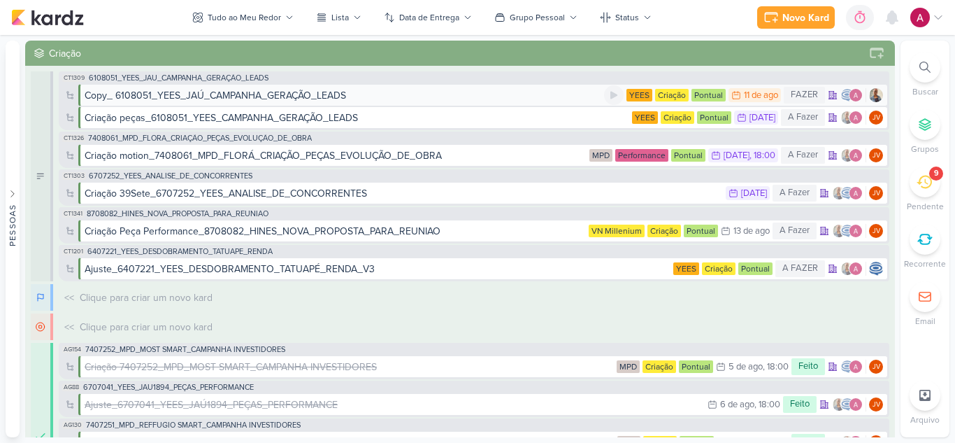
click at [441, 94] on div "Copy_ 6108051_YEES_JAÚ_CAMPANHA_GERAÇÃO_LEADS" at bounding box center [345, 95] width 520 height 15
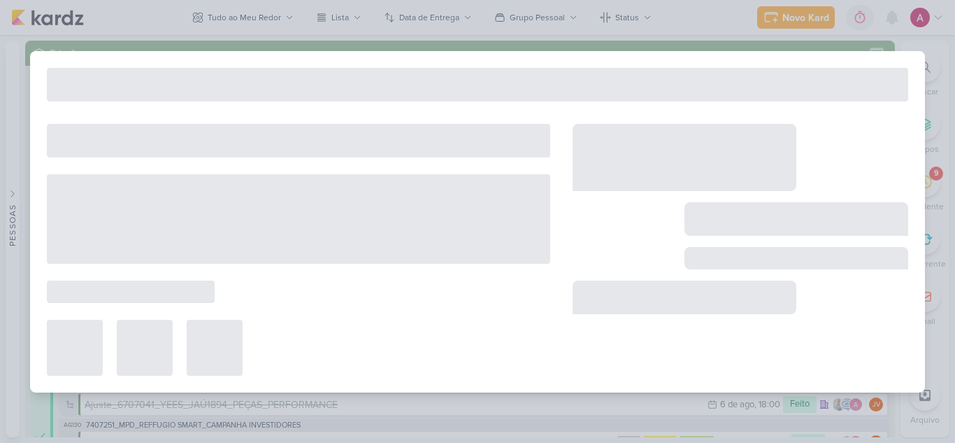
type input "Copy_ 6108051_YEES_JAÚ_CAMPANHA_GERAÇÃO_LEADS"
type input "11 de agosto de 2025 às 23:59"
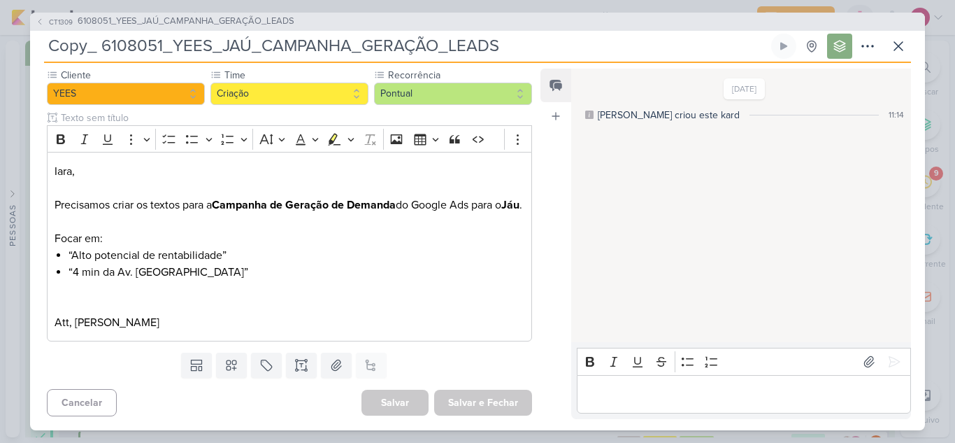
scroll to position [0, 0]
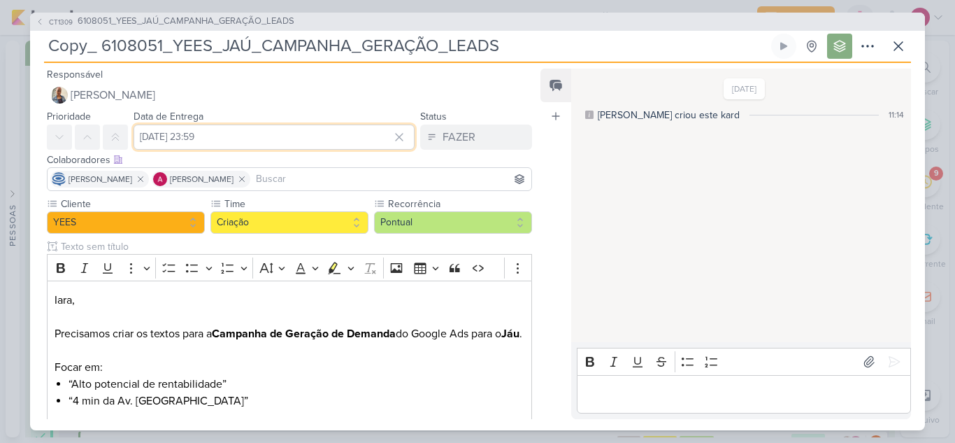
click at [273, 134] on input "11 de agosto de 2025 às 23:59" at bounding box center [274, 136] width 281 height 25
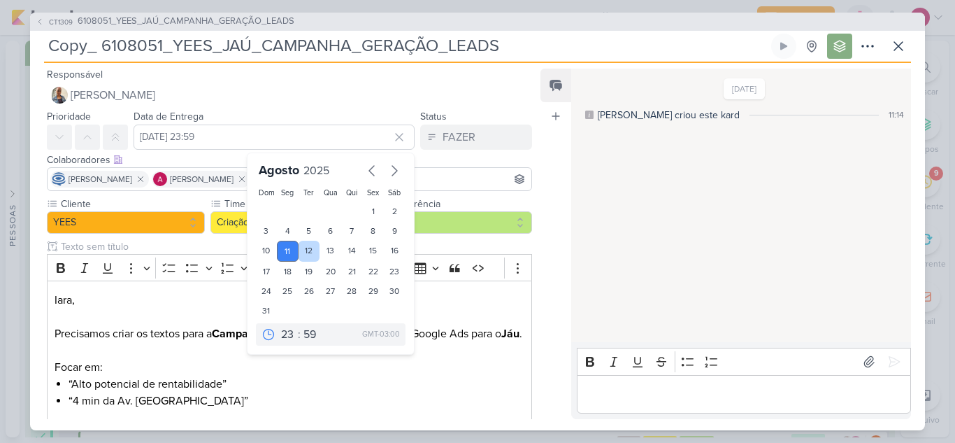
click at [308, 252] on div "12" at bounding box center [310, 251] width 22 height 21
type input "12 de agosto de 2025 às 23:59"
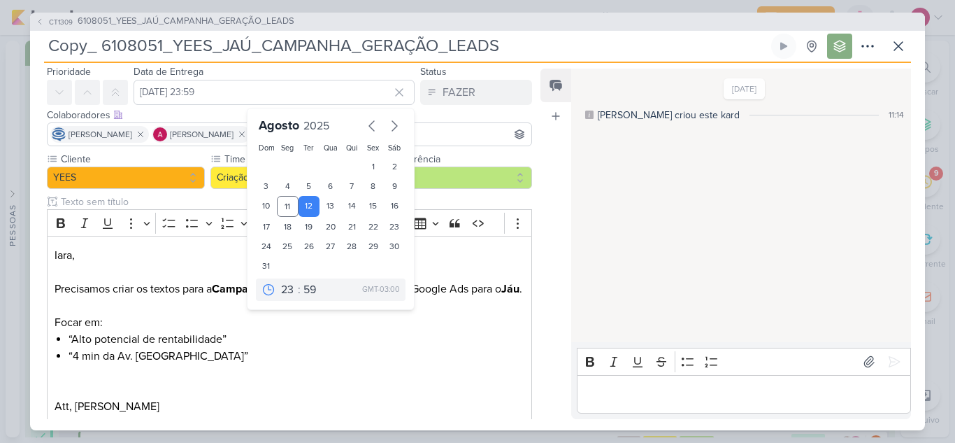
scroll to position [145, 0]
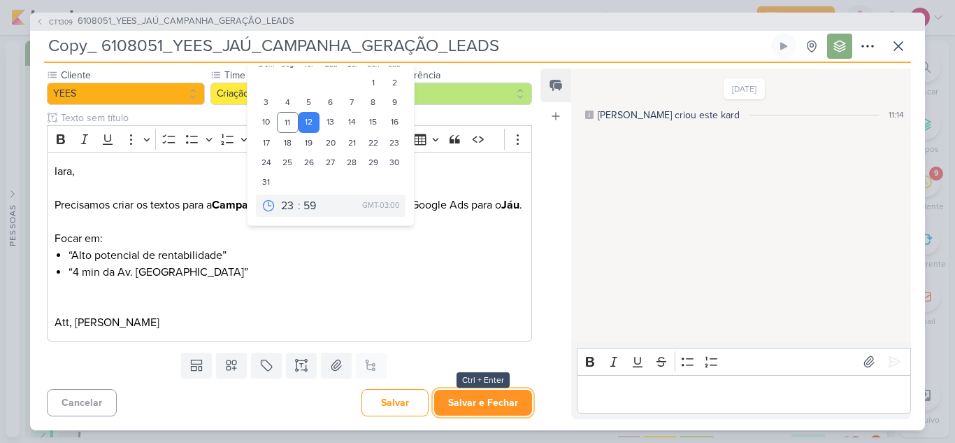
click at [482, 411] on button "Salvar e Fechar" at bounding box center [483, 402] width 98 height 26
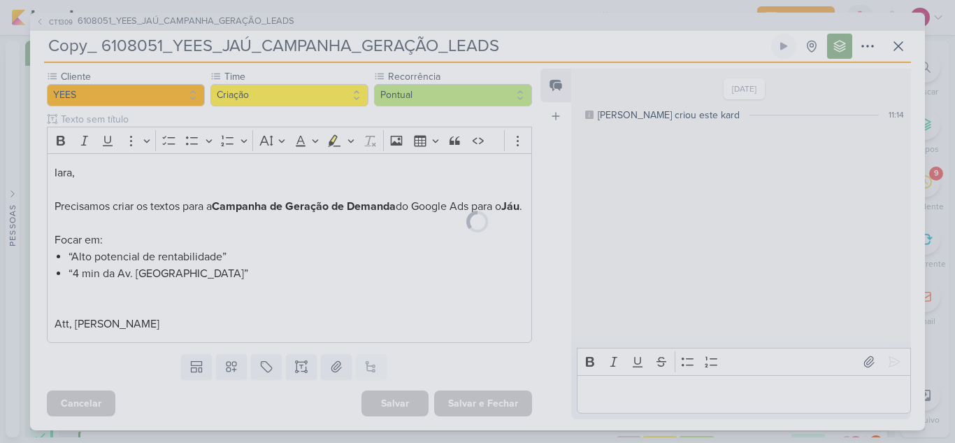
scroll to position [144, 0]
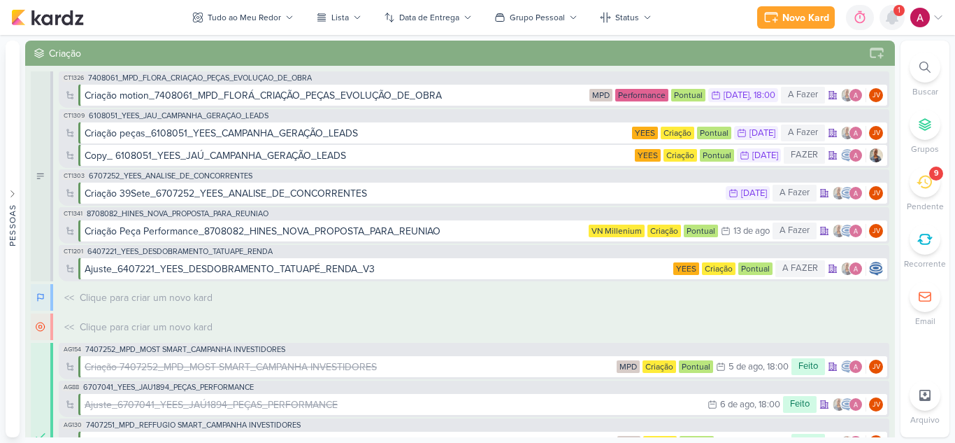
click at [889, 29] on div at bounding box center [892, 17] width 25 height 25
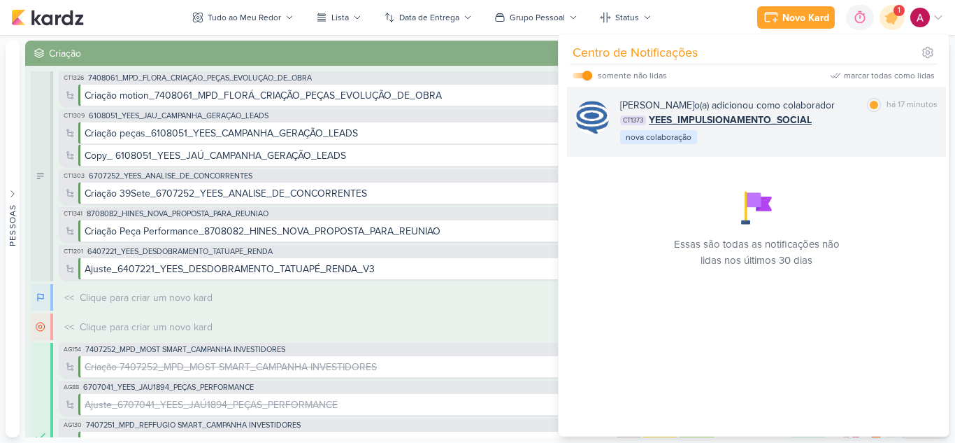
click at [854, 145] on div "Caroline Traven De Andrade o(a) adicionou como colaborador marcar como lida há …" at bounding box center [778, 122] width 317 height 48
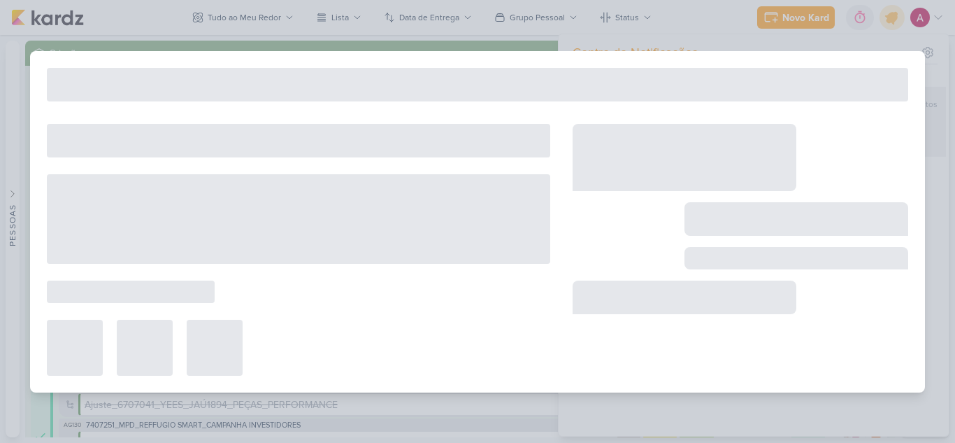
type input "YEES_IMPULSIONAMENTO_SOCIAL"
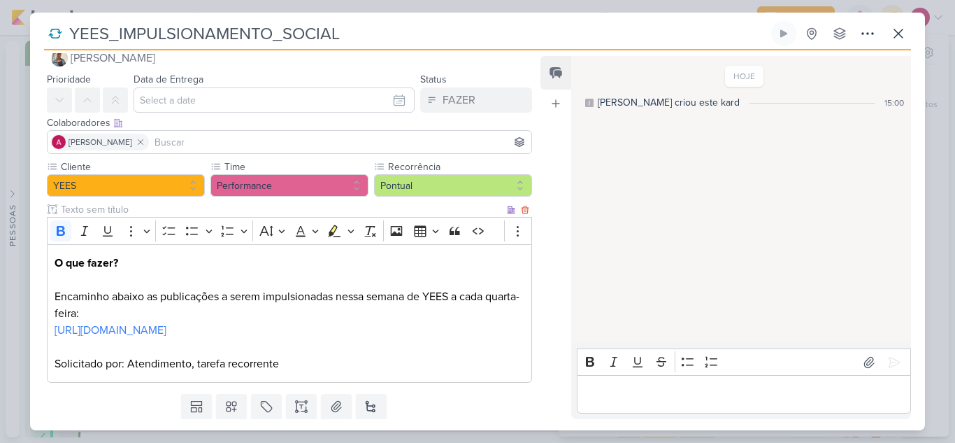
scroll to position [0, 0]
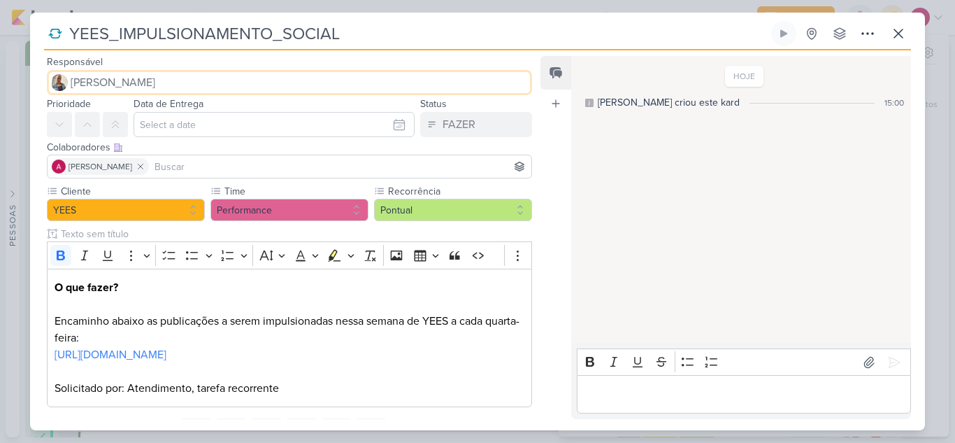
click at [116, 80] on span "[PERSON_NAME]" at bounding box center [113, 82] width 85 height 17
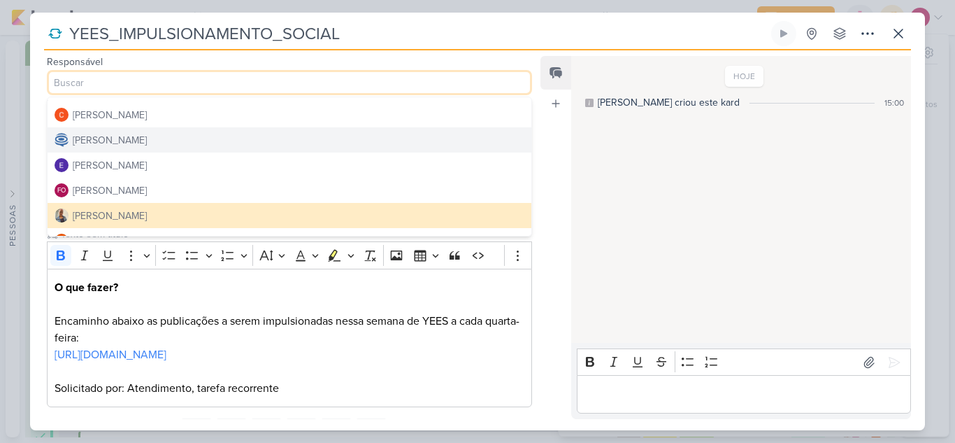
scroll to position [70, 0]
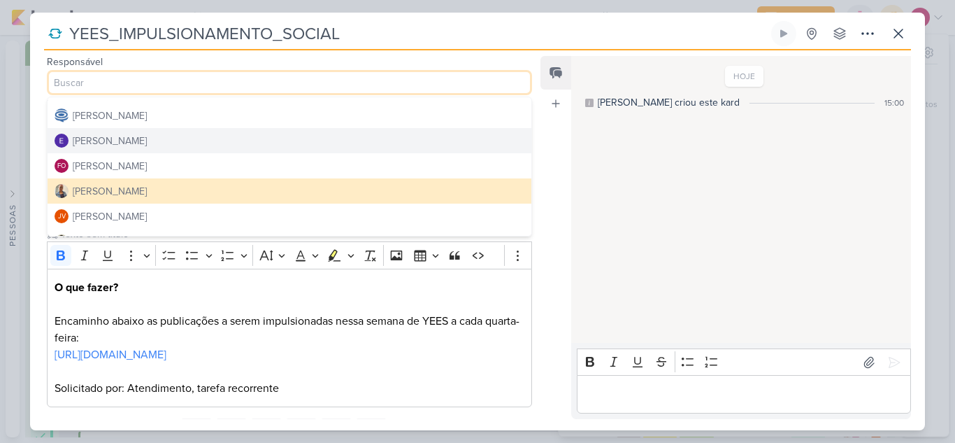
click at [159, 141] on button "[PERSON_NAME]" at bounding box center [290, 140] width 484 height 25
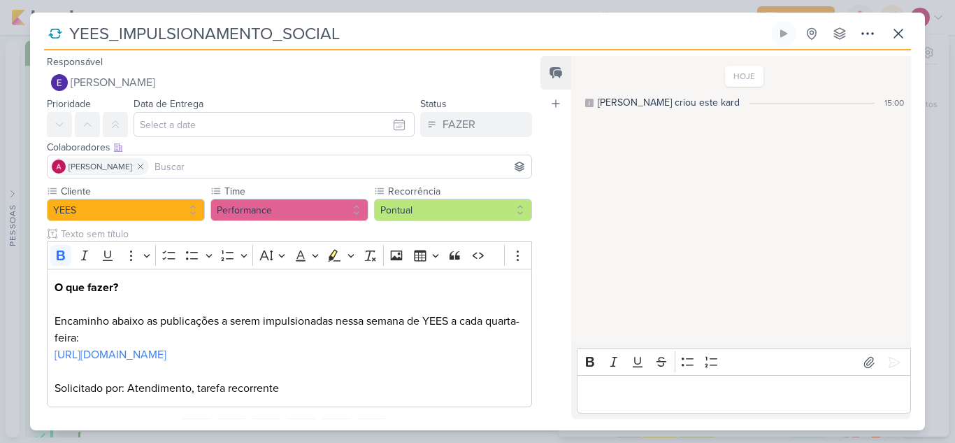
click at [182, 166] on input at bounding box center [340, 166] width 377 height 17
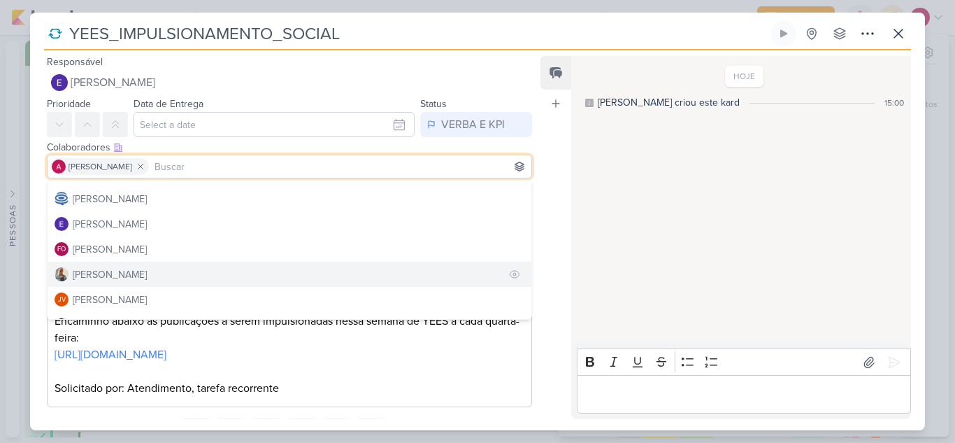
click at [138, 271] on button "[PERSON_NAME]" at bounding box center [290, 274] width 484 height 25
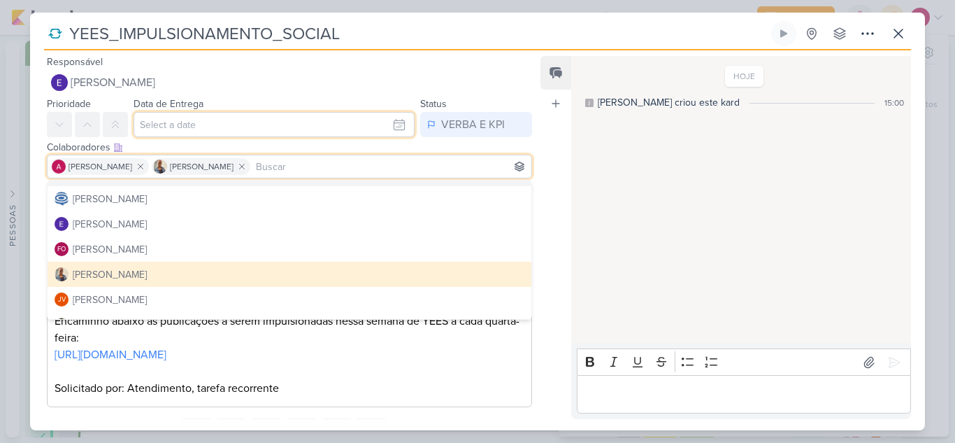
click at [252, 124] on input "text" at bounding box center [274, 124] width 281 height 25
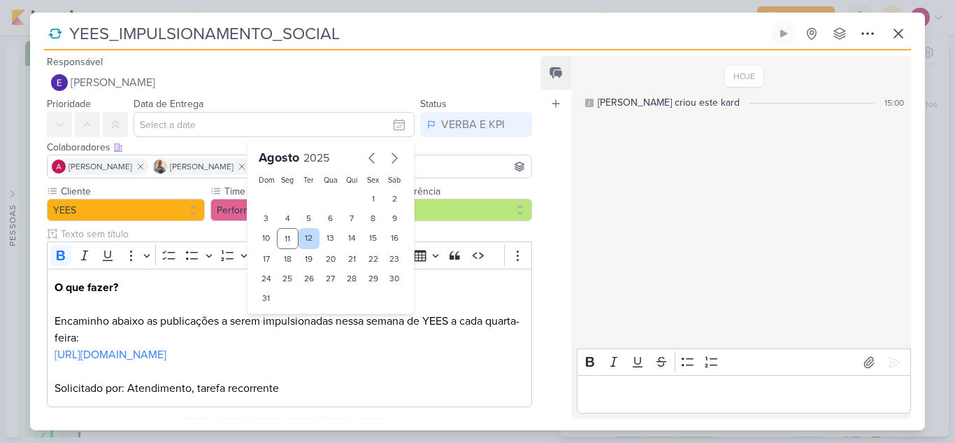
click at [308, 239] on div "12" at bounding box center [310, 238] width 22 height 21
type input "12 de agosto de 2025 às 23:59"
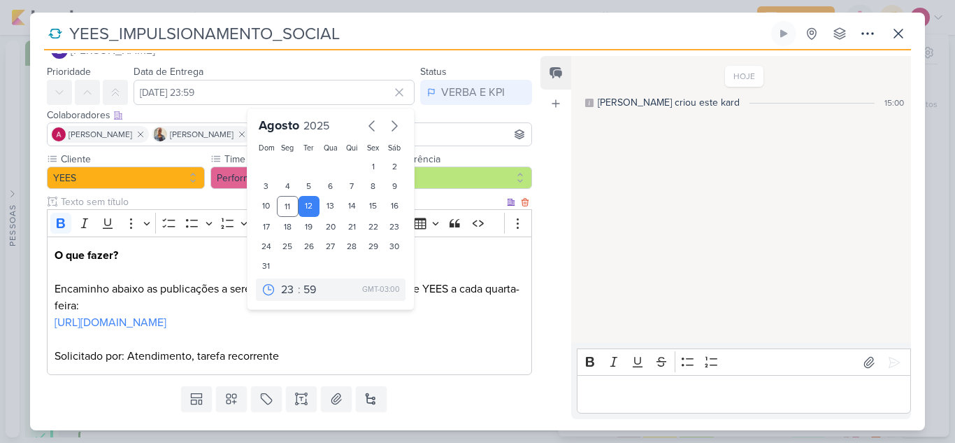
scroll to position [83, 0]
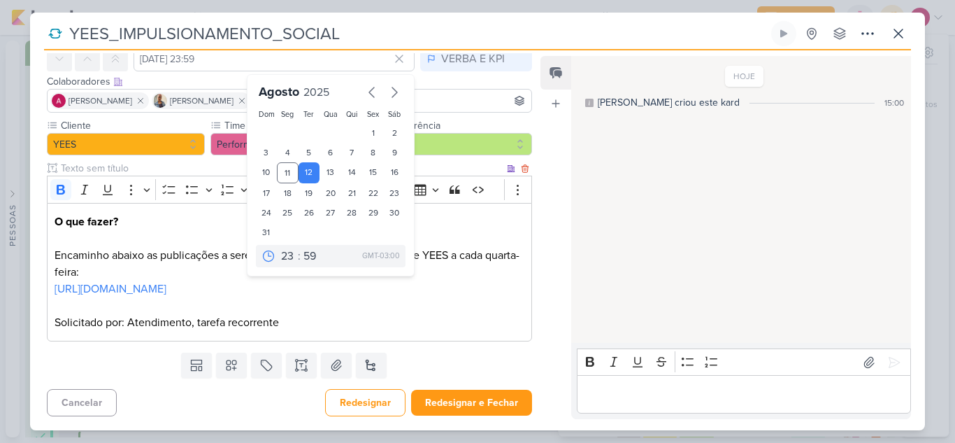
click at [432, 305] on p "https://docs.google.com/spreadsheets/d/1MBpId3cWW4GraMIIJVyRa8DSMvMyocZtS-8T249…" at bounding box center [290, 297] width 470 height 34
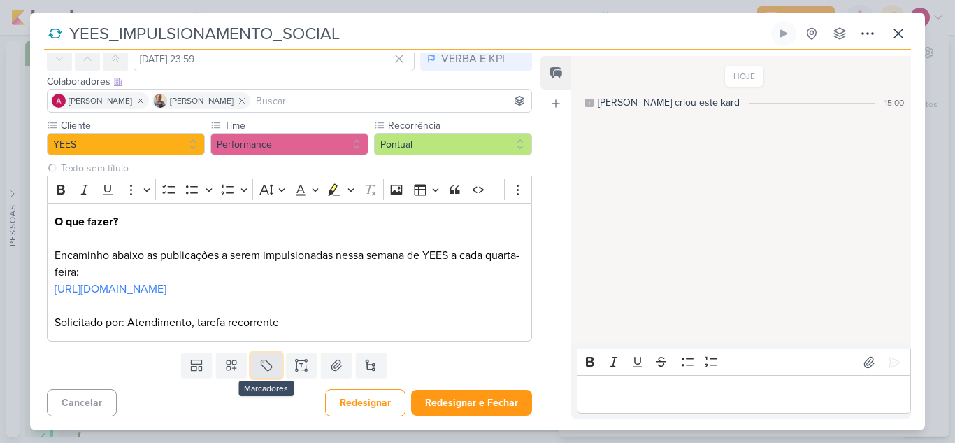
click at [267, 373] on button at bounding box center [266, 364] width 31 height 25
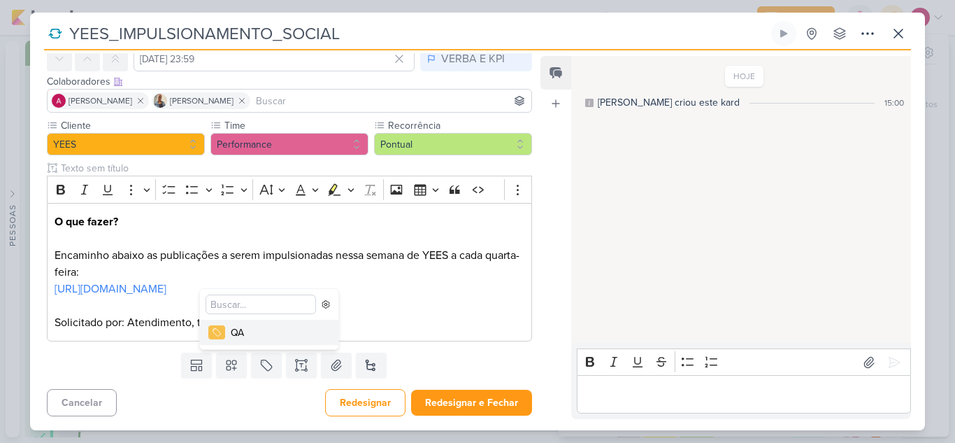
click at [231, 334] on div "QA" at bounding box center [276, 332] width 91 height 15
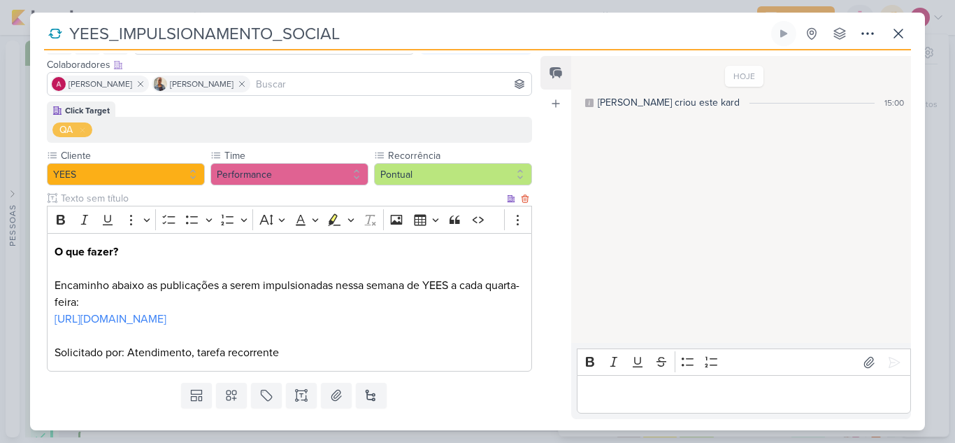
scroll to position [129, 0]
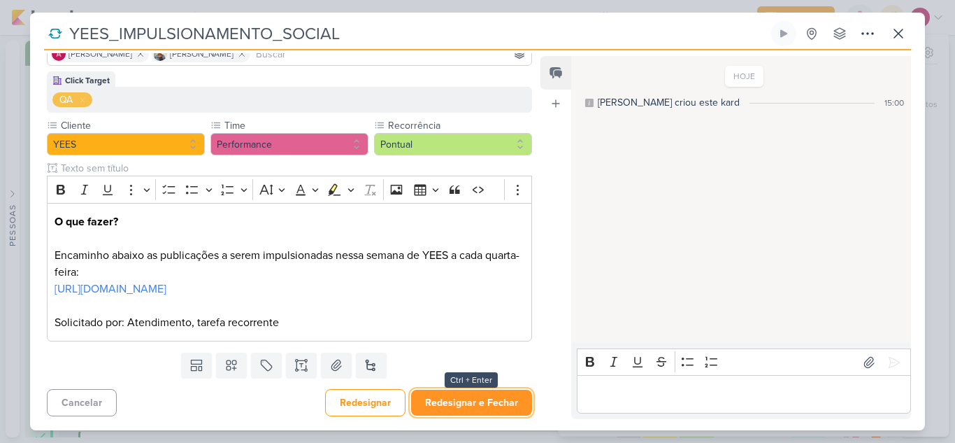
click at [494, 408] on button "Redesignar e Fechar" at bounding box center [471, 402] width 121 height 26
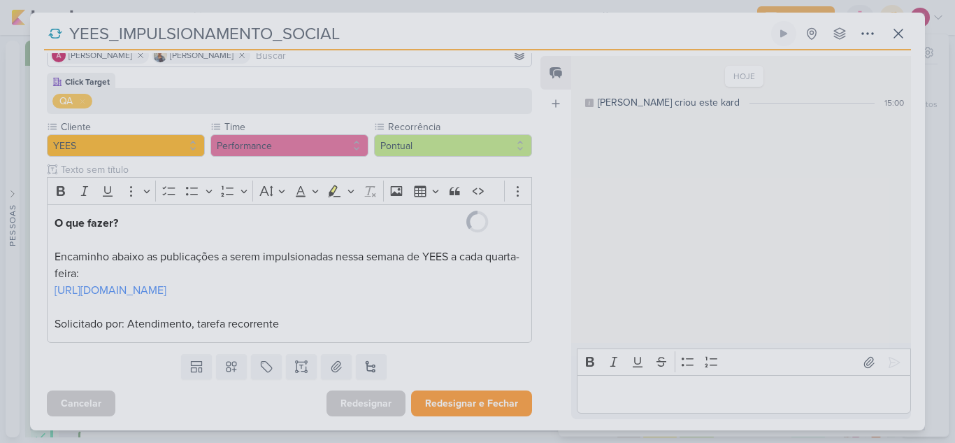
scroll to position [128, 0]
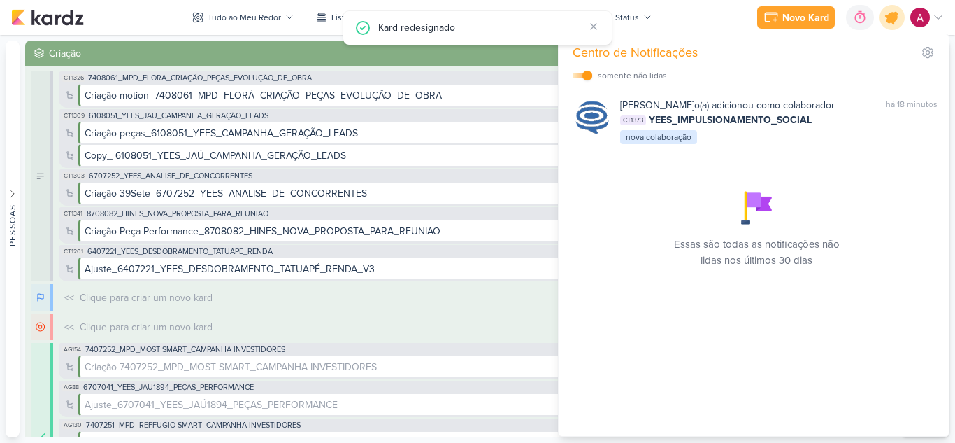
click at [894, 19] on icon at bounding box center [892, 17] width 17 height 17
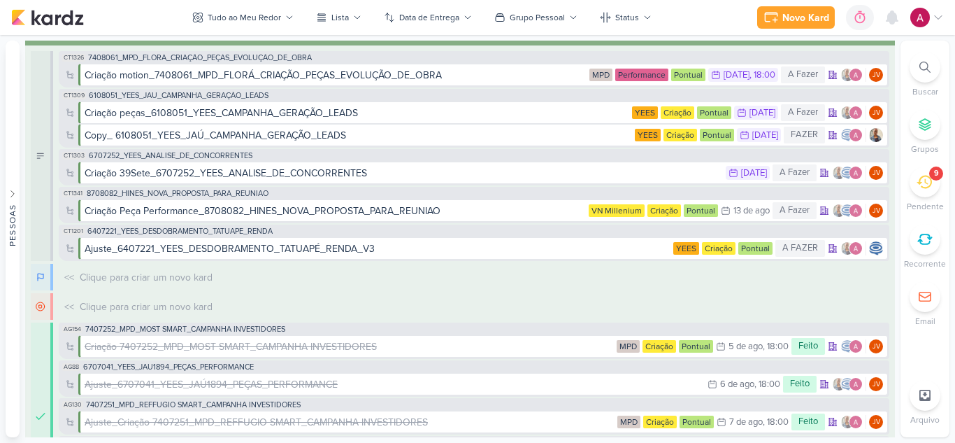
scroll to position [0, 0]
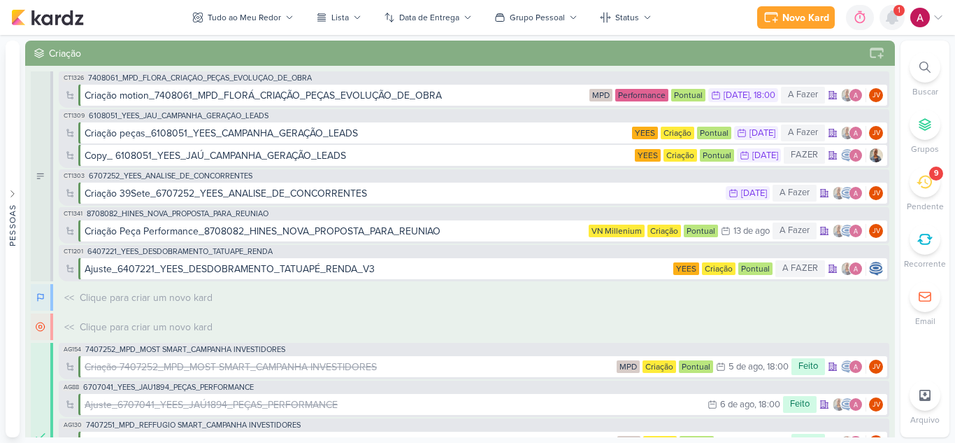
click at [892, 20] on icon at bounding box center [892, 17] width 11 height 13
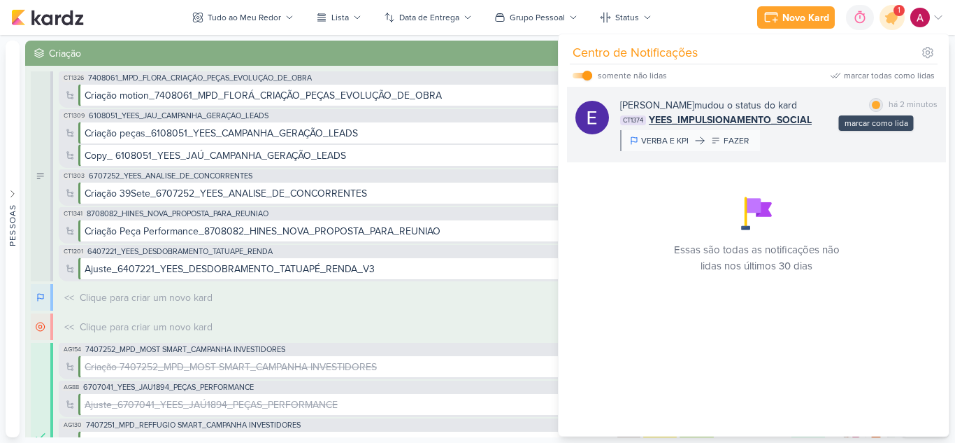
click at [873, 105] on div at bounding box center [876, 105] width 8 height 8
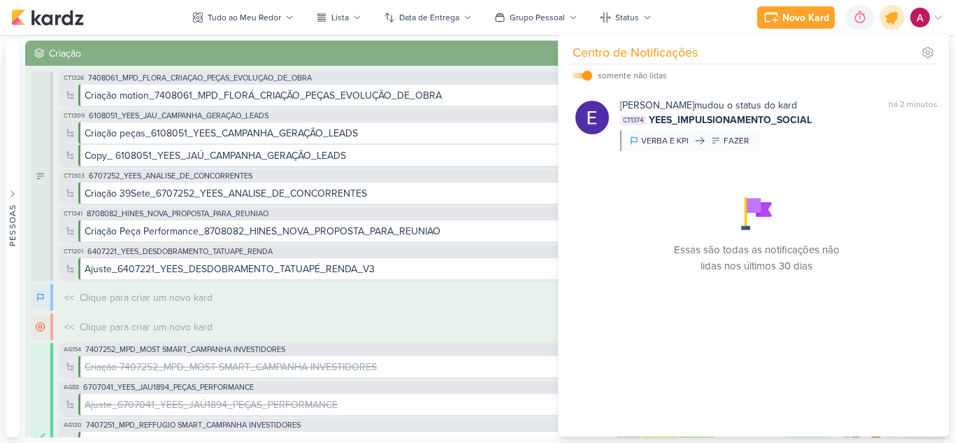
click at [894, 27] on icon at bounding box center [892, 18] width 24 height 24
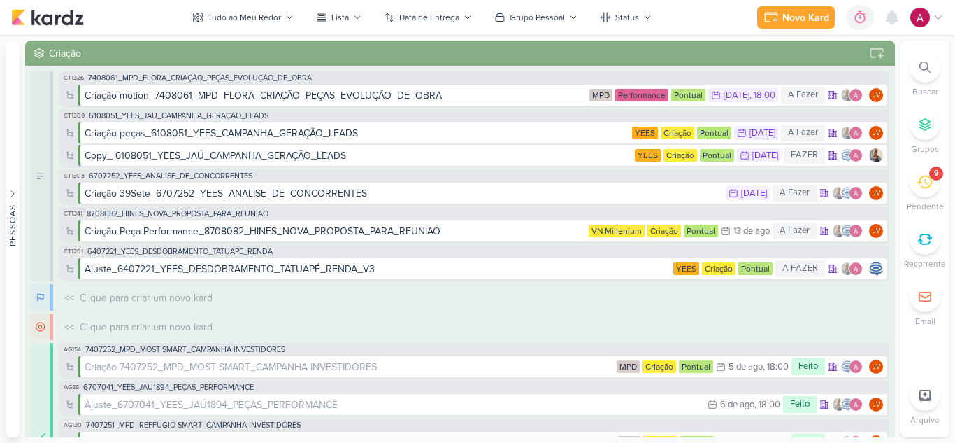
click at [926, 14] on img at bounding box center [920, 18] width 20 height 20
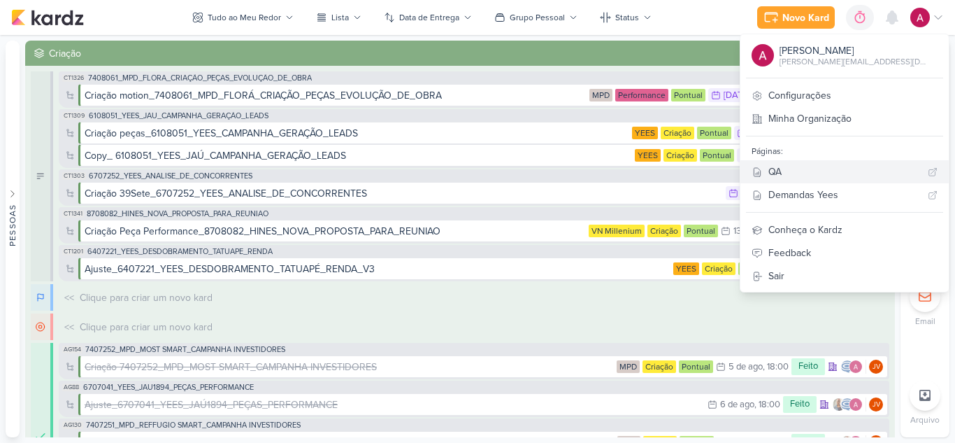
click at [812, 171] on div "QA" at bounding box center [845, 171] width 154 height 15
click at [889, 20] on icon at bounding box center [892, 17] width 11 height 13
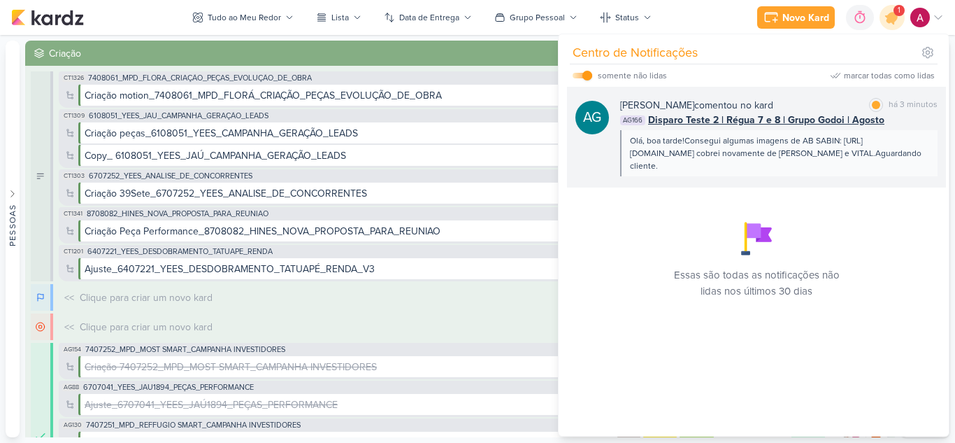
click at [893, 120] on div "AG166 Disparo Teste 2 | Régua 7 e 8 | Grupo Godoi | Agosto" at bounding box center [778, 120] width 317 height 15
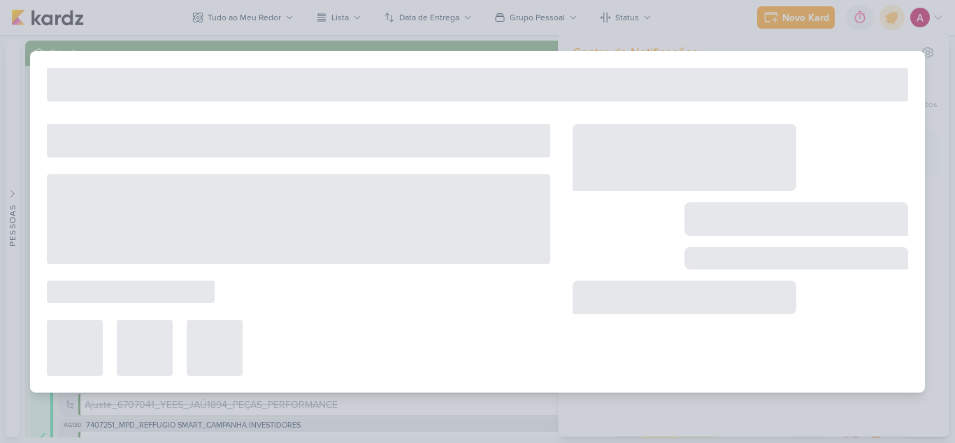
type input "Disparo Teste 2 | Régua 7 e 8 | Grupo Godoi | Agosto"
type input "11 de agosto de 2025 às 23:59"
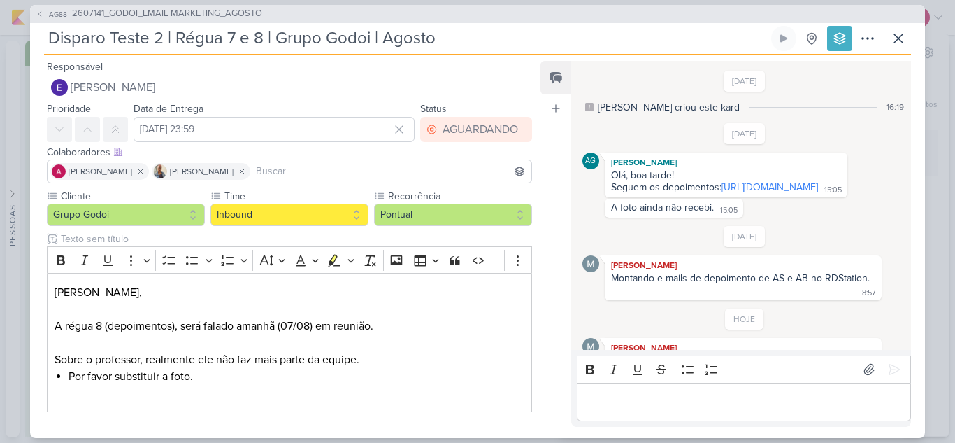
scroll to position [162, 0]
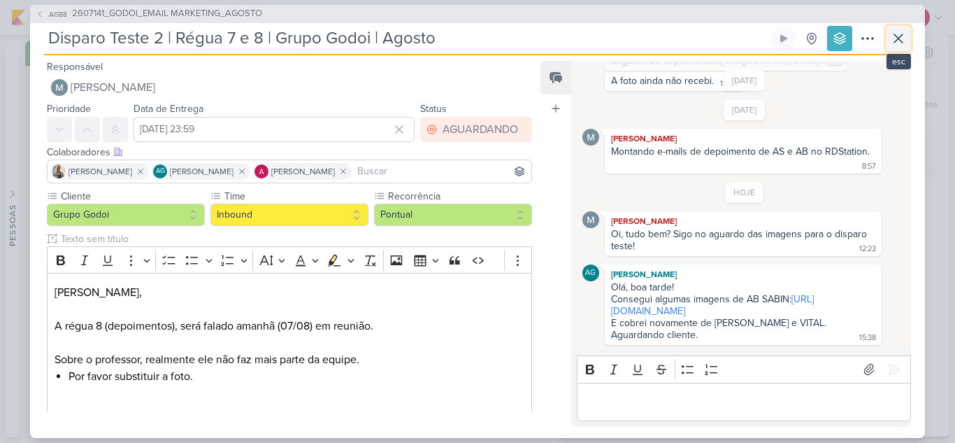
click at [898, 48] on button at bounding box center [898, 38] width 25 height 25
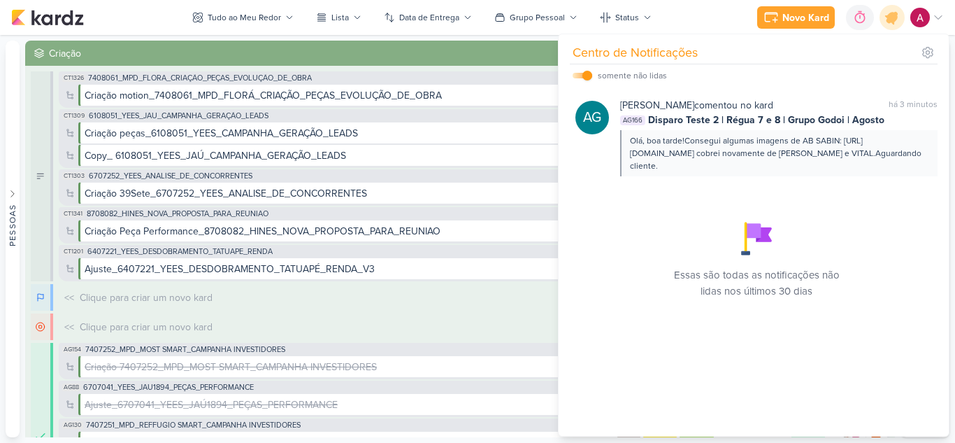
click at [892, 31] on div "Novo Kard Ctrl + k 0h0m Sessão desligada... Hoje 0h0m Semana 0h0m Mês 0h0m" at bounding box center [477, 17] width 933 height 35
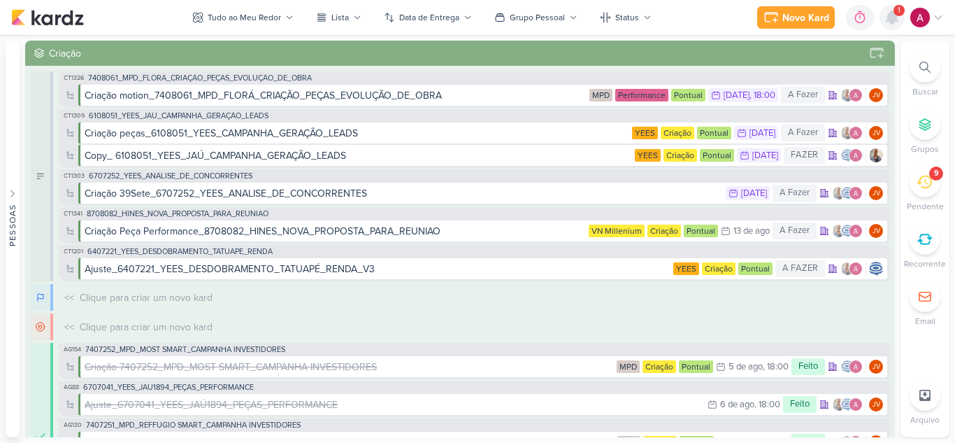
click at [898, 22] on icon at bounding box center [892, 17] width 11 height 13
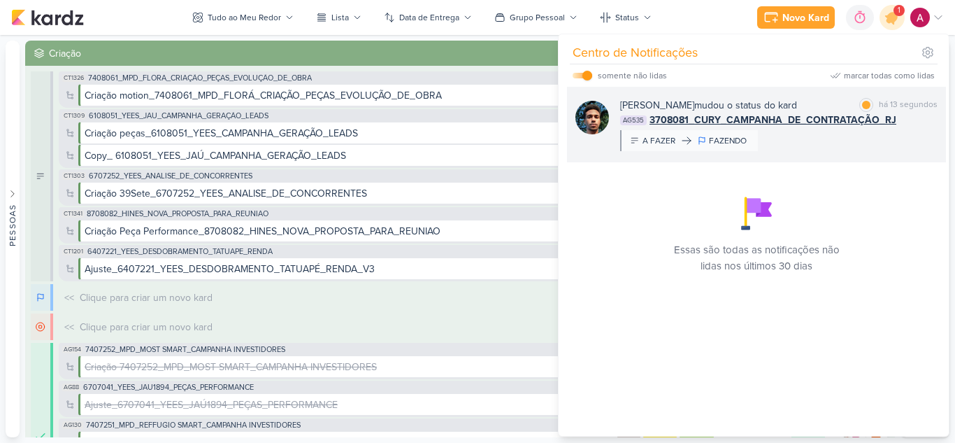
click at [827, 148] on div "Nelito Junior mudou o status do kard marcar como lida há 13 segundos AG535 3708…" at bounding box center [778, 124] width 317 height 53
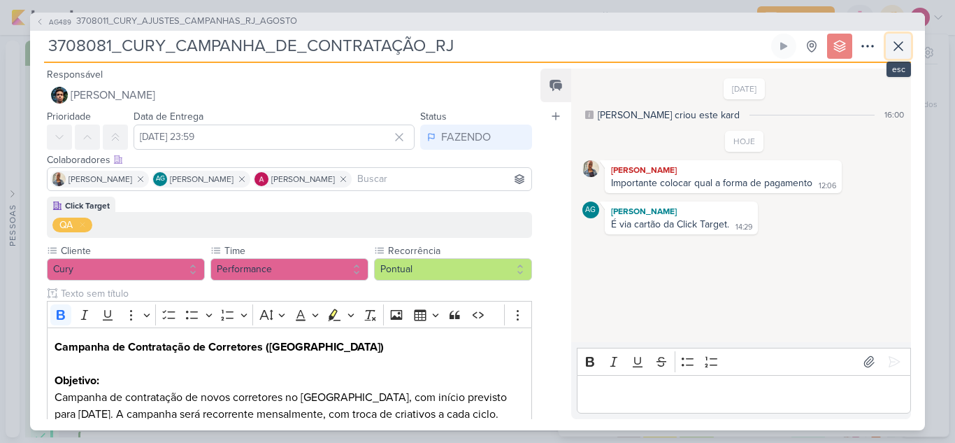
click at [901, 52] on icon at bounding box center [898, 46] width 17 height 17
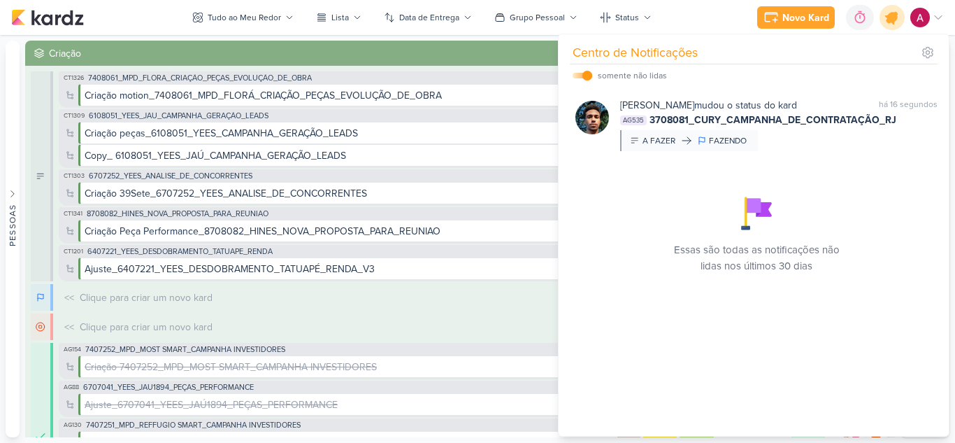
click at [894, 24] on icon at bounding box center [892, 17] width 17 height 17
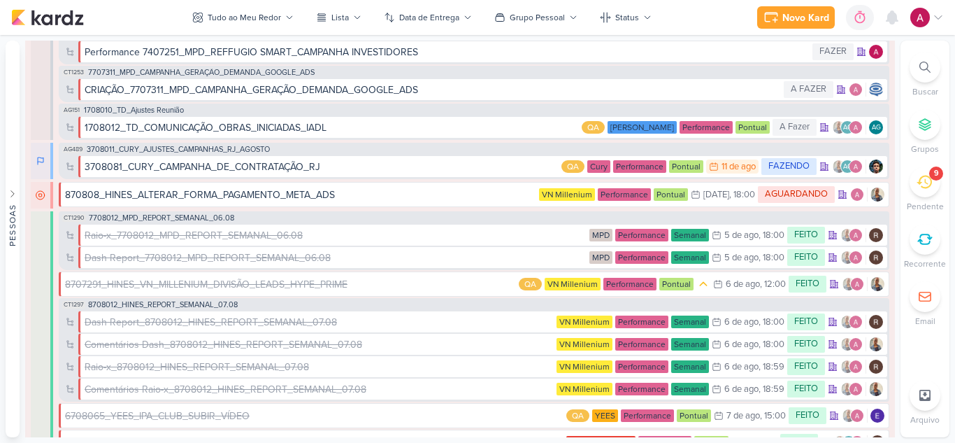
scroll to position [2098, 0]
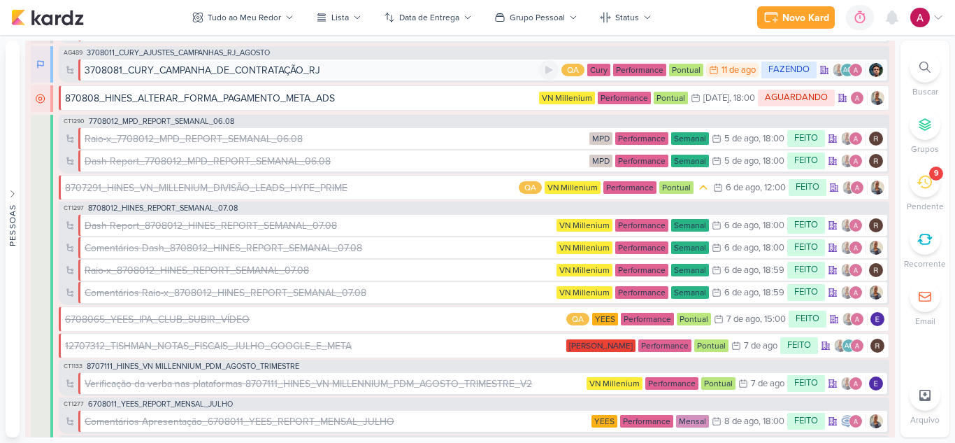
click at [412, 71] on div "3708081_CURY_CAMPANHA_DE_CONTRATAÇÃO_RJ" at bounding box center [312, 70] width 454 height 15
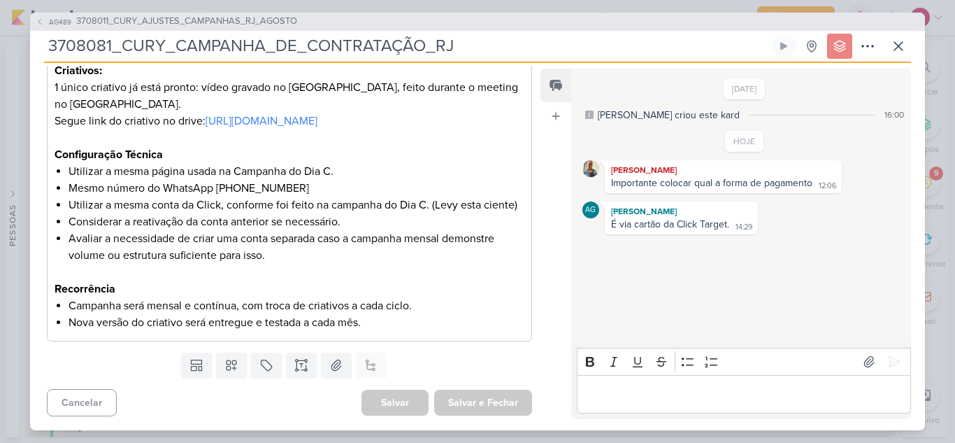
scroll to position [461, 0]
click at [645, 394] on p "Editor editing area: main" at bounding box center [744, 393] width 320 height 17
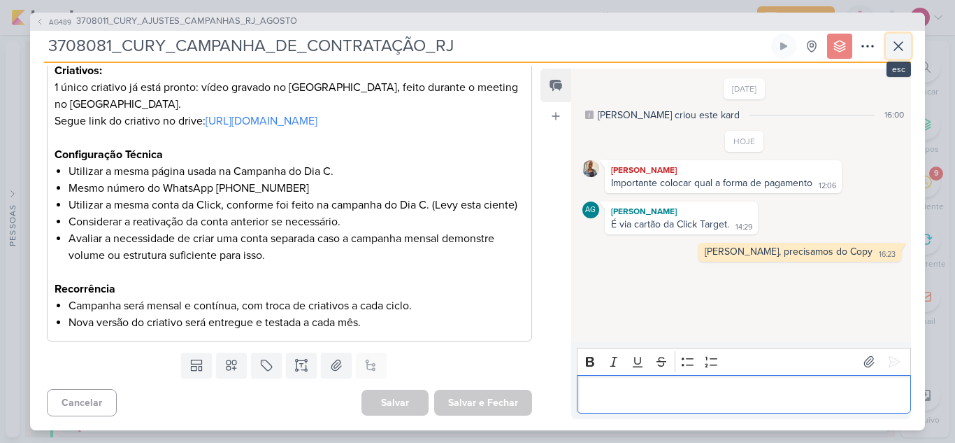
click at [898, 39] on icon at bounding box center [898, 46] width 17 height 17
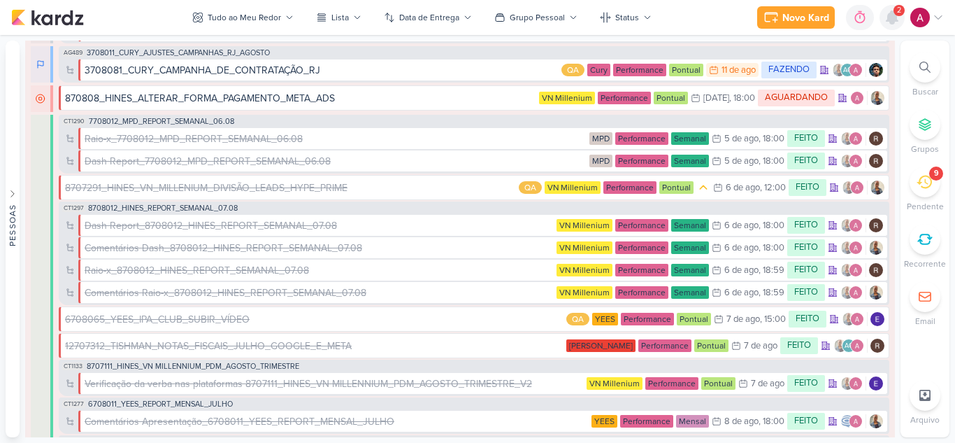
click at [898, 20] on icon at bounding box center [892, 17] width 17 height 17
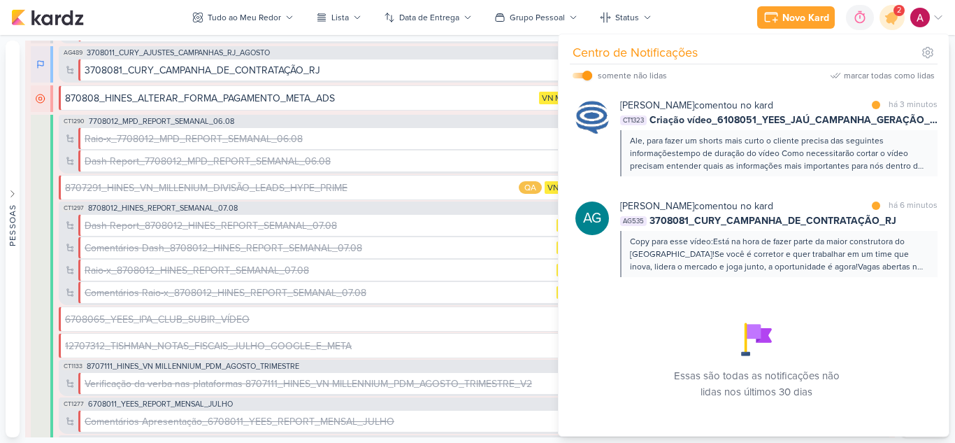
click at [604, 157] on div at bounding box center [592, 137] width 34 height 78
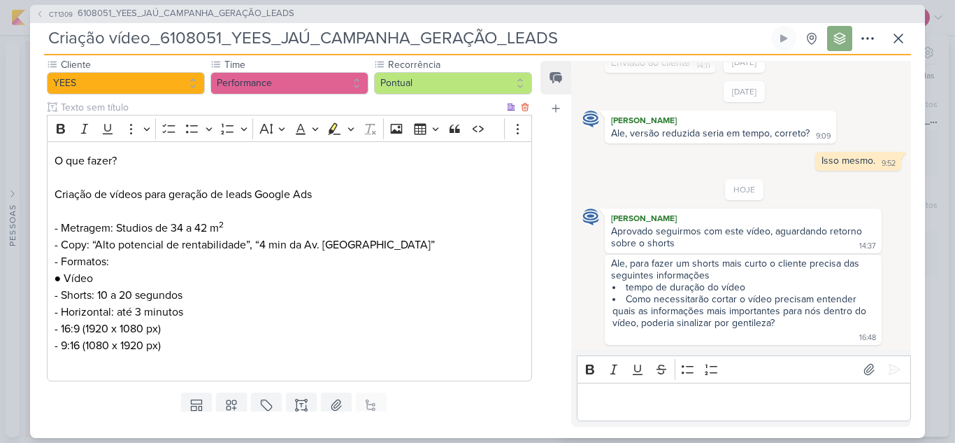
scroll to position [140, 0]
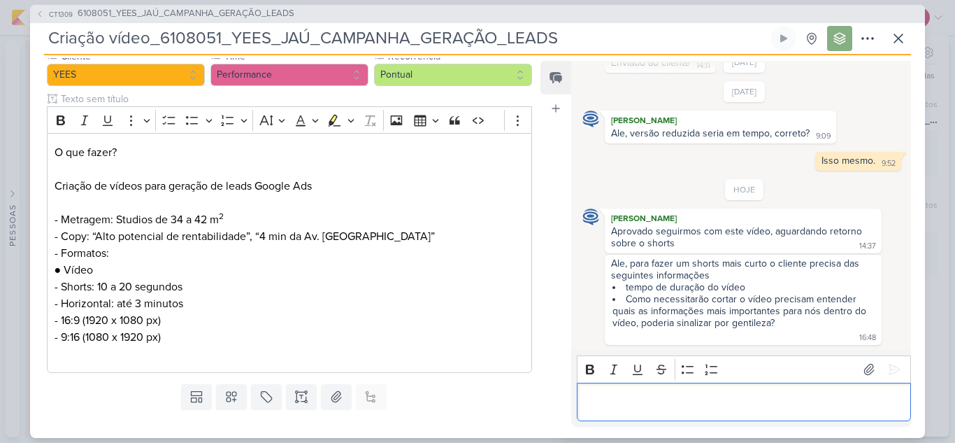
click at [612, 395] on p "Editor editing area: main" at bounding box center [744, 401] width 320 height 17
drag, startPoint x: 699, startPoint y: 401, endPoint x: 809, endPoint y: 399, distance: 110.5
click at [811, 396] on p "O tempo de duração é de 10 a 20 segundos" at bounding box center [744, 401] width 320 height 17
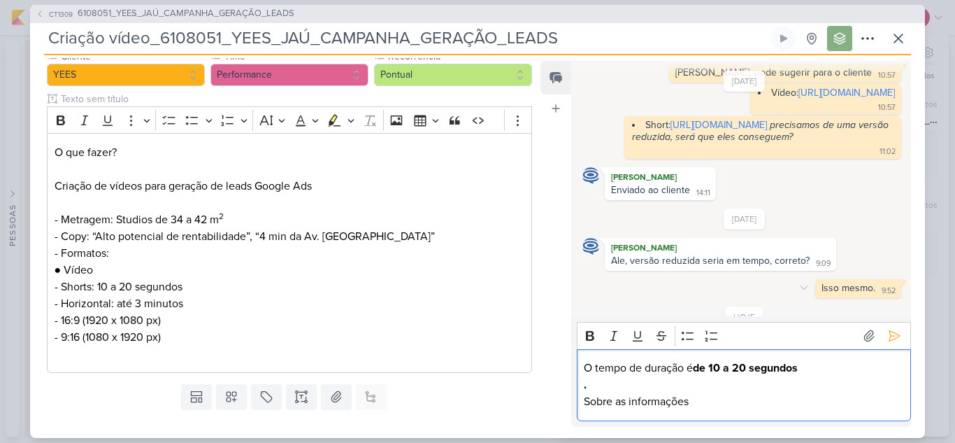
scroll to position [0, 0]
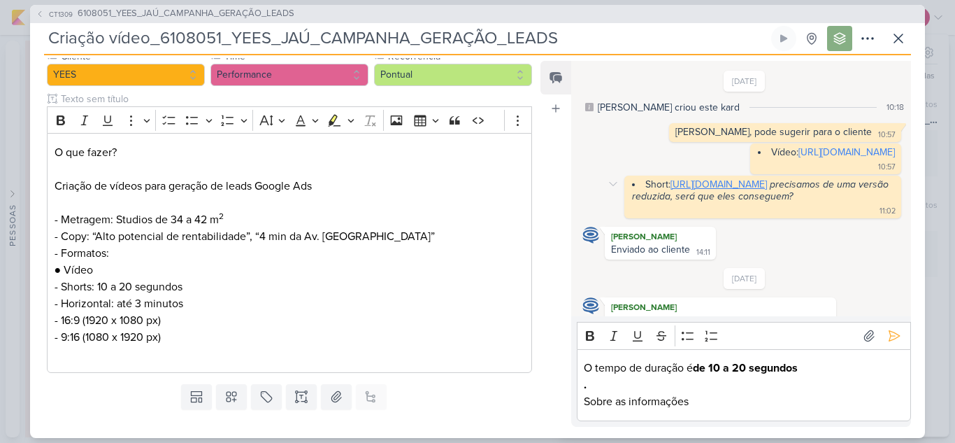
click at [756, 183] on link "https://www.youtube.com/shorts/D6xetVemaPo" at bounding box center [719, 184] width 96 height 12
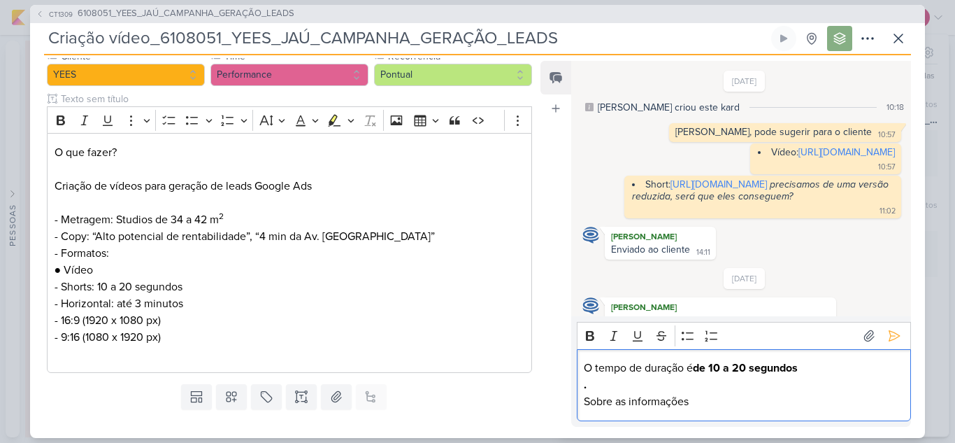
click at [700, 406] on p "Sobre as informações" at bounding box center [744, 401] width 320 height 17
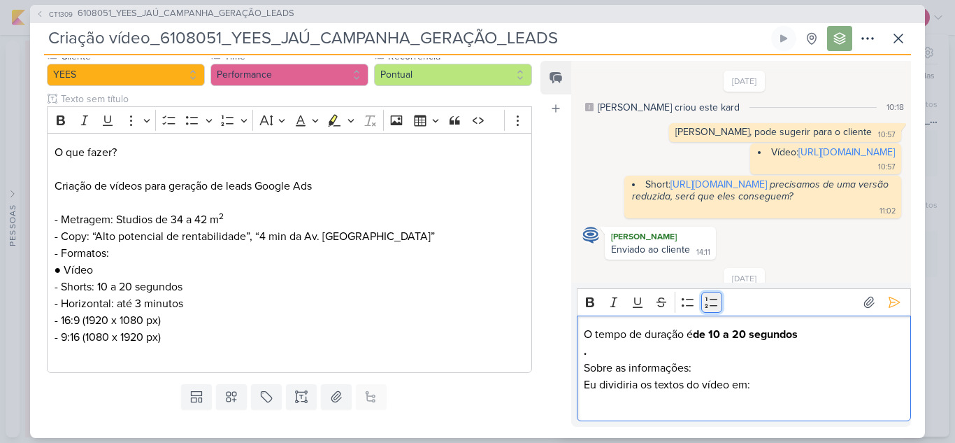
click at [707, 304] on icon "Editor toolbar" at bounding box center [712, 302] width 13 height 10
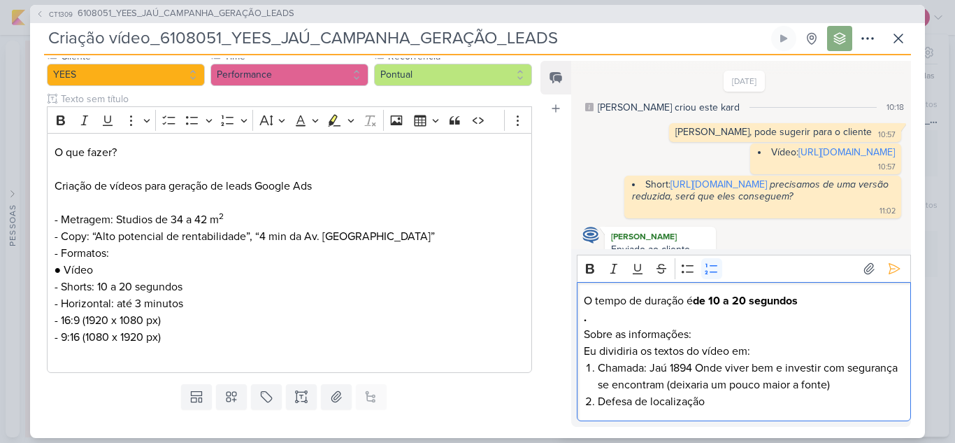
click at [599, 371] on li "Chamada: Jaú 1894 Onde viver bem e investir com segurança se encontram (deixari…" at bounding box center [751, 376] width 306 height 34
click at [628, 401] on li "Defesa de localização" at bounding box center [751, 401] width 306 height 17
click at [587, 270] on icon "Editor toolbar" at bounding box center [590, 269] width 8 height 10
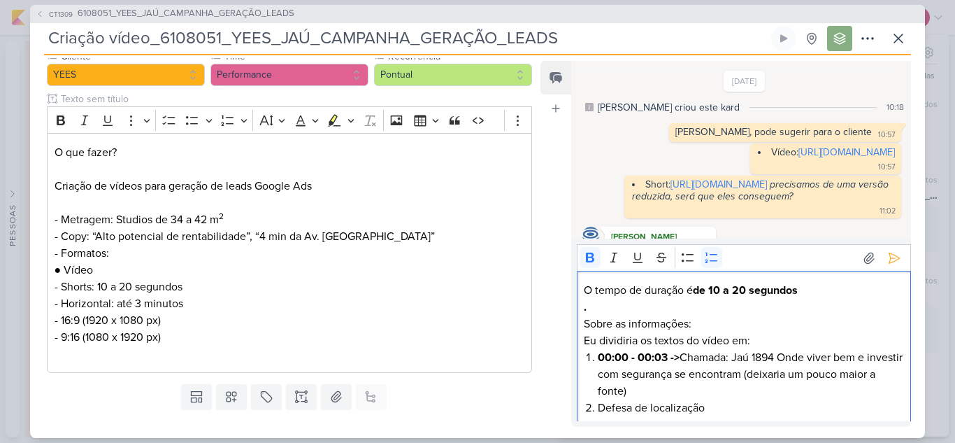
scroll to position [6, 0]
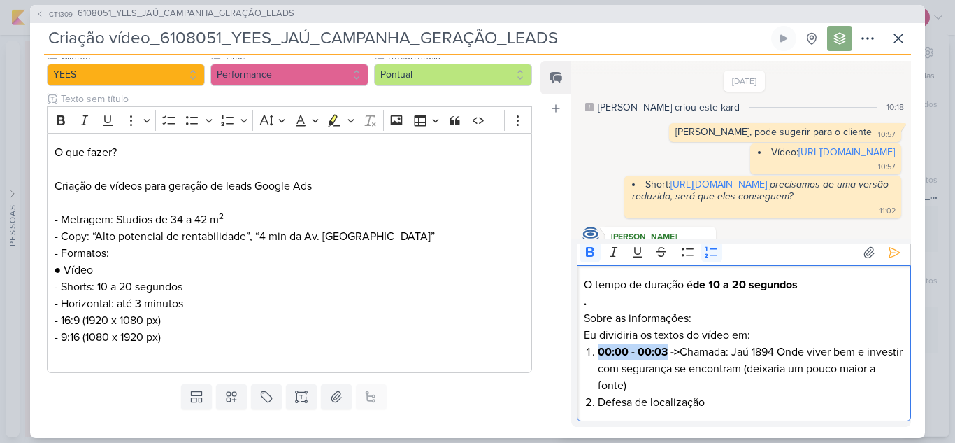
drag, startPoint x: 599, startPoint y: 352, endPoint x: 665, endPoint y: 354, distance: 65.8
click at [665, 354] on strong "00:00 - 00:03 ->" at bounding box center [639, 352] width 82 height 14
copy strong "00:00 - 00:03"
click at [601, 400] on li "Defesa de localização" at bounding box center [751, 402] width 306 height 17
drag, startPoint x: 685, startPoint y: 350, endPoint x: 599, endPoint y: 354, distance: 86.1
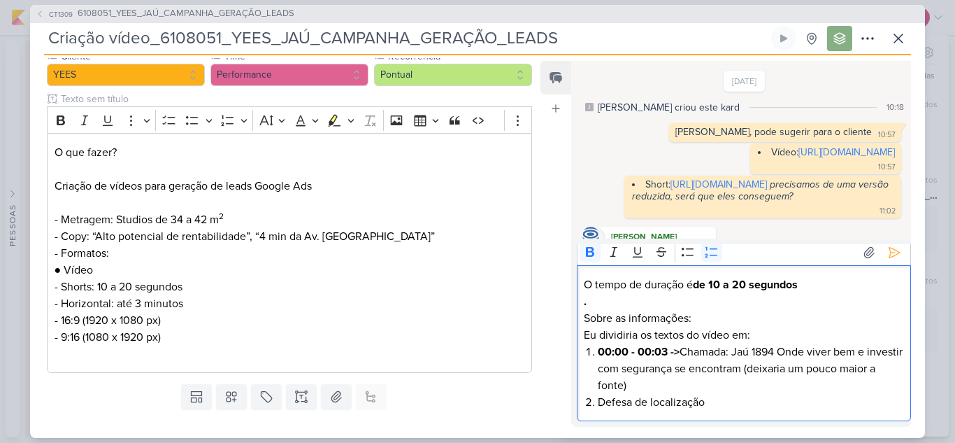
click at [599, 354] on li "00:00 - 00:03 -> Chamada: Jaú 1894 Onde viver bem e investir com segurança se e…" at bounding box center [751, 368] width 306 height 50
copy strong "00:00 - 00:03 ->"
click at [598, 403] on li "Defesa de localização" at bounding box center [751, 402] width 306 height 17
click at [623, 401] on strong "00:00 - 00:03 ->" at bounding box center [639, 402] width 82 height 14
click at [657, 401] on strong "00:03 - 00:03 ->" at bounding box center [638, 402] width 81 height 14
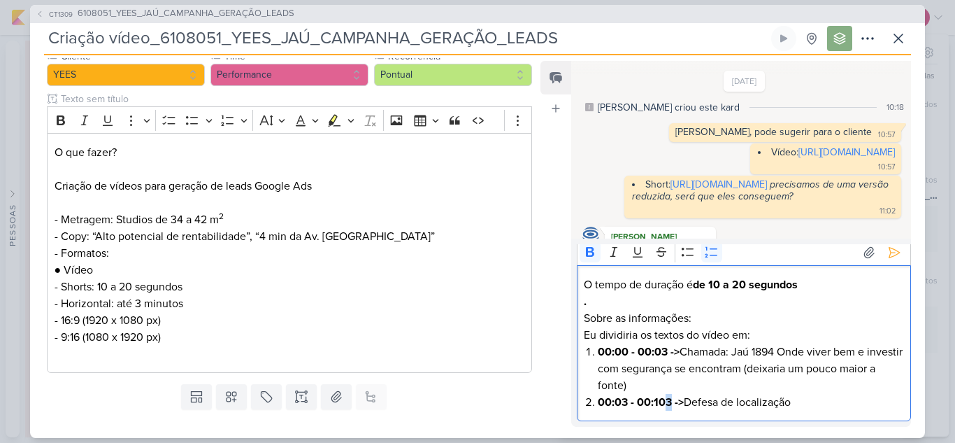
click at [670, 401] on strong "00:03 - 00:103 ->" at bounding box center [641, 402] width 86 height 14
drag, startPoint x: 599, startPoint y: 403, endPoint x: 664, endPoint y: 404, distance: 65.0
click at [664, 404] on strong "00:03 - 00:10 ->" at bounding box center [638, 402] width 80 height 14
click at [809, 402] on li "00:03 - 00:10 -> Defesa de localização" at bounding box center [751, 402] width 306 height 17
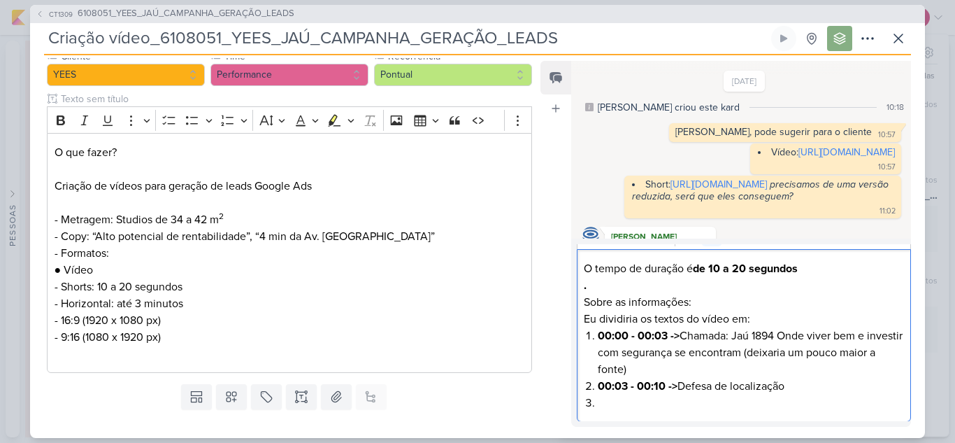
scroll to position [22, 0]
drag, startPoint x: 680, startPoint y: 386, endPoint x: 600, endPoint y: 385, distance: 80.4
click at [600, 385] on li "00:03 - 00:10 -> Defesa de localização" at bounding box center [751, 385] width 306 height 17
click at [608, 406] on li "Editor editing area: main" at bounding box center [751, 402] width 306 height 17
drag, startPoint x: 599, startPoint y: 387, endPoint x: 681, endPoint y: 383, distance: 81.9
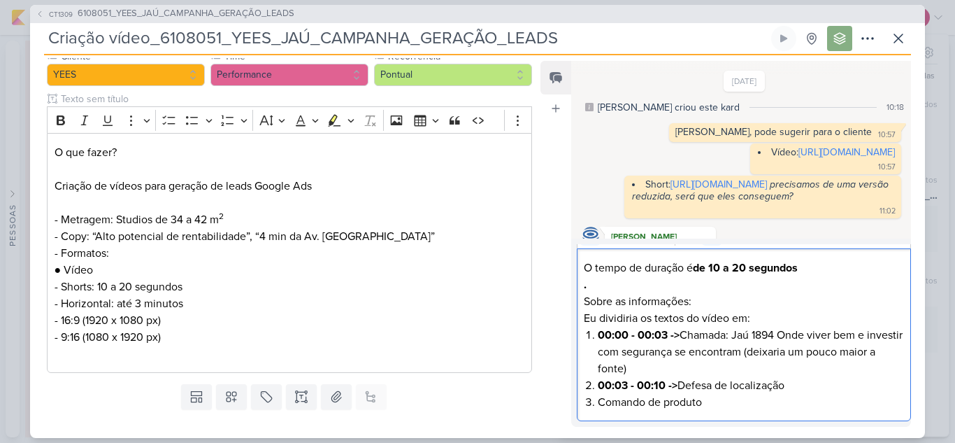
click at [681, 383] on li "00:03 - 00:10 -> Defesa de localização" at bounding box center [751, 385] width 306 height 17
copy strong "00:03 - 00:10 ->"
click at [600, 402] on li "Comando de produto" at bounding box center [751, 402] width 306 height 17
click at [626, 403] on strong "00:03 - 00:10 ->" at bounding box center [638, 402] width 80 height 14
click at [617, 405] on strong "00:03 - 00:10 ->" at bounding box center [638, 402] width 80 height 14
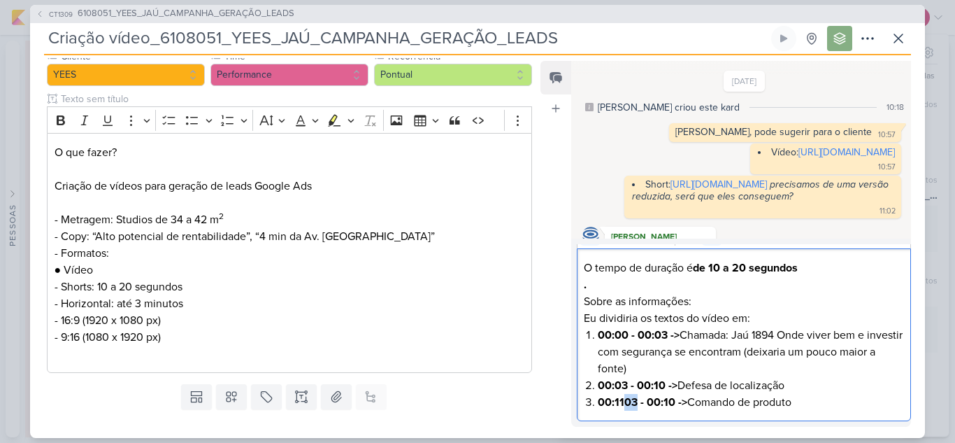
drag, startPoint x: 625, startPoint y: 403, endPoint x: 635, endPoint y: 403, distance: 9.8
click at [635, 403] on strong "00:1103 - 00:10 ->" at bounding box center [642, 402] width 89 height 14
click at [626, 385] on strong "00:03 - 00:10 ->" at bounding box center [638, 385] width 80 height 14
click at [661, 402] on strong "00:11 - 00:10 ->" at bounding box center [636, 402] width 76 height 14
click at [624, 383] on strong "00:04 - 00:10 ->" at bounding box center [638, 385] width 80 height 14
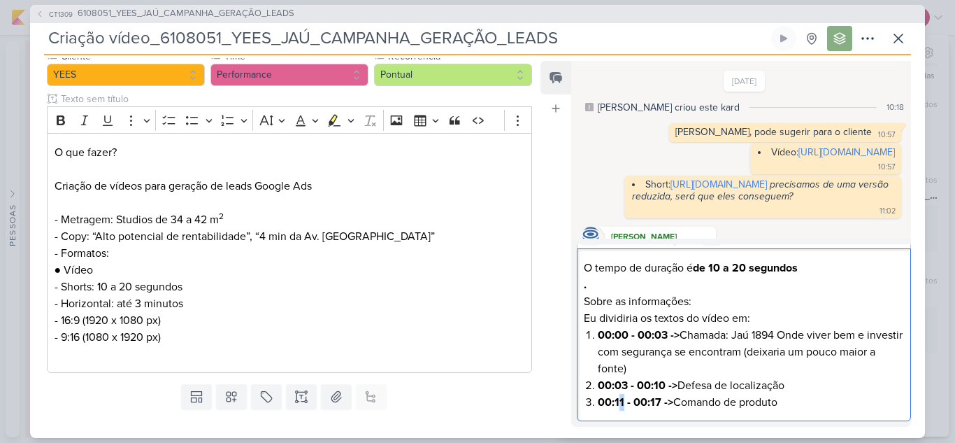
click at [619, 406] on strong "00:11 - 00:17 ->" at bounding box center [636, 402] width 76 height 14
drag, startPoint x: 601, startPoint y: 405, endPoint x: 677, endPoint y: 403, distance: 76.2
click at [675, 403] on strong "00:10 - 00:17 ->" at bounding box center [637, 402] width 78 height 14
copy strong "00:10 - 00:17 ->"
click at [794, 399] on li "00:10 - 00:17 -> Comando de produto" at bounding box center [751, 402] width 306 height 17
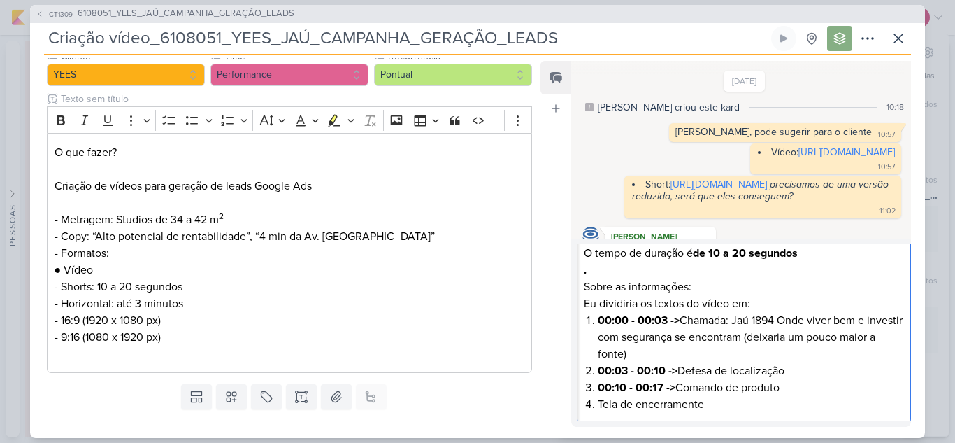
scroll to position [39, 0]
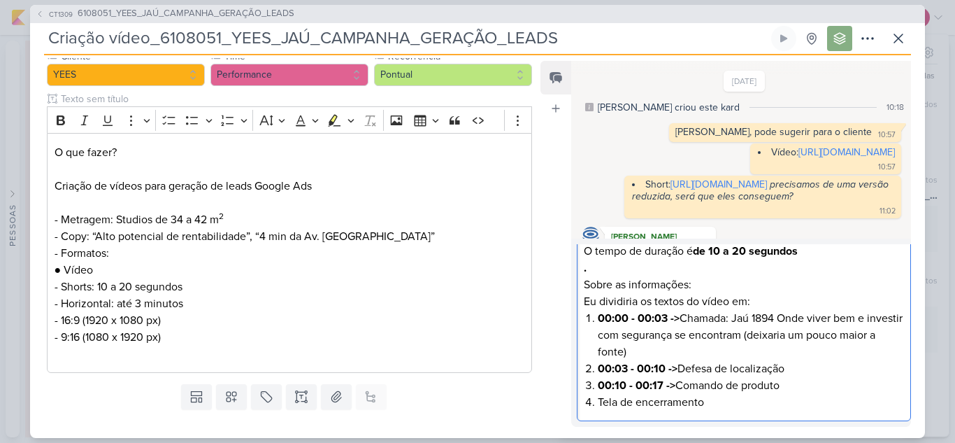
click at [787, 338] on li "00:00 - 00:03 -> Chamada: Jaú 1894 Onde viver bem e investir com segurança se e…" at bounding box center [751, 335] width 306 height 50
drag, startPoint x: 785, startPoint y: 336, endPoint x: 795, endPoint y: 354, distance: 21.3
click at [795, 354] on li "00:00 - 00:03 -> Chamada: Jaú 1894 Onde viver bem e investir com segurança se e…" at bounding box center [751, 335] width 306 height 50
click at [601, 402] on li "Tela de encerramento" at bounding box center [751, 402] width 306 height 17
click at [622, 399] on strong "00:10 - 00:17 ->" at bounding box center [637, 402] width 78 height 14
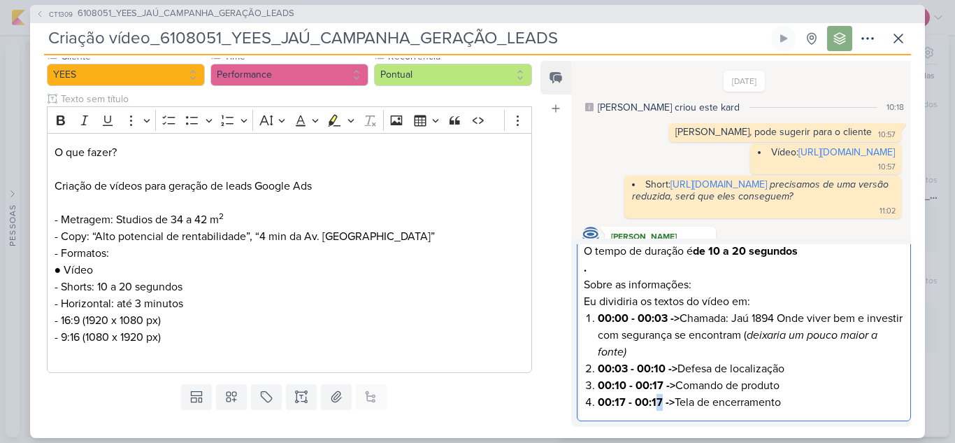
drag, startPoint x: 653, startPoint y: 403, endPoint x: 661, endPoint y: 404, distance: 7.8
click at [661, 404] on strong "00:17 - 00:17 ->" at bounding box center [636, 402] width 77 height 14
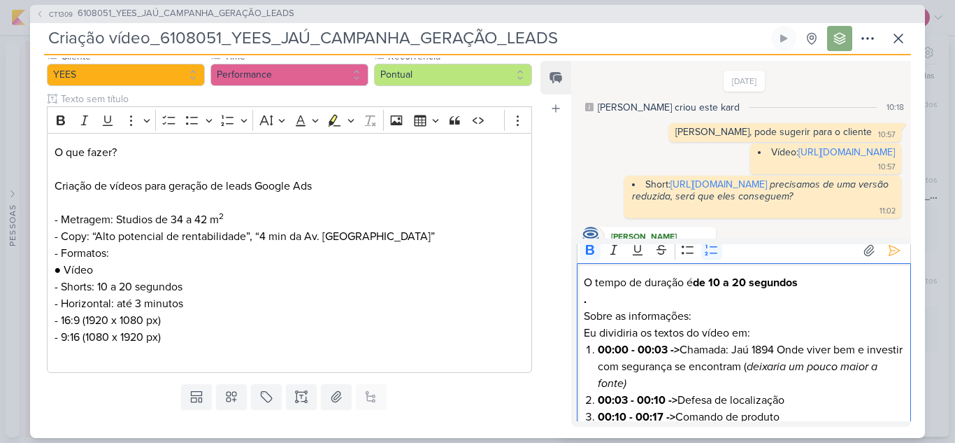
scroll to position [0, 0]
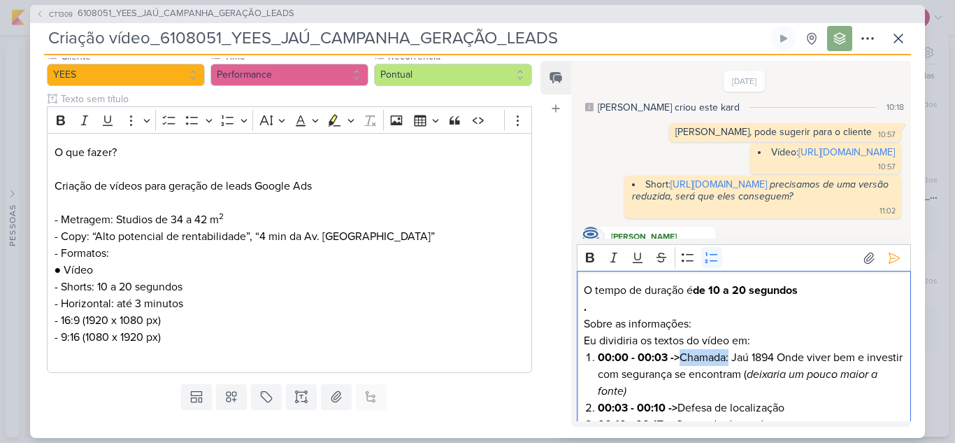
drag, startPoint x: 683, startPoint y: 358, endPoint x: 731, endPoint y: 359, distance: 48.3
click at [731, 359] on li "00:00 - 00:03 -> Chamada: Jaú 1894 Onde viver bem e investir com segurança se e…" at bounding box center [751, 374] width 306 height 50
click at [793, 373] on li "00:00 - 00:03 -> Tela de abertura "Jaú 1894 Onde viver bem e investir com segur…" at bounding box center [751, 374] width 306 height 50
click at [790, 376] on li "00:00 - 00:03 -> Tela de abertura "Jaú 1894 Onde viver bem e investir com segur…" at bounding box center [751, 374] width 306 height 50
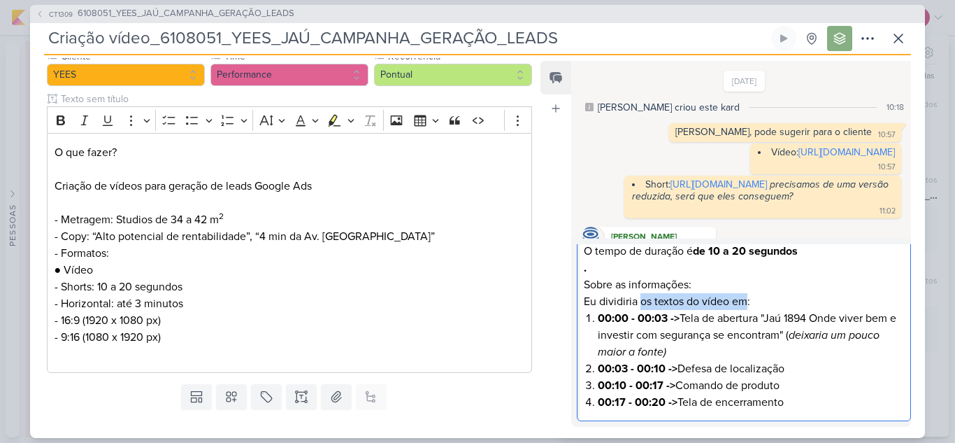
drag, startPoint x: 641, startPoint y: 301, endPoint x: 748, endPoint y: 303, distance: 107.0
click at [748, 303] on p "Eu dividiria os textos do vídeo em:" at bounding box center [744, 301] width 320 height 17
click at [805, 402] on li "00:17 - 00:20 -> Tela de encerramento" at bounding box center [751, 402] width 306 height 17
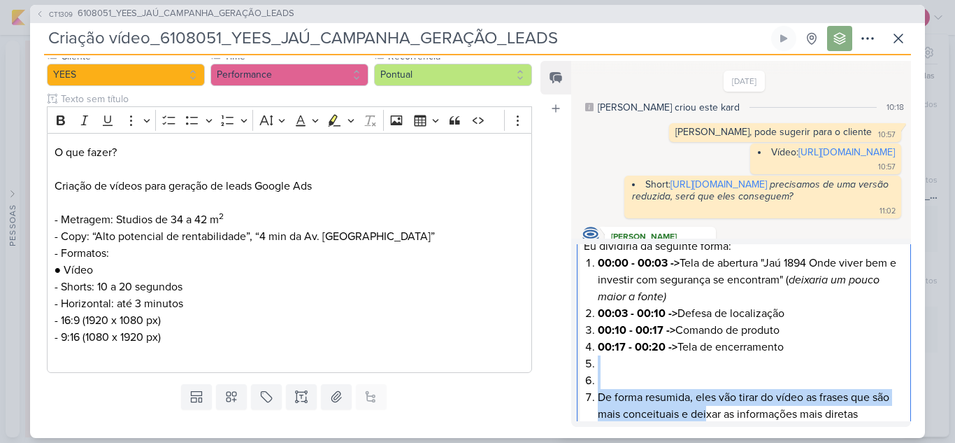
scroll to position [106, 0]
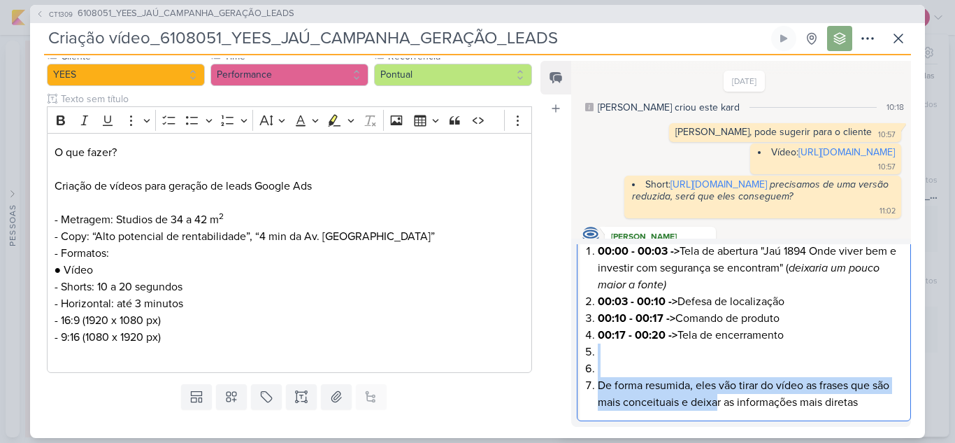
drag, startPoint x: 584, startPoint y: 366, endPoint x: 715, endPoint y: 419, distance: 141.5
click at [715, 419] on div "O tempo de duração é de 10 a 20 segundos . Sobre as informações: Eu dividiria d…" at bounding box center [744, 292] width 334 height 257
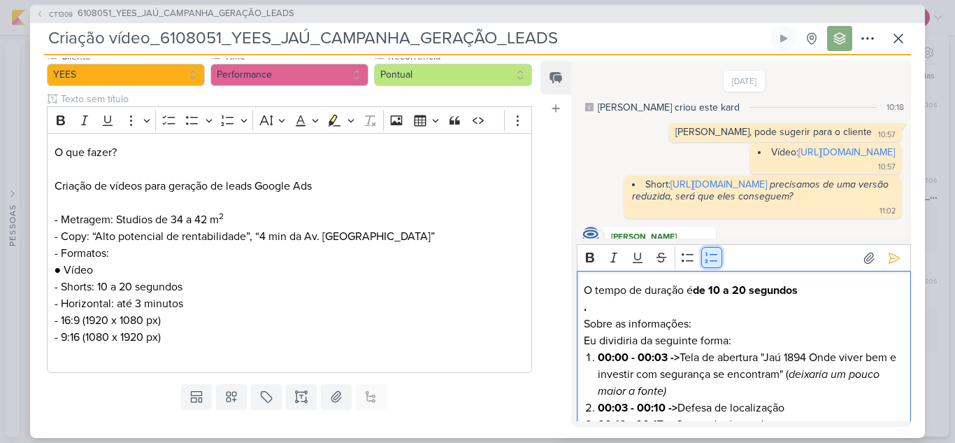
click at [708, 262] on icon "Editor toolbar" at bounding box center [712, 257] width 14 height 14
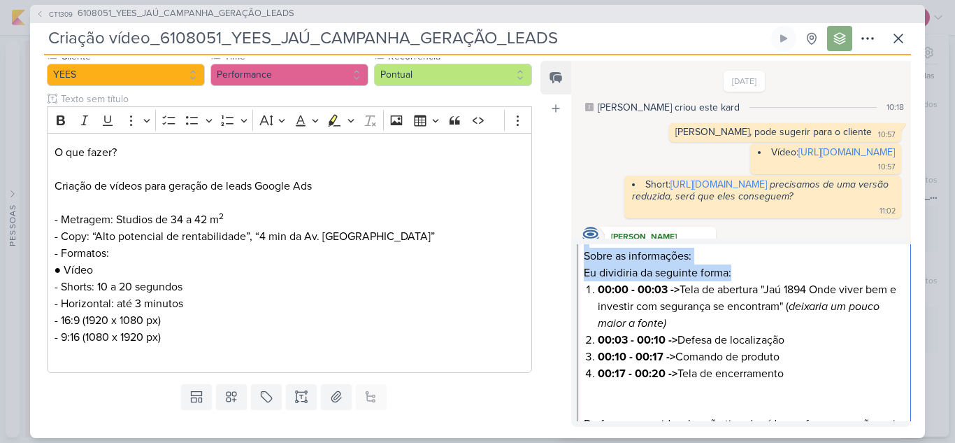
scroll to position [106, 0]
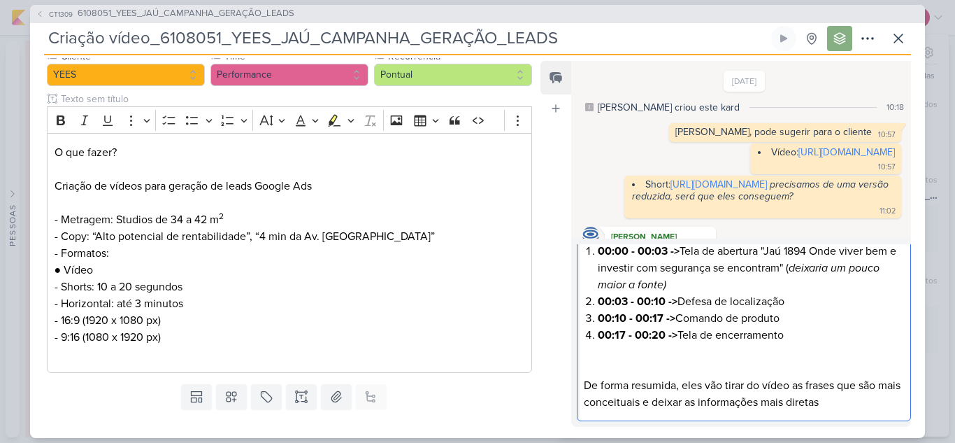
click at [686, 391] on p "De forma resumida, eles vão tirar do vídeo as frases que são mais conceituais e…" at bounding box center [744, 394] width 320 height 34
click at [670, 385] on p "De forma resumida, eles vão tirar do vídeo as frases que são mais conceituais e…" at bounding box center [744, 394] width 320 height 34
drag, startPoint x: 633, startPoint y: 385, endPoint x: 676, endPoint y: 387, distance: 42.7
click at [676, 387] on p "De forma resumida, eles vão tirar do vídeo as frases que são mais conceituais e…" at bounding box center [744, 394] width 320 height 34
drag, startPoint x: 664, startPoint y: 385, endPoint x: 717, endPoint y: 389, distance: 53.3
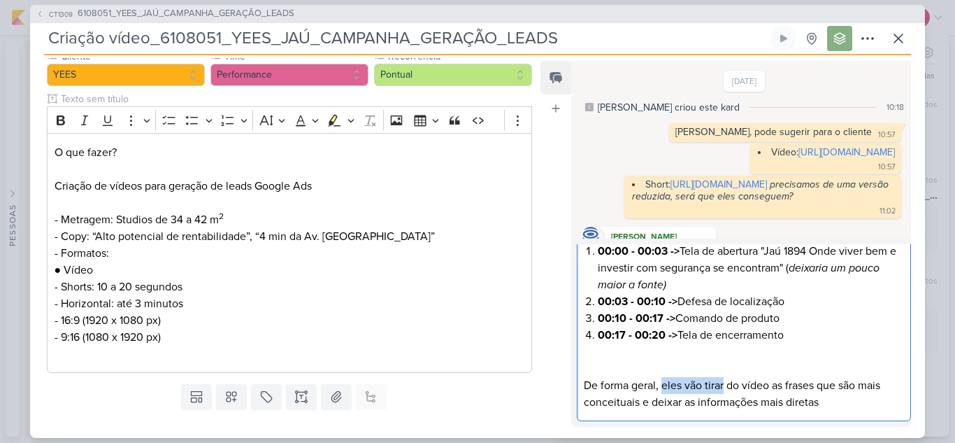
click at [724, 386] on p "De forma geral, eles vão tirar do vídeo as frases que são mais conceituais e de…" at bounding box center [744, 394] width 320 height 34
click at [848, 402] on p "De forma geral, a sugestão é retirar do vídeo as frases que são mais conceituai…" at bounding box center [744, 394] width 320 height 34
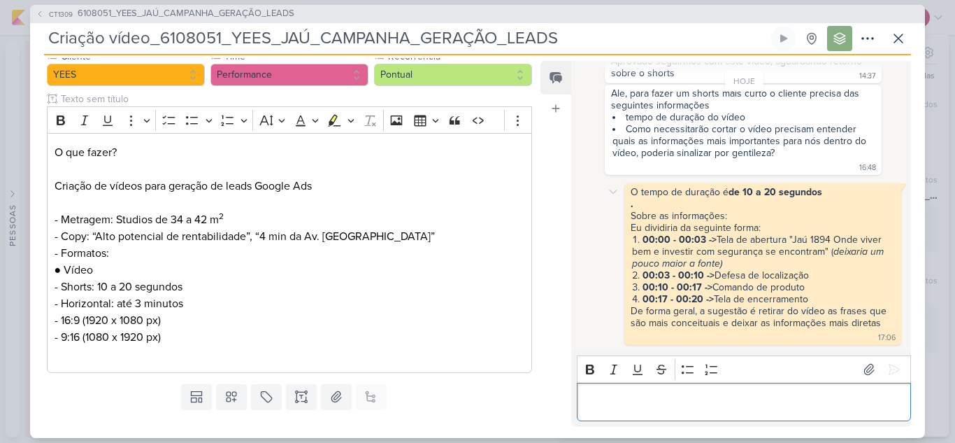
scroll to position [368, 0]
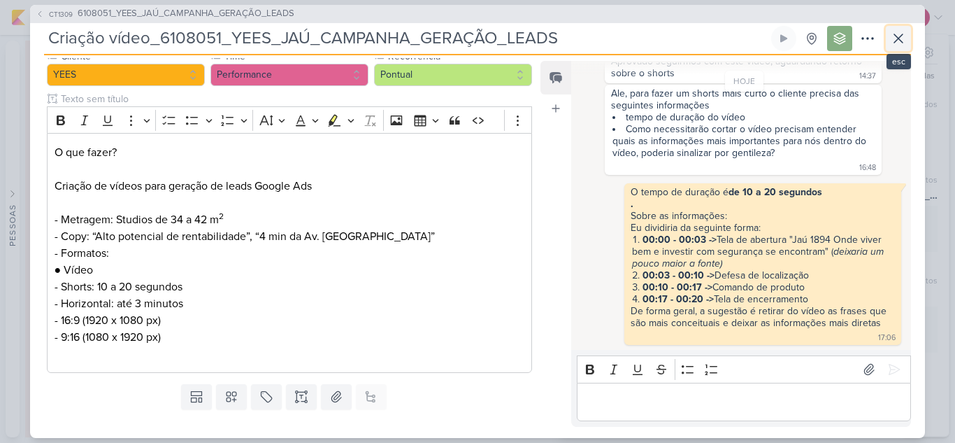
click at [897, 46] on icon at bounding box center [898, 38] width 17 height 17
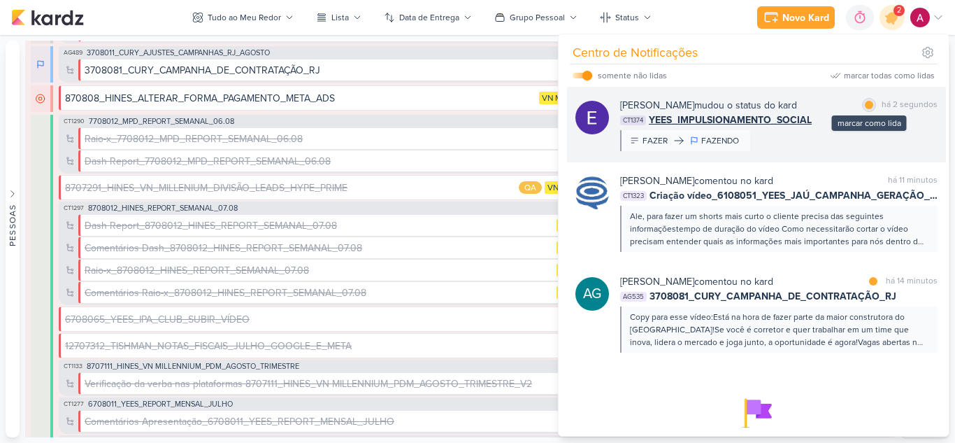
click at [865, 108] on div at bounding box center [869, 105] width 8 height 8
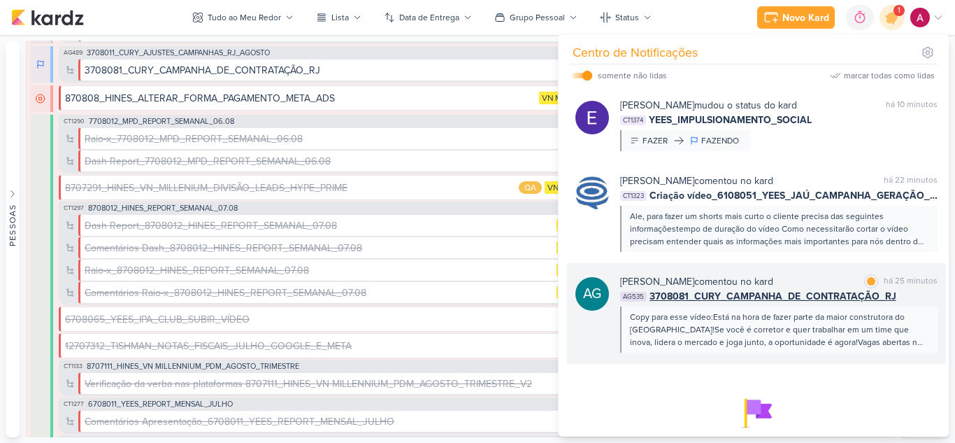
click at [832, 273] on div "AG Aline Gimenez Graciano comentou no kard marcar como lida há 25 minutos AG535…" at bounding box center [756, 313] width 379 height 101
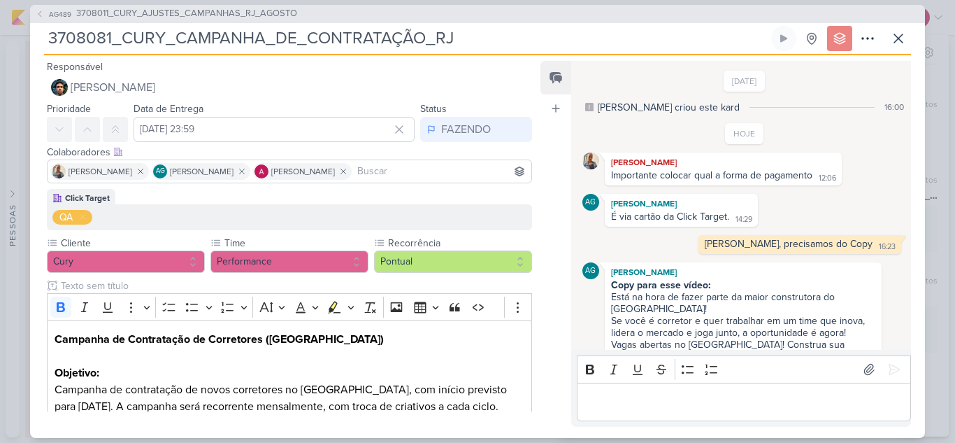
scroll to position [11, 0]
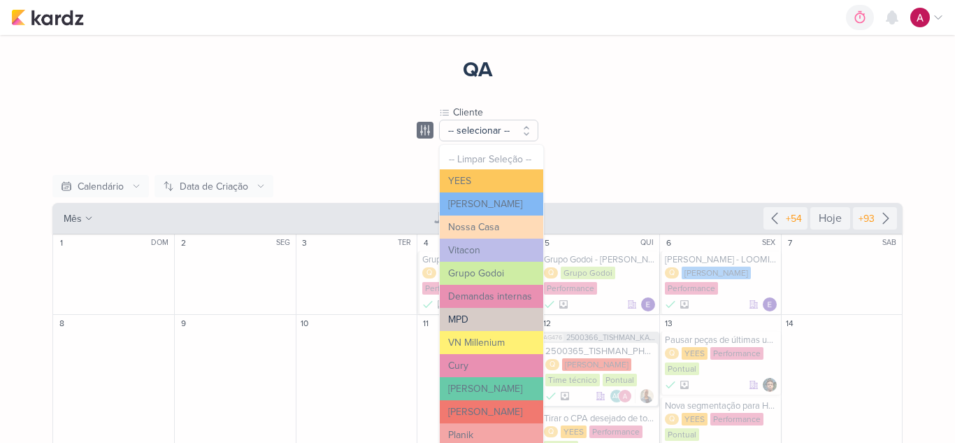
click at [489, 317] on button "MPD" at bounding box center [491, 319] width 103 height 23
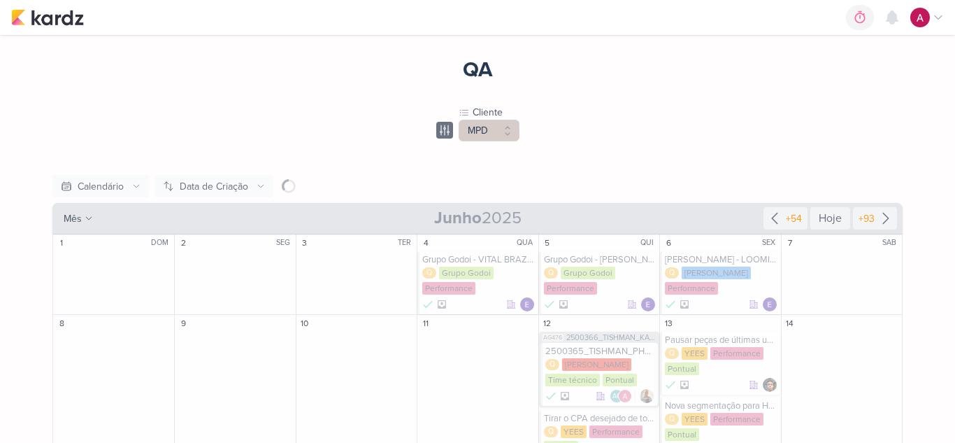
click at [439, 131] on icon at bounding box center [444, 130] width 17 height 17
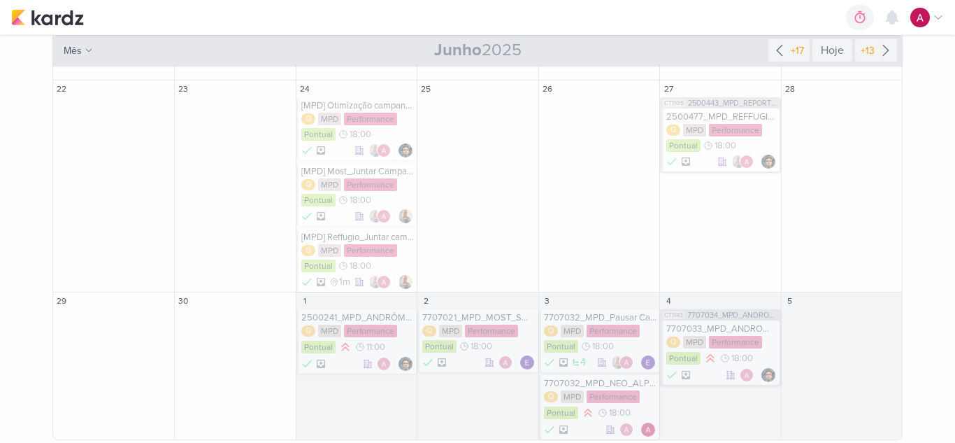
scroll to position [241, 0]
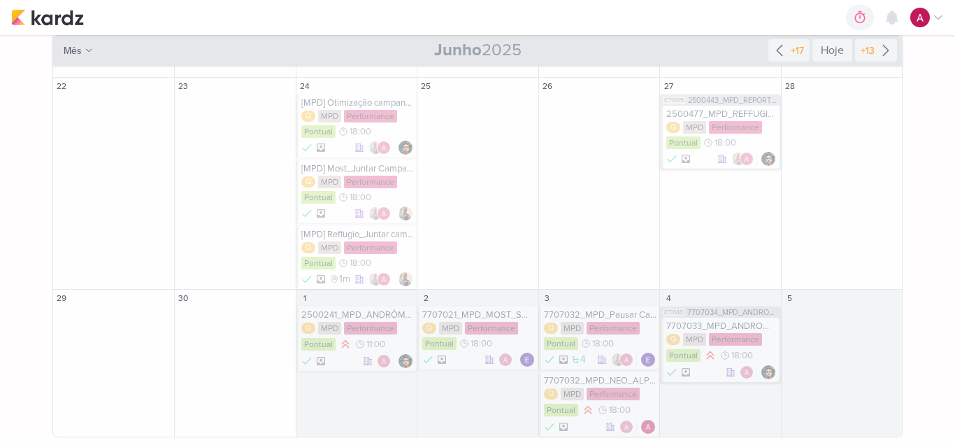
click at [387, 314] on div "2500241_MPD_ANDRÔMEDA_PAUSAR_CAMPANHAS" at bounding box center [357, 314] width 113 height 11
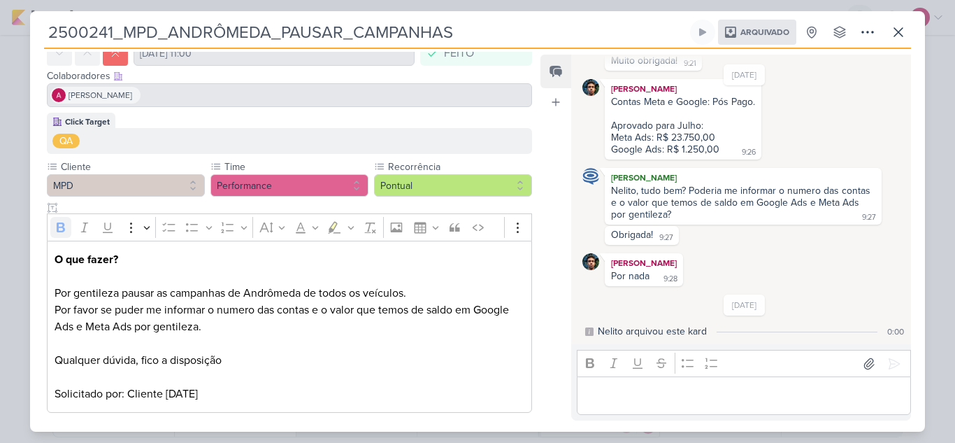
scroll to position [79, 0]
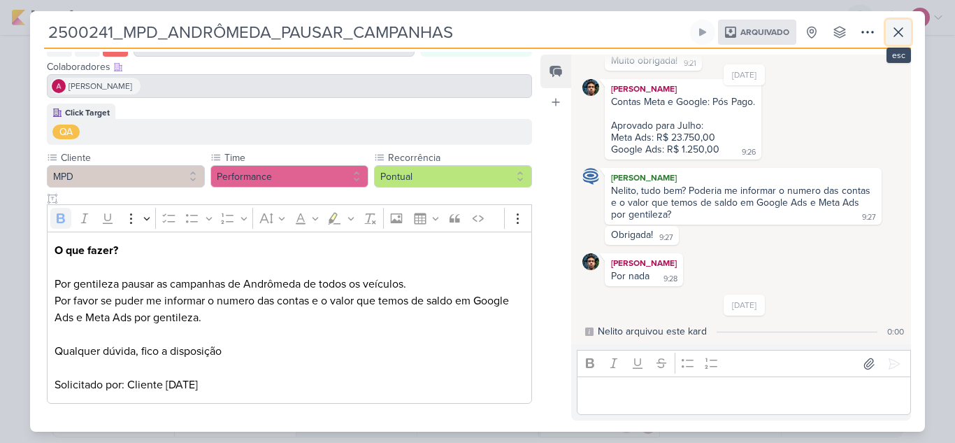
click at [902, 29] on icon at bounding box center [898, 32] width 8 height 8
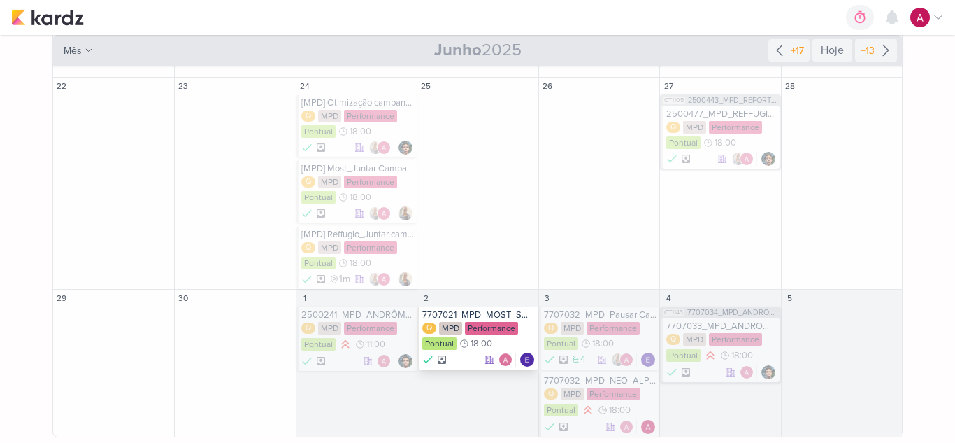
click at [497, 311] on div "7707021_MPD_MOST_SMART_SUBIR_PEÇAS_APROVADAS" at bounding box center [478, 314] width 113 height 11
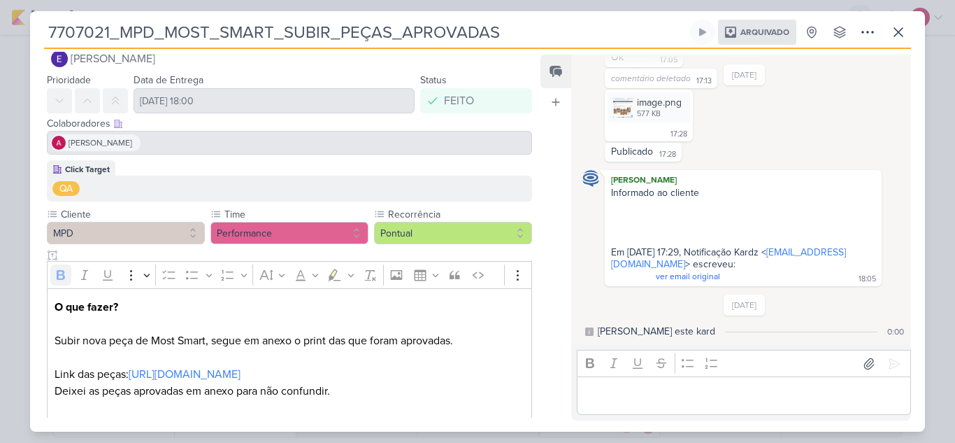
scroll to position [0, 0]
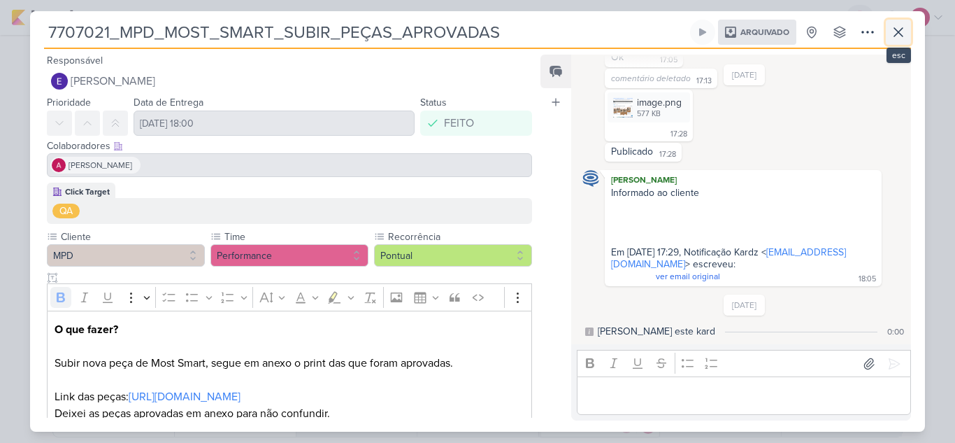
click at [891, 38] on icon at bounding box center [898, 32] width 17 height 17
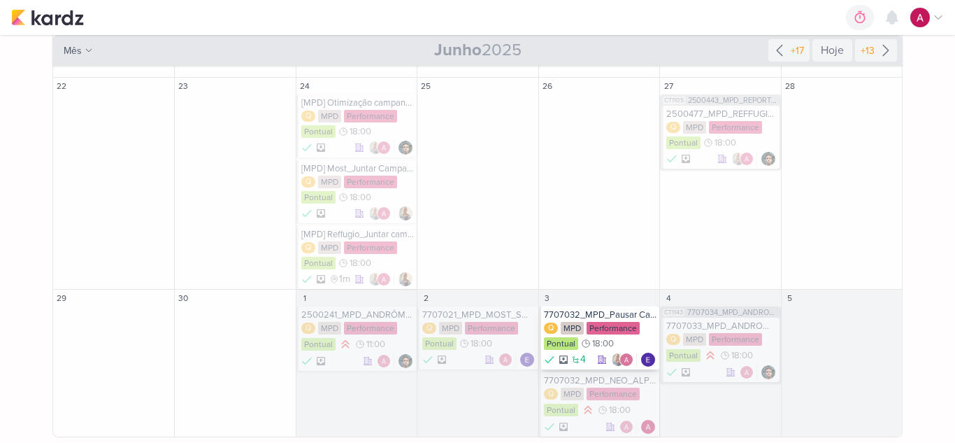
click at [597, 311] on div "7707032_MPD_Pausar Campanhas Antigas" at bounding box center [600, 314] width 113 height 11
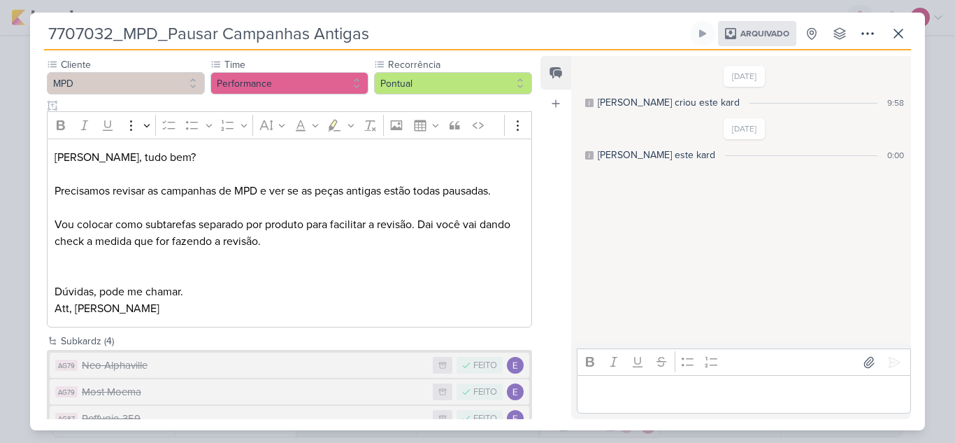
scroll to position [229, 0]
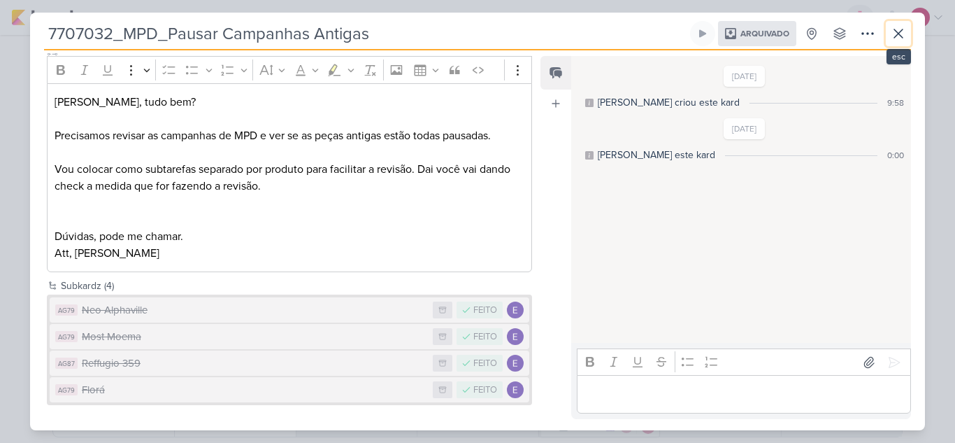
click at [903, 37] on icon at bounding box center [898, 33] width 17 height 17
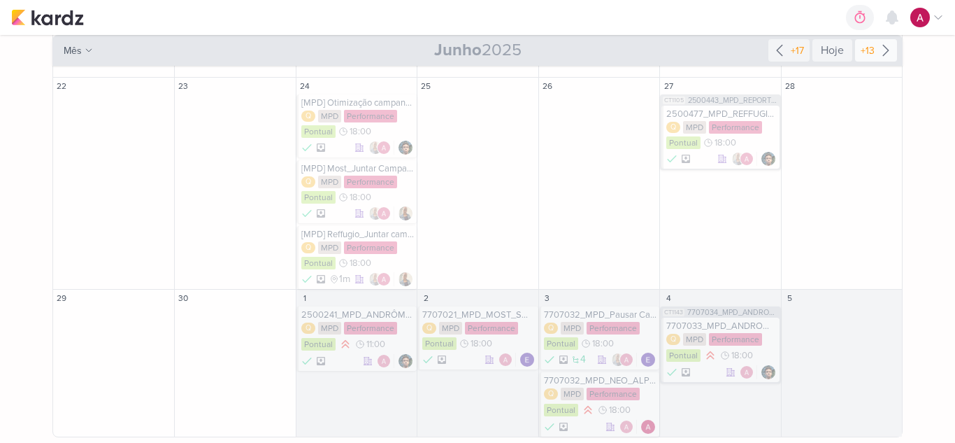
click at [887, 51] on icon at bounding box center [886, 50] width 17 height 17
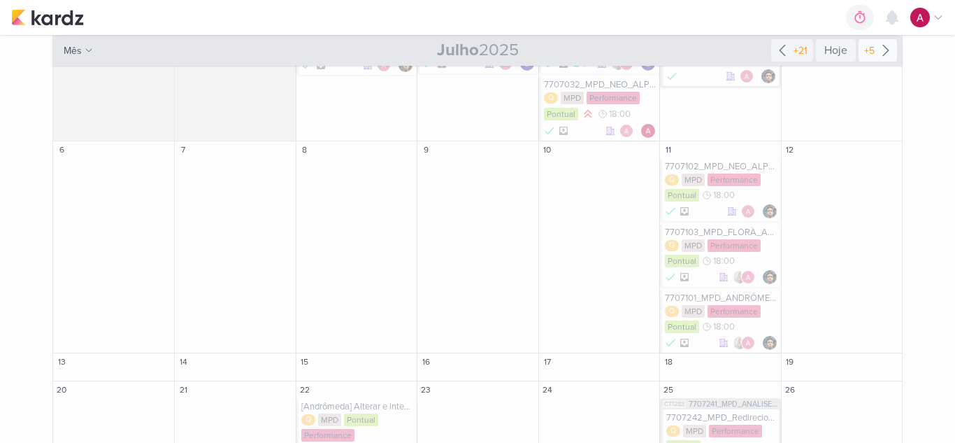
click at [869, 55] on div "+5" at bounding box center [869, 50] width 16 height 15
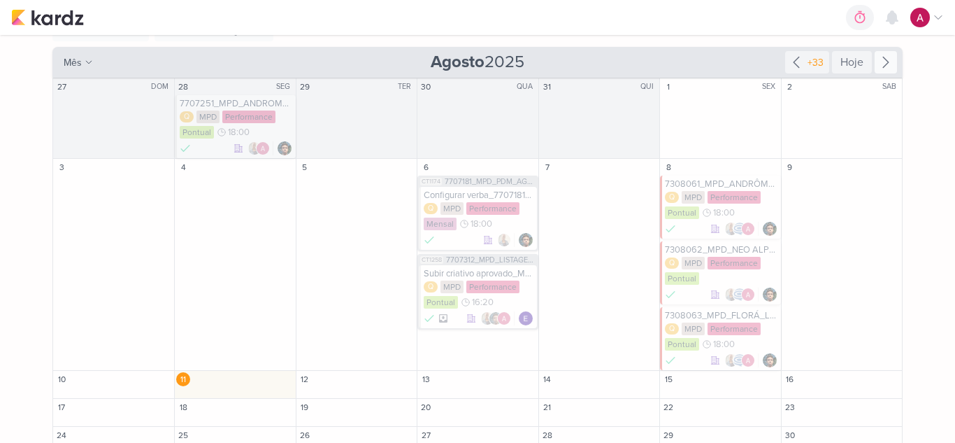
scroll to position [132, 0]
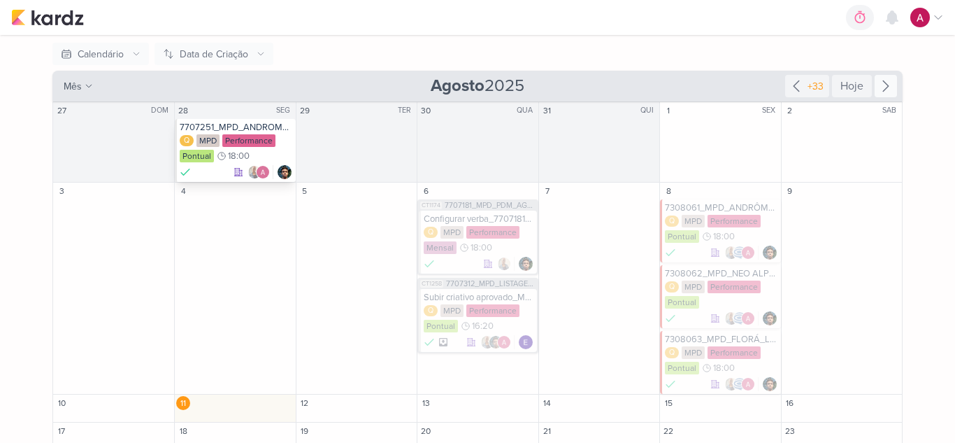
click at [265, 126] on div "7707251_MPD_ANDROMEDA_REDIRECIONAMENTO_LINK_MORADA" at bounding box center [236, 127] width 113 height 11
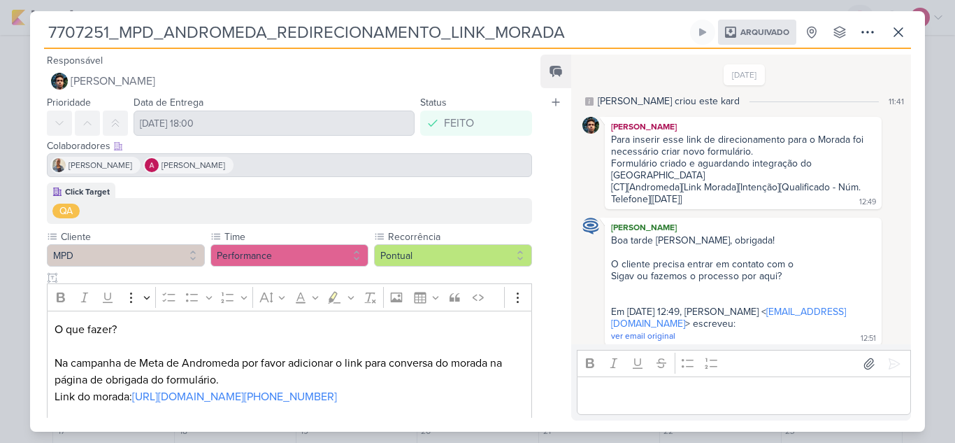
scroll to position [213, 0]
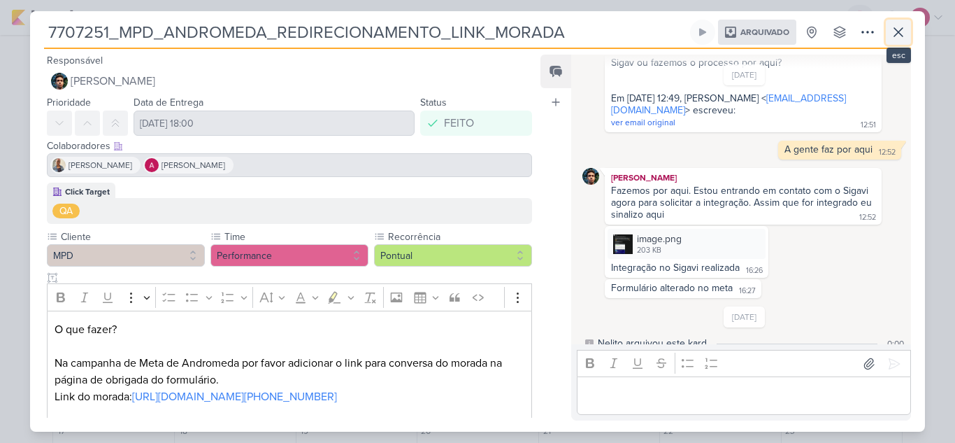
click at [898, 37] on icon at bounding box center [898, 32] width 17 height 17
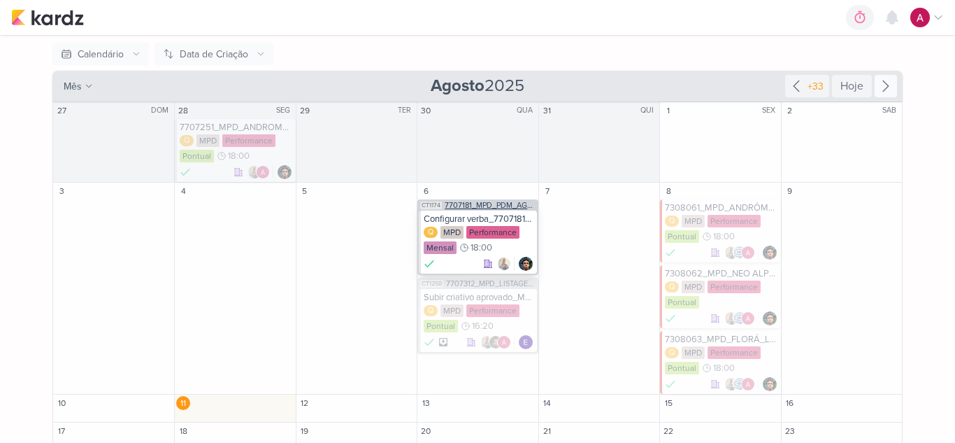
click at [498, 204] on span "7707181_MPD_PDM_AGOSTO" at bounding box center [490, 205] width 90 height 8
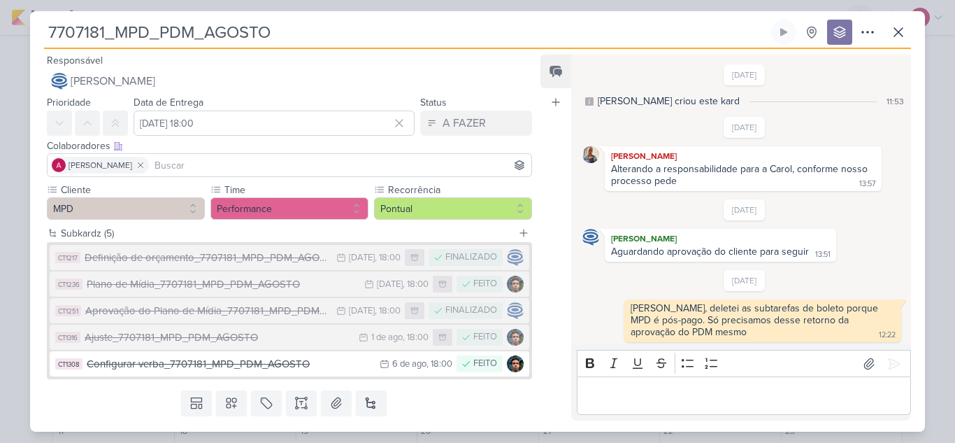
scroll to position [269, 0]
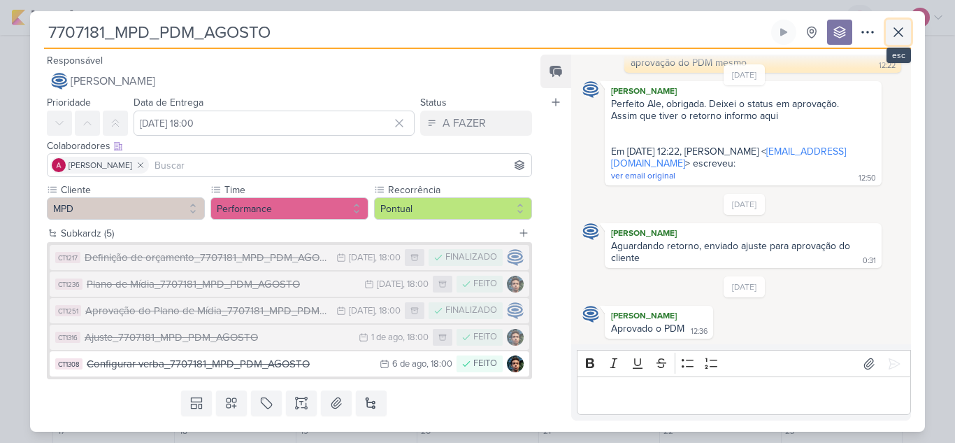
click at [902, 39] on icon at bounding box center [898, 32] width 17 height 17
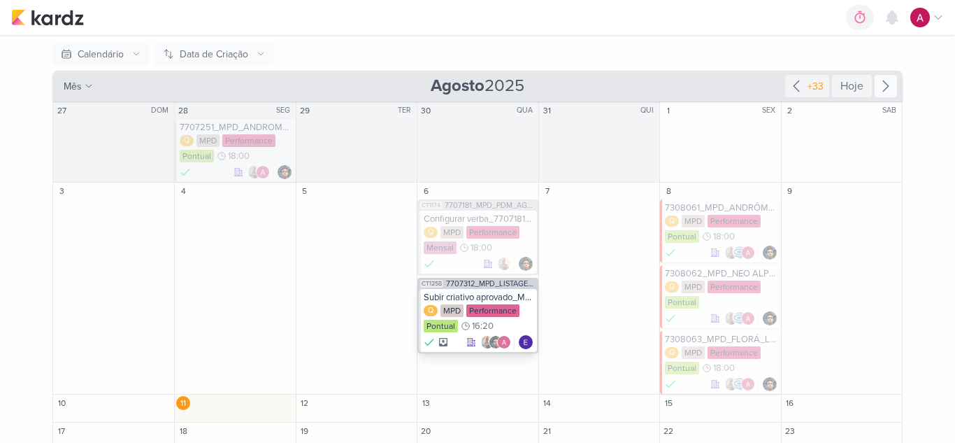
click at [493, 296] on div "Subir criativo aprovado_Most_7707312_MPD_LISTAGEM_PRODUTOS_ANÚNCIO_REDE_SOCIAL" at bounding box center [479, 297] width 110 height 11
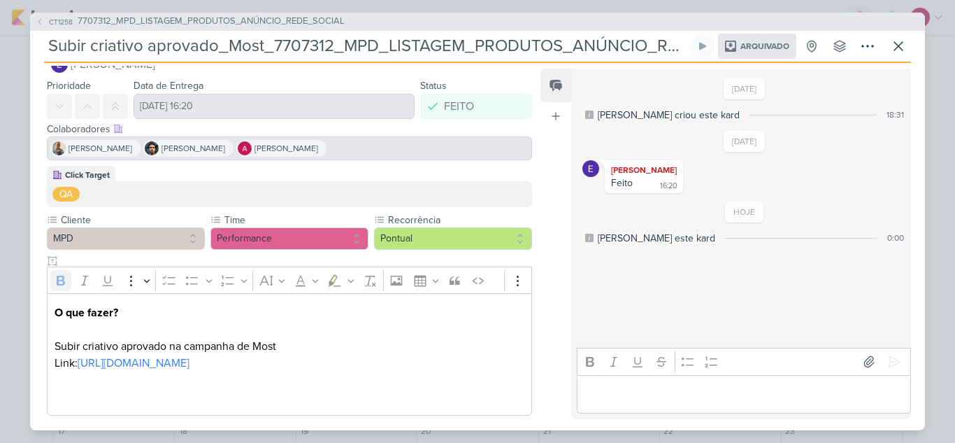
scroll to position [58, 0]
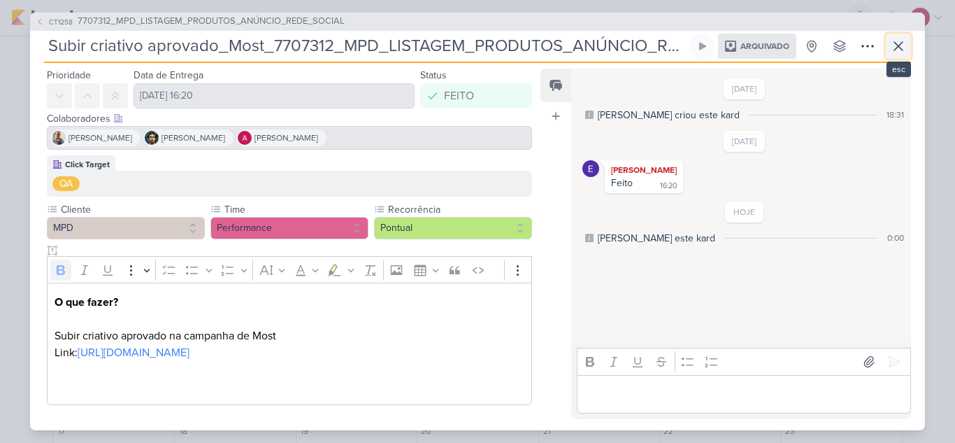
click at [898, 52] on icon at bounding box center [898, 46] width 17 height 17
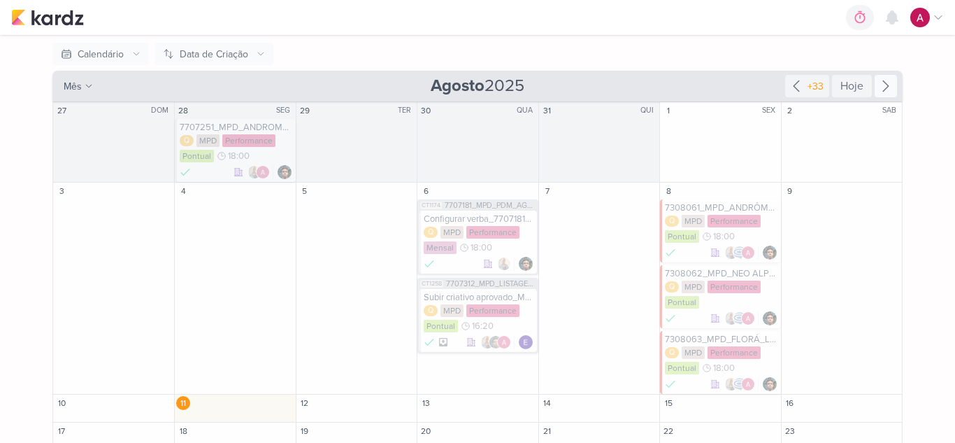
click at [728, 208] on div "7308061_MPD_ANDRÔMEDA_QUEBRA CAMPANHAS" at bounding box center [721, 207] width 113 height 11
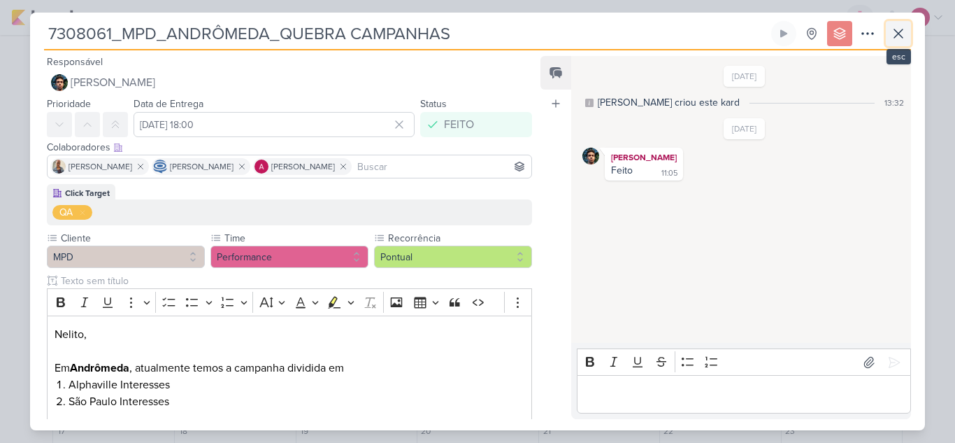
click at [908, 41] on button at bounding box center [898, 33] width 25 height 25
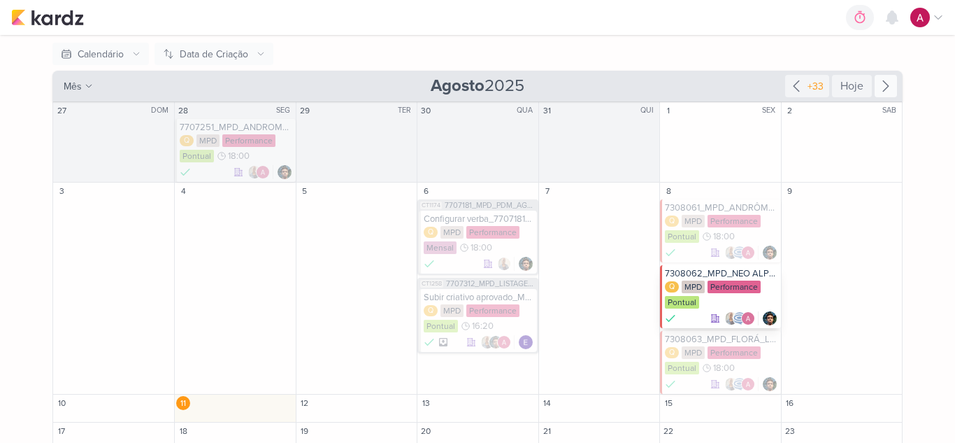
click at [752, 271] on div "7308062_MPD_NEO ALPHAVILLE_PAUSAR PMAX" at bounding box center [721, 273] width 113 height 11
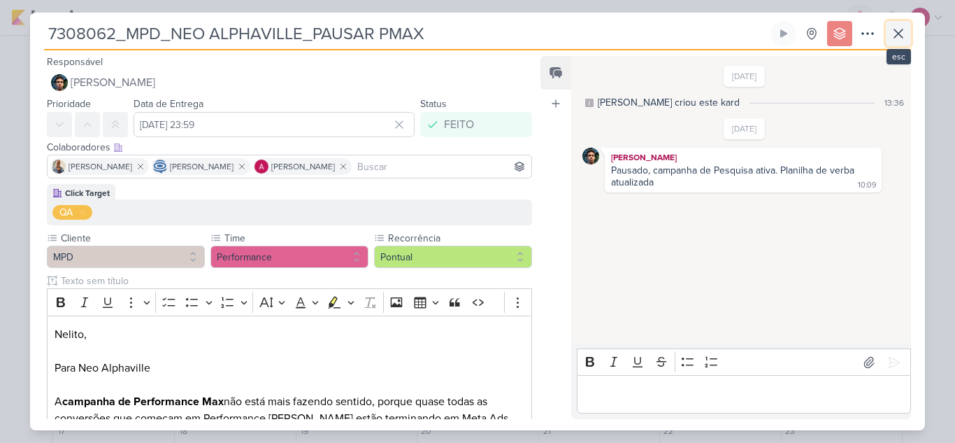
click at [903, 38] on icon at bounding box center [898, 33] width 17 height 17
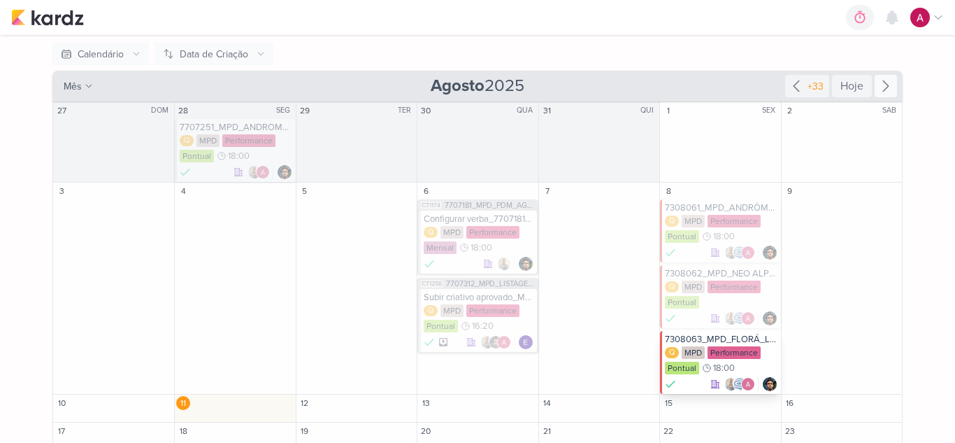
click at [759, 341] on div "7308063_MPD_FLORÁ_LIMITAR CAMPANHA" at bounding box center [721, 339] width 113 height 11
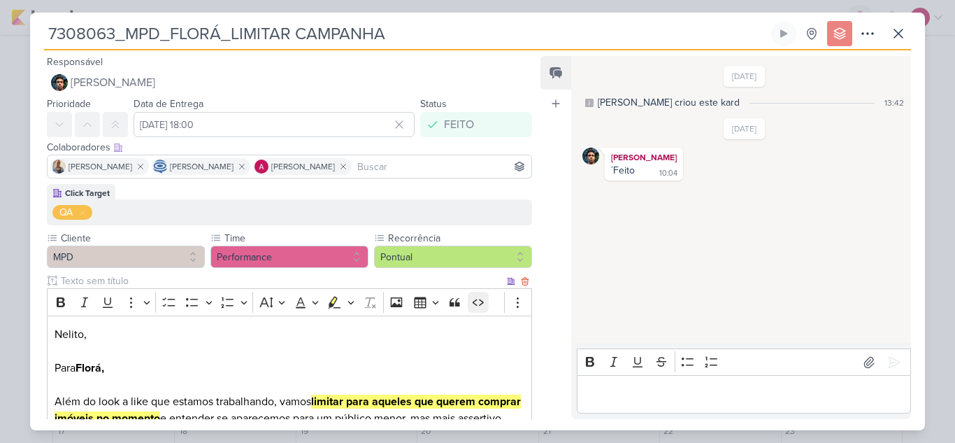
scroll to position [70, 0]
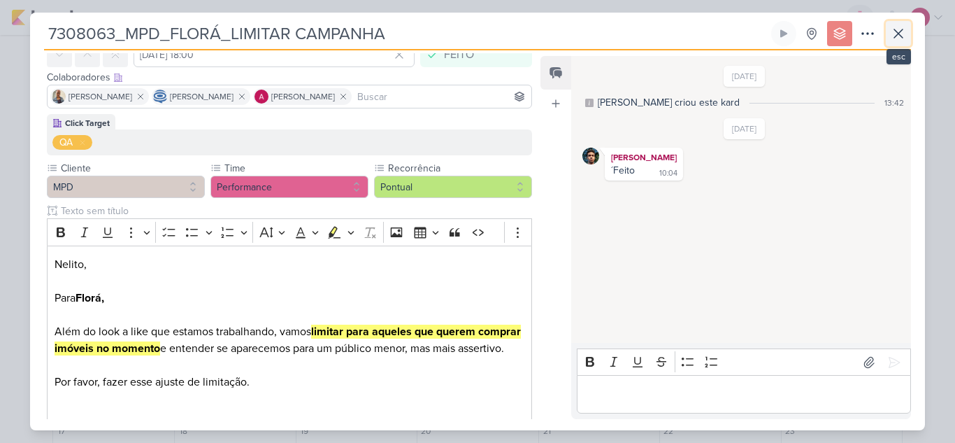
click at [894, 43] on button at bounding box center [898, 33] width 25 height 25
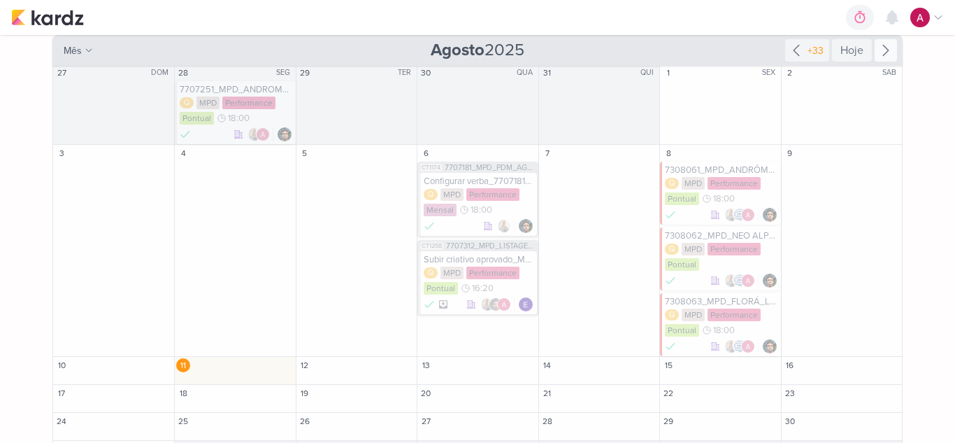
scroll to position [202, 0]
